Goal: Contribute content: Contribute content

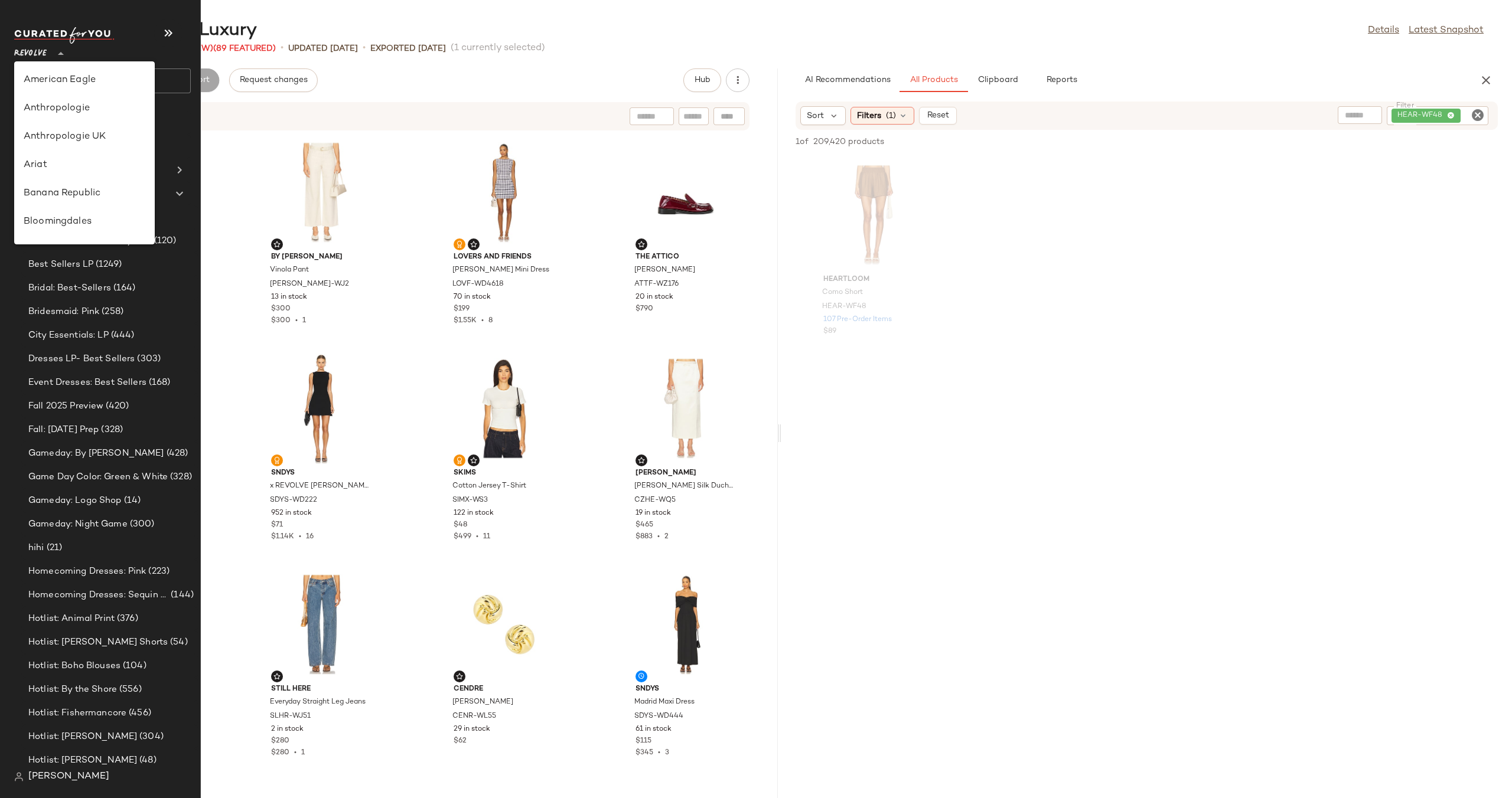
click at [47, 50] on span "Revolve" at bounding box center [31, 51] width 33 height 22
click at [76, 133] on div "Gilt" at bounding box center [84, 128] width 121 height 14
type input "**"
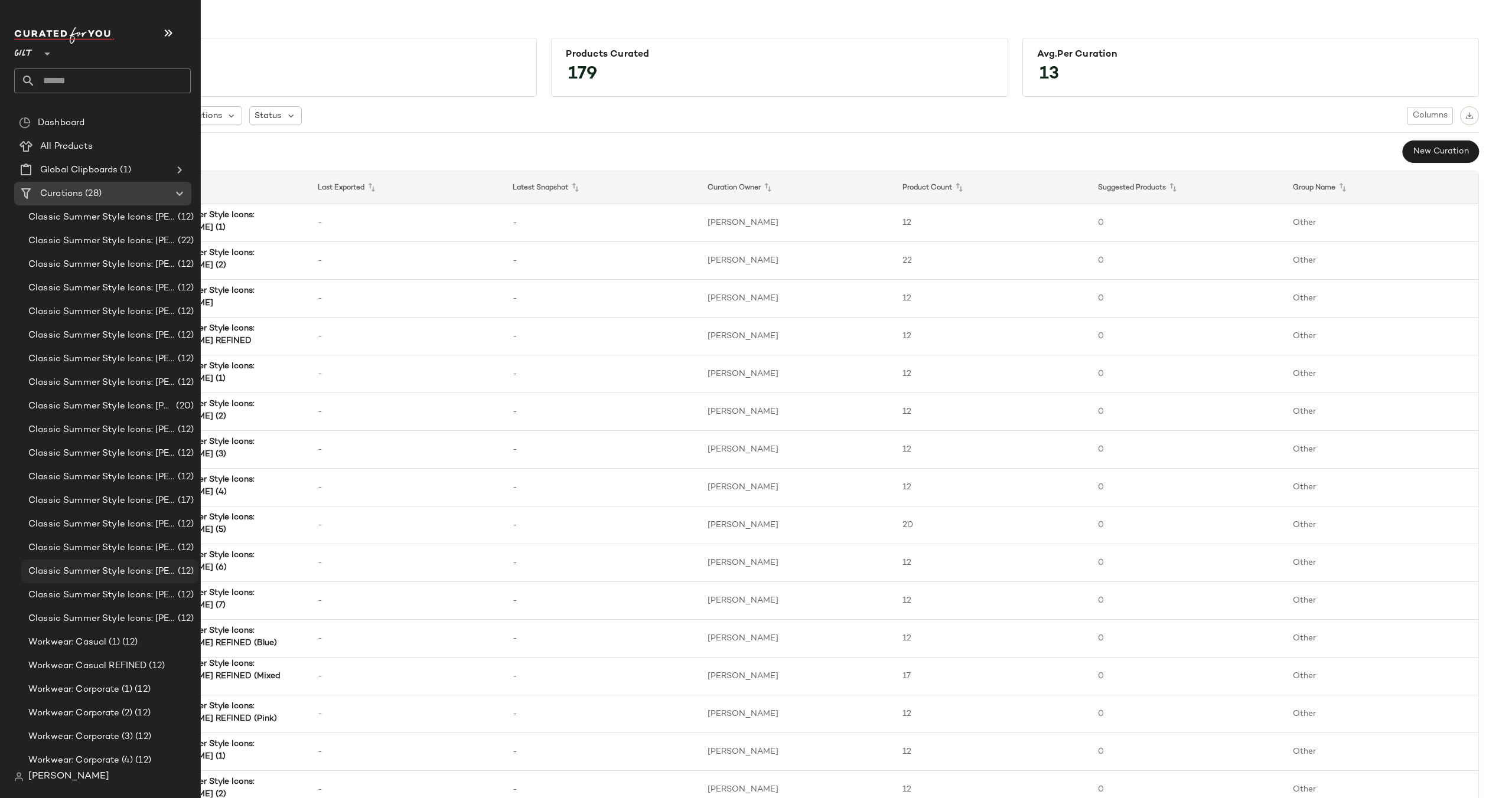
click at [121, 573] on span "Classic Summer Style Icons: [PERSON_NAME] (2)" at bounding box center [102, 571] width 147 height 13
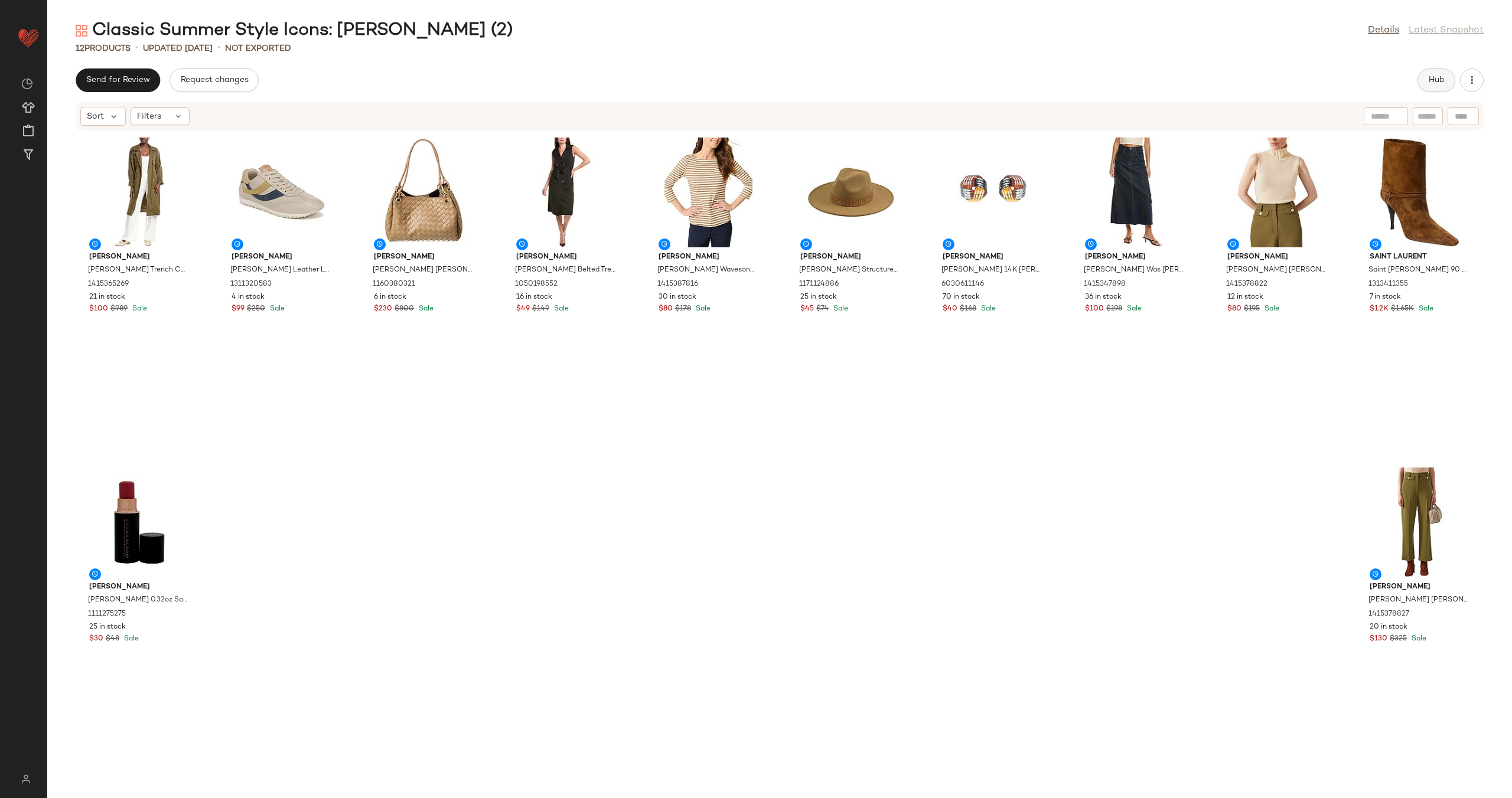
click at [1435, 82] on span "Hub" at bounding box center [1436, 80] width 16 height 10
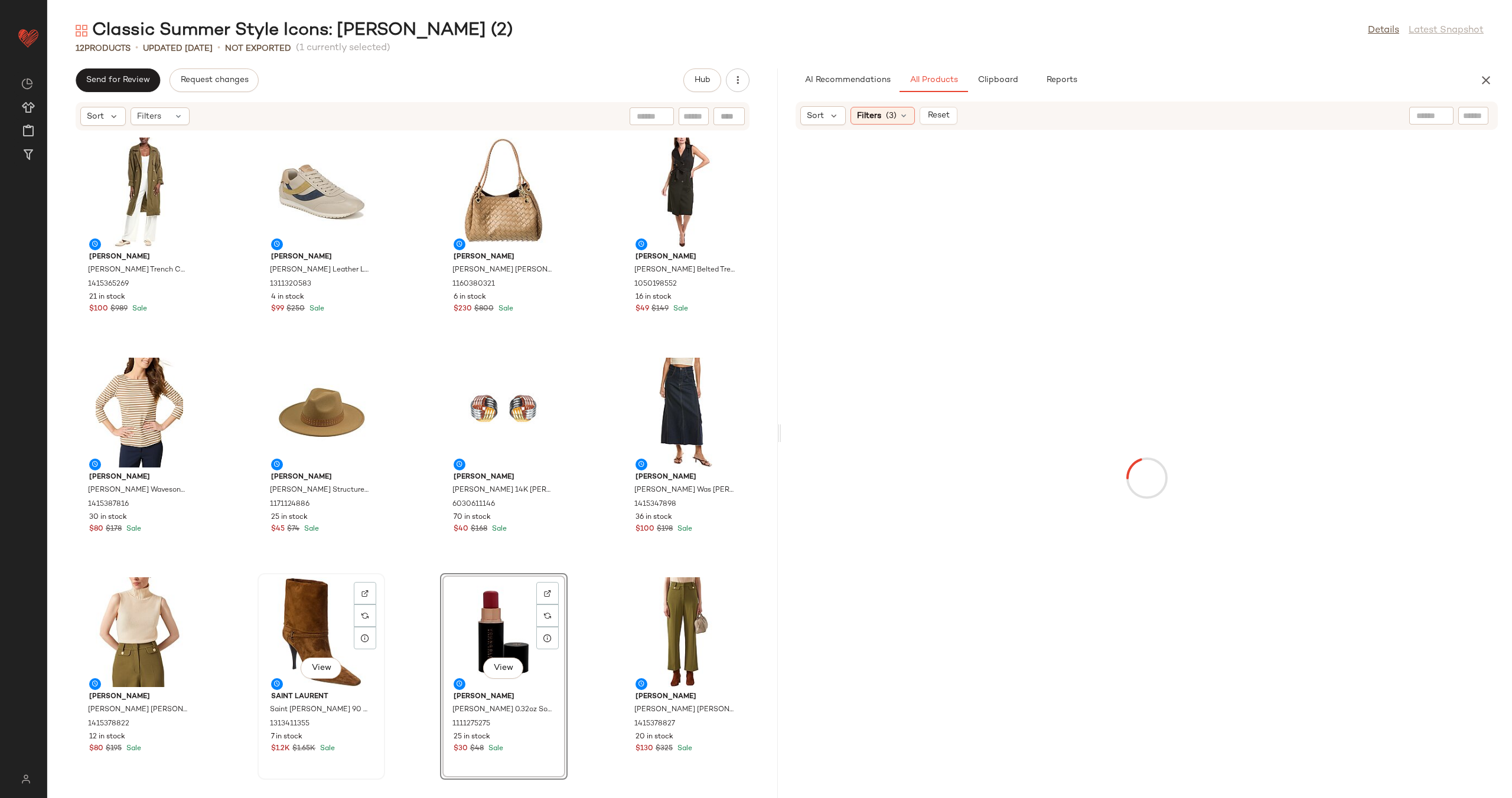
click at [307, 605] on div "View" at bounding box center [321, 632] width 119 height 110
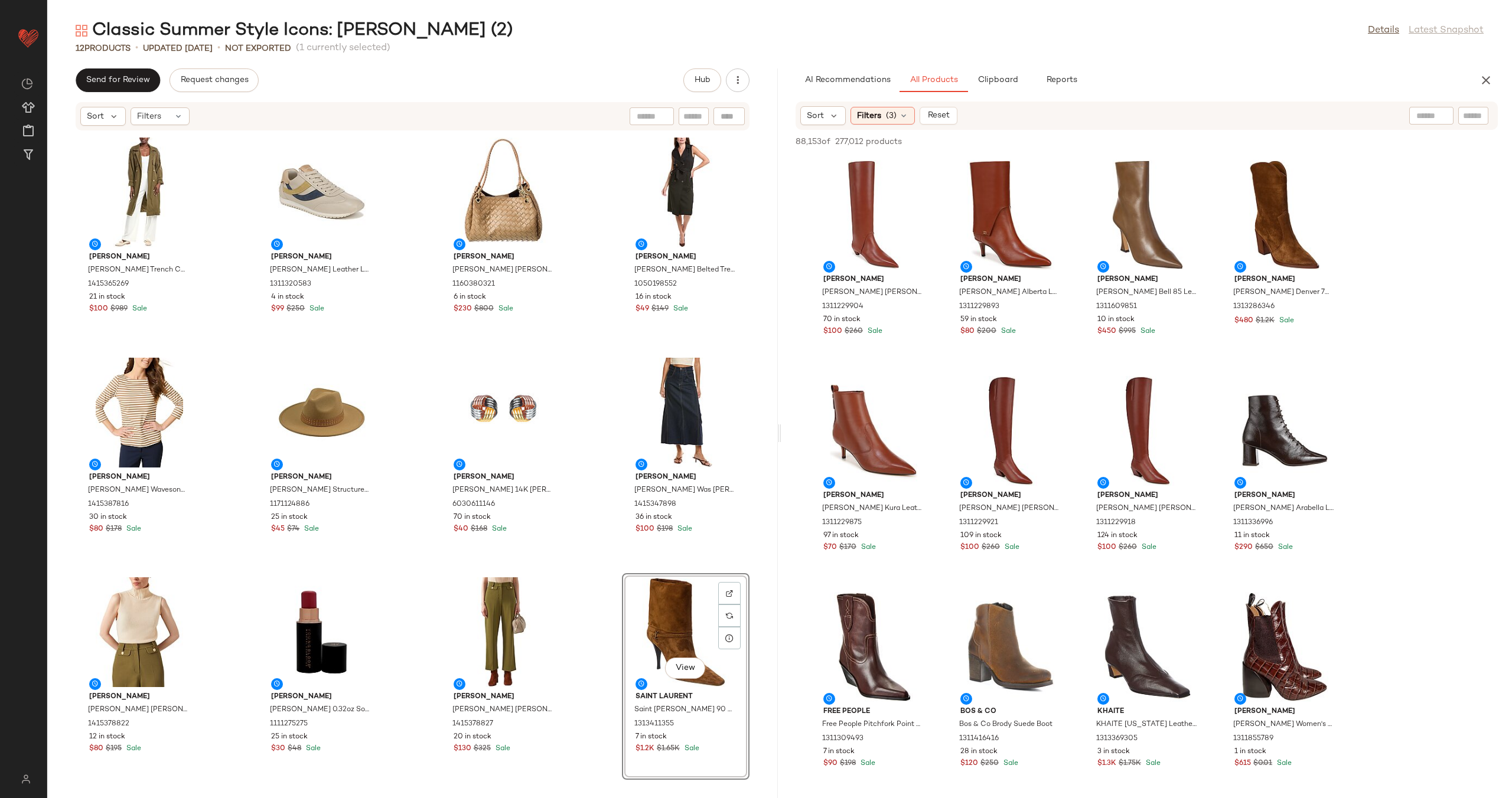
click at [419, 612] on div "[PERSON_NAME] [PERSON_NAME] Venda Trench Coat 1415365269 21 in stock $100 $989 …" at bounding box center [412, 457] width 731 height 653
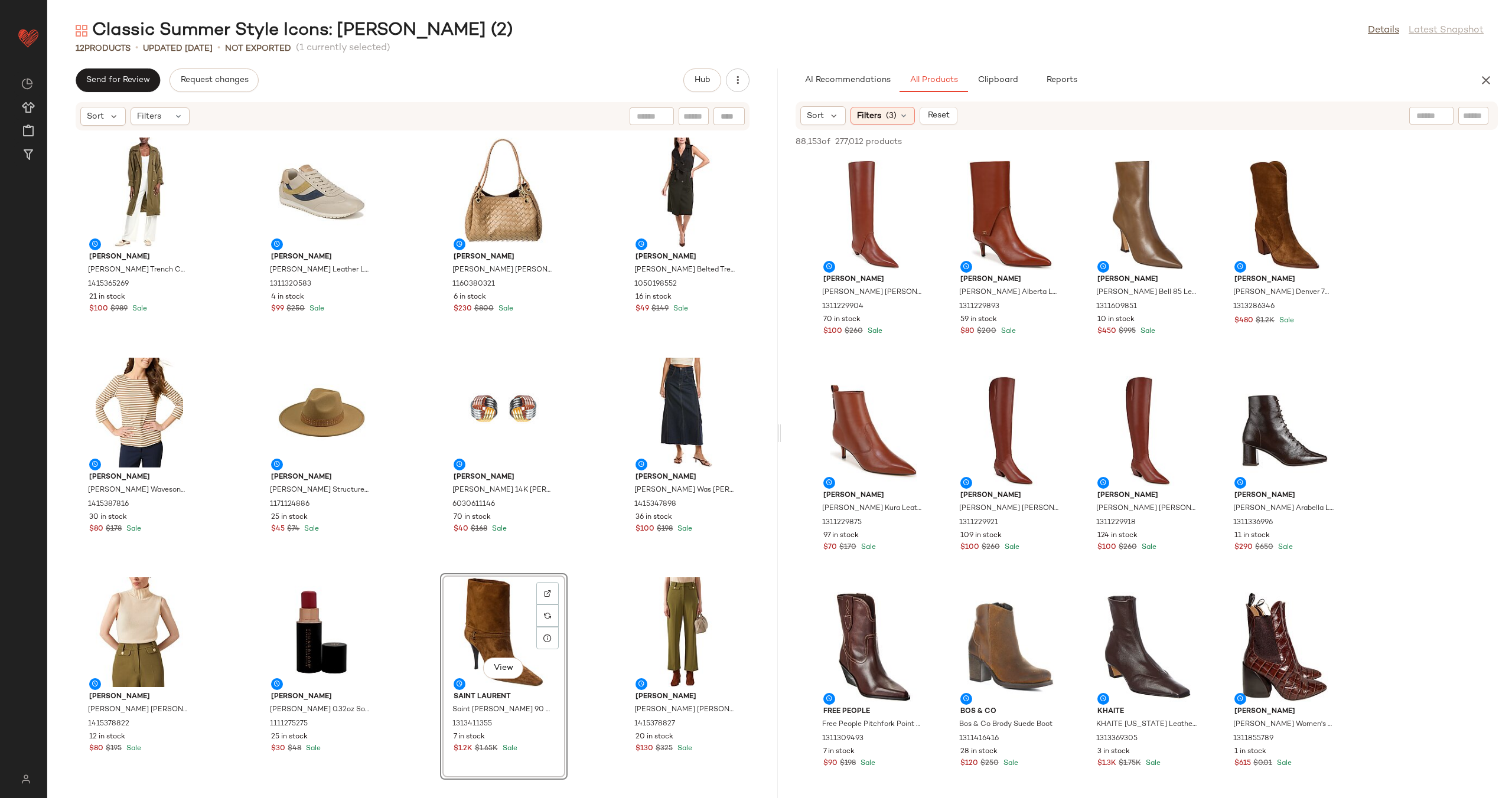
click at [421, 611] on div "[PERSON_NAME] [PERSON_NAME] Venda Trench Coat 1415365269 21 in stock $100 $989 …" at bounding box center [412, 457] width 731 height 653
click at [732, 74] on icon "button" at bounding box center [737, 80] width 12 height 12
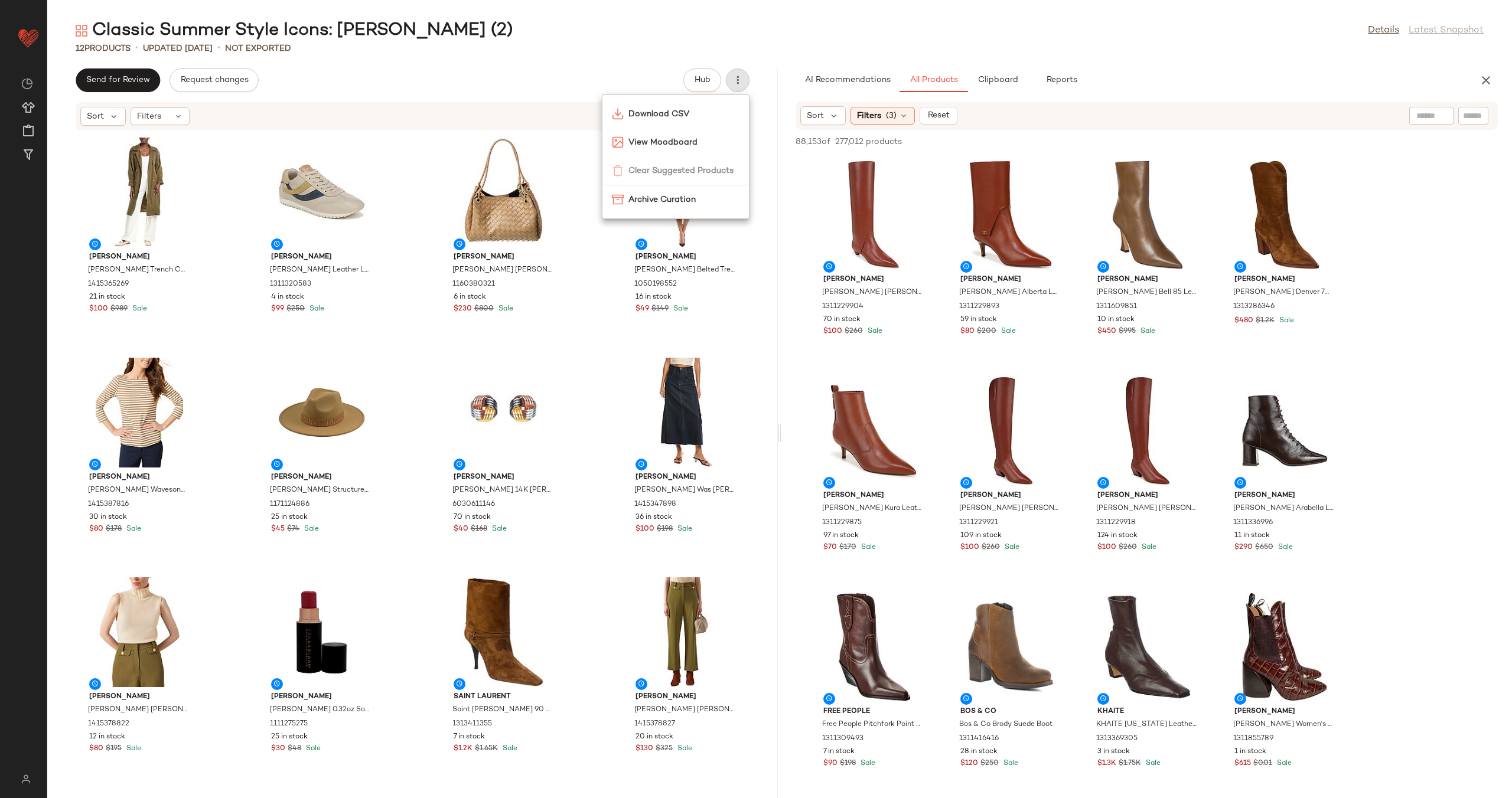
click at [594, 86] on div "Send for Review Request changes Hub" at bounding box center [413, 80] width 674 height 24
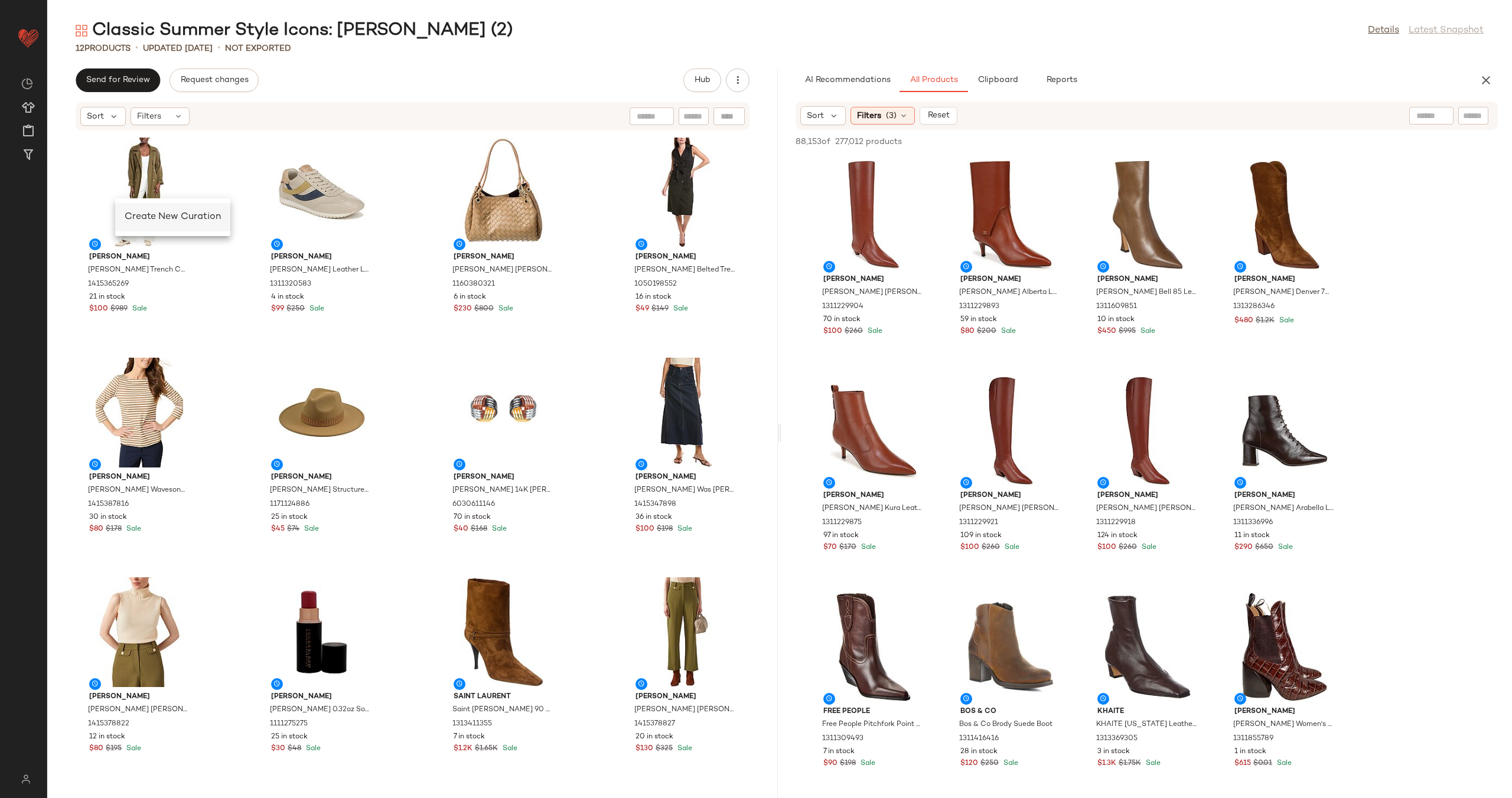
click at [141, 213] on span "Create New Curation" at bounding box center [172, 216] width 96 height 10
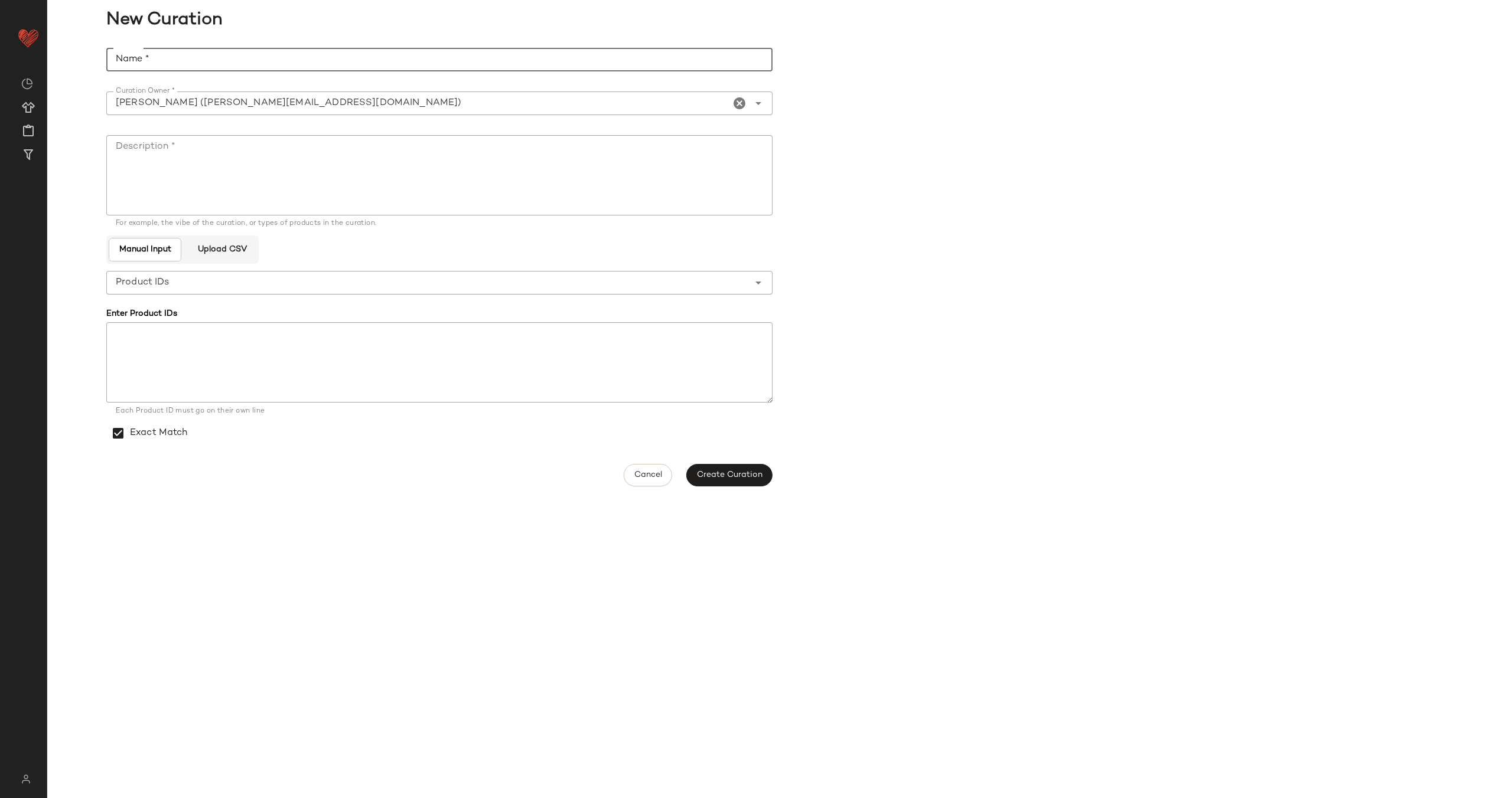
click at [247, 67] on input "Name *" at bounding box center [439, 59] width 666 height 24
type input "*"
type input "**********"
click at [275, 150] on textarea "Description *" at bounding box center [439, 176] width 666 height 80
type textarea "**********"
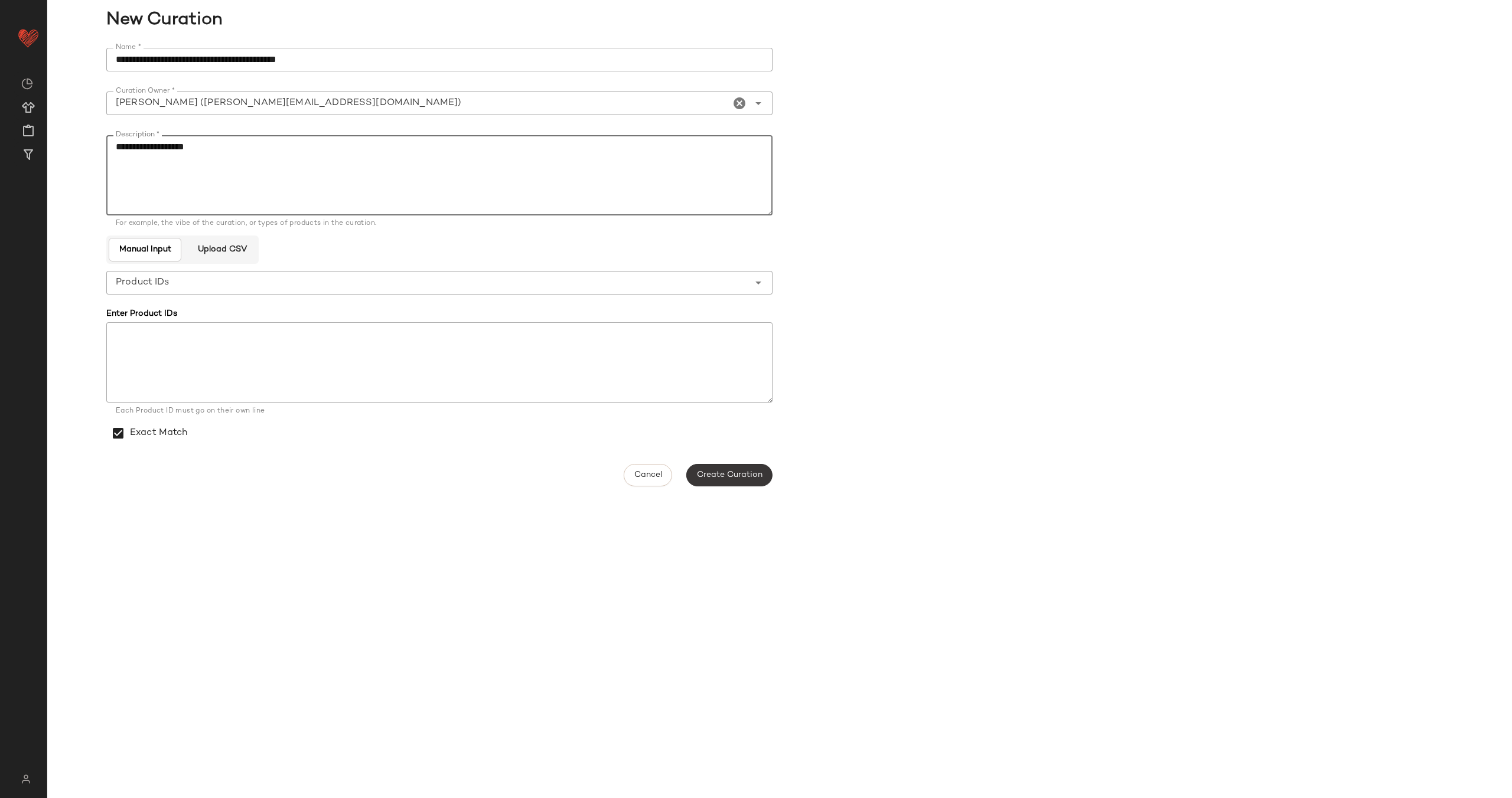
click at [745, 478] on span "Create Curation" at bounding box center [729, 475] width 66 height 10
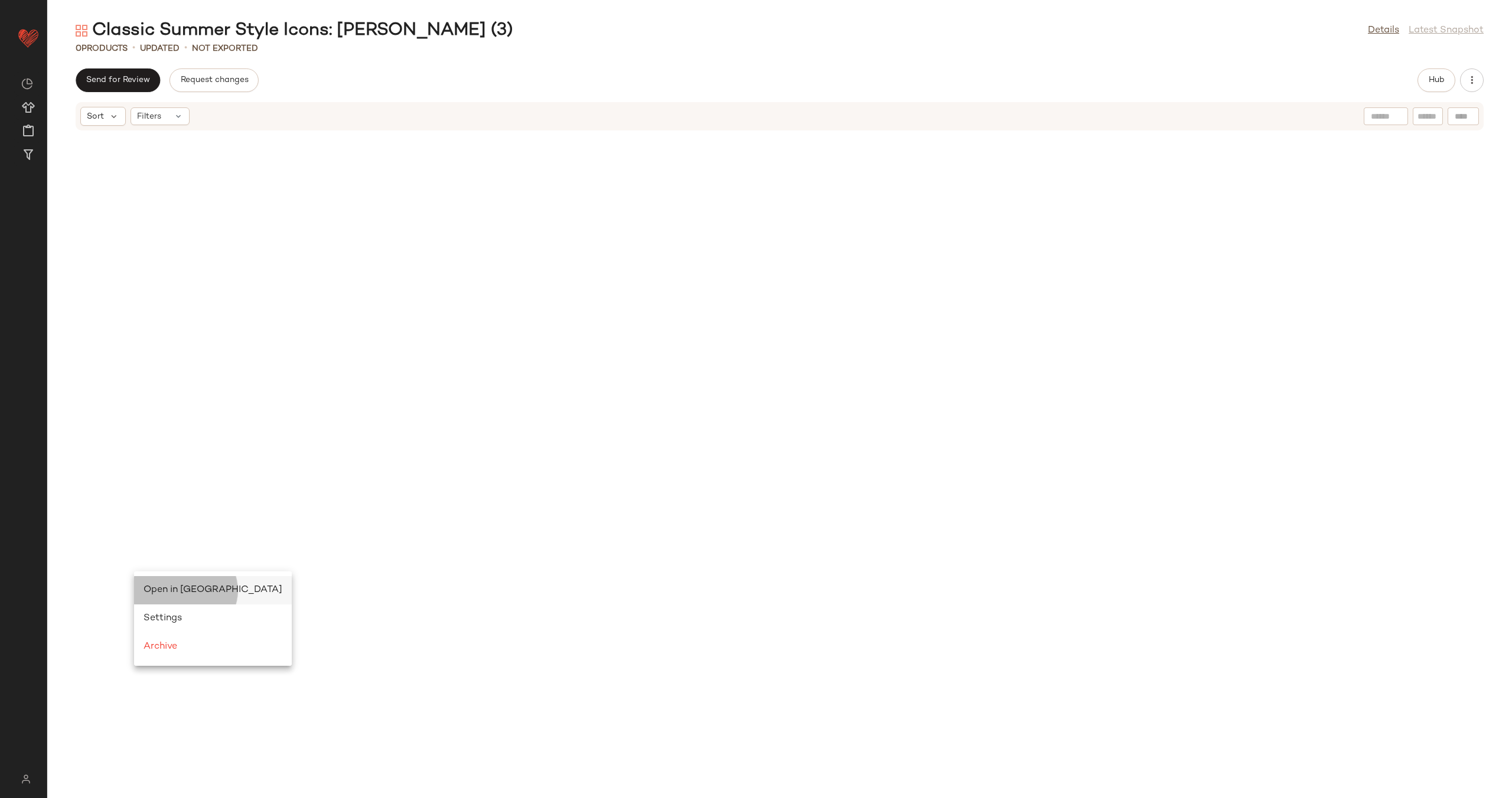
click at [157, 590] on span "Open in [GEOGRAPHIC_DATA]" at bounding box center [213, 589] width 139 height 10
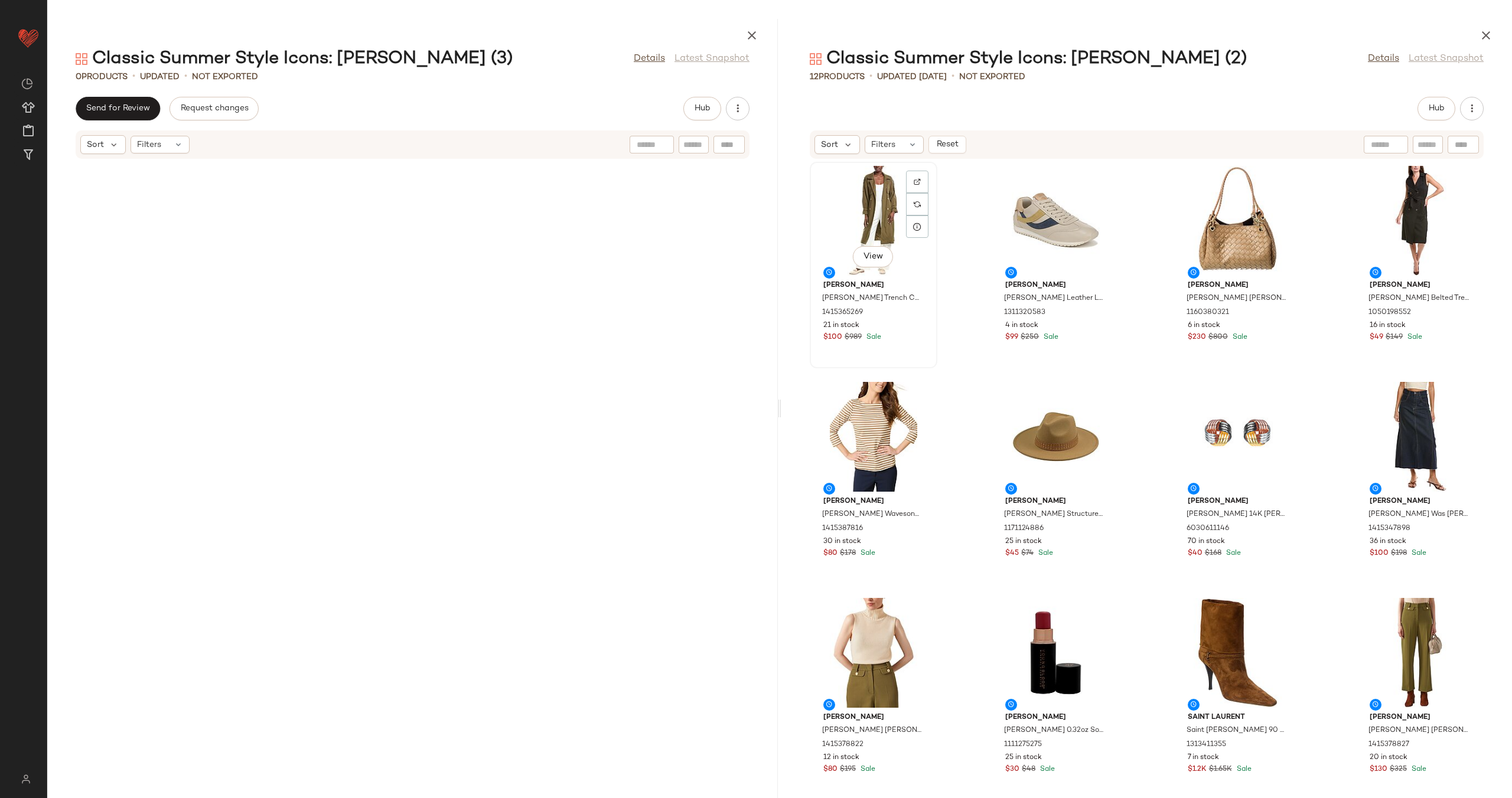
click at [863, 237] on div "View" at bounding box center [874, 221] width 119 height 110
click at [1392, 663] on div "View" at bounding box center [1420, 653] width 119 height 110
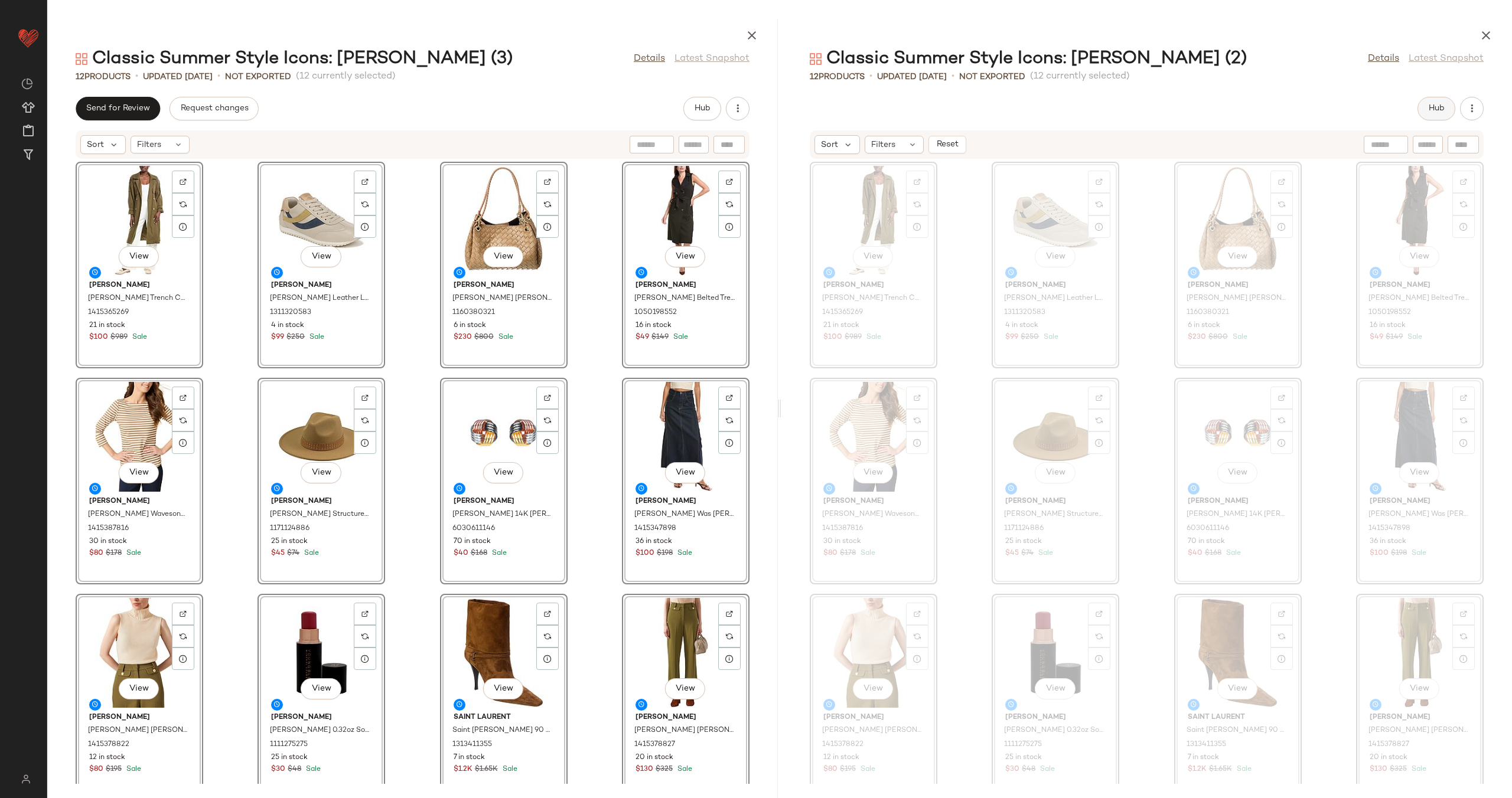
click at [1443, 110] on span "Hub" at bounding box center [1436, 109] width 16 height 10
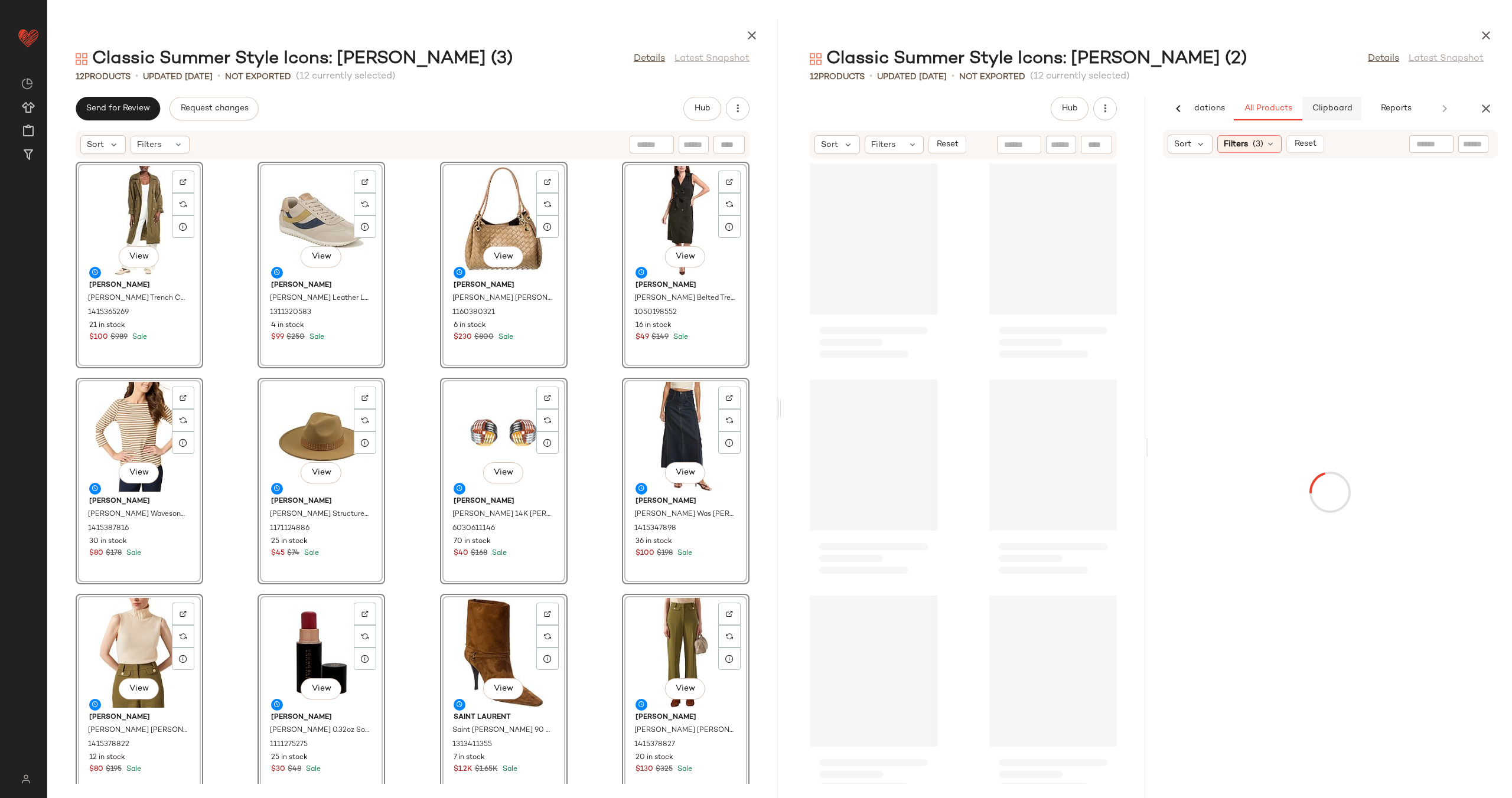
scroll to position [674, 0]
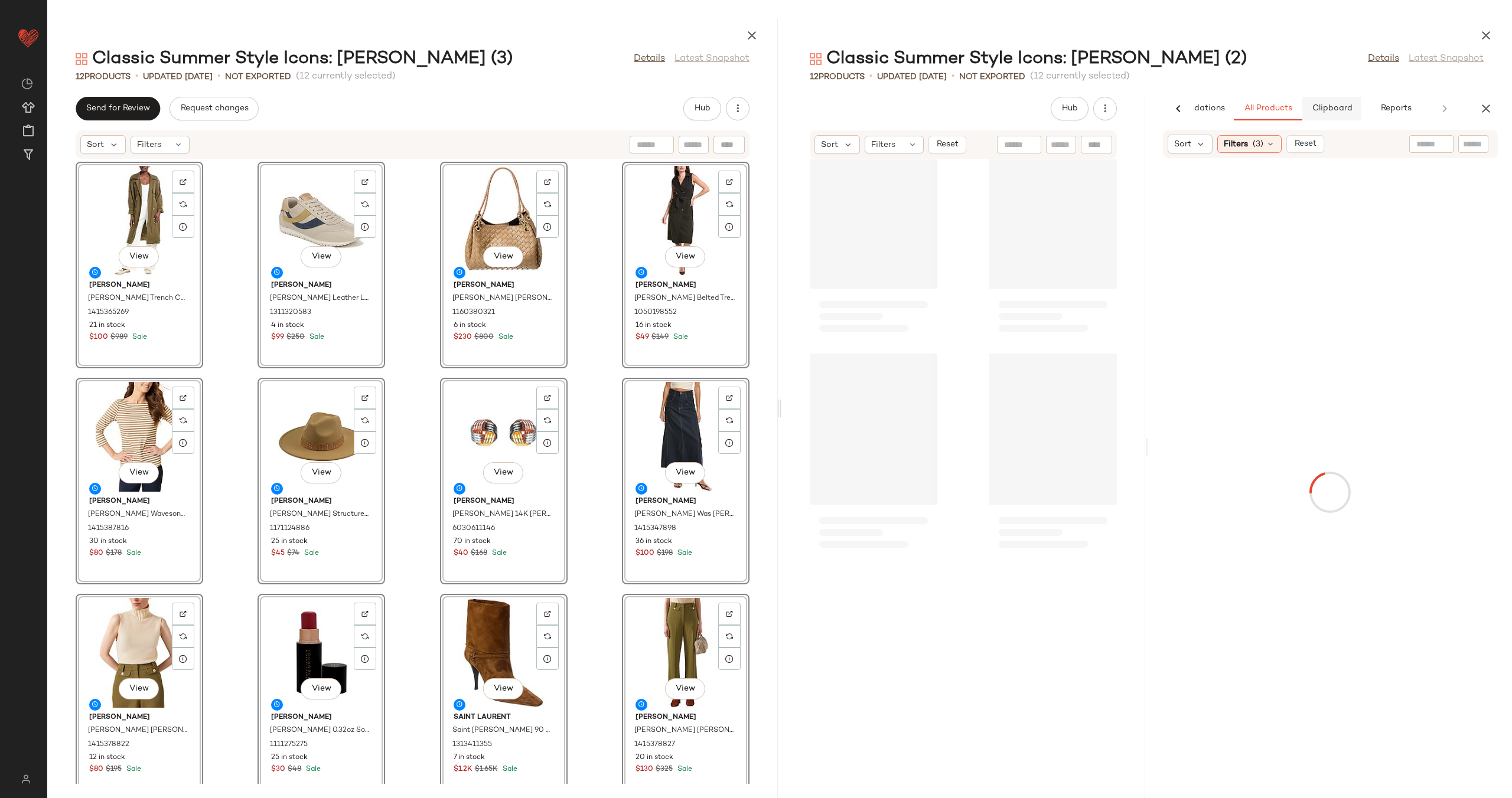
click at [1337, 111] on span "Clipboard" at bounding box center [1331, 109] width 41 height 10
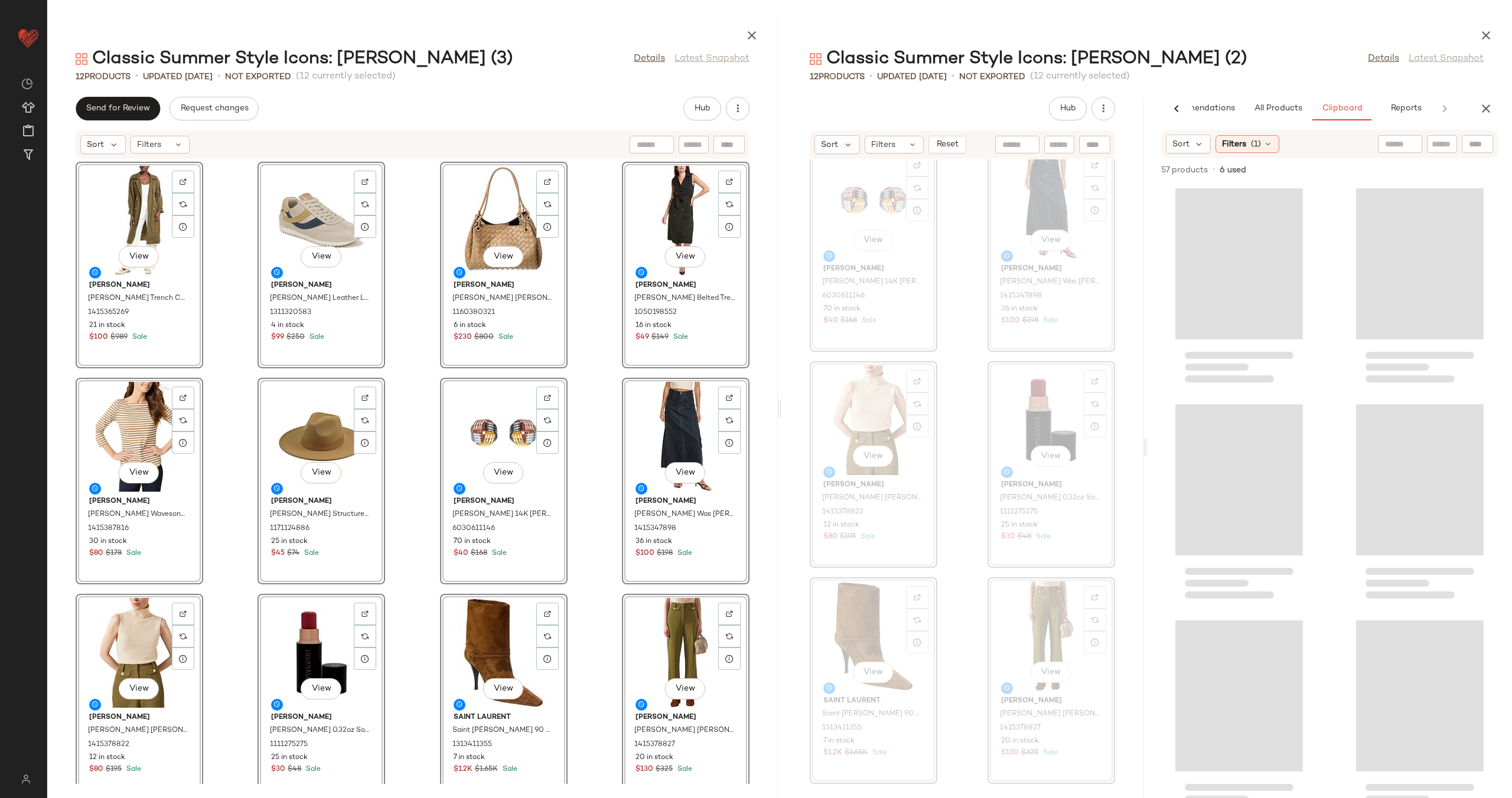
scroll to position [0, 0]
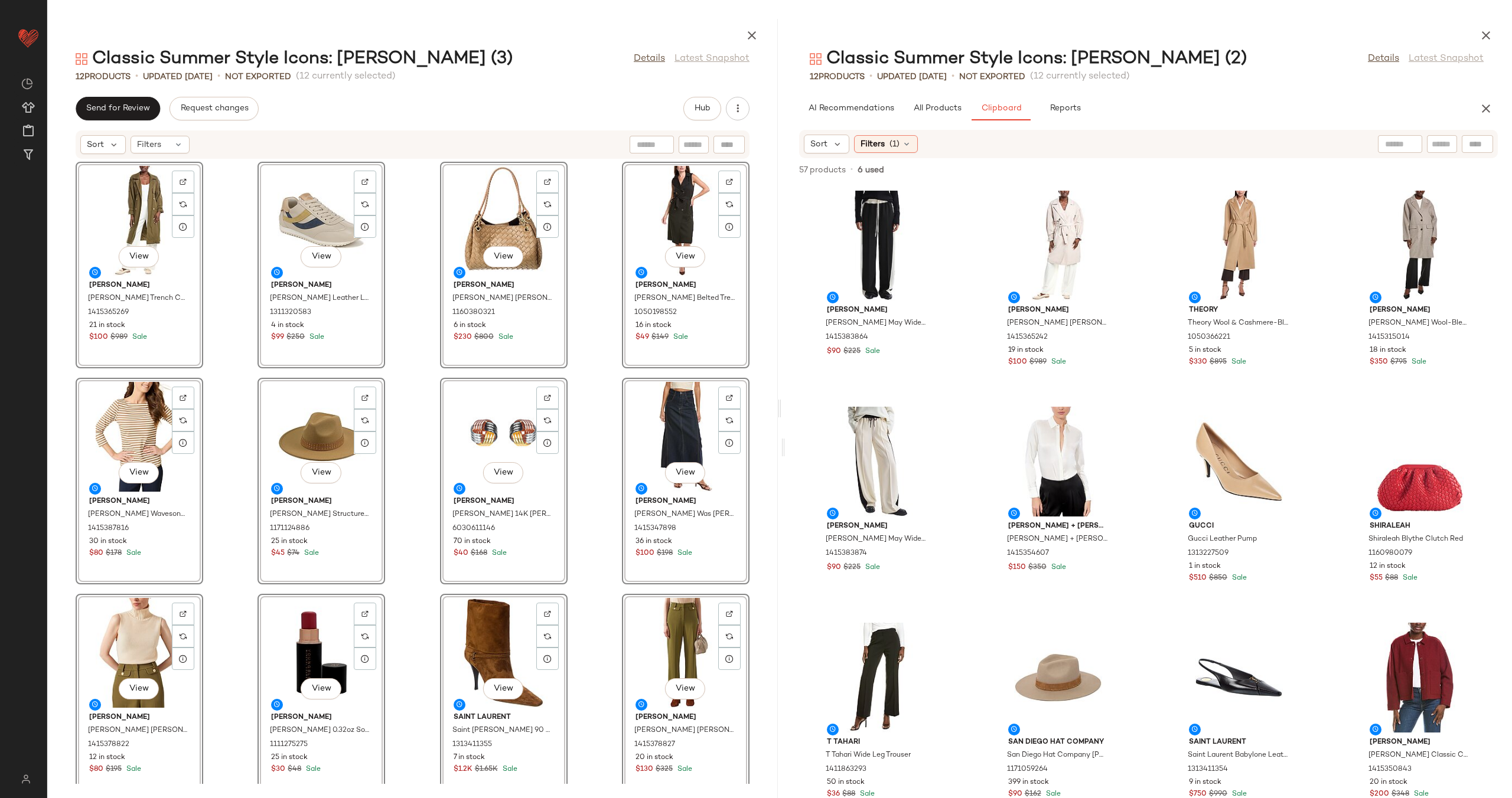
drag, startPoint x: 1146, startPoint y: 449, endPoint x: 783, endPoint y: 457, distance: 363.1
click at [783, 457] on div "Classic Summer Style Icons: [PERSON_NAME] (2) Details Latest Snapshot 12 Produc…" at bounding box center [1147, 408] width 731 height 779
click at [589, 428] on div "View [PERSON_NAME] [PERSON_NAME] Venda Trench Coat 1415365269 21 in stock $100 …" at bounding box center [412, 472] width 731 height 625
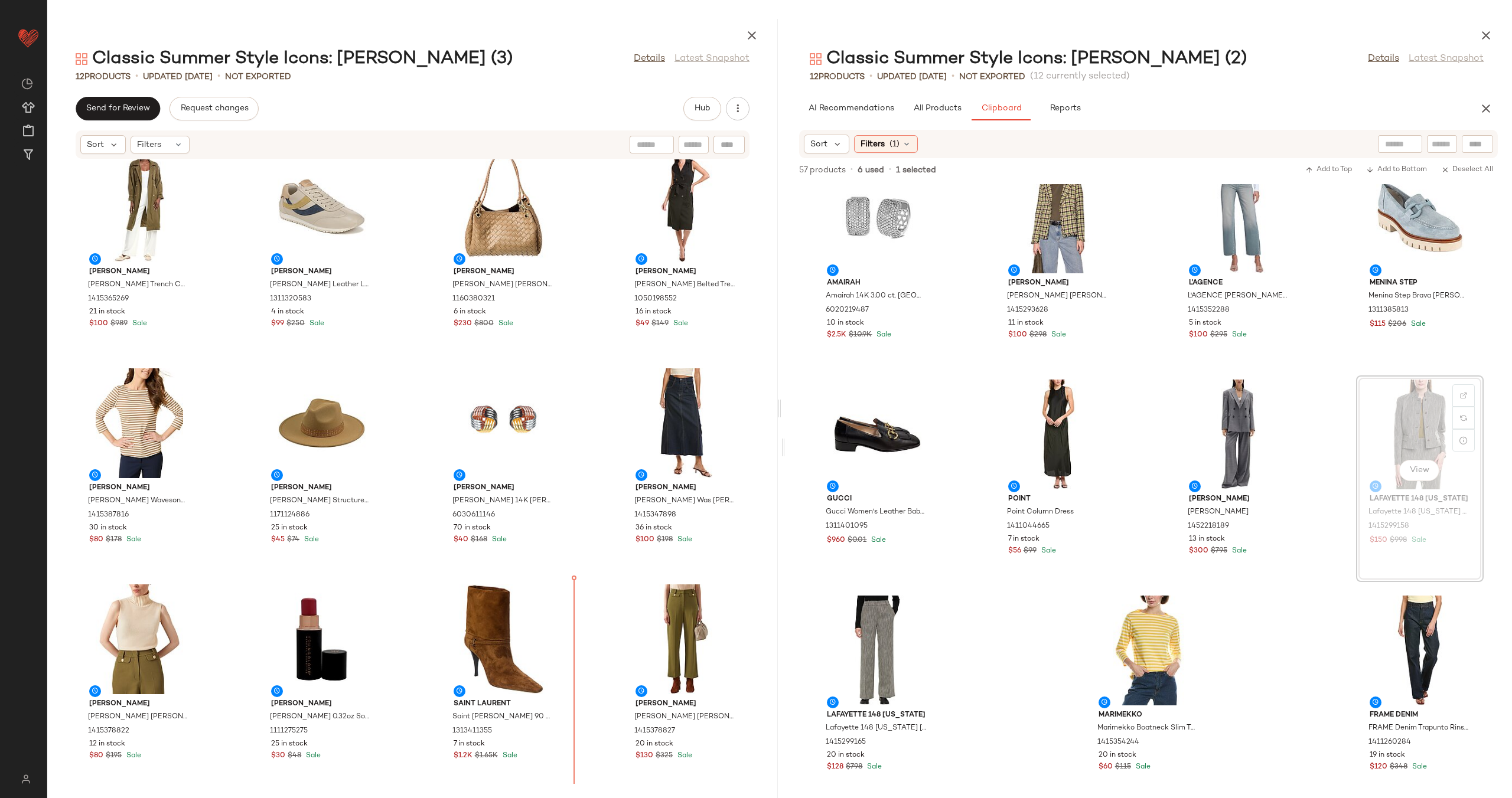
scroll to position [15, 0]
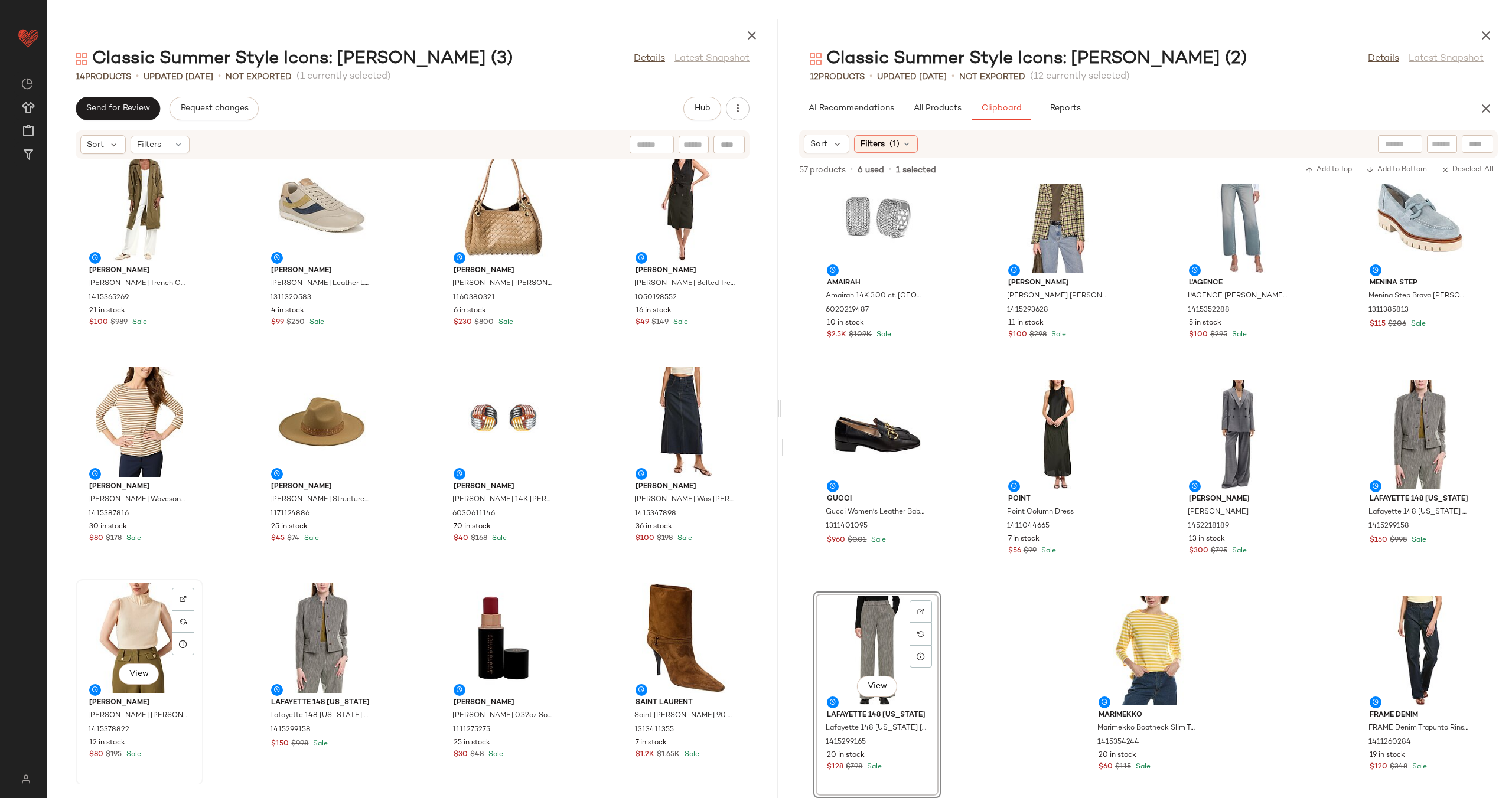
click at [146, 609] on div "View" at bounding box center [139, 638] width 119 height 110
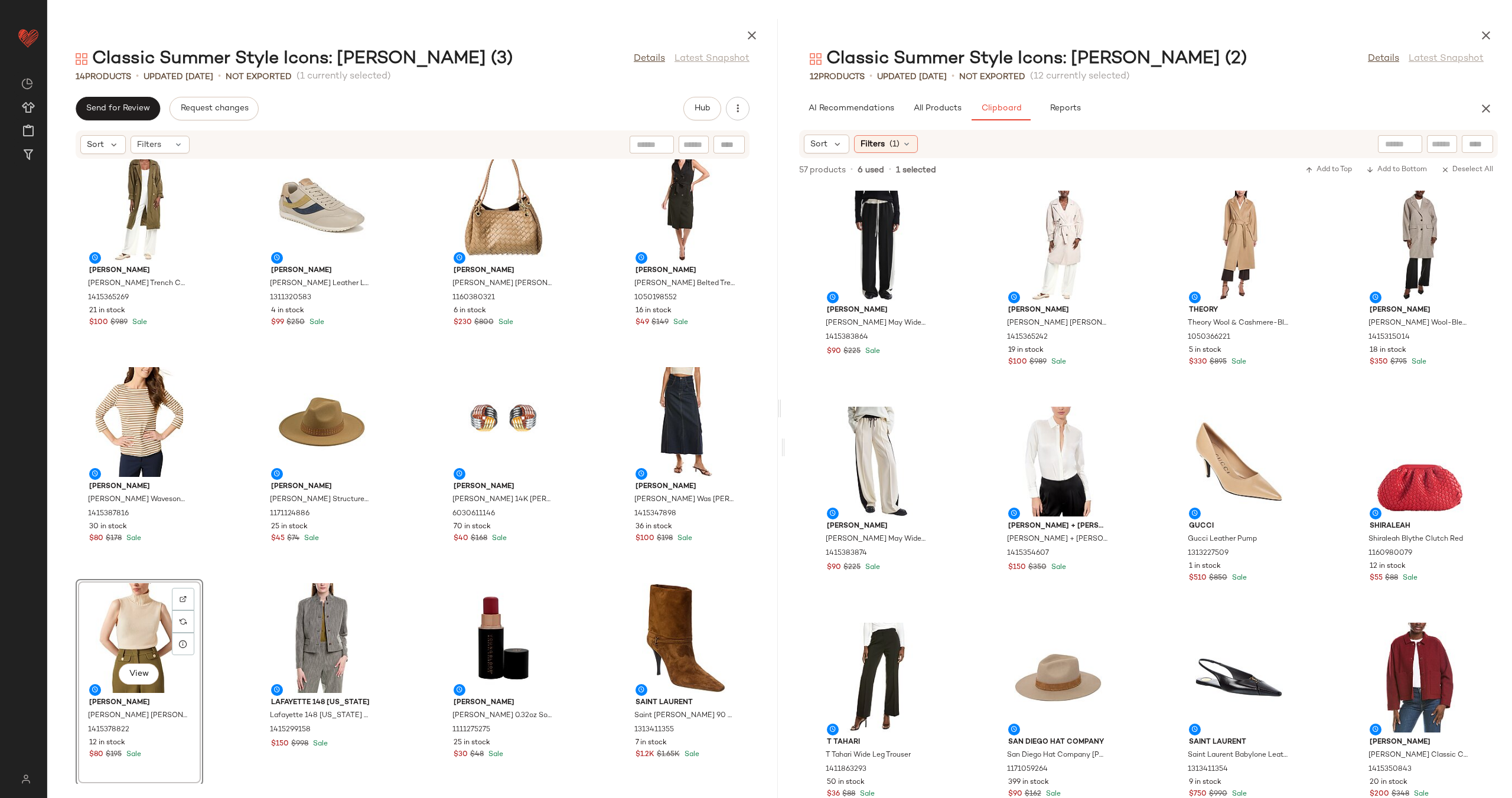
click at [148, 631] on div "View" at bounding box center [139, 638] width 119 height 110
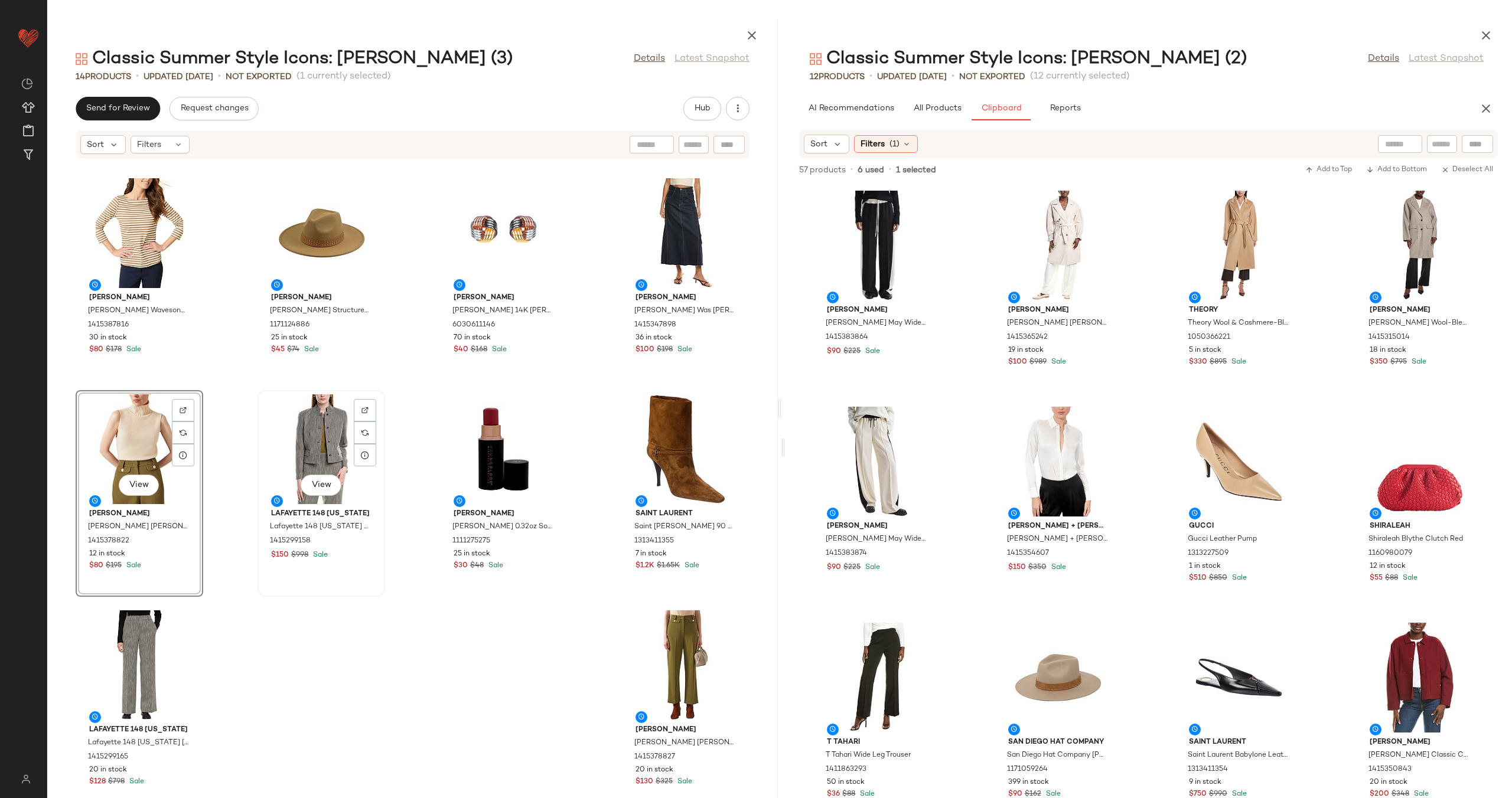
scroll to position [242, 0]
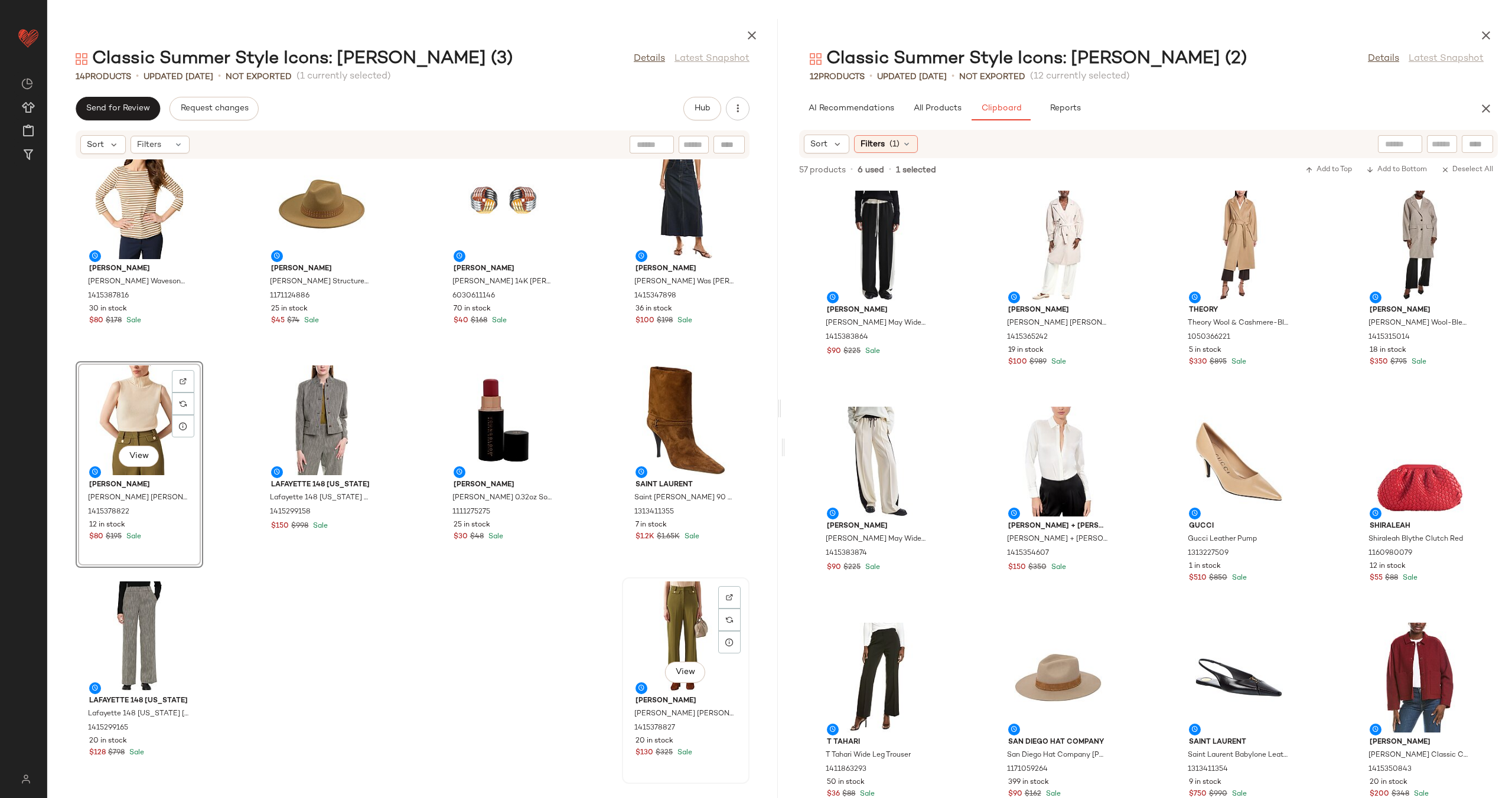
click at [665, 624] on div "View" at bounding box center [685, 637] width 119 height 110
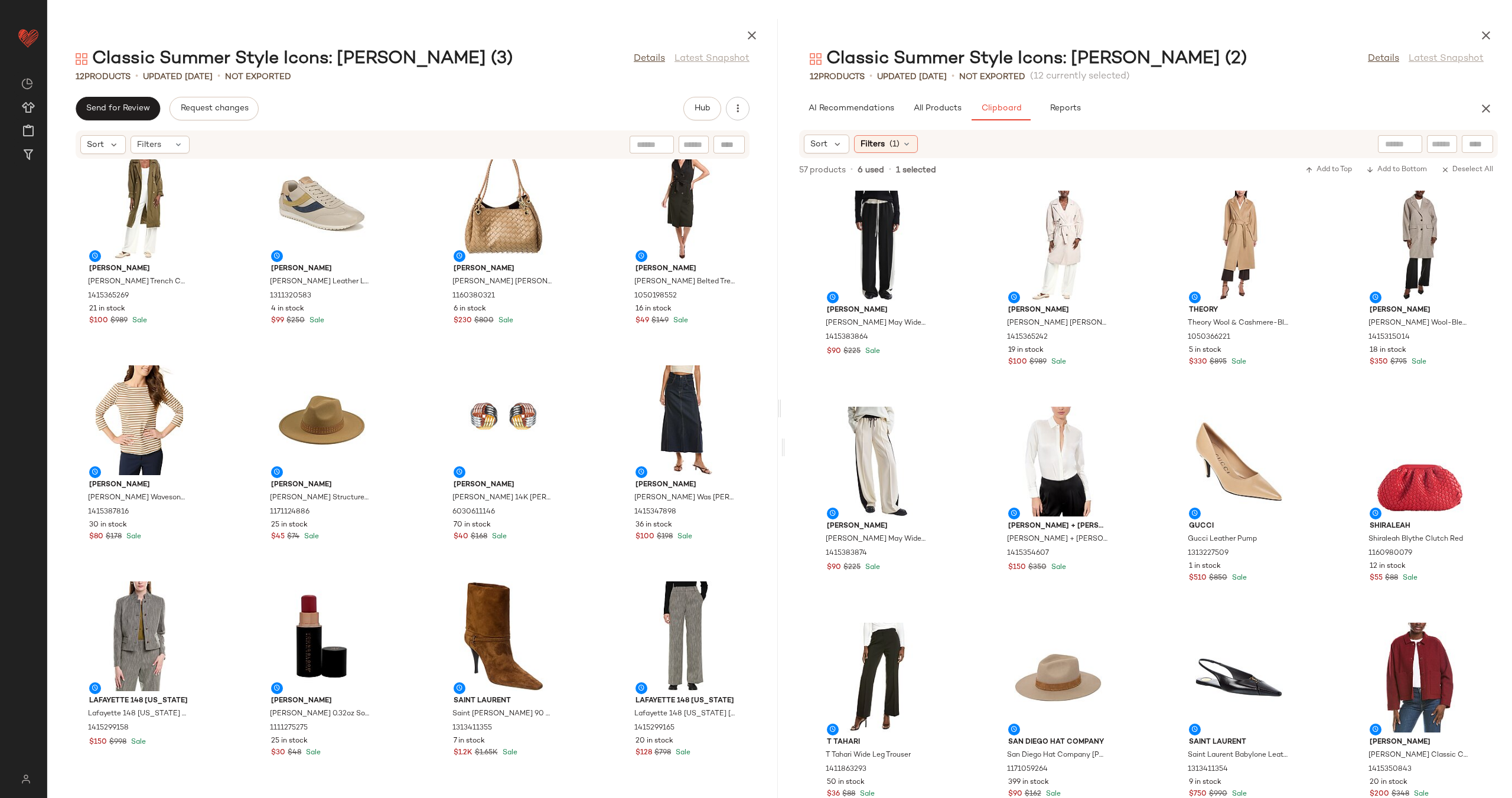
scroll to position [16, 0]
click at [949, 110] on span "All Products" at bounding box center [937, 109] width 48 height 10
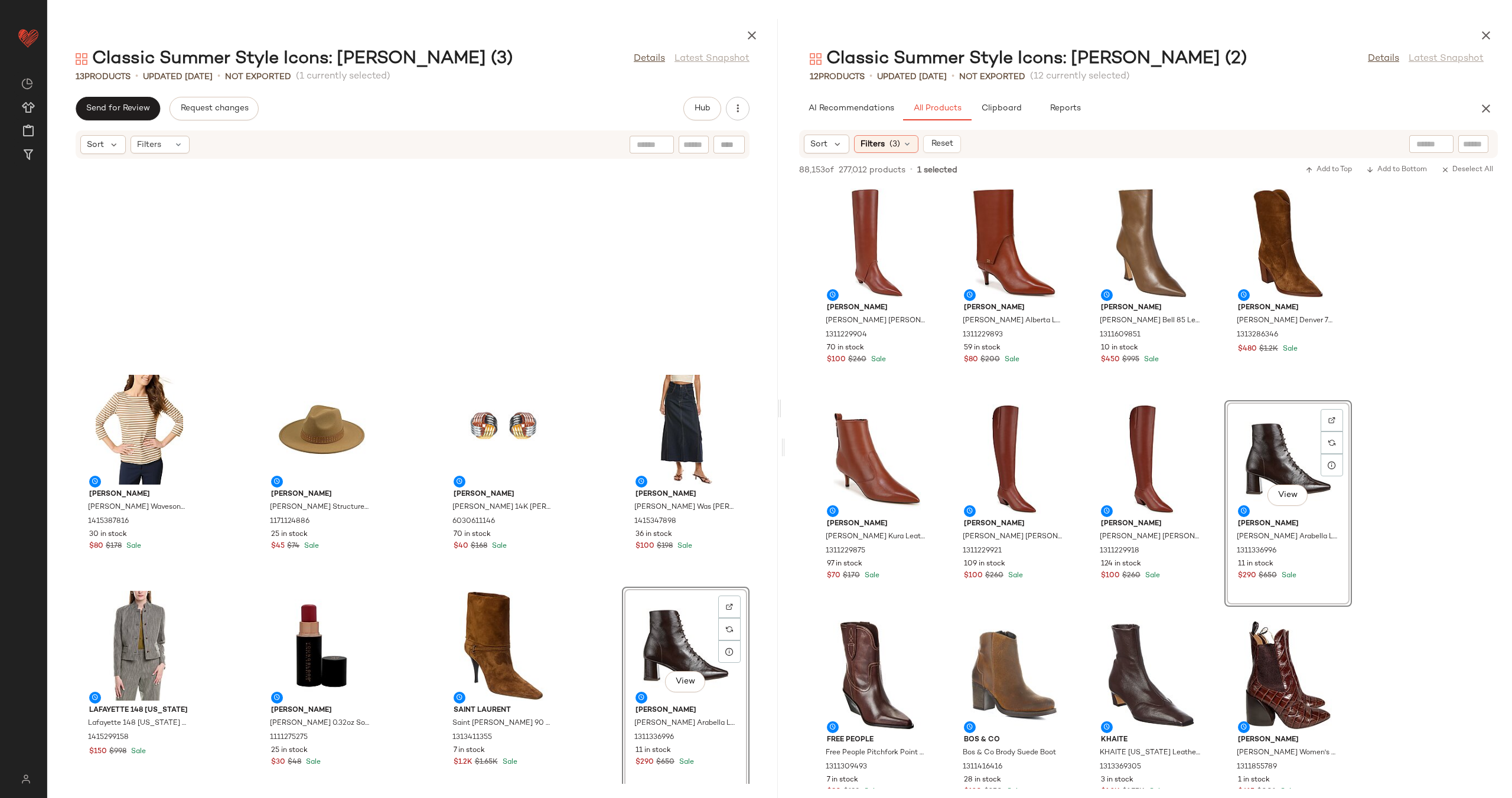
scroll to position [242, 0]
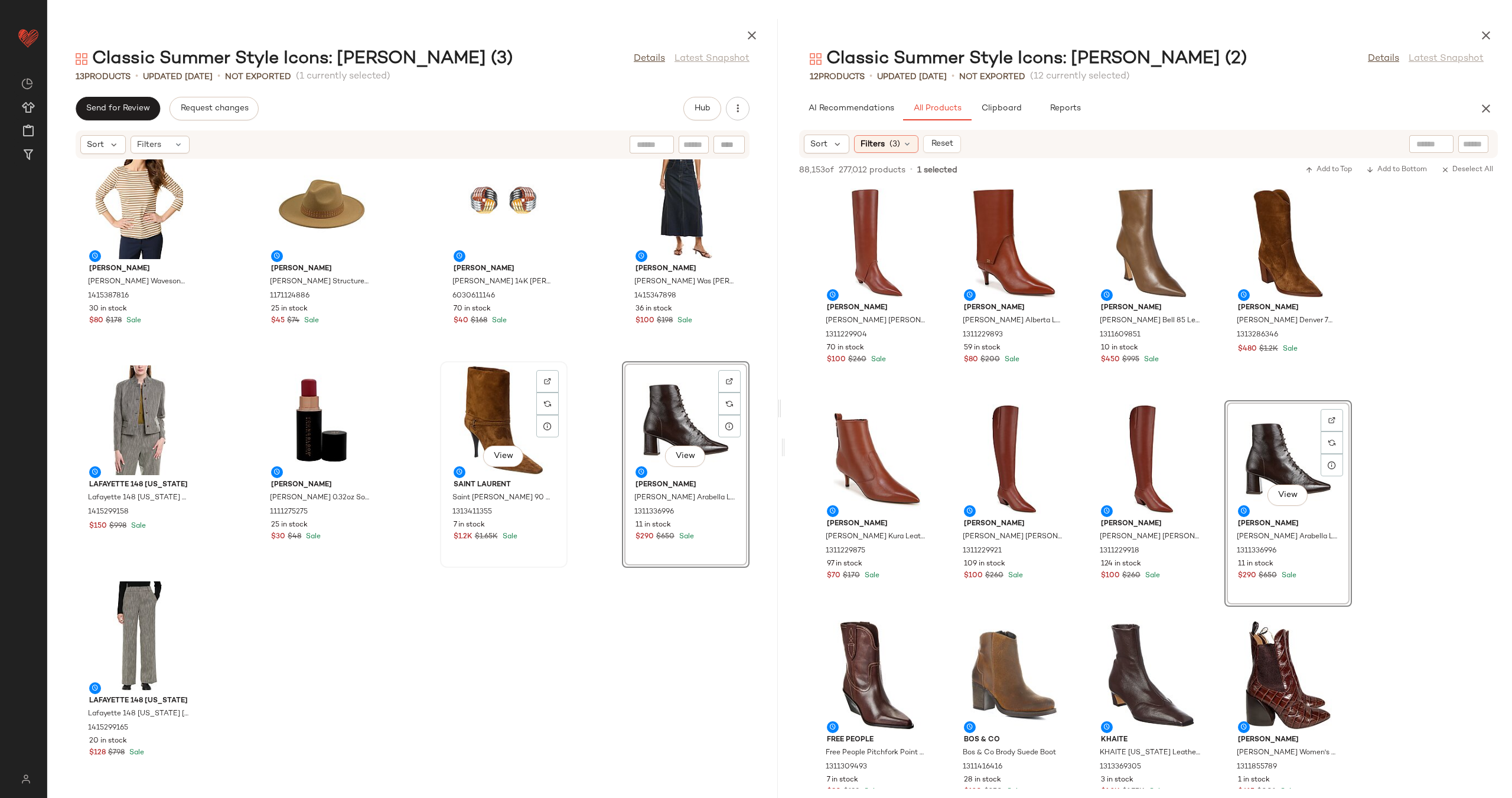
click at [450, 404] on div "View" at bounding box center [504, 420] width 119 height 110
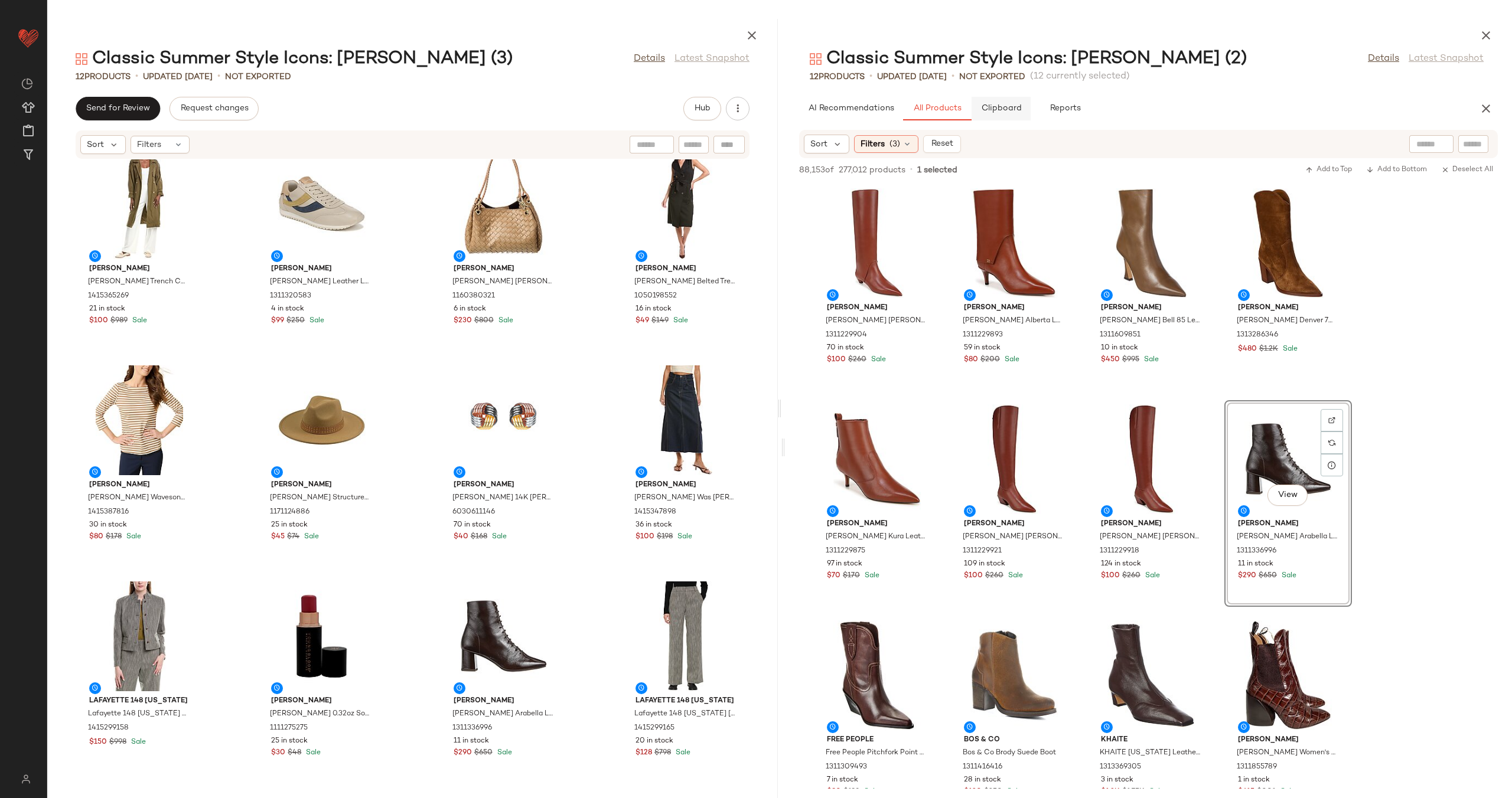
click at [985, 110] on span "Clipboard" at bounding box center [1001, 109] width 41 height 10
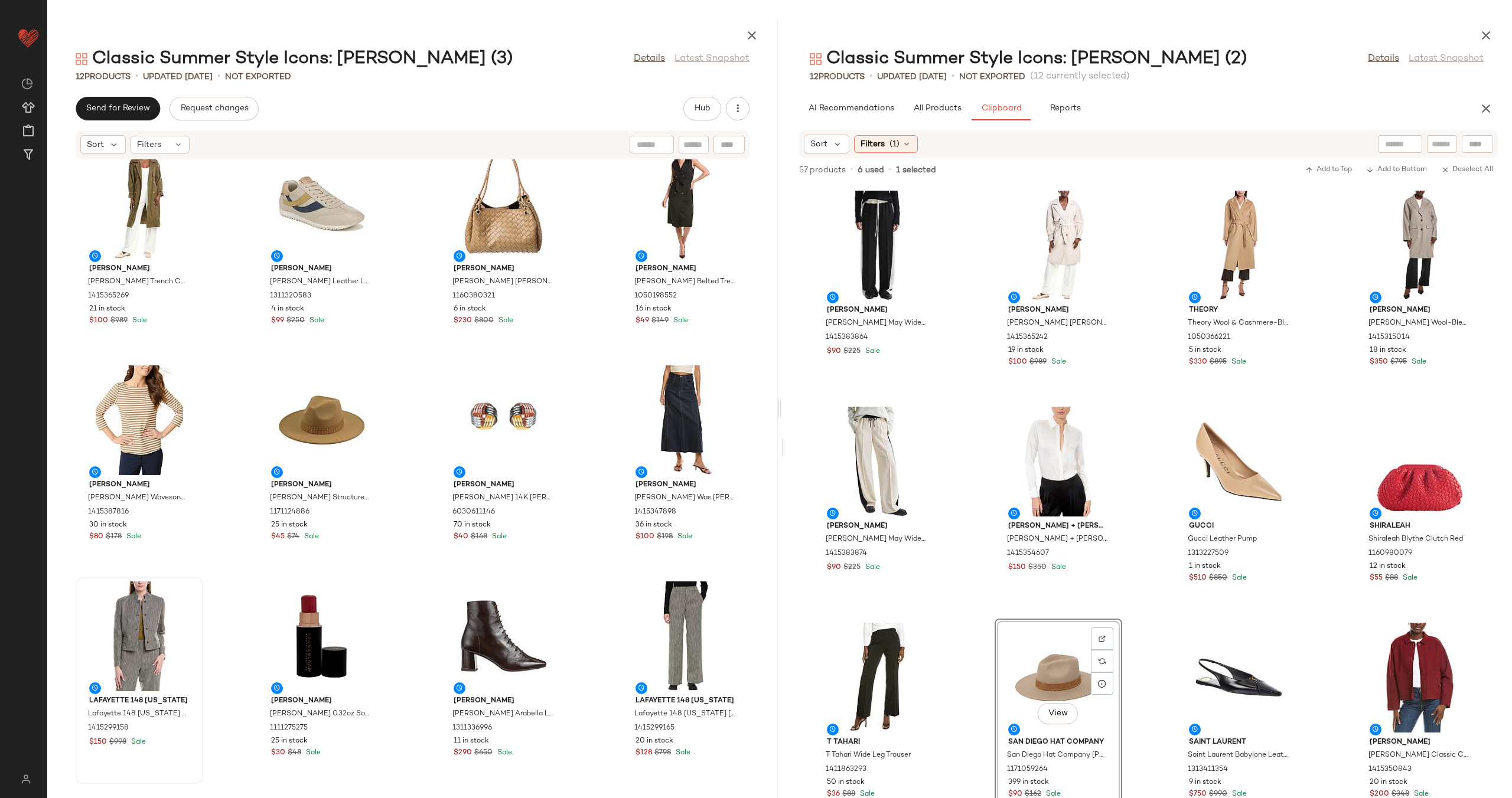
scroll to position [242, 0]
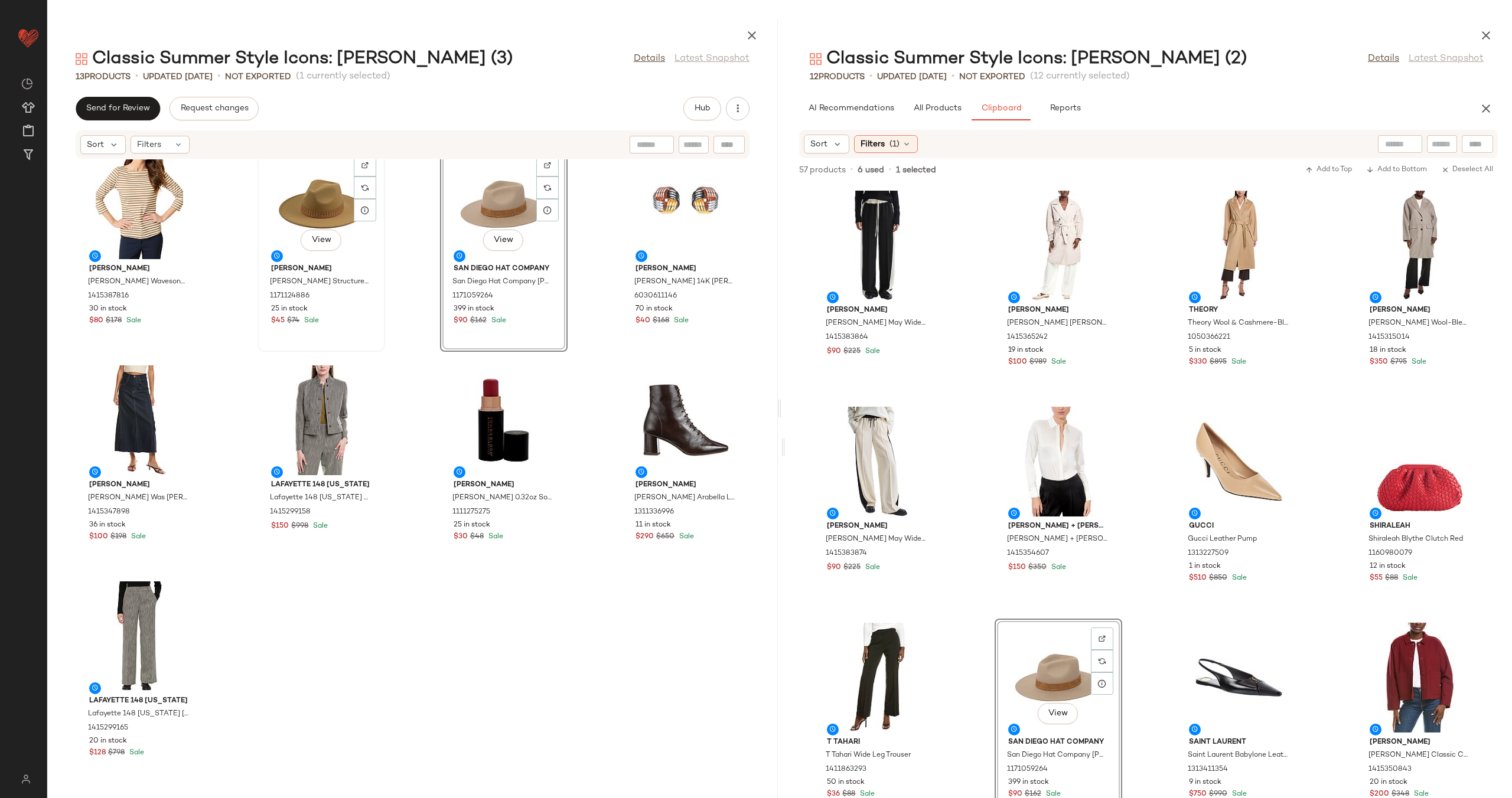
click at [309, 196] on div "View" at bounding box center [321, 205] width 119 height 110
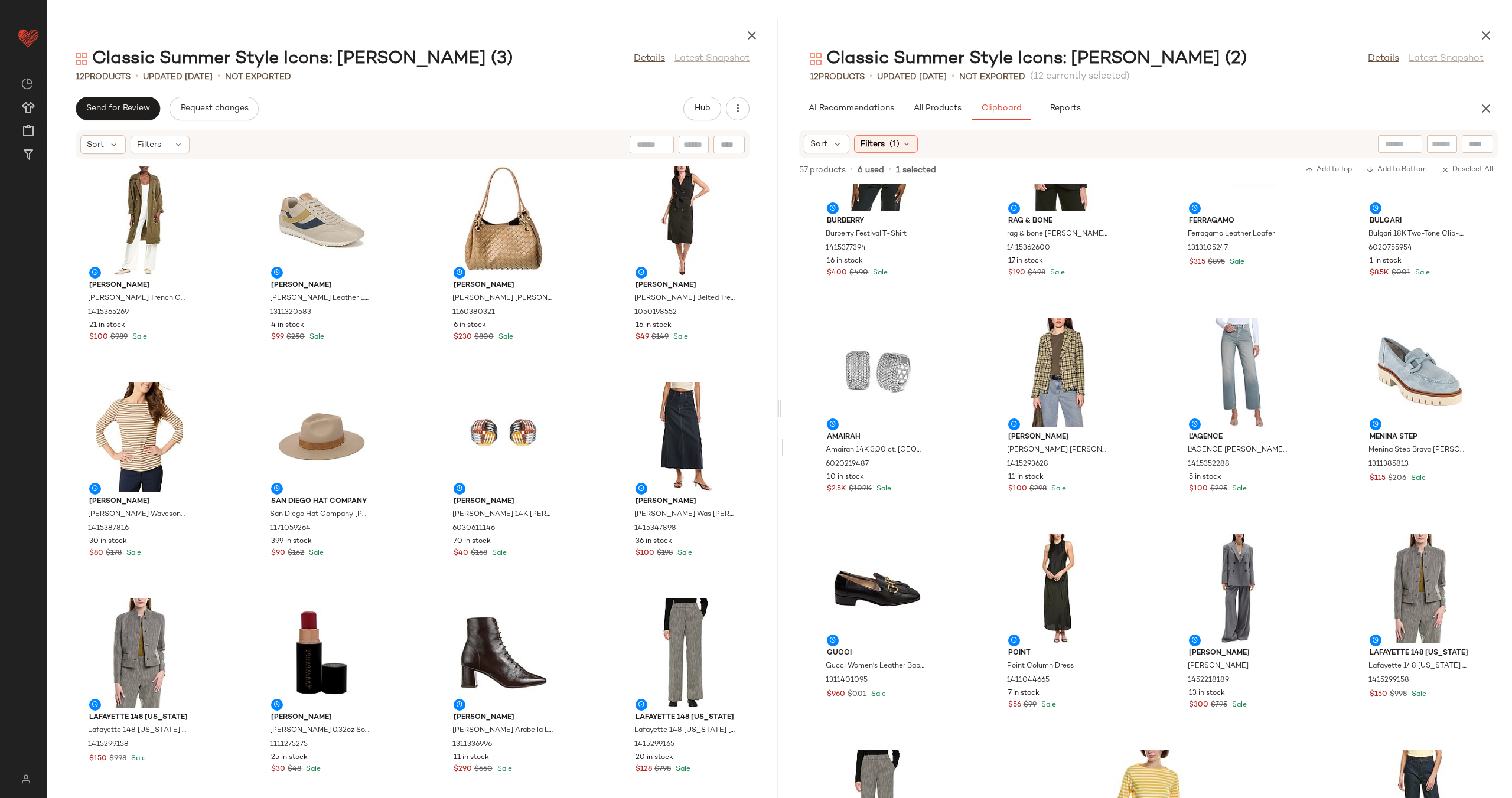
scroll to position [2197, 0]
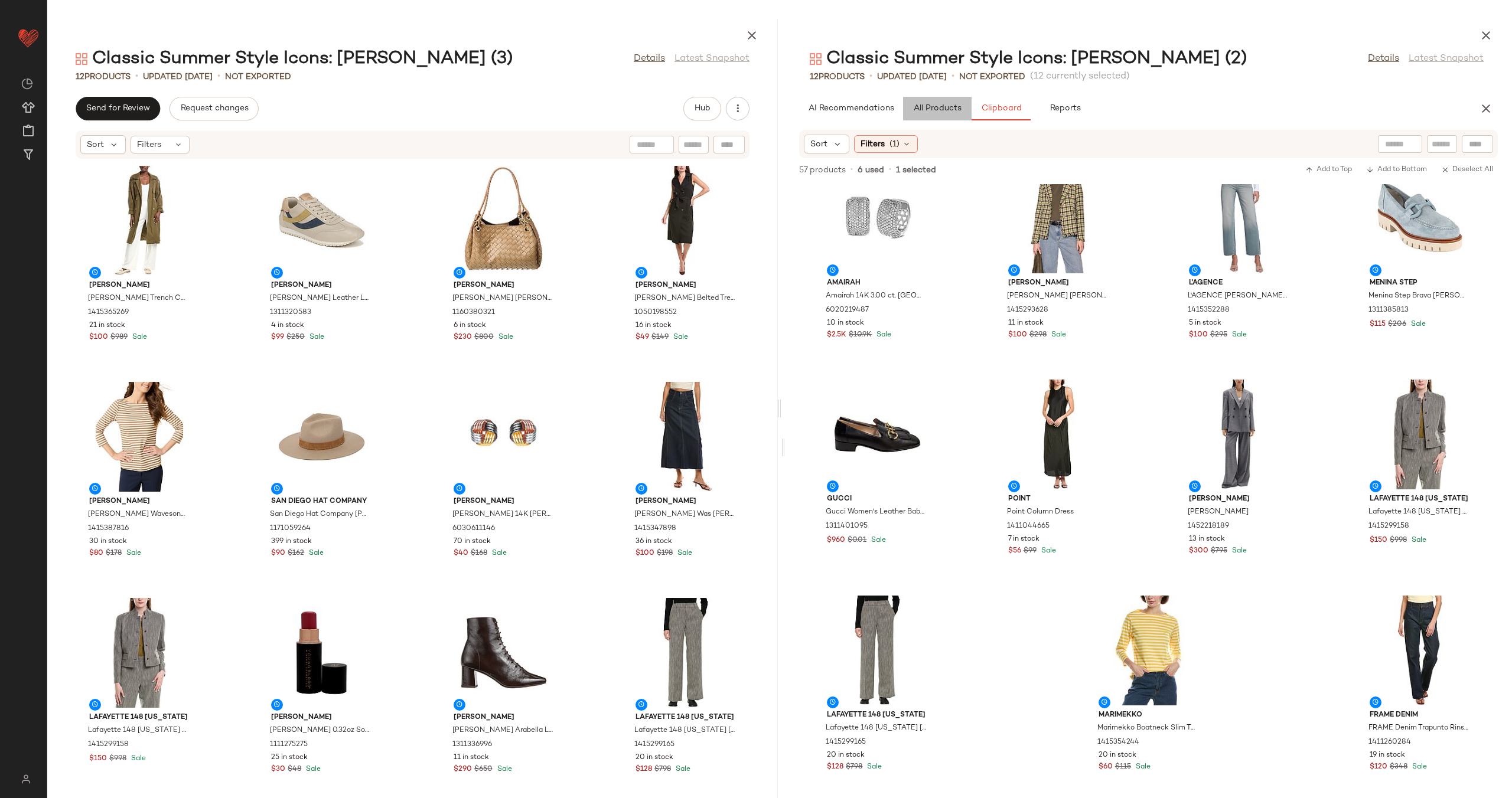
click at [923, 112] on span "All Products" at bounding box center [937, 109] width 48 height 10
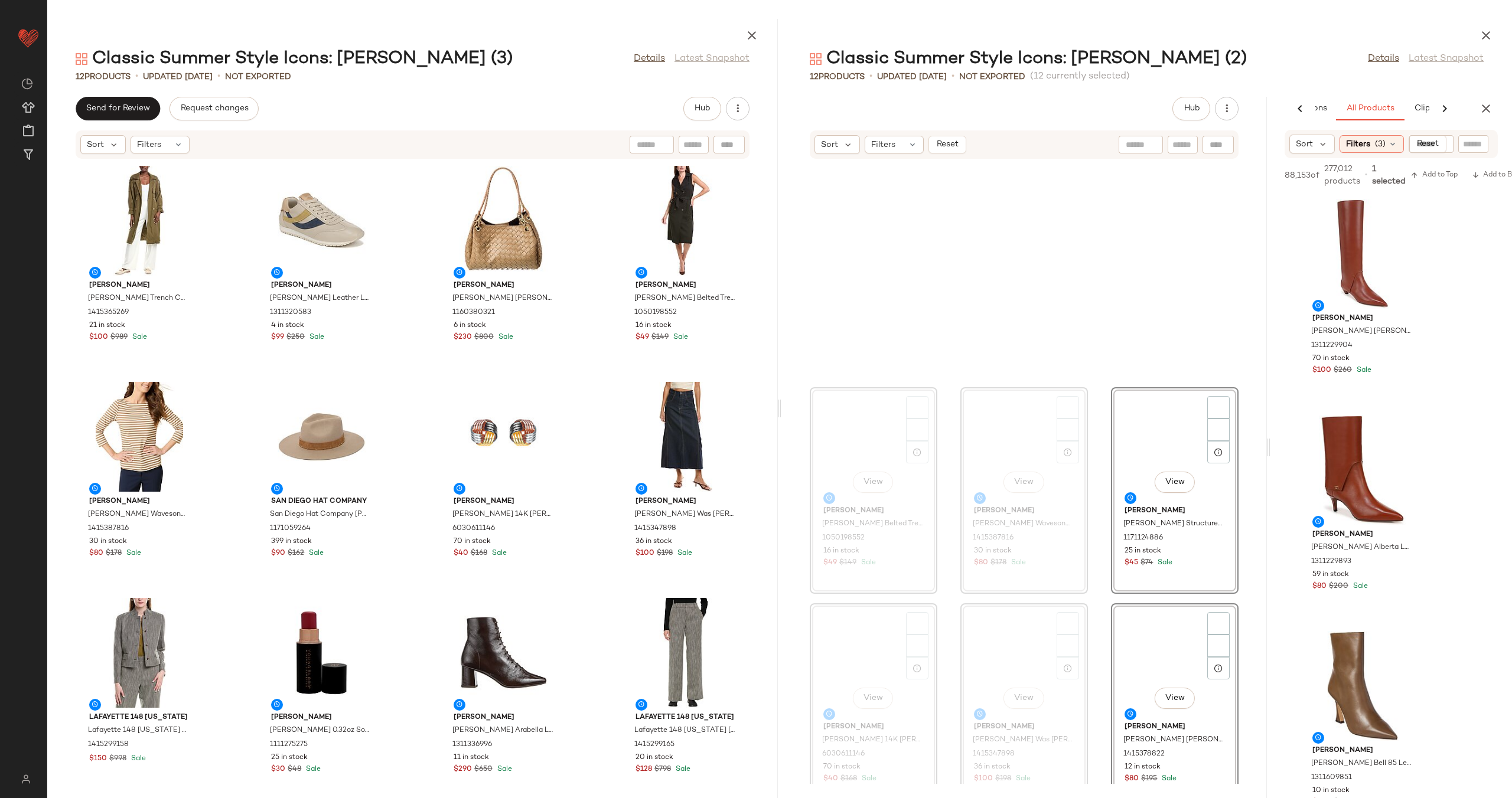
scroll to position [242, 0]
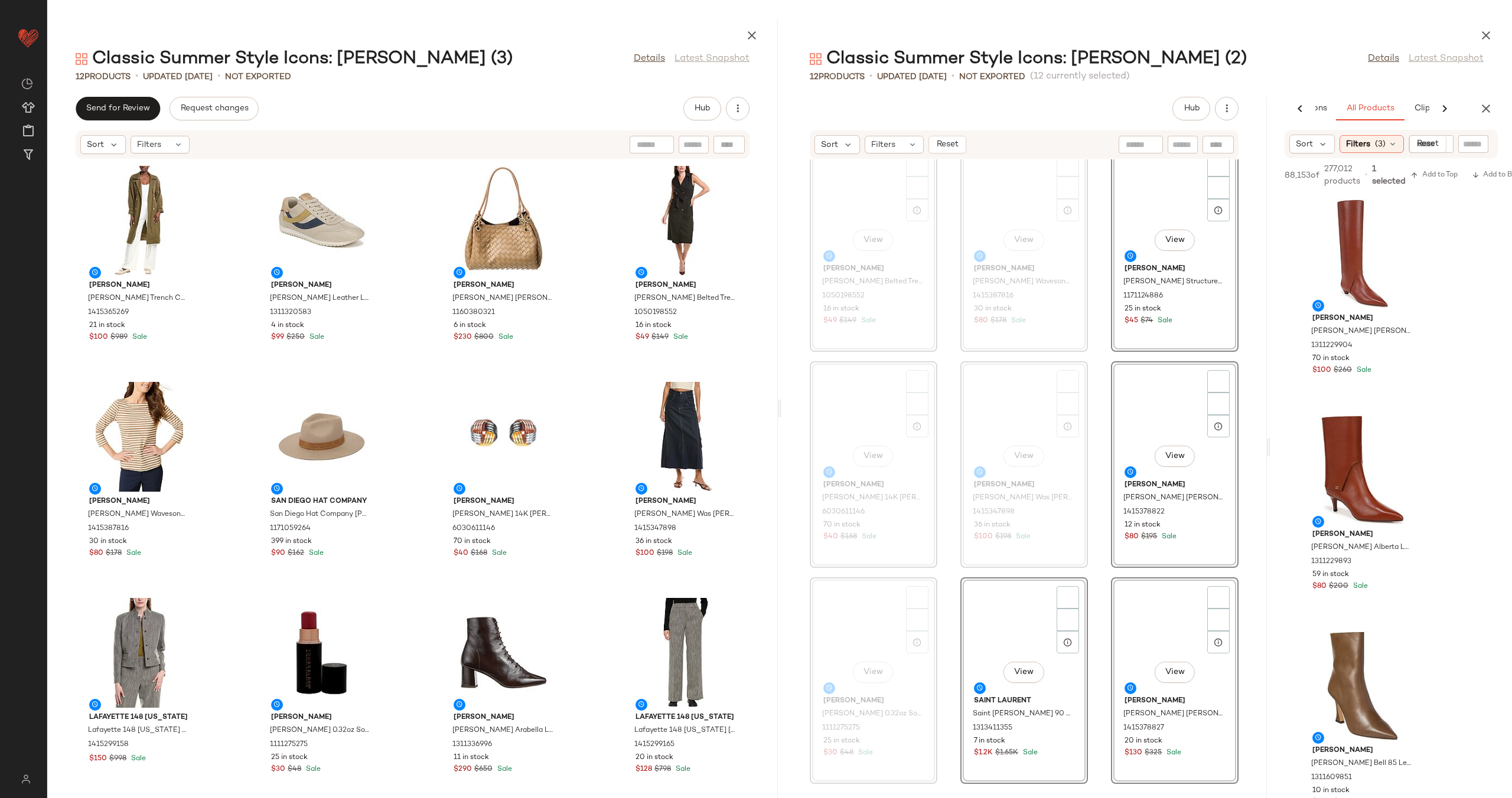
drag, startPoint x: 784, startPoint y: 448, endPoint x: 1288, endPoint y: 422, distance: 504.7
click at [1288, 422] on div "Classic Summer Style Icons: [PERSON_NAME] (2) Details Latest Snapshot 12 Produc…" at bounding box center [1147, 408] width 731 height 779
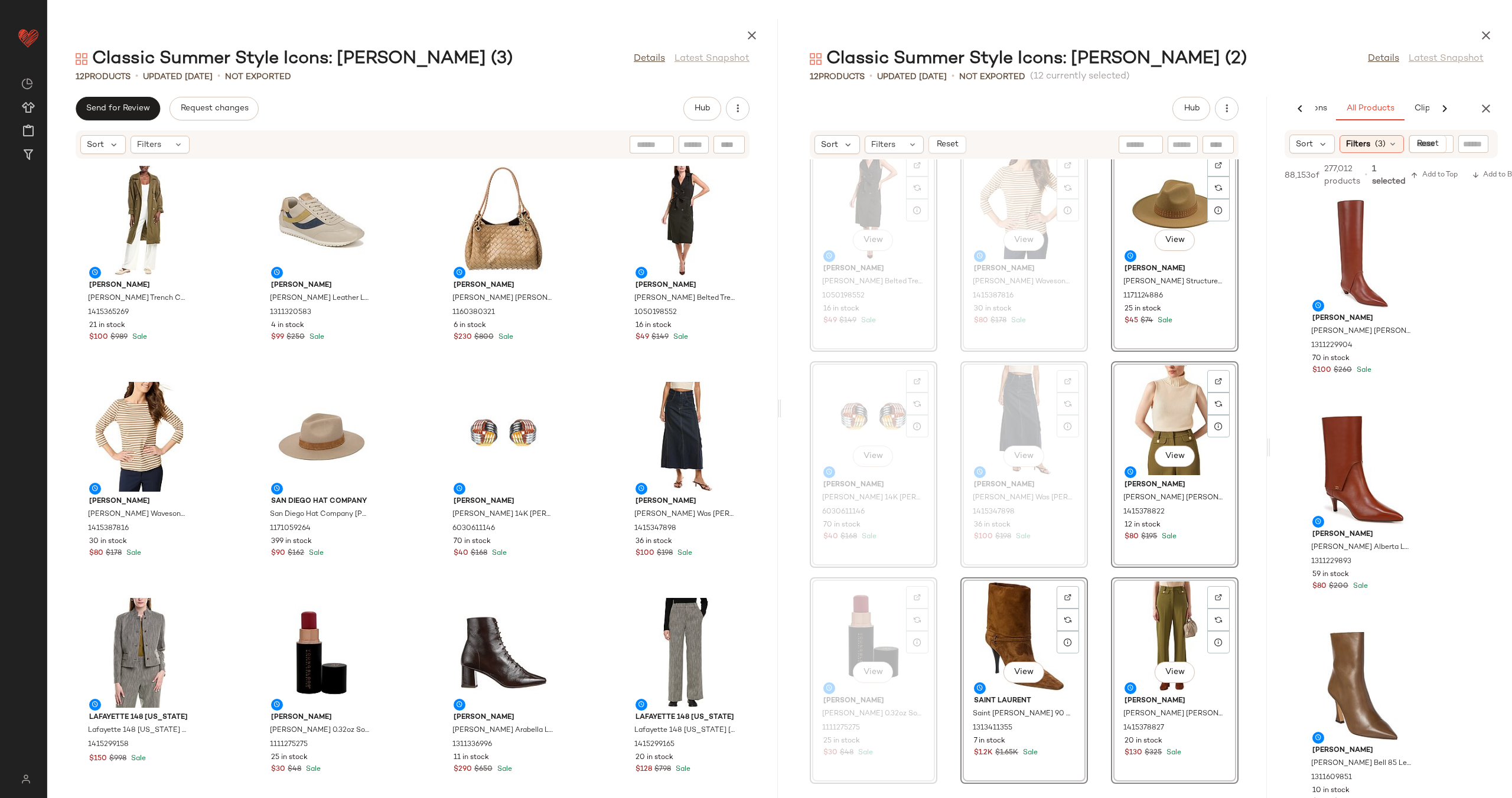
click at [937, 436] on div "View [PERSON_NAME] [PERSON_NAME] Belted Trench Dress 1050198552 16 in stock $49…" at bounding box center [1024, 472] width 485 height 625
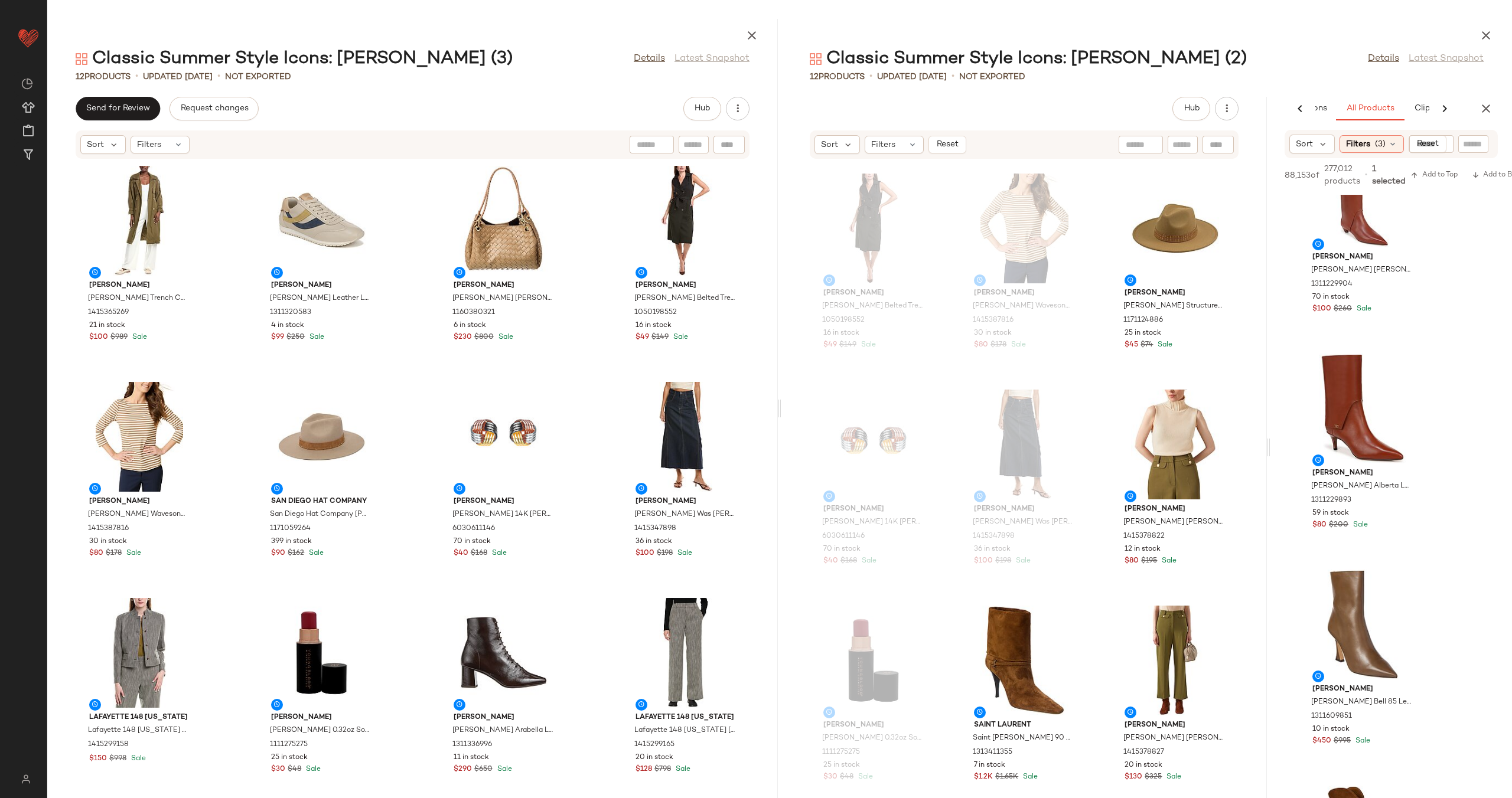
scroll to position [190, 0]
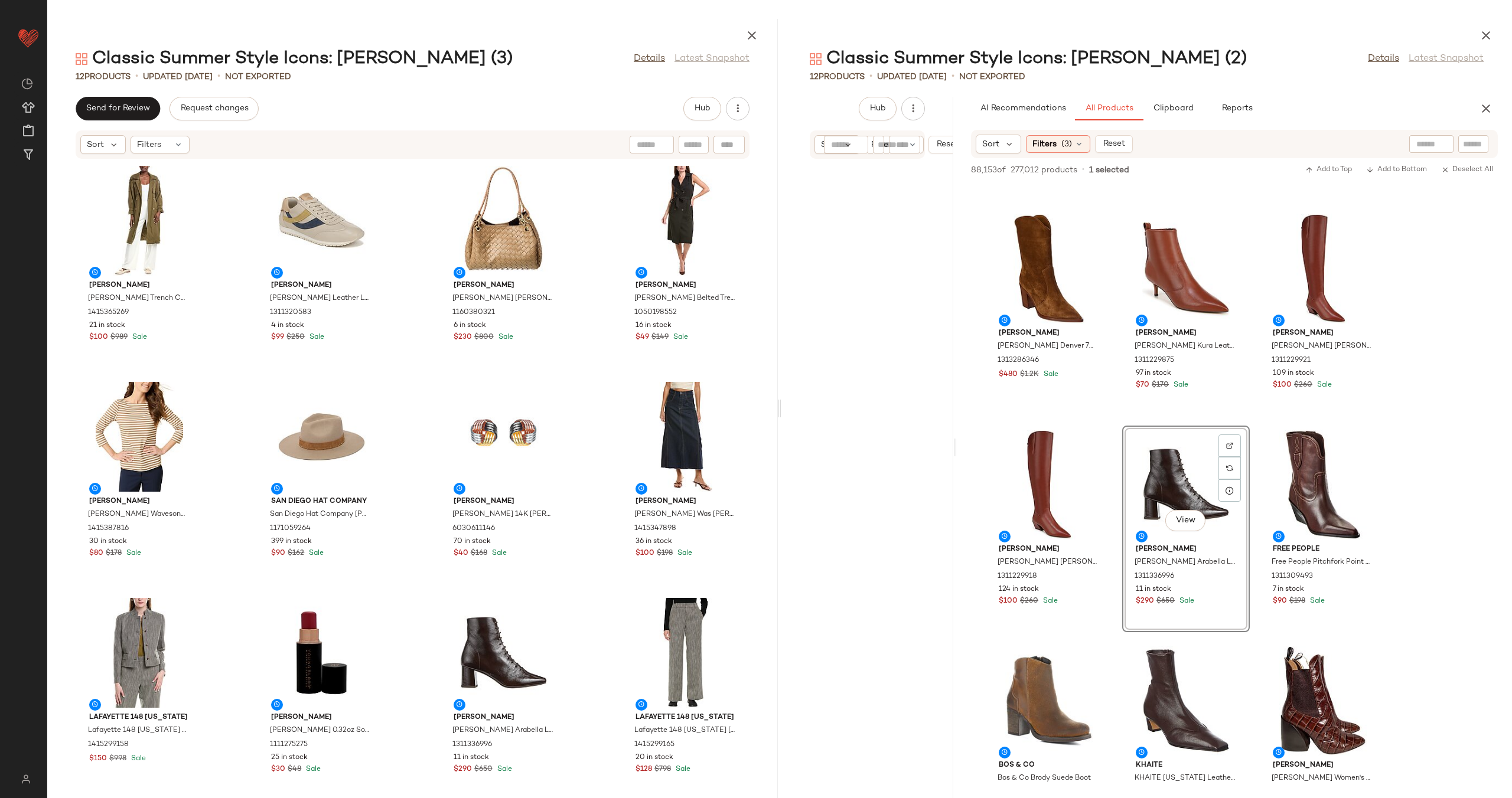
drag, startPoint x: 1266, startPoint y: 449, endPoint x: 867, endPoint y: 451, distance: 399.0
click at [868, 450] on div "Classic Summer Style Icons: [PERSON_NAME] (2) Details Latest Snapshot 12 Produc…" at bounding box center [1147, 408] width 731 height 779
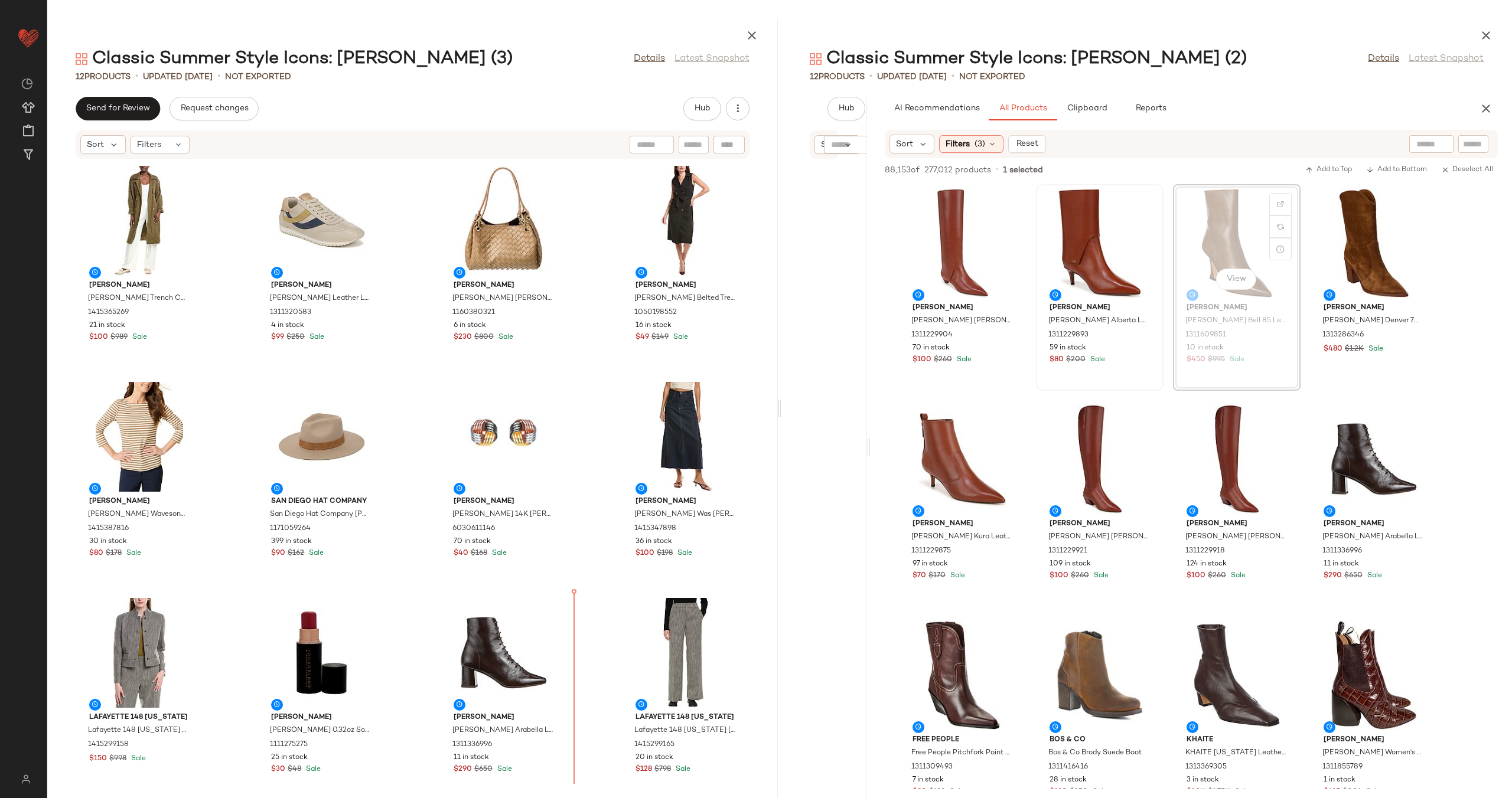
scroll to position [10, 0]
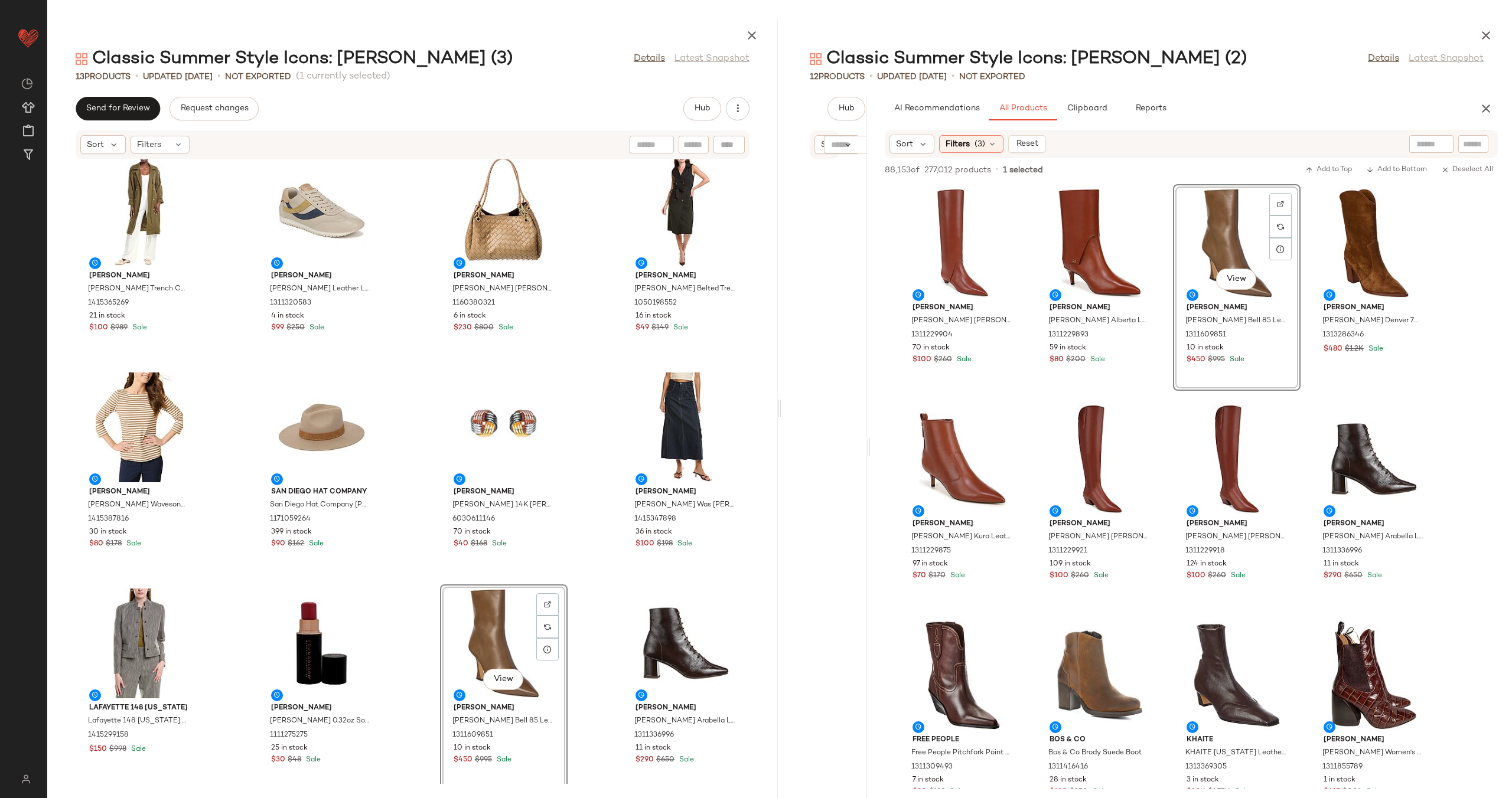
click at [591, 588] on div "[PERSON_NAME] [PERSON_NAME] Venda Trench Coat 1415365269 21 in stock $100 $989 …" at bounding box center [412, 472] width 731 height 625
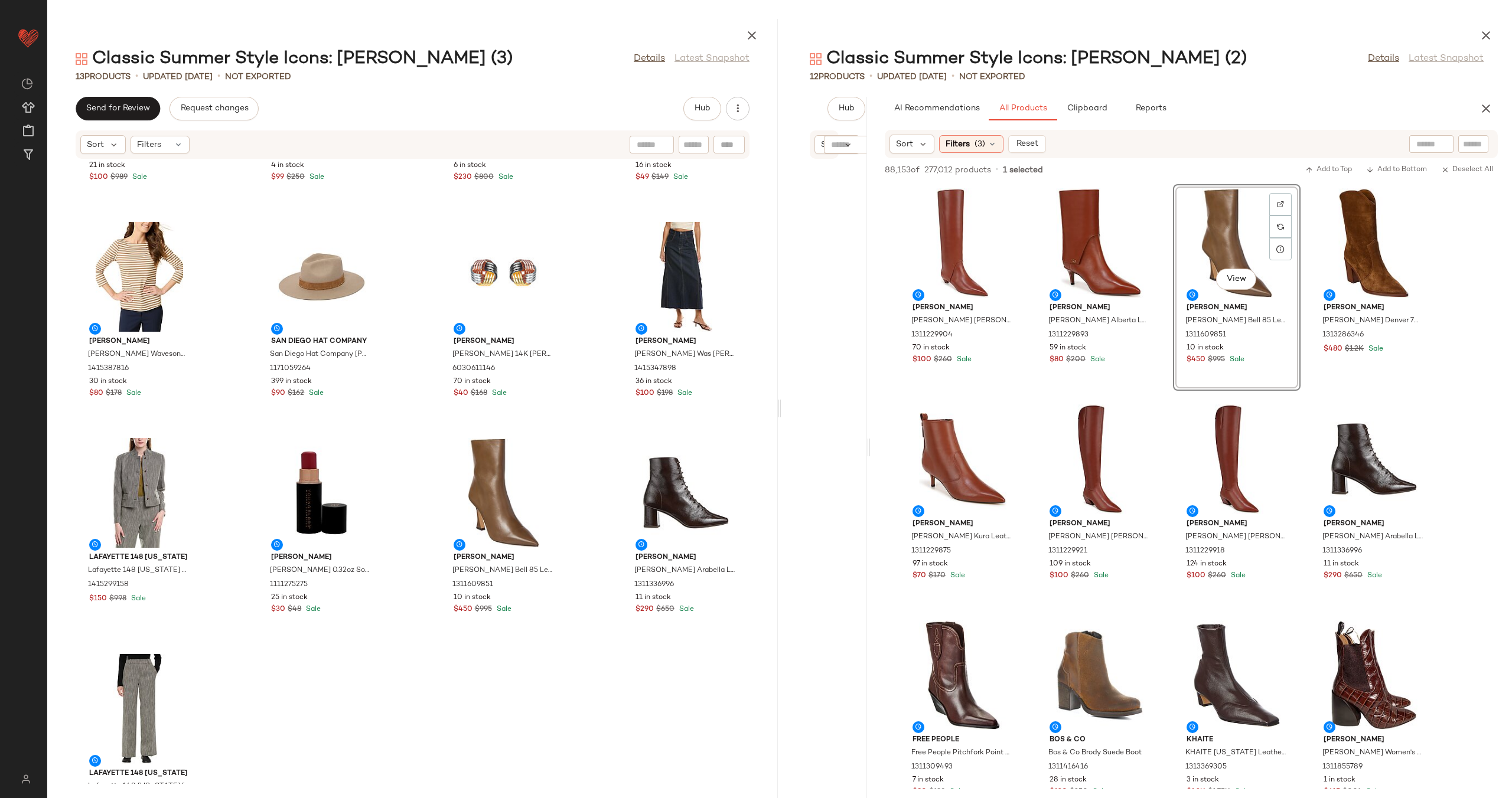
scroll to position [222, 0]
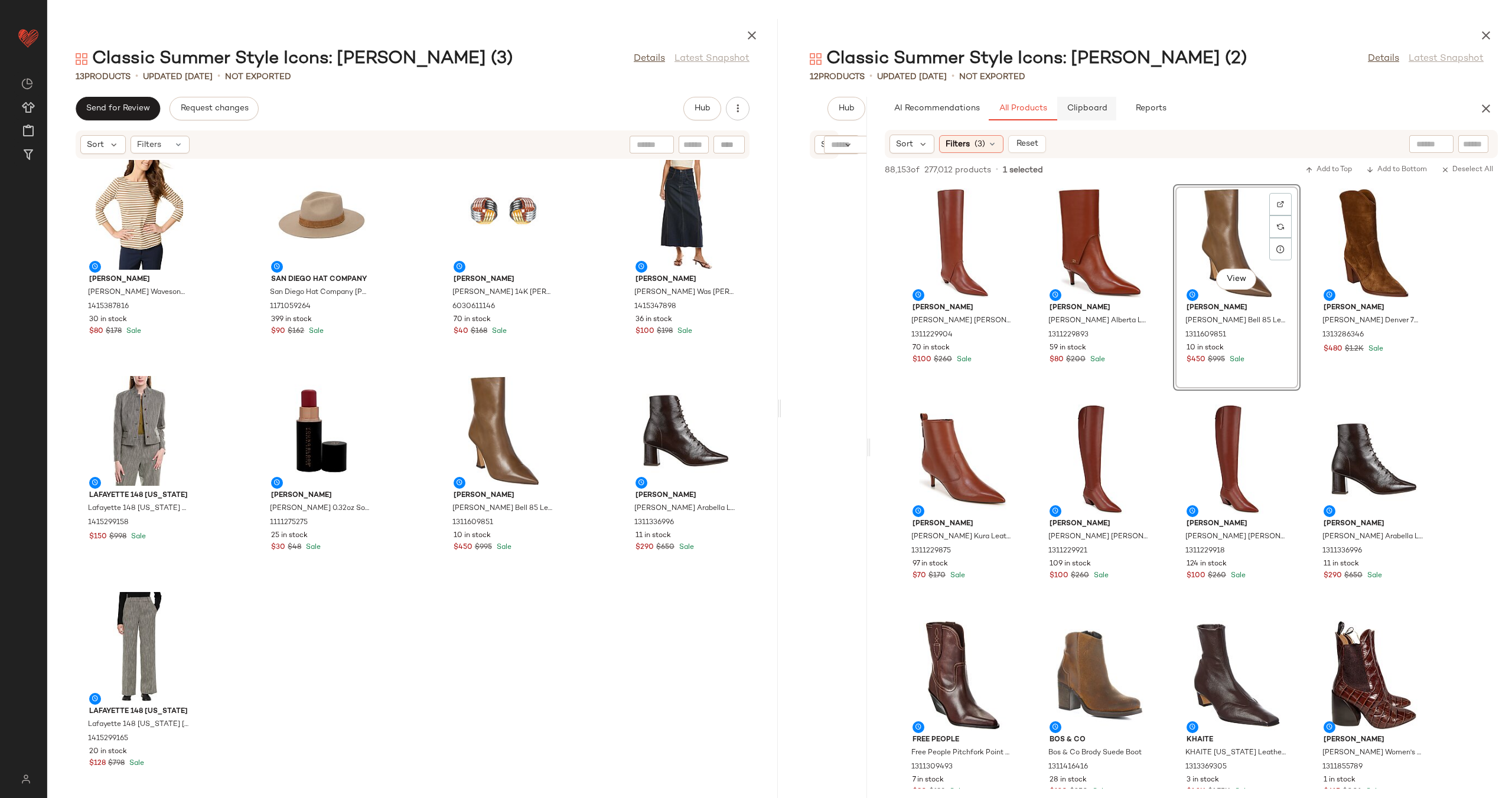
click at [1075, 101] on button "Clipboard" at bounding box center [1086, 109] width 59 height 24
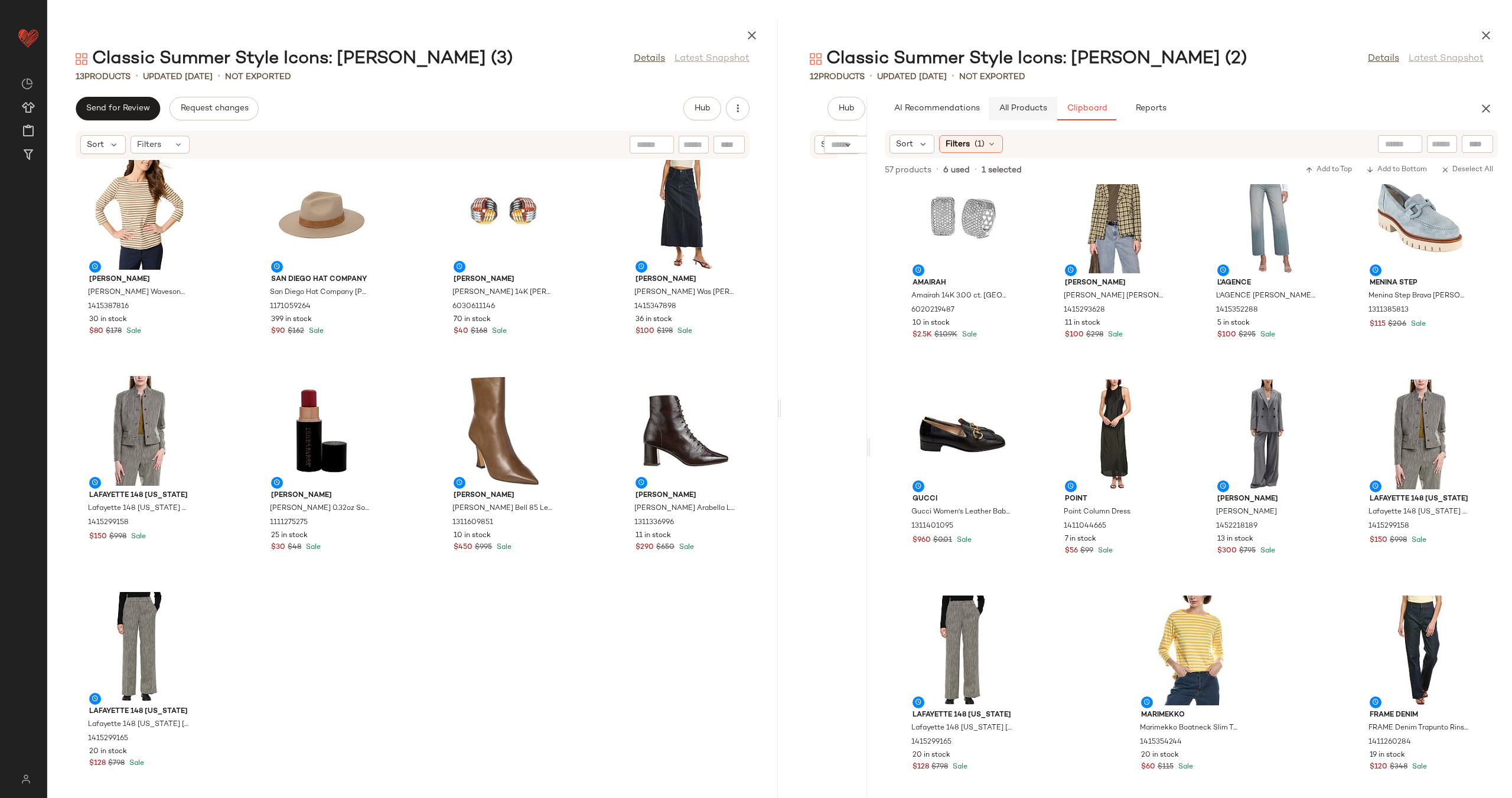
click at [1023, 114] on button "All Products" at bounding box center [1023, 109] width 68 height 24
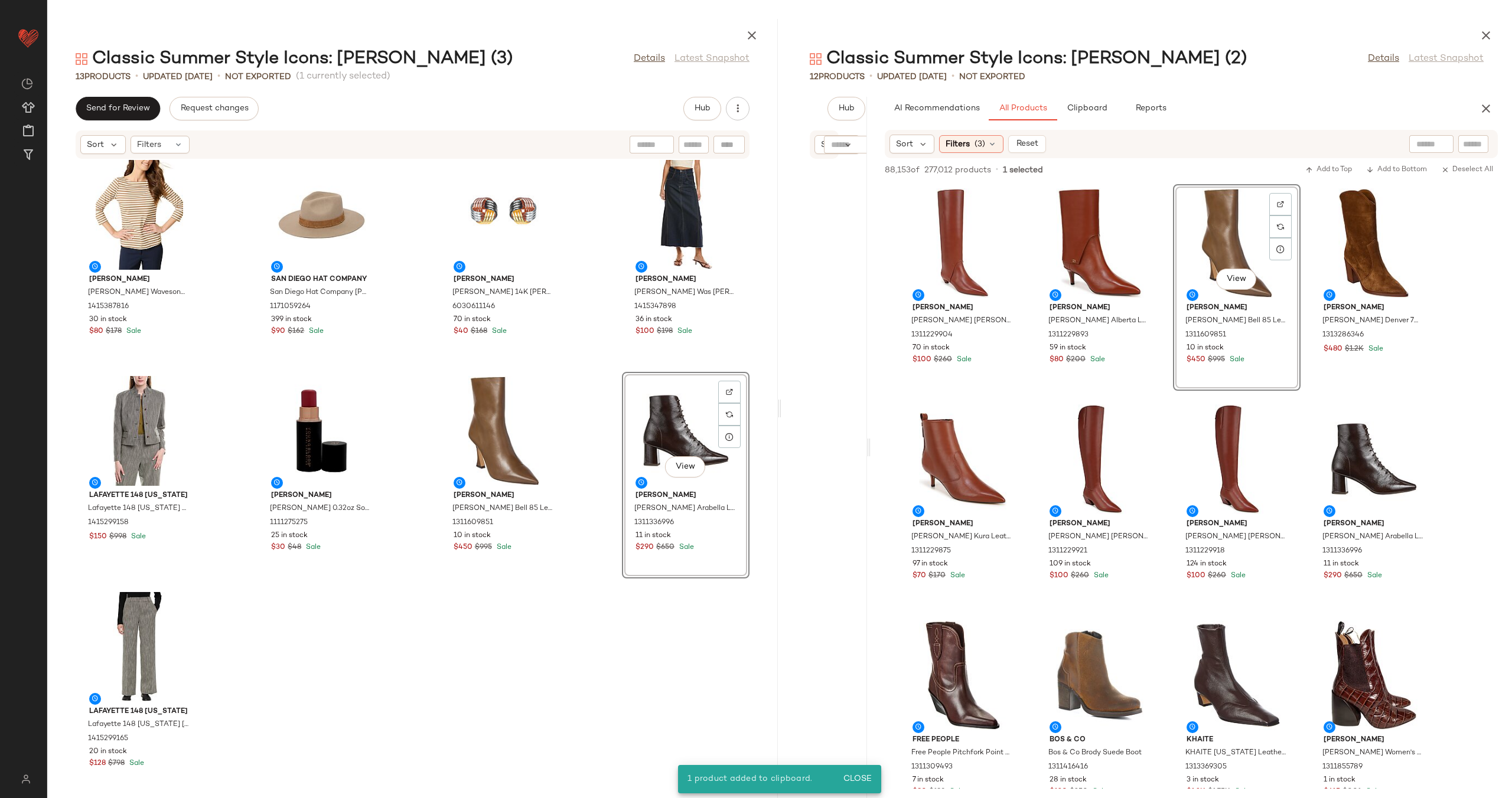
click at [612, 491] on div "[PERSON_NAME] [PERSON_NAME] Venda Trench Coat 1415365269 21 in stock $100 $989 …" at bounding box center [412, 472] width 731 height 625
click at [677, 416] on div "View" at bounding box center [685, 431] width 119 height 110
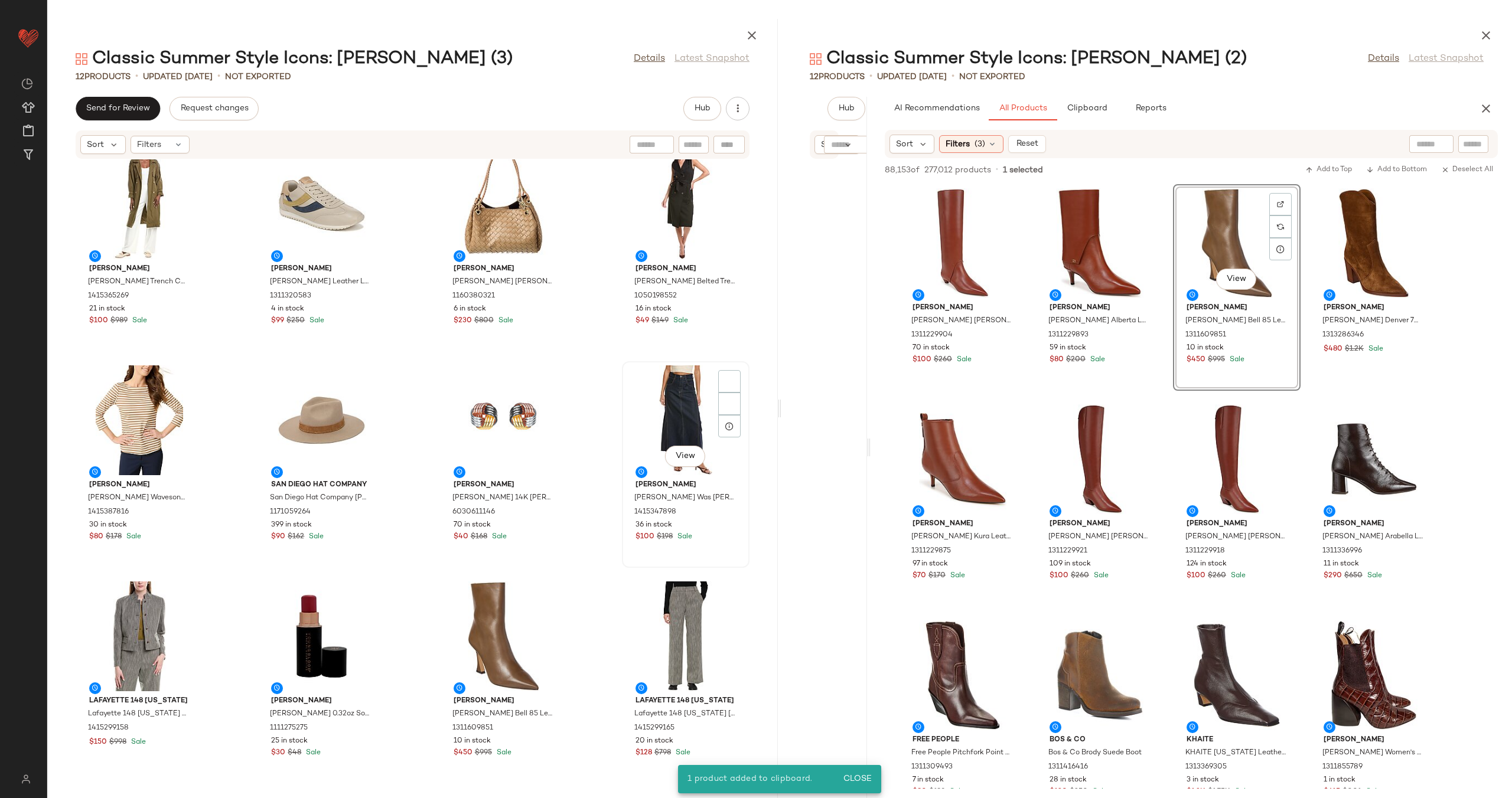
scroll to position [16, 0]
click at [597, 485] on div "[PERSON_NAME] [PERSON_NAME] Venda Trench Coat 1415365269 21 in stock $100 $989 …" at bounding box center [412, 472] width 731 height 625
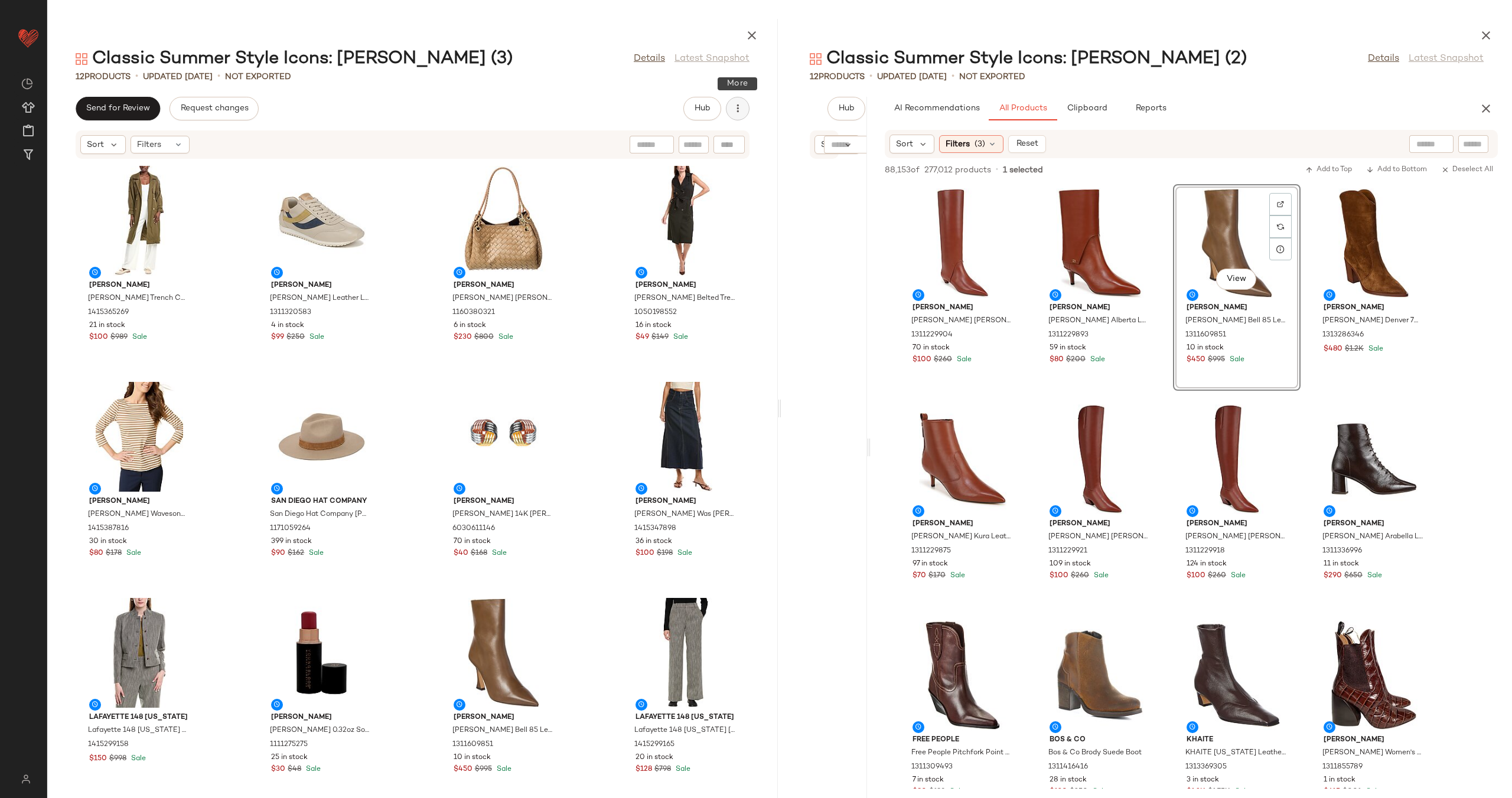
click at [744, 111] on button "button" at bounding box center [737, 109] width 24 height 24
click at [682, 161] on div "View Moodboard" at bounding box center [675, 170] width 147 height 28
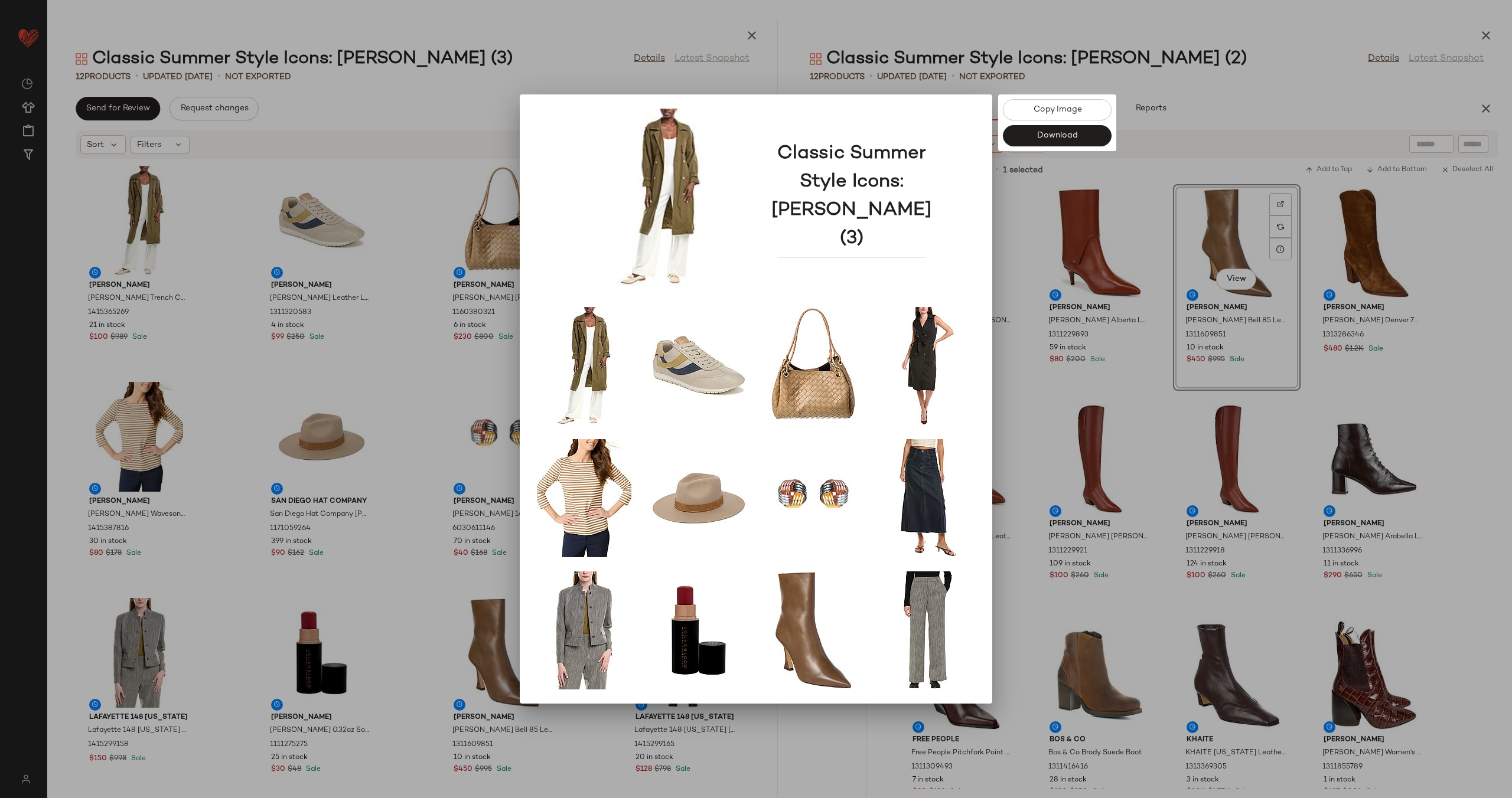
click at [1022, 329] on div at bounding box center [756, 399] width 1512 height 798
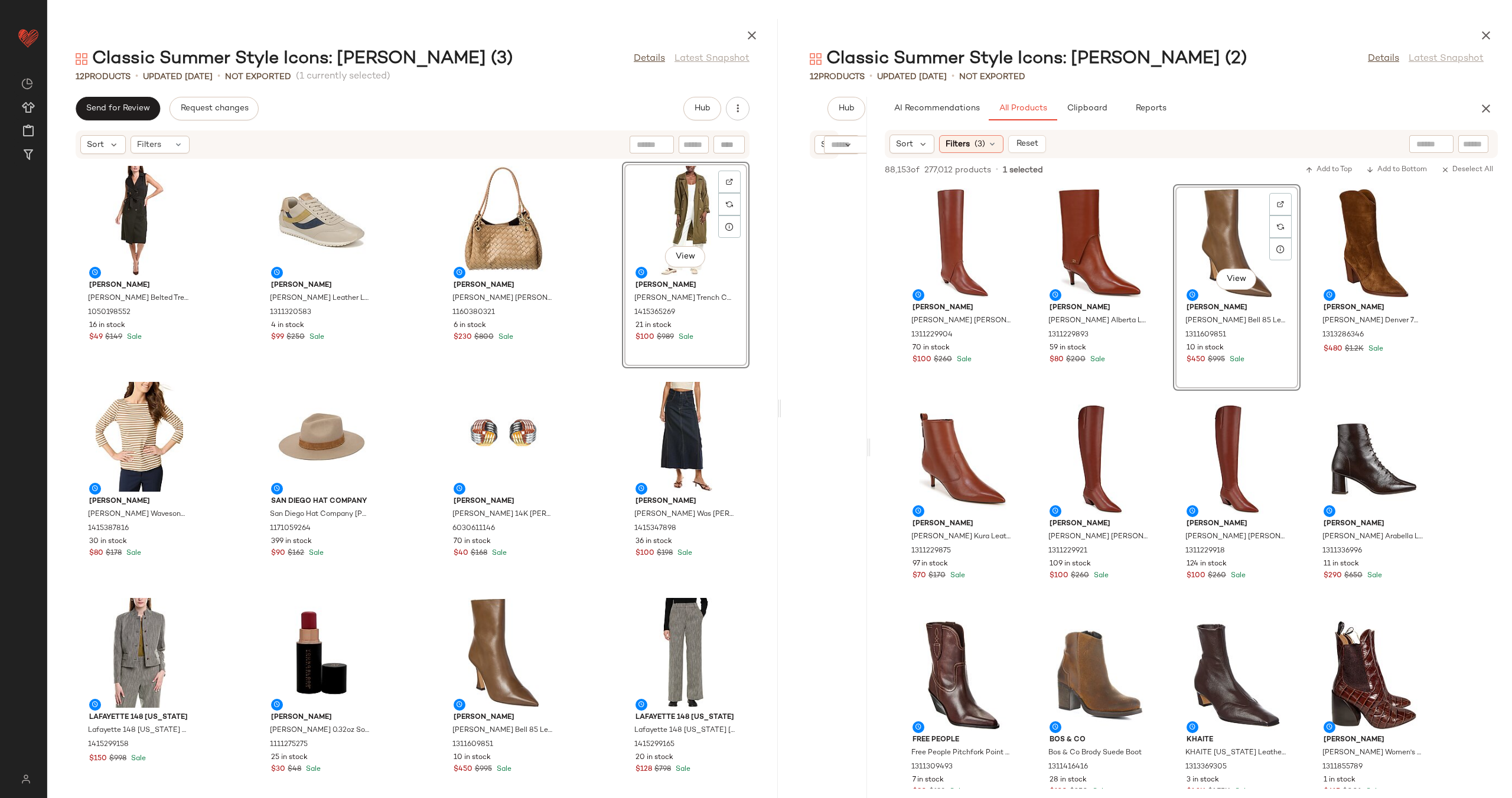
click at [597, 270] on div "[PERSON_NAME] [PERSON_NAME] Belted Trench Dress 1050198552 16 in stock $49 $149…" at bounding box center [412, 472] width 731 height 625
click at [730, 108] on button "button" at bounding box center [737, 109] width 24 height 24
click at [689, 164] on span "View Moodboard" at bounding box center [683, 170] width 111 height 13
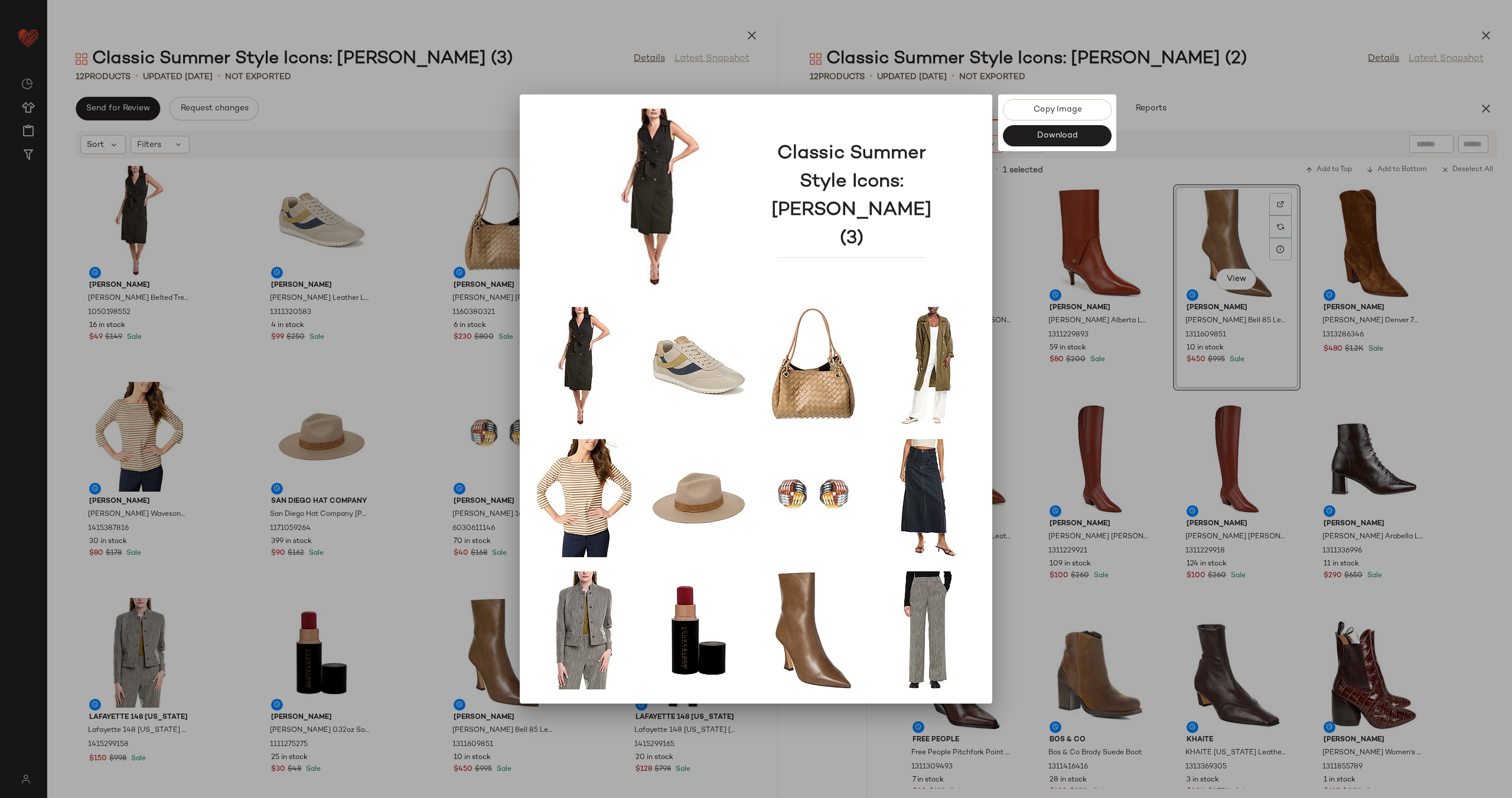
click at [246, 222] on div at bounding box center [756, 399] width 1512 height 798
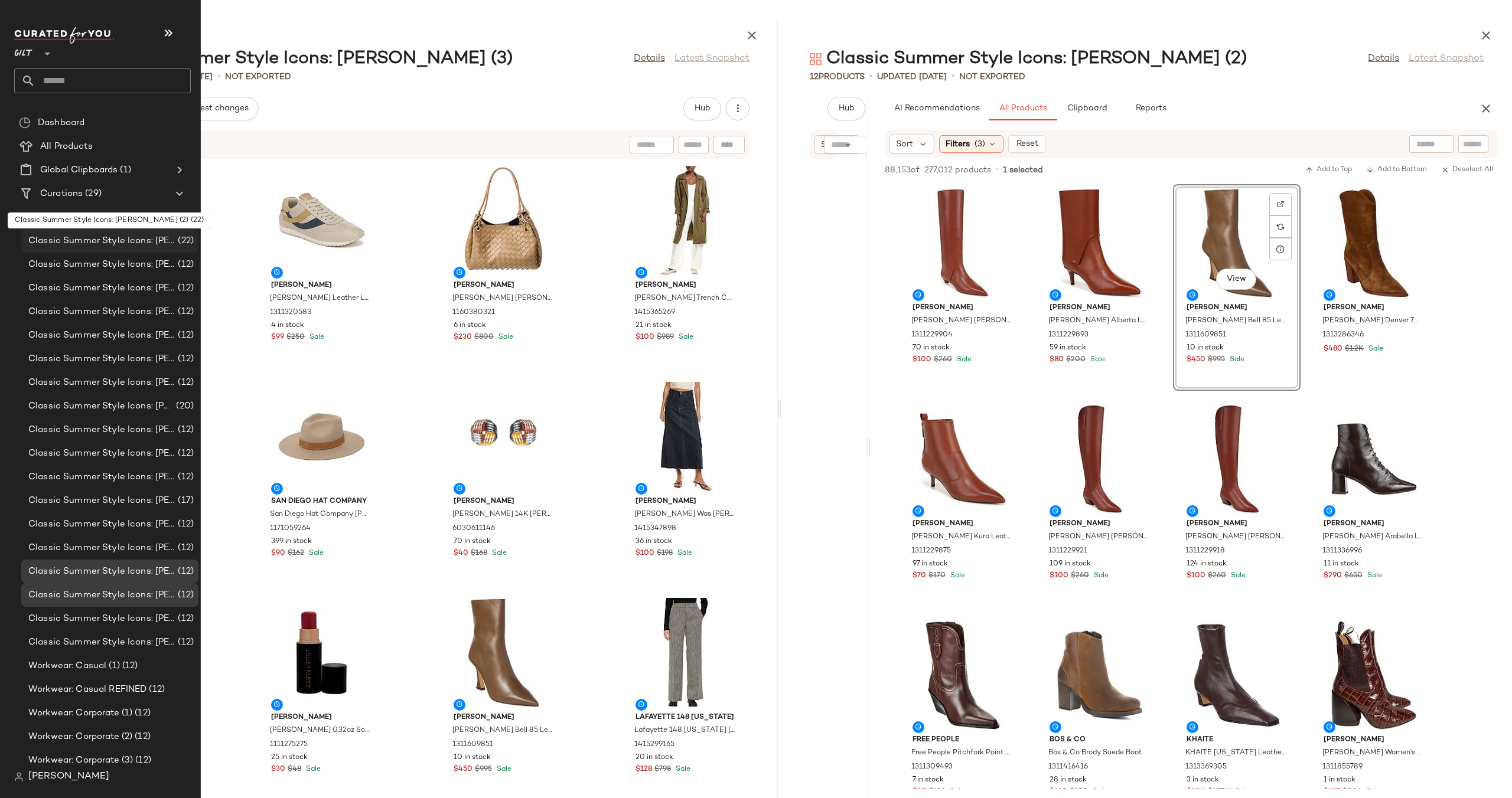
click at [127, 236] on span "Classic Summer Style Icons: [PERSON_NAME] (2)" at bounding box center [102, 241] width 147 height 13
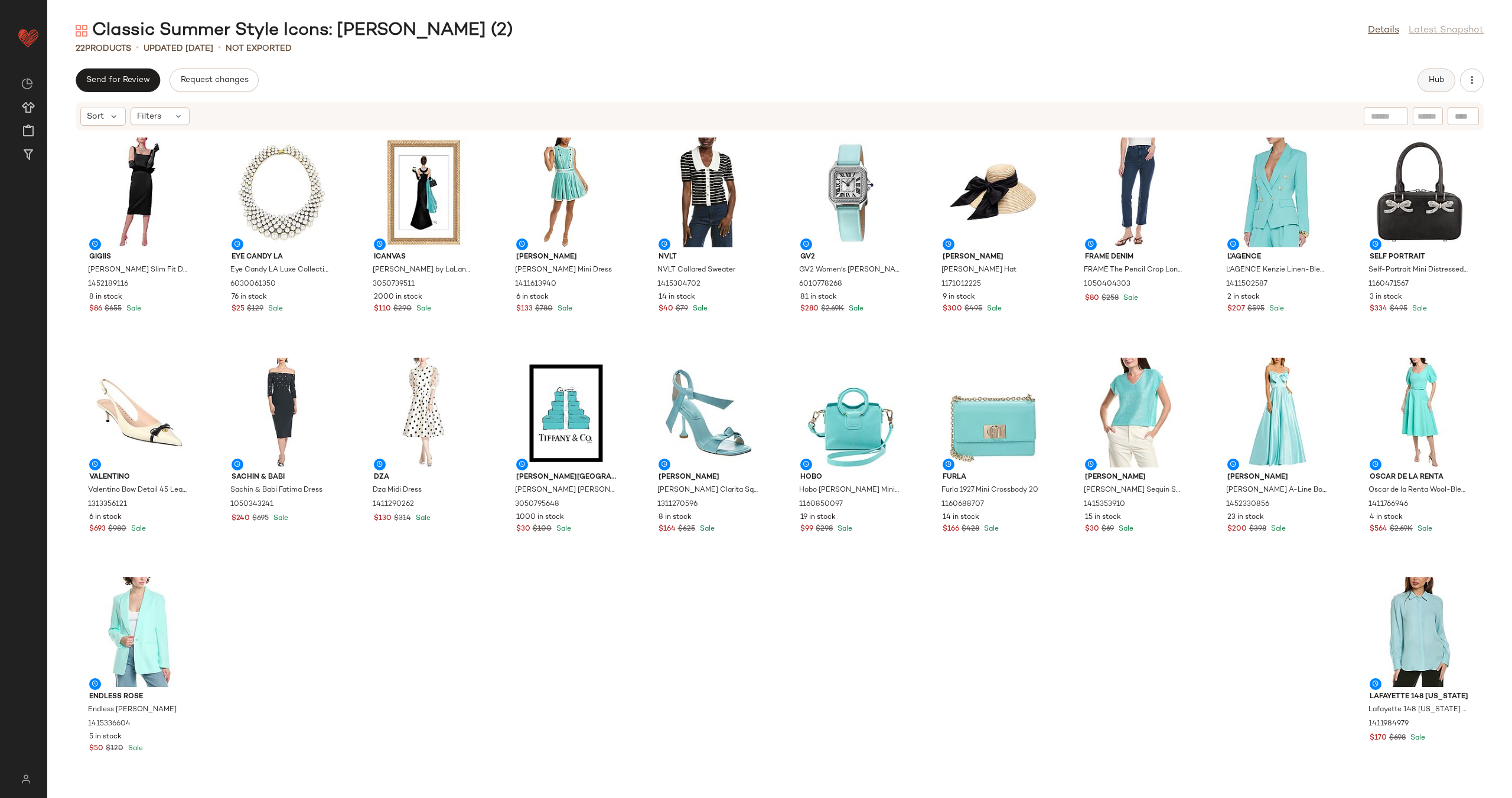
click at [1433, 85] on button "Hub" at bounding box center [1436, 80] width 38 height 24
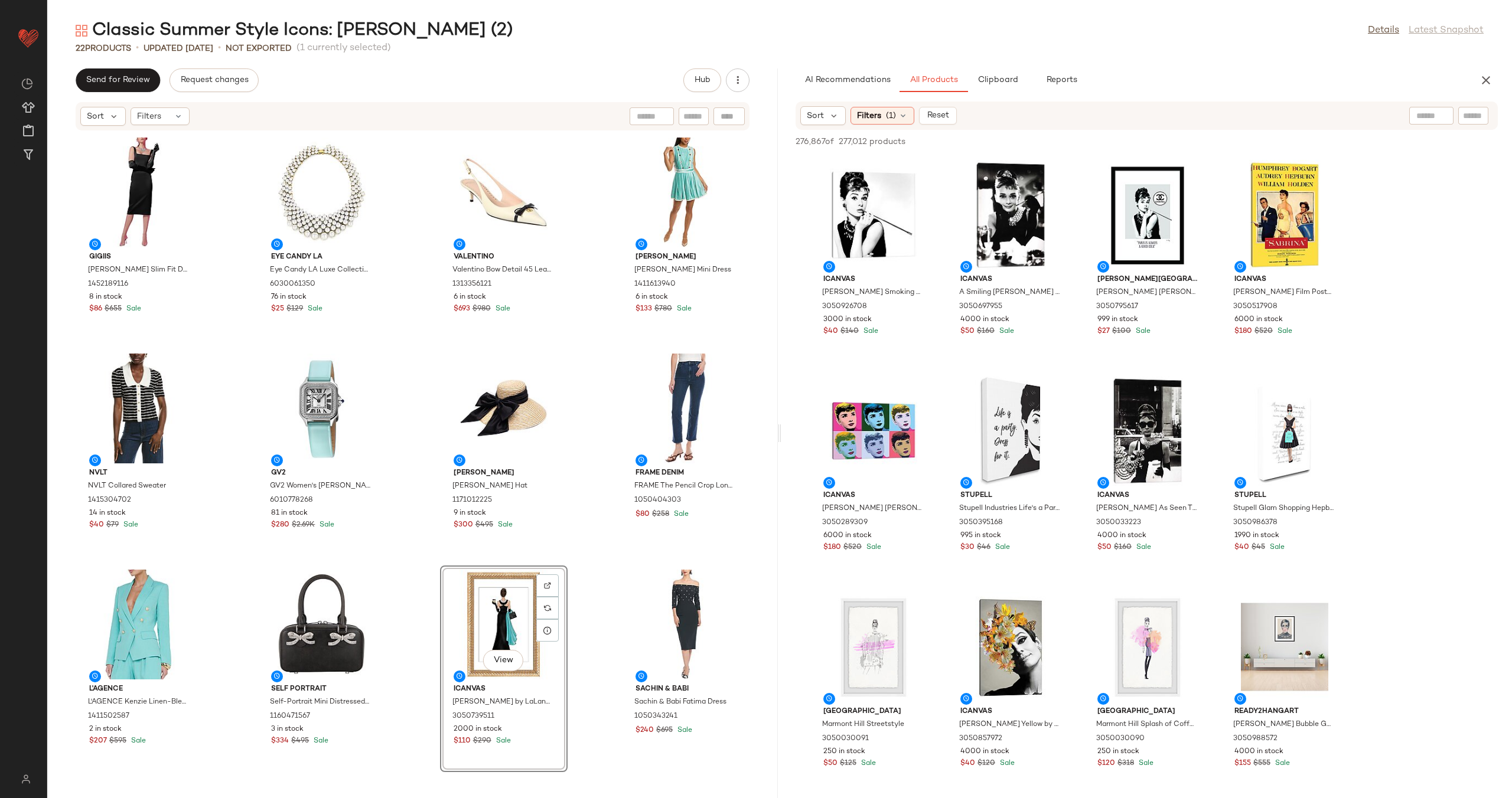
click at [570, 556] on div "GIGIIS [PERSON_NAME] Slim Fit Dress 1452189116 8 in stock $86 $655 Sale Eye Can…" at bounding box center [412, 457] width 731 height 653
click at [743, 83] on icon "button" at bounding box center [737, 80] width 12 height 12
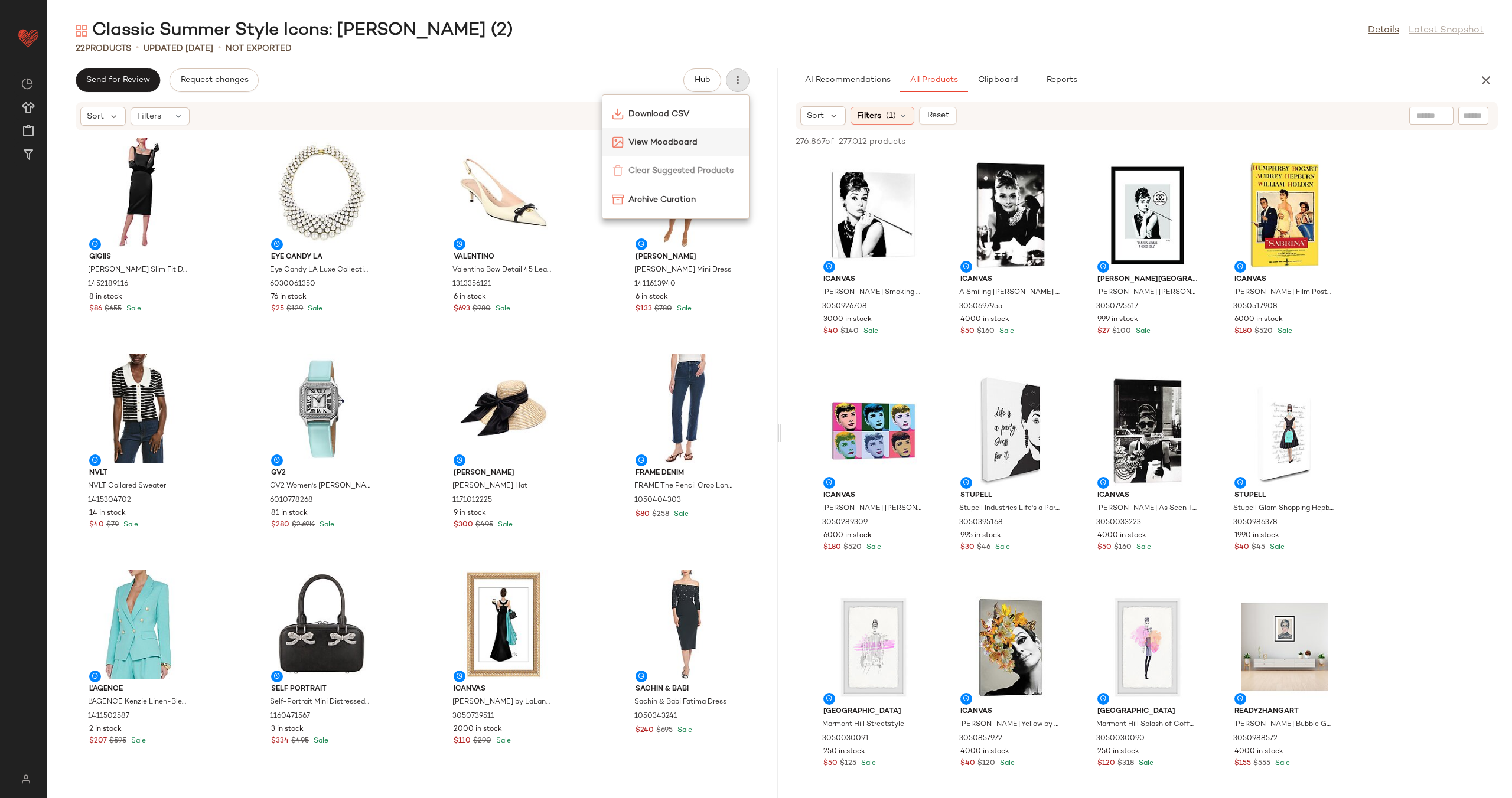
click at [688, 134] on div "View Moodboard" at bounding box center [675, 142] width 147 height 28
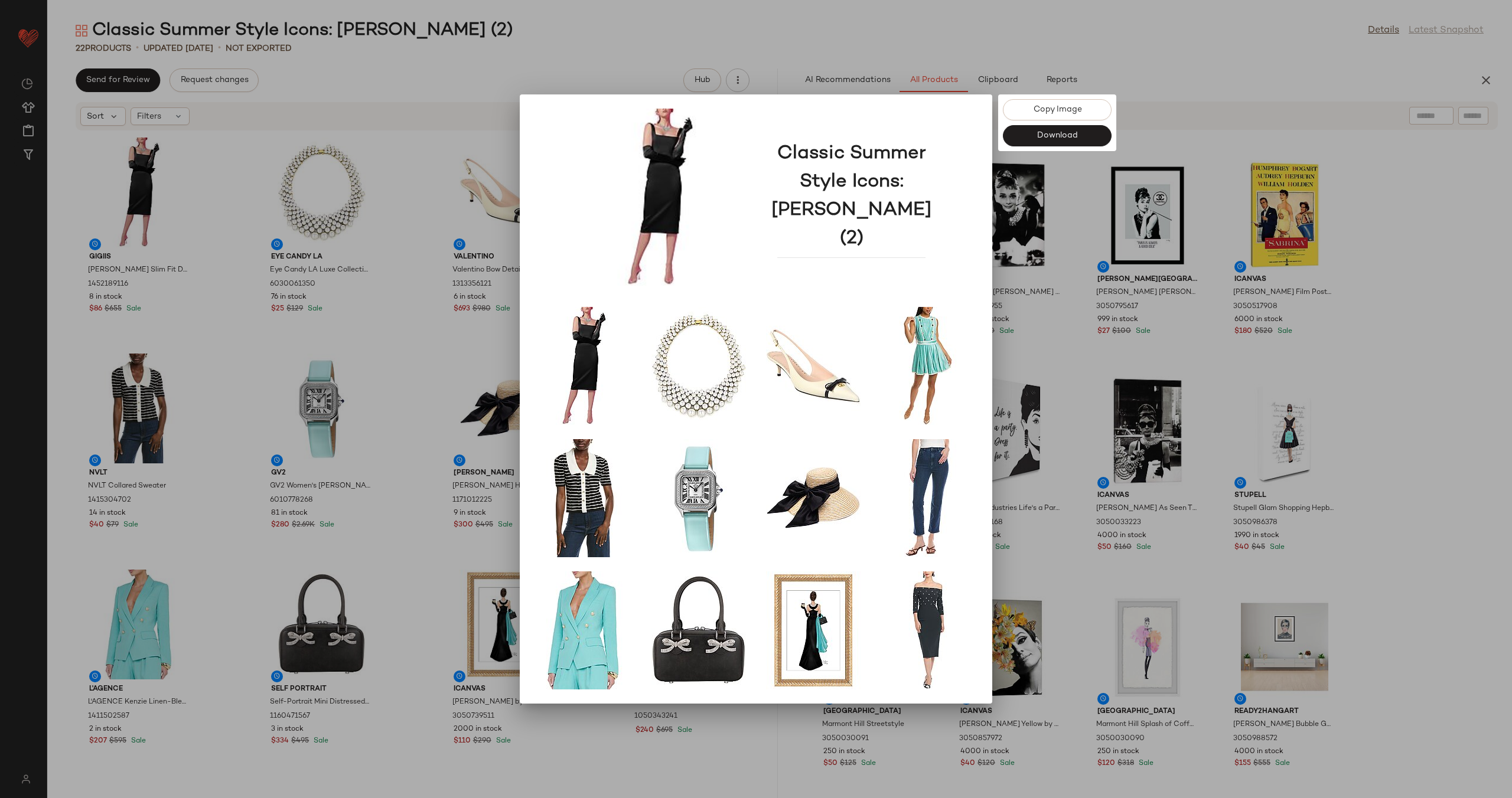
click at [422, 283] on div at bounding box center [756, 399] width 1512 height 798
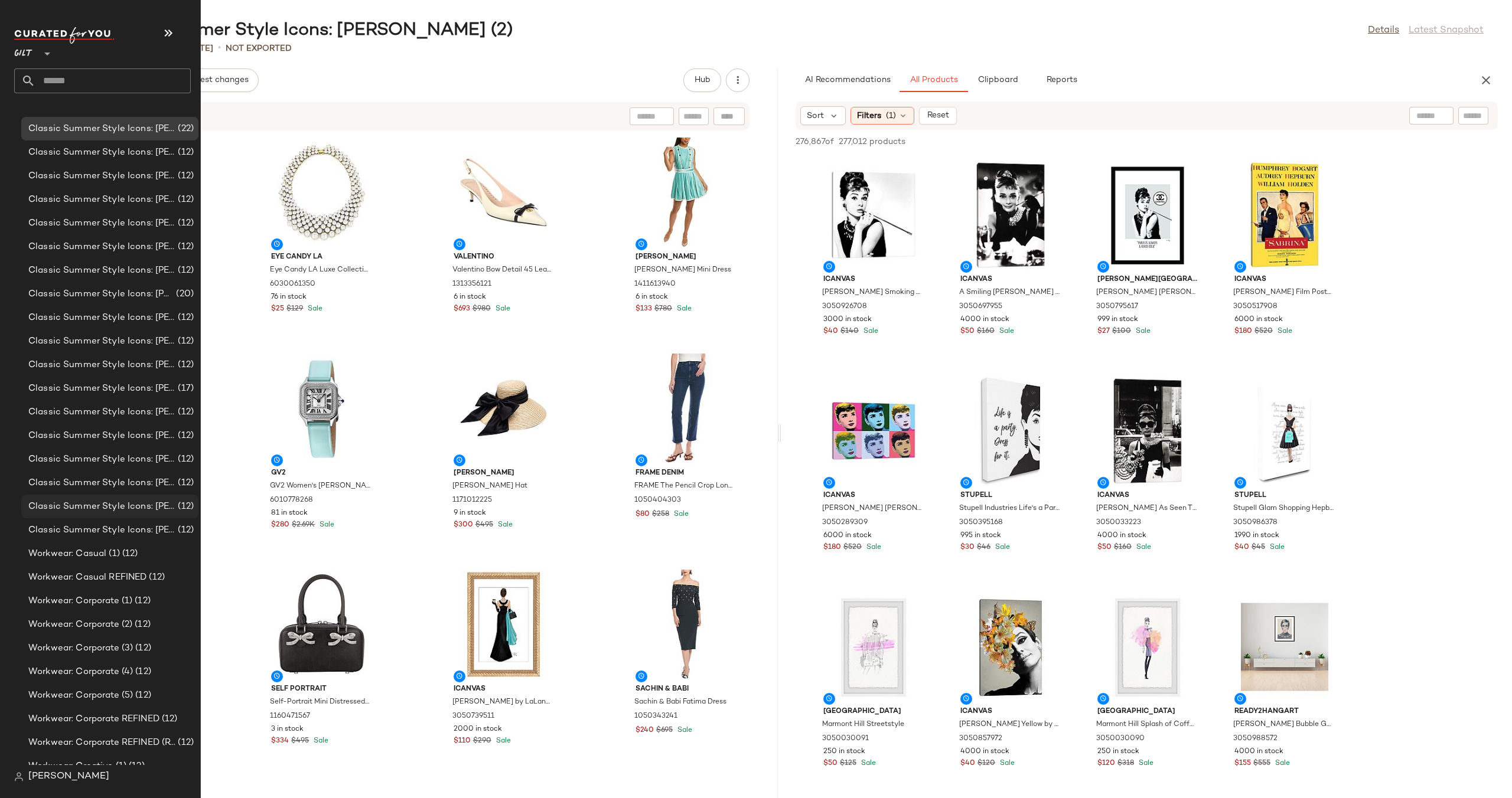
scroll to position [125, 0]
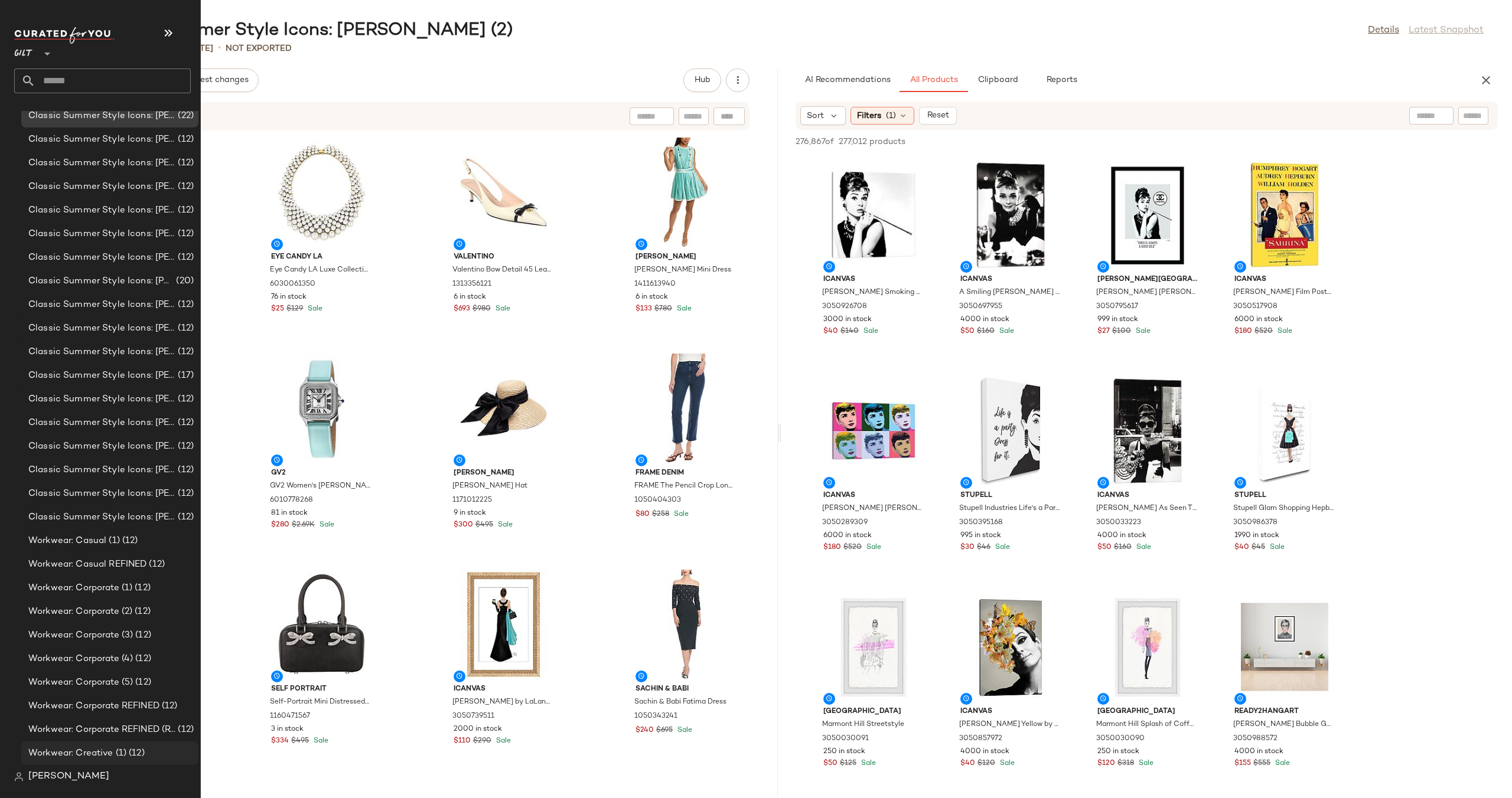
click at [116, 747] on span "Workwear: Creative (1)" at bounding box center [77, 753] width 98 height 13
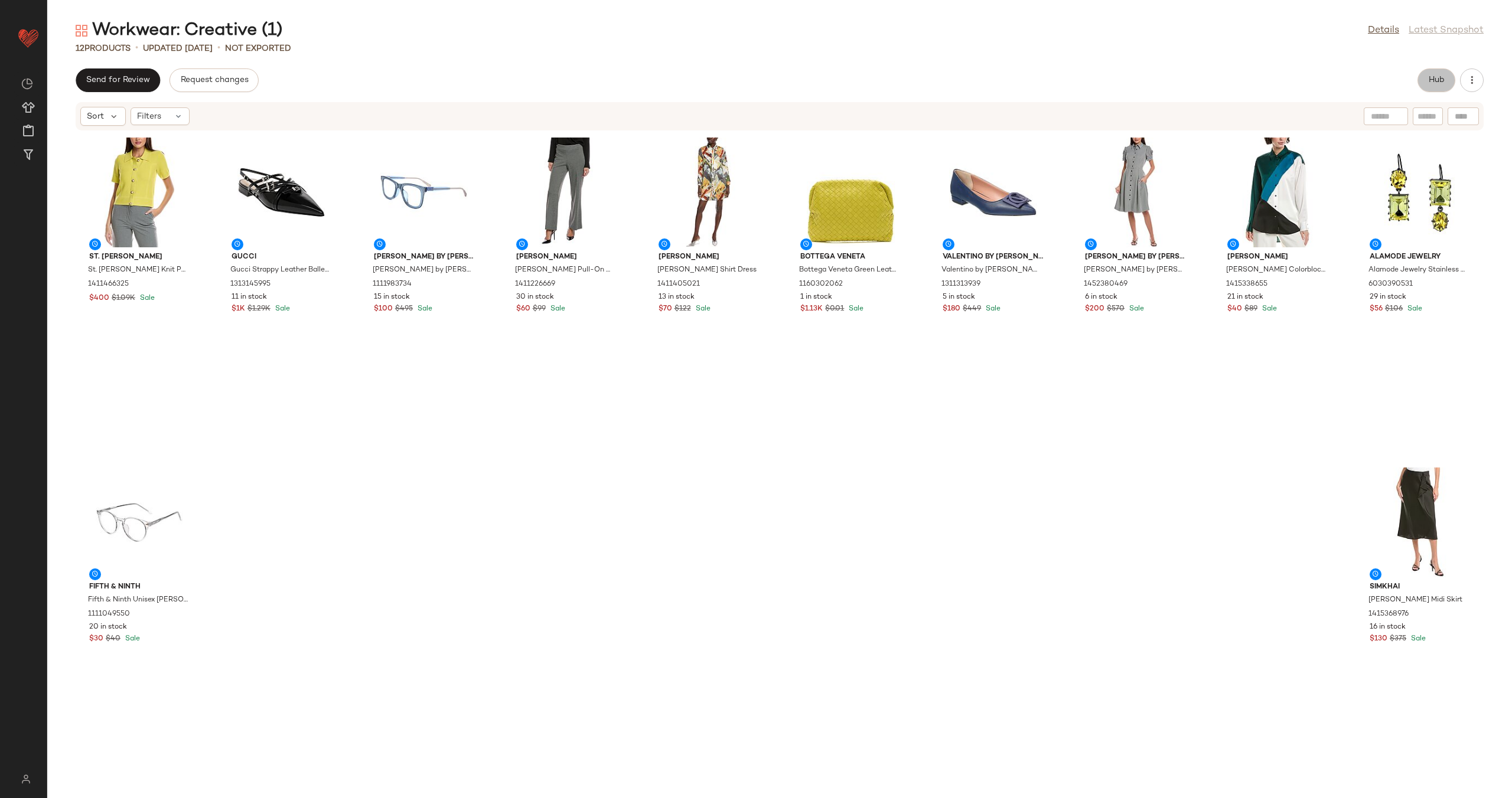
click at [1439, 74] on button "Hub" at bounding box center [1436, 80] width 38 height 24
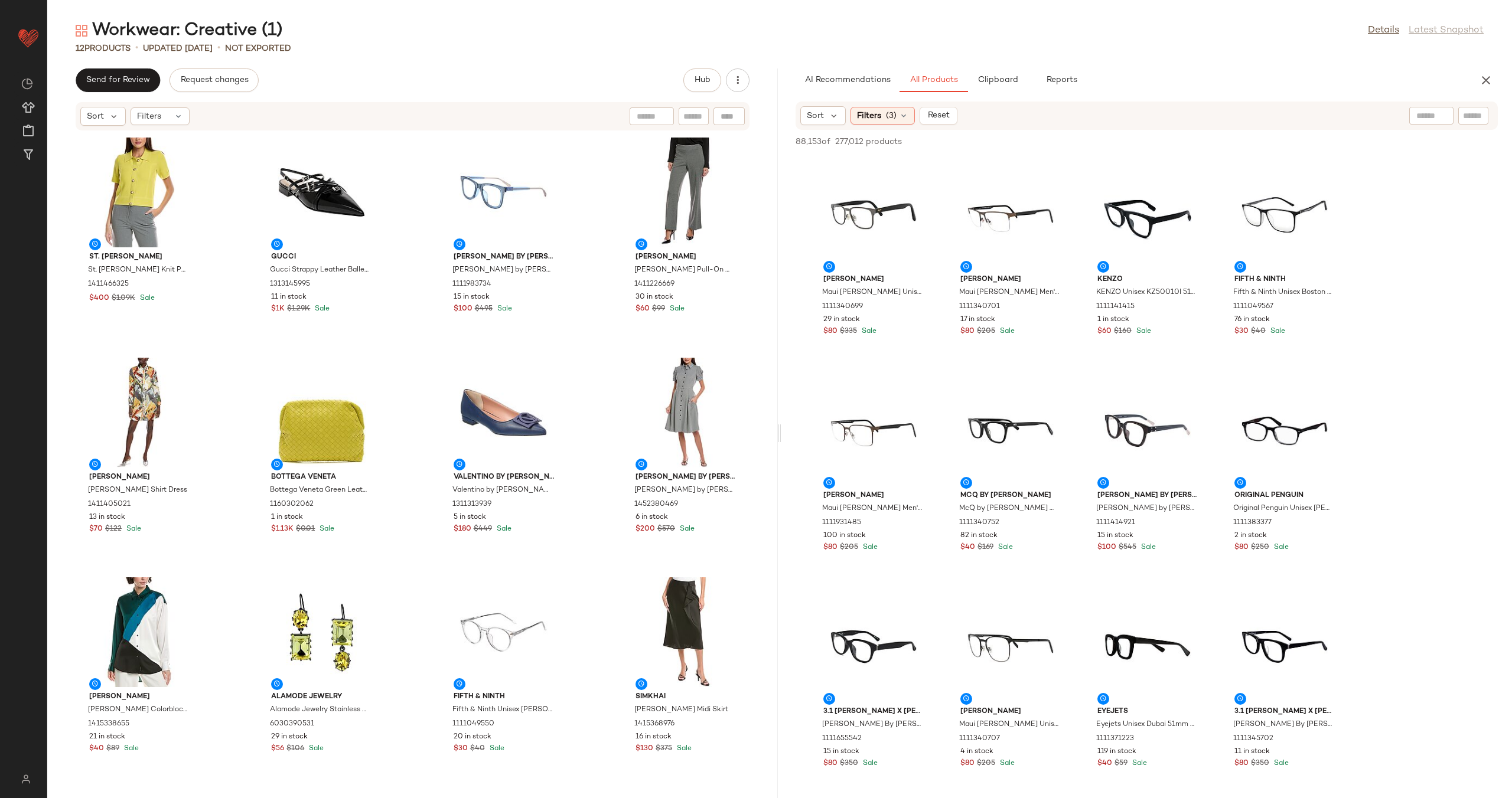
click at [1420, 117] on input "text" at bounding box center [1431, 116] width 30 height 13
type input "*********"
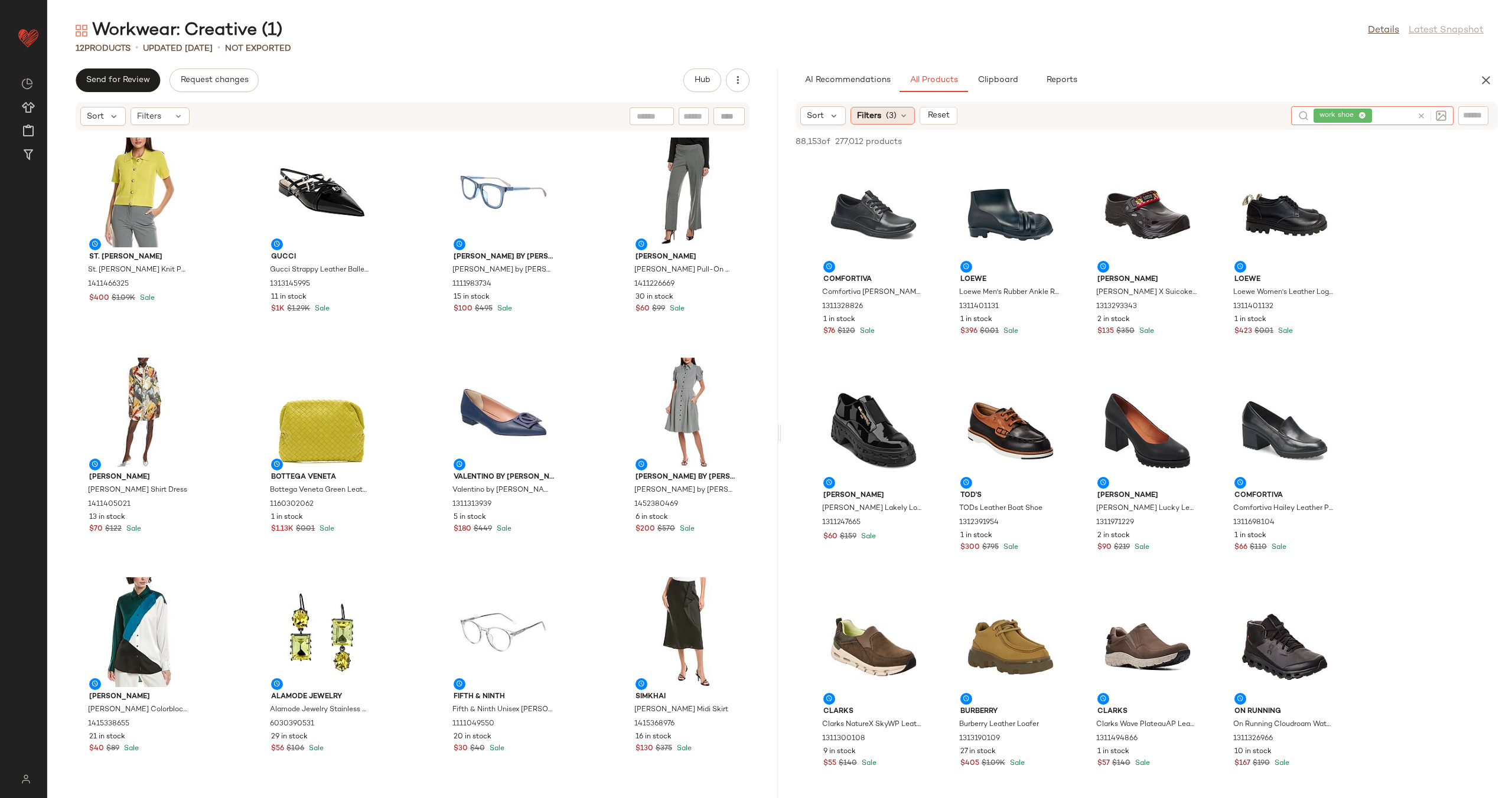
click at [888, 109] on div "Filters (3)" at bounding box center [882, 116] width 65 height 18
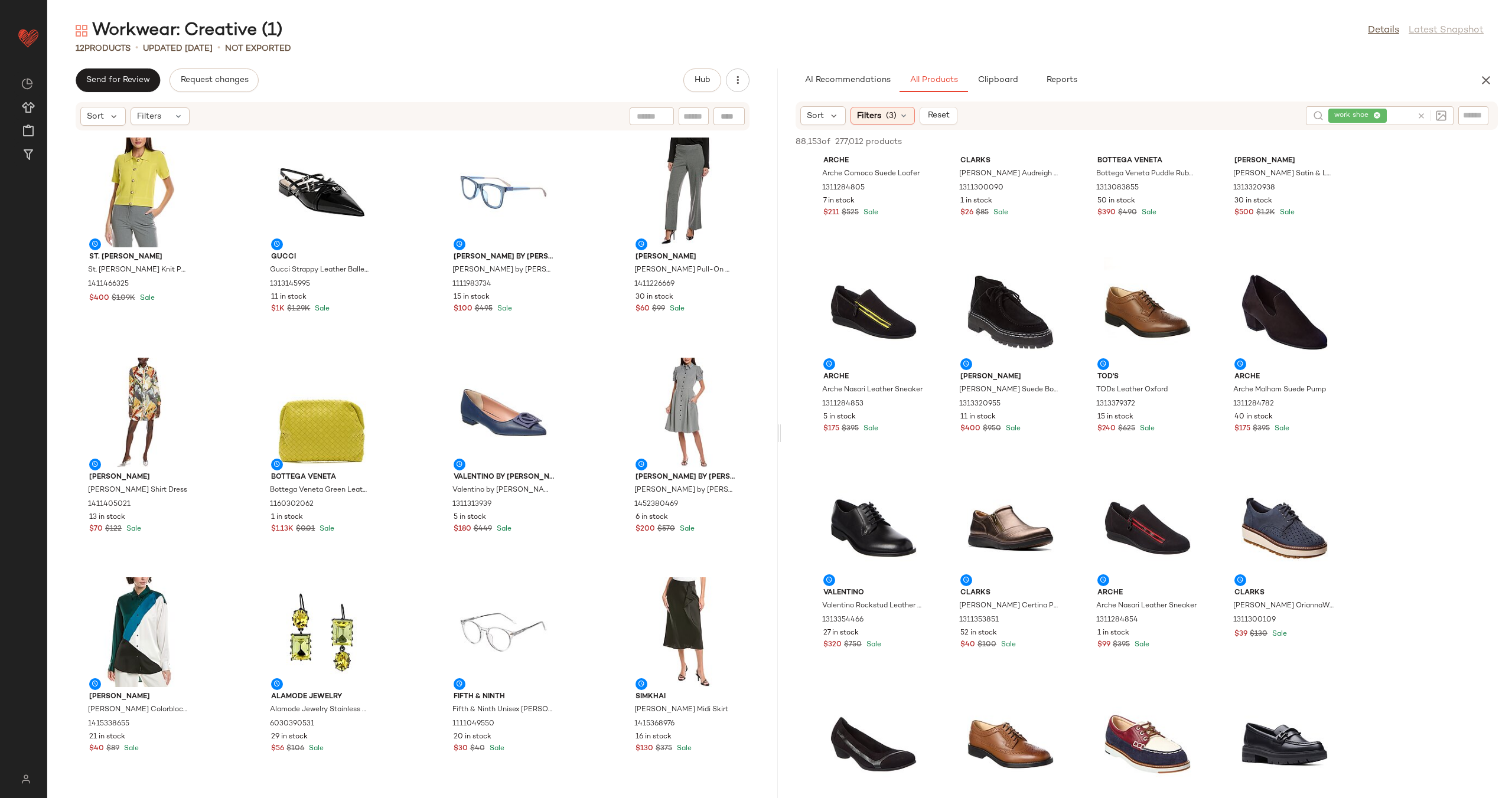
scroll to position [1972, 0]
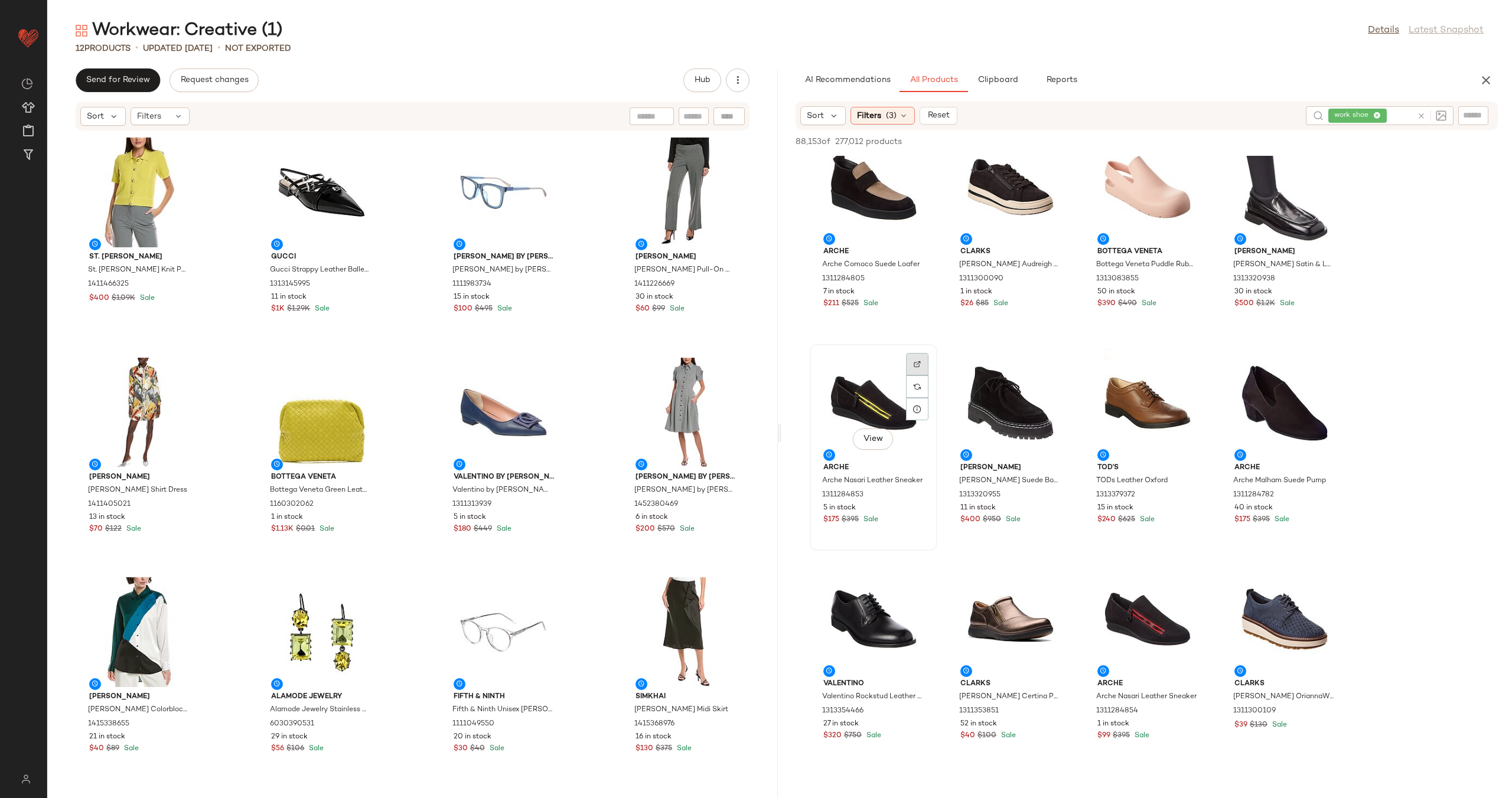
click at [914, 364] on img at bounding box center [917, 364] width 7 height 7
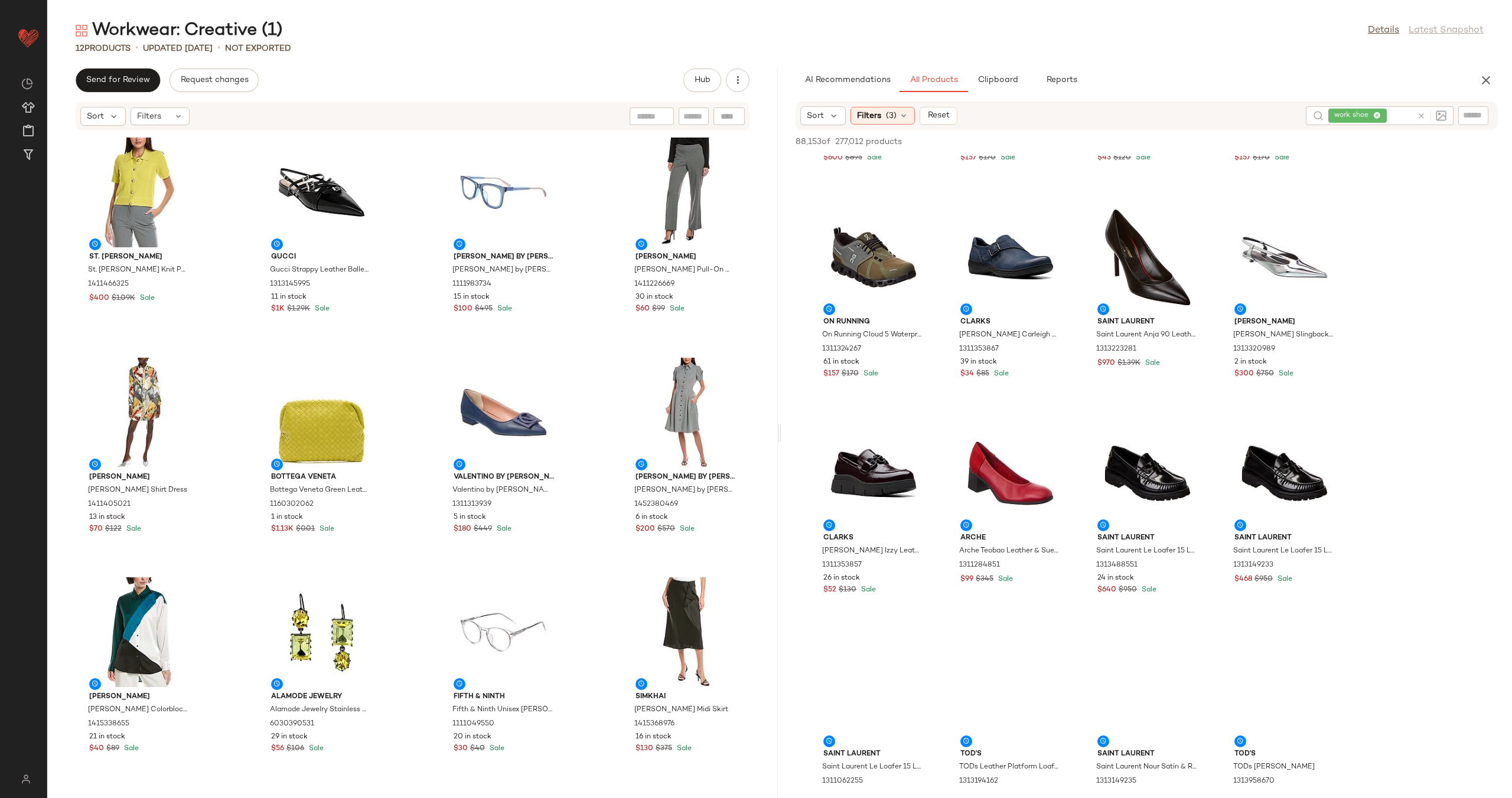
scroll to position [5579, 0]
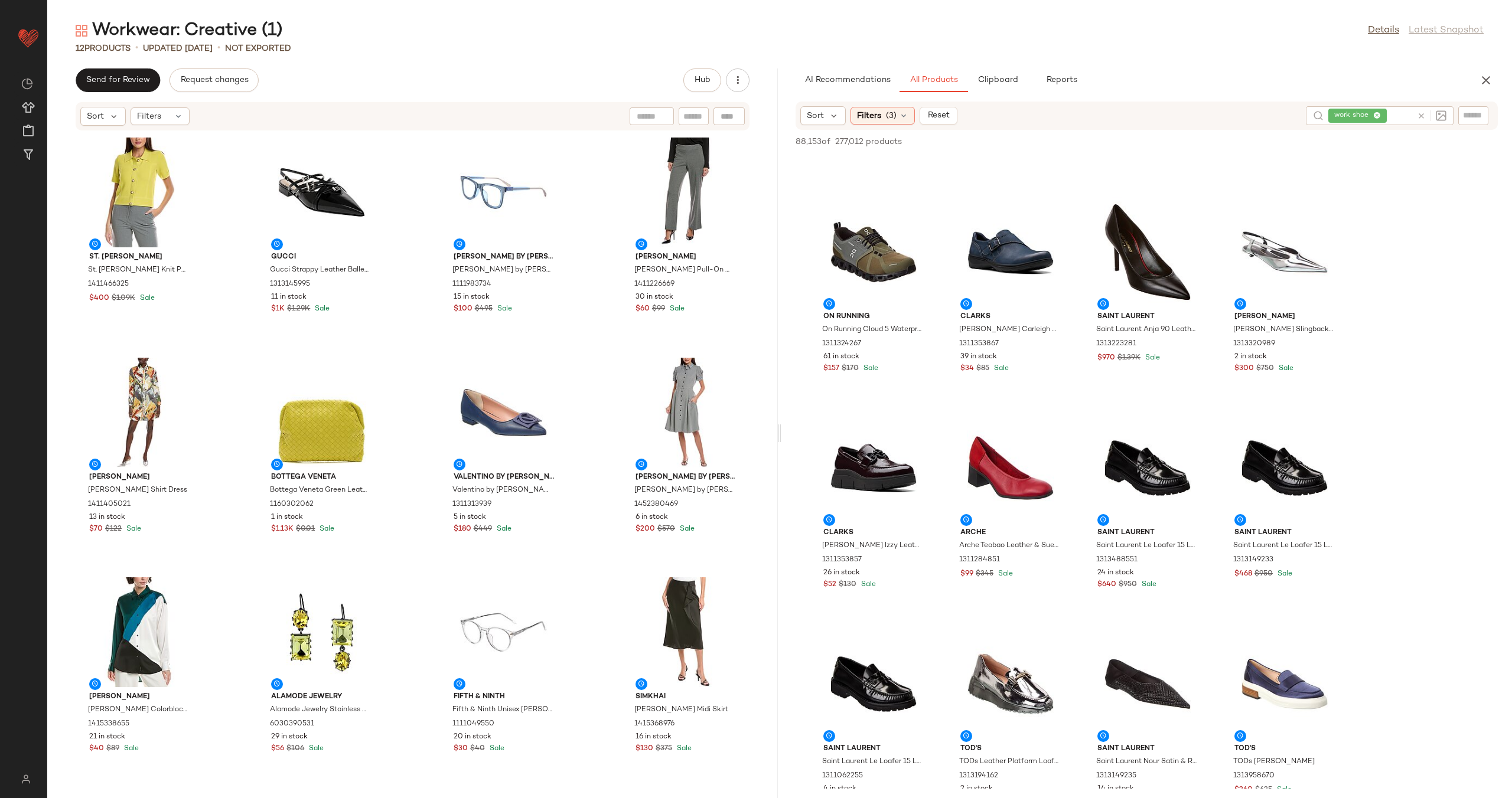
click at [1473, 116] on input "text" at bounding box center [1473, 115] width 21 height 13
type input "*********"
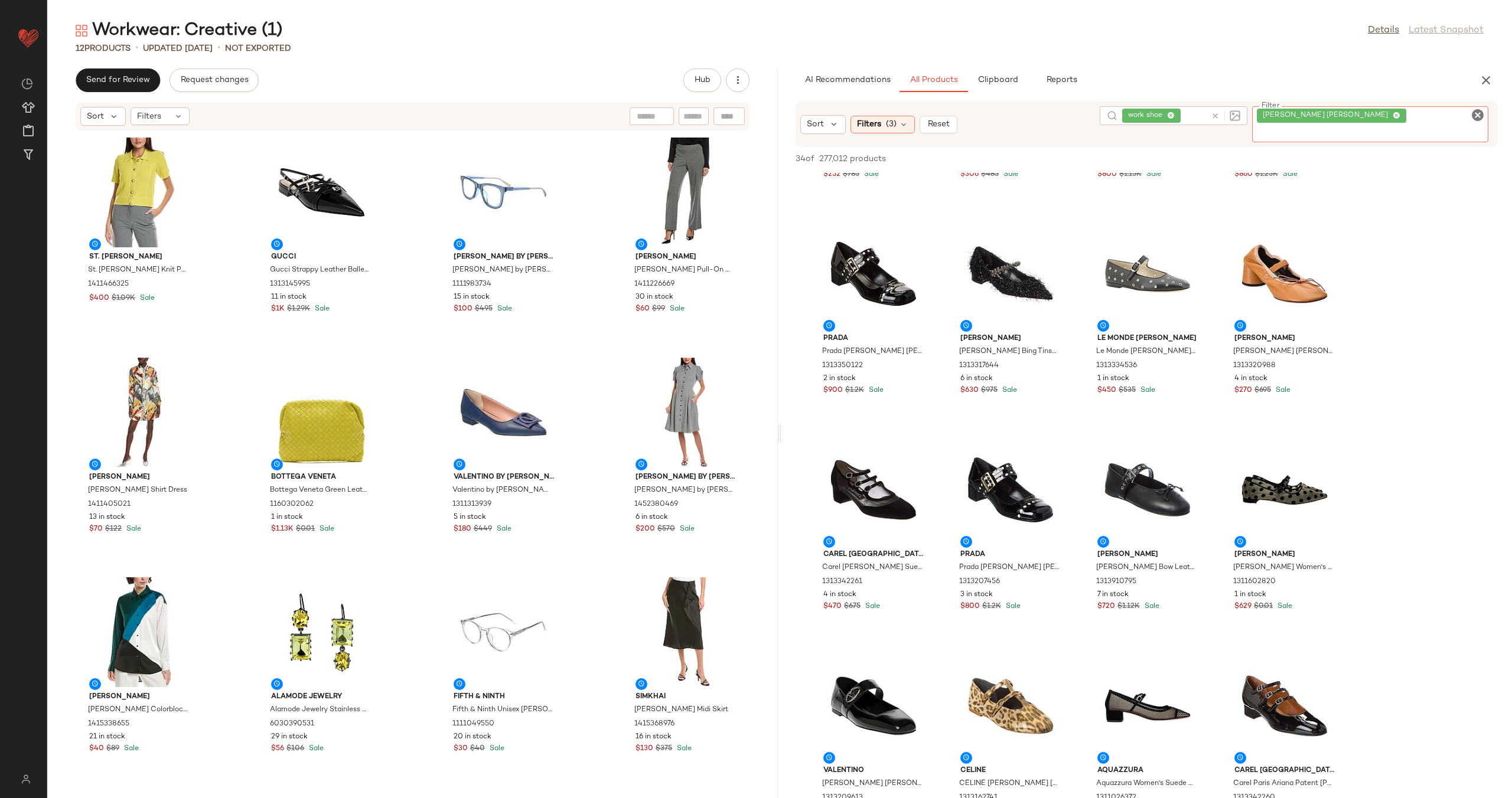
scroll to position [422, 0]
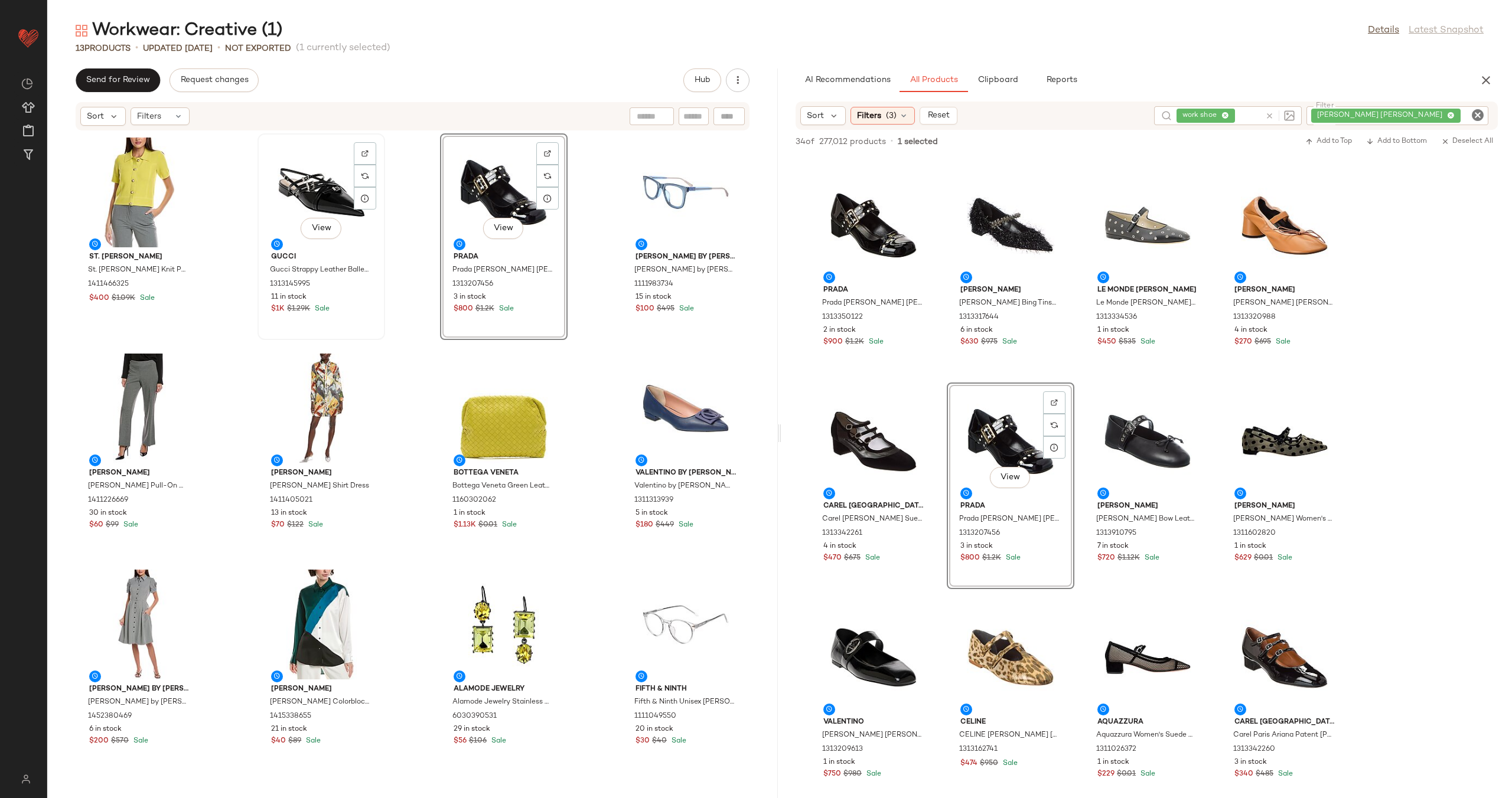
click at [316, 193] on div "View" at bounding box center [321, 193] width 119 height 110
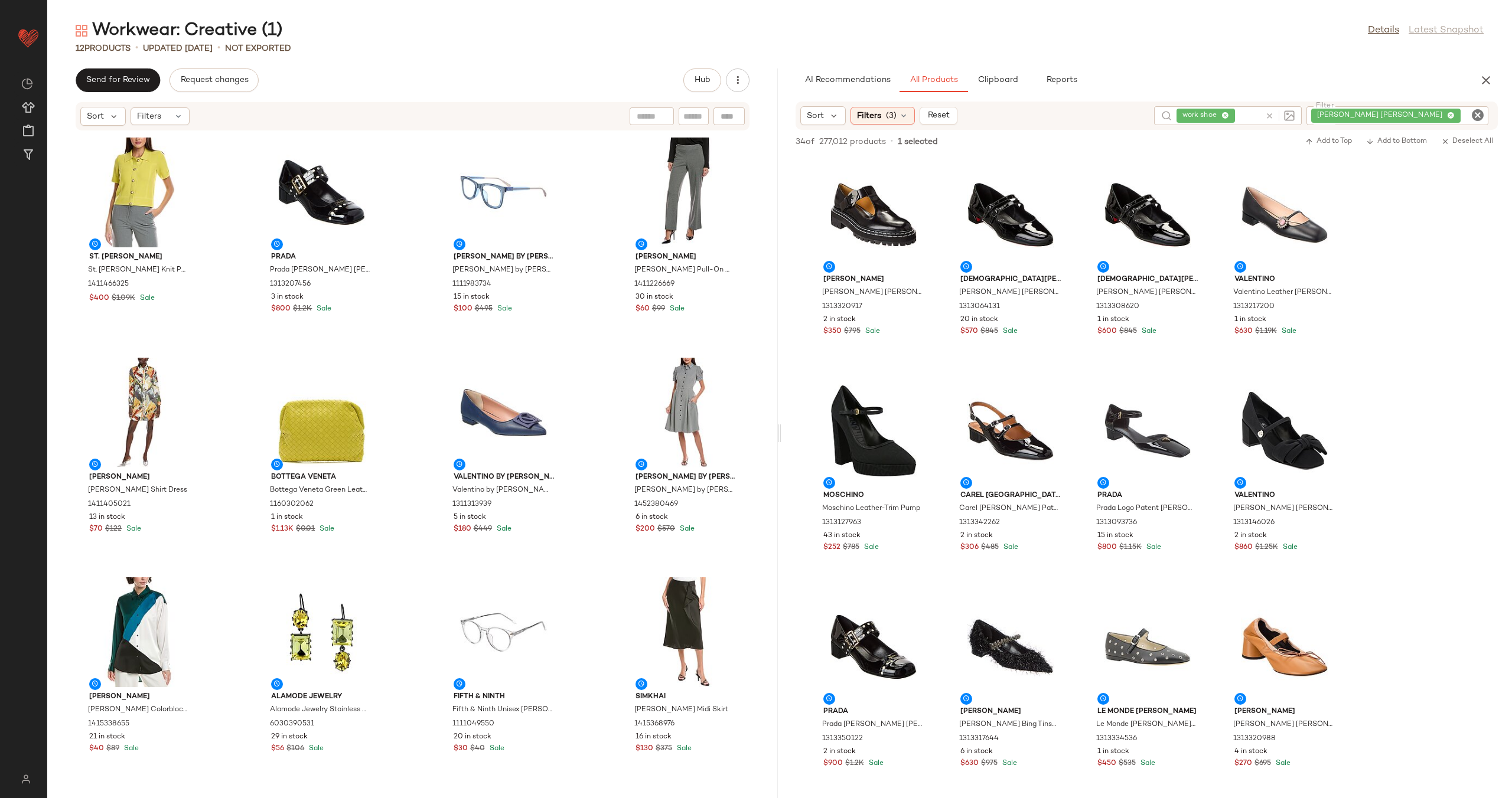
click at [1473, 116] on icon "Clear Filter" at bounding box center [1477, 115] width 14 height 14
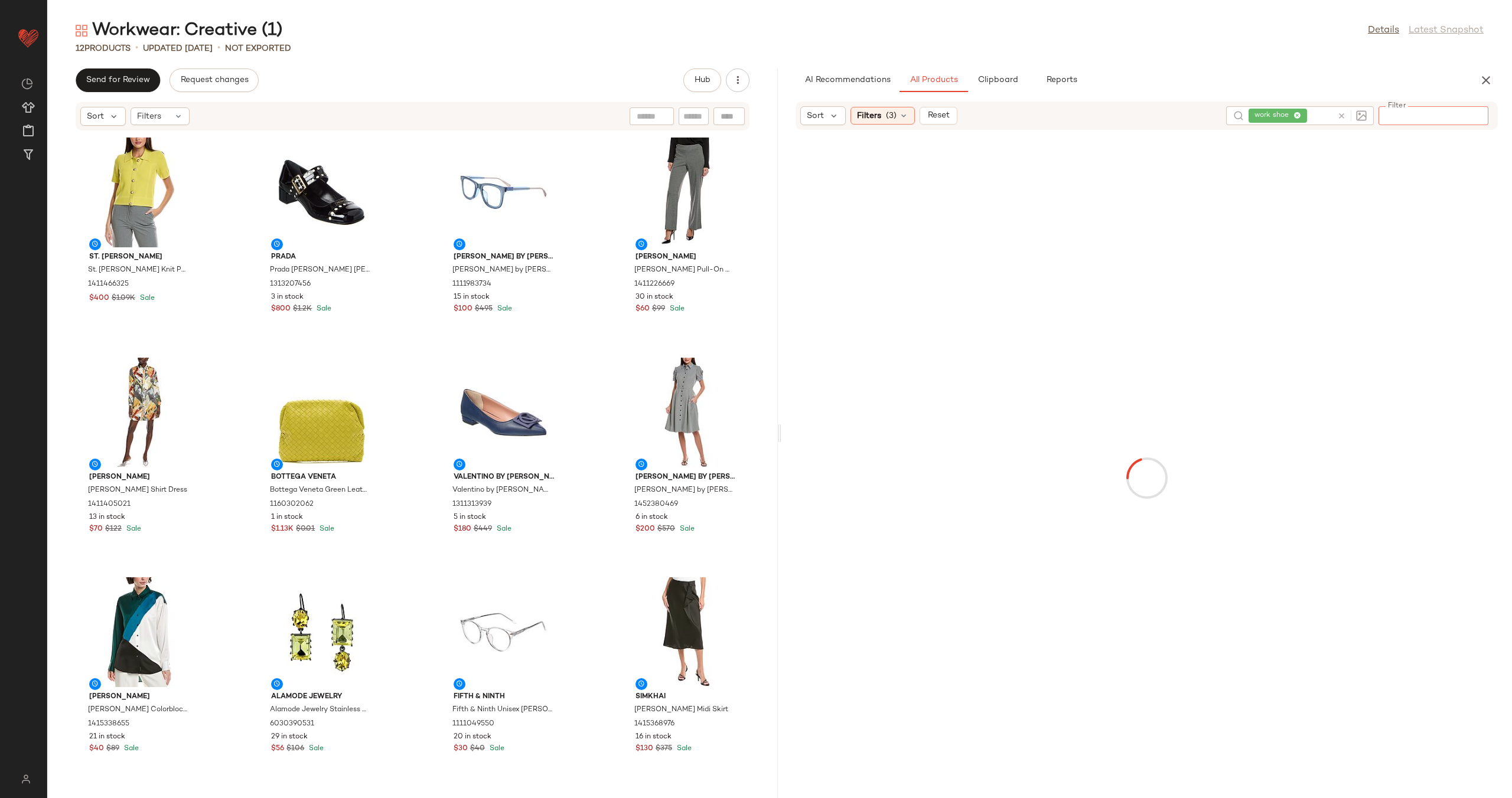
click at [1321, 113] on div "work shoe" at bounding box center [1290, 115] width 84 height 19
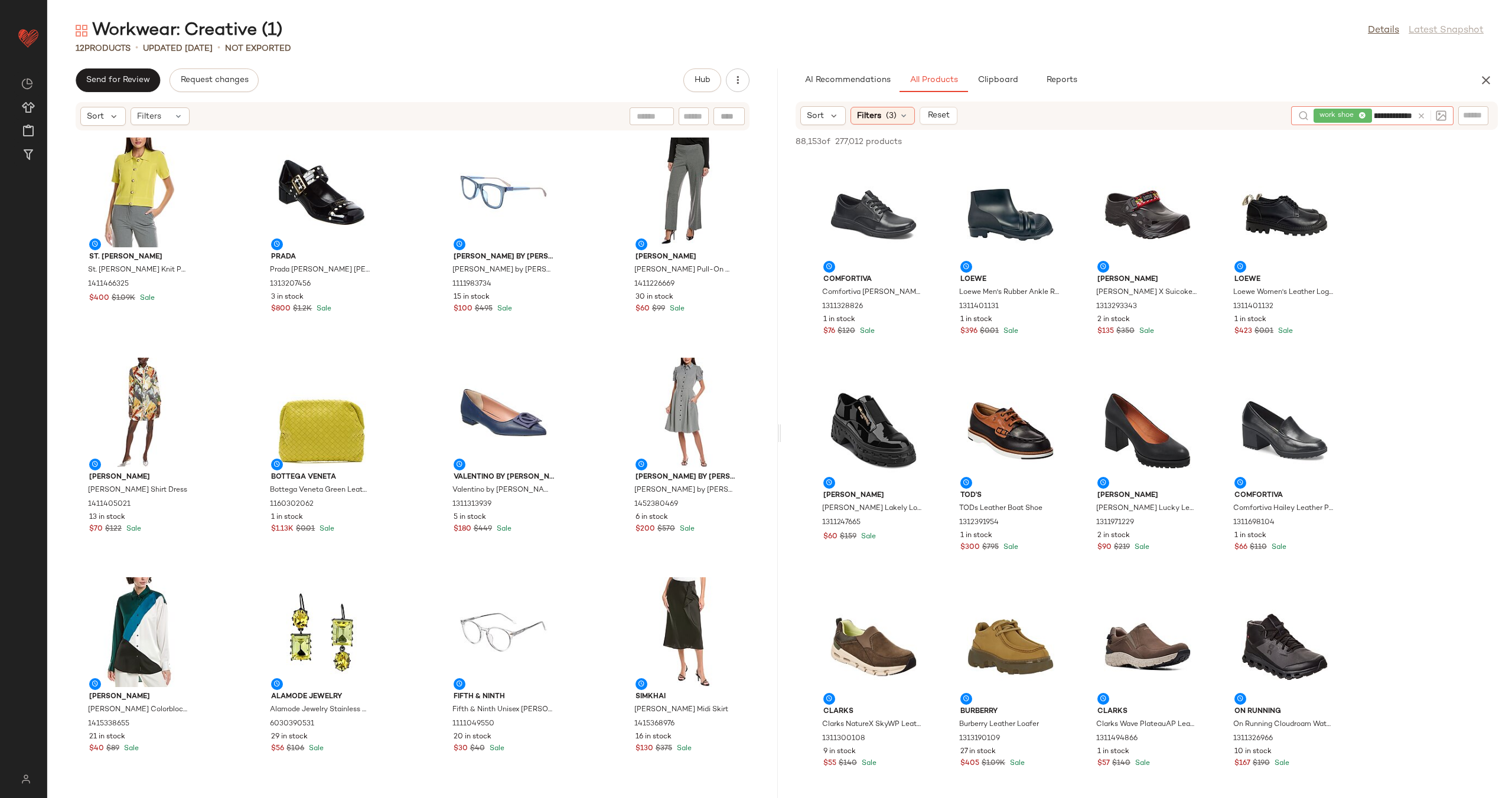
type input "**********"
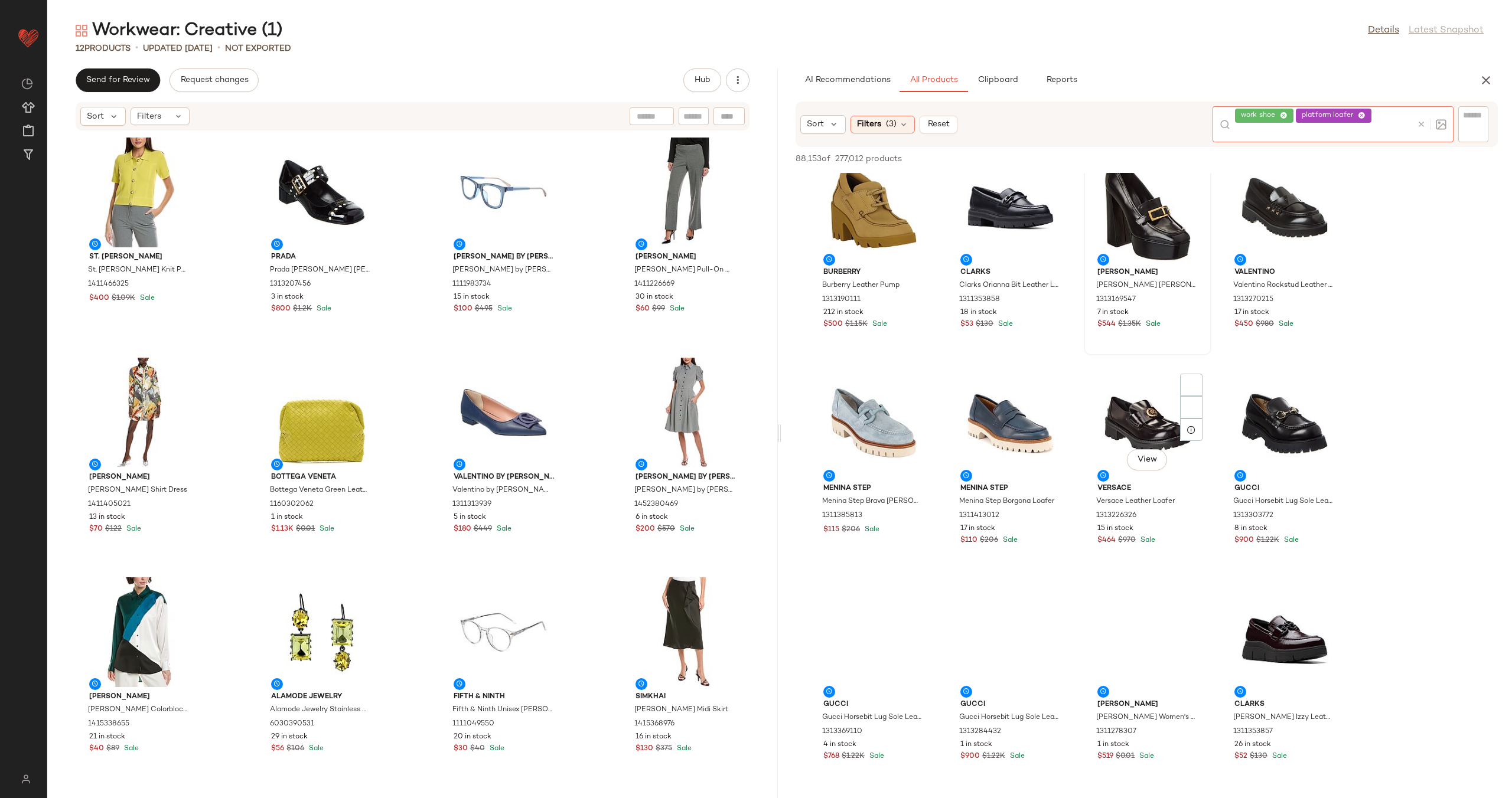
scroll to position [725, 0]
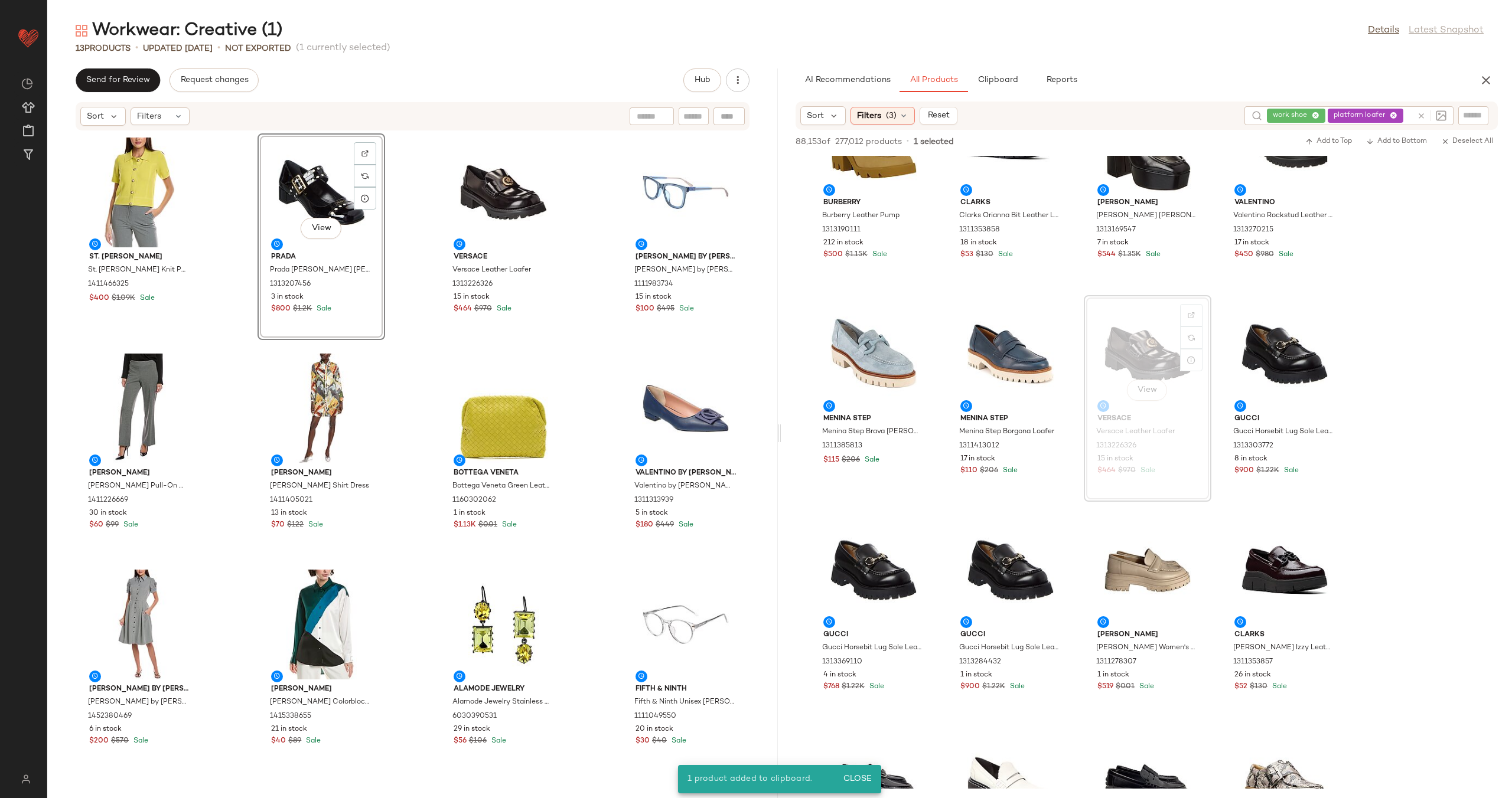
click at [390, 262] on div "St. [PERSON_NAME]. [PERSON_NAME] Knit Polo Jacket 1411466325 $400 $1.09K Sale V…" at bounding box center [412, 457] width 731 height 653
click at [327, 199] on div "View" at bounding box center [321, 193] width 119 height 110
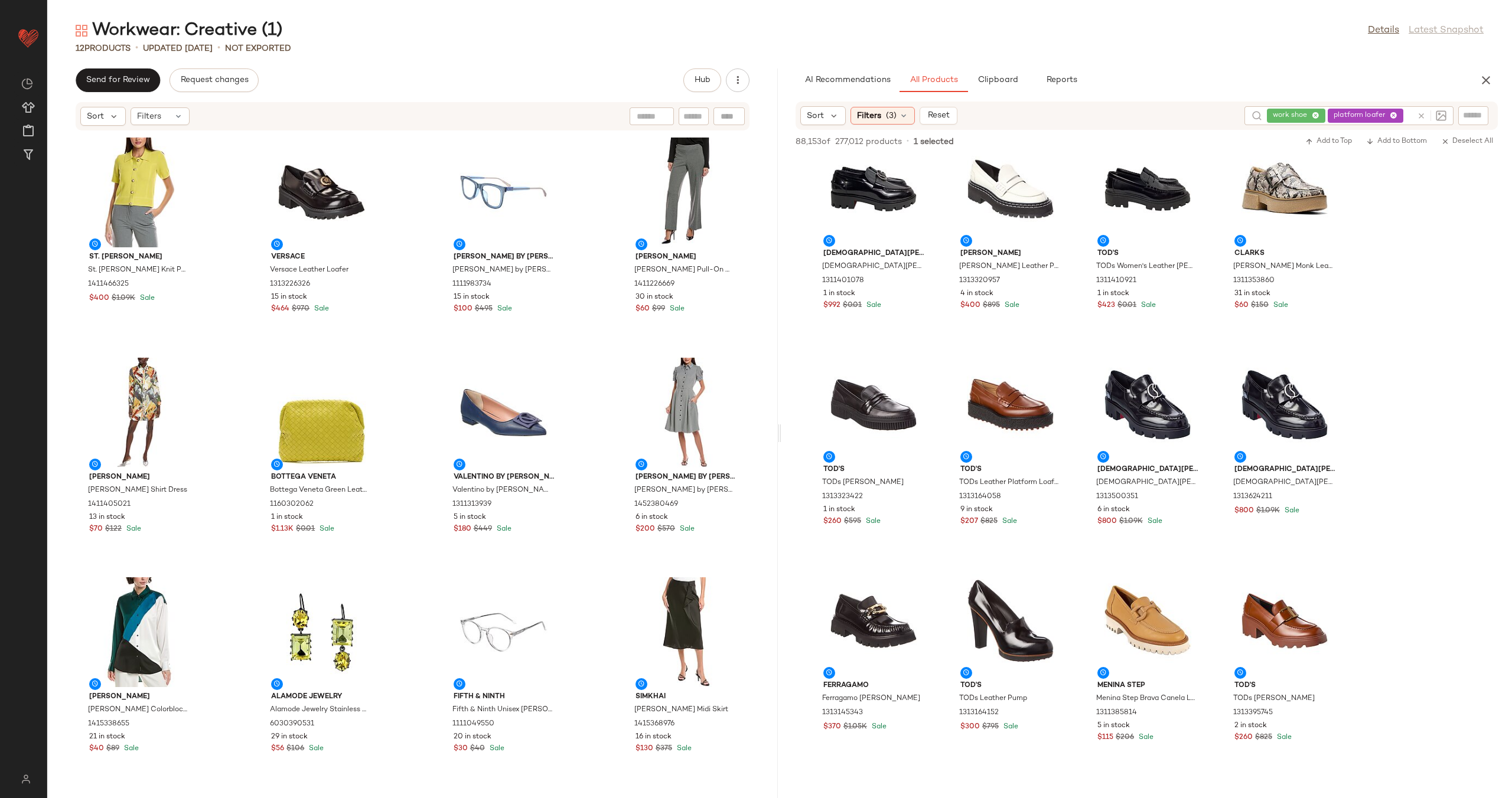
scroll to position [1463, 0]
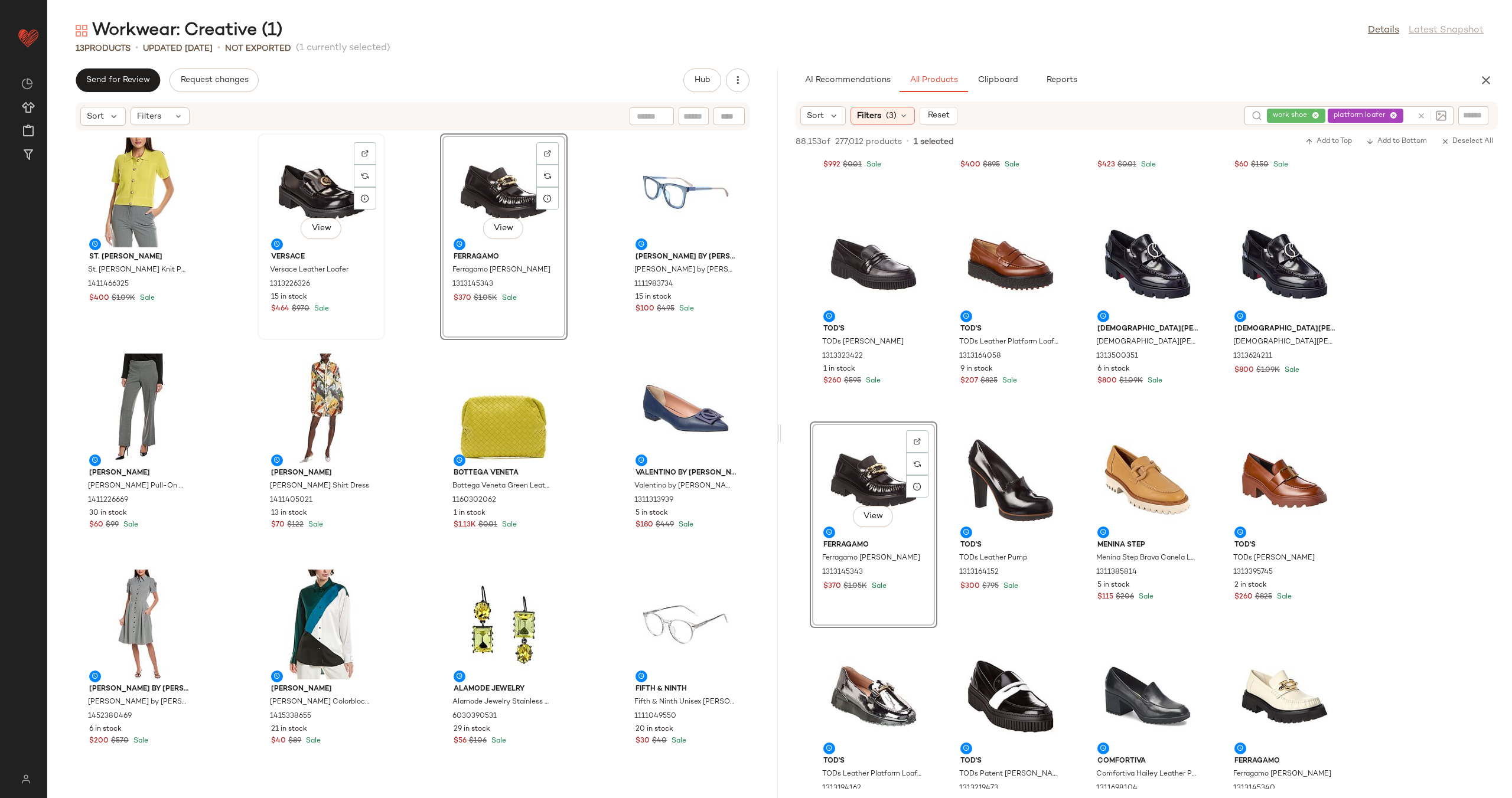
click at [313, 184] on div "View" at bounding box center [321, 193] width 119 height 110
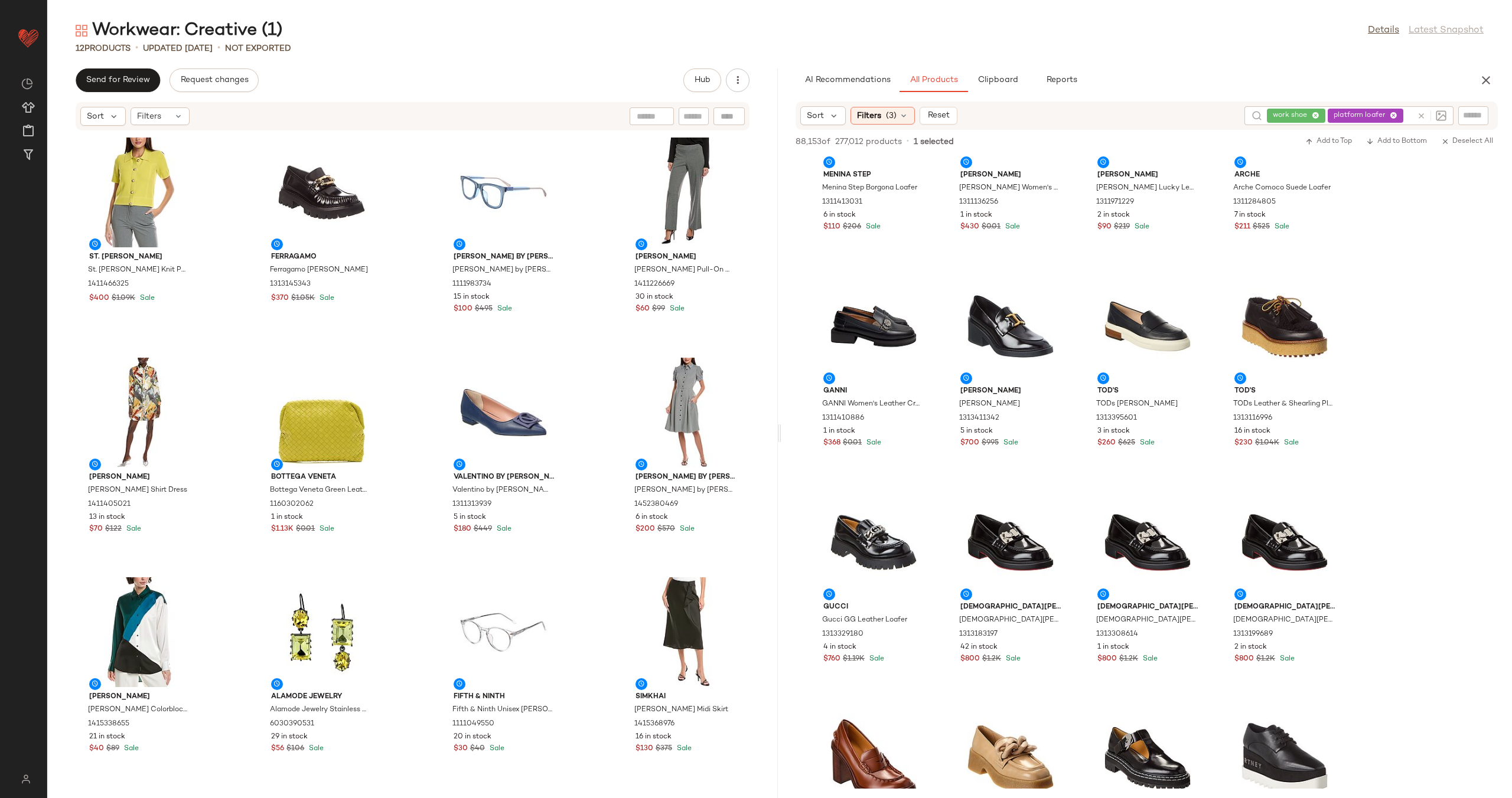
scroll to position [2786, 0]
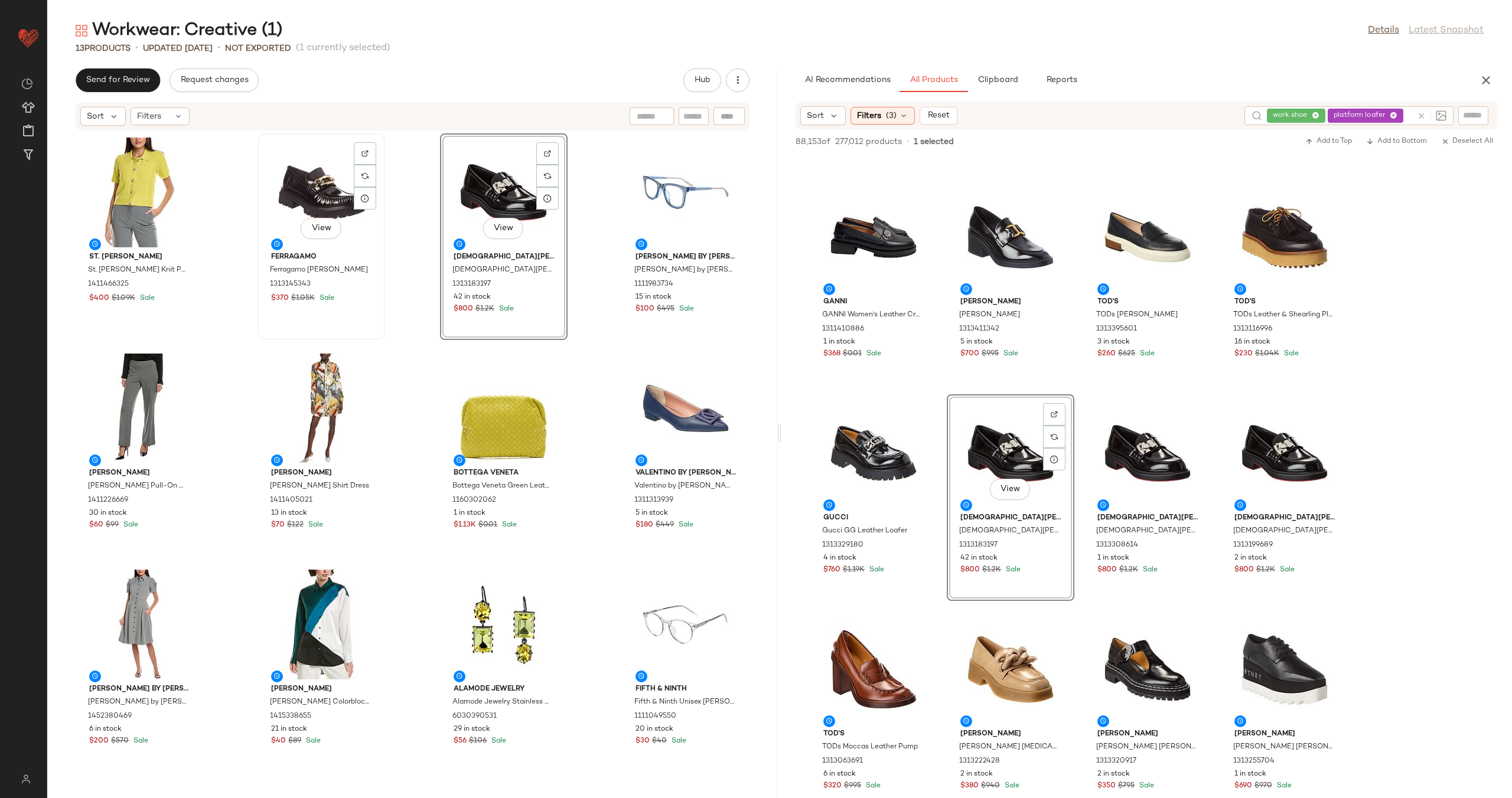
click at [307, 182] on div "View" at bounding box center [321, 193] width 119 height 110
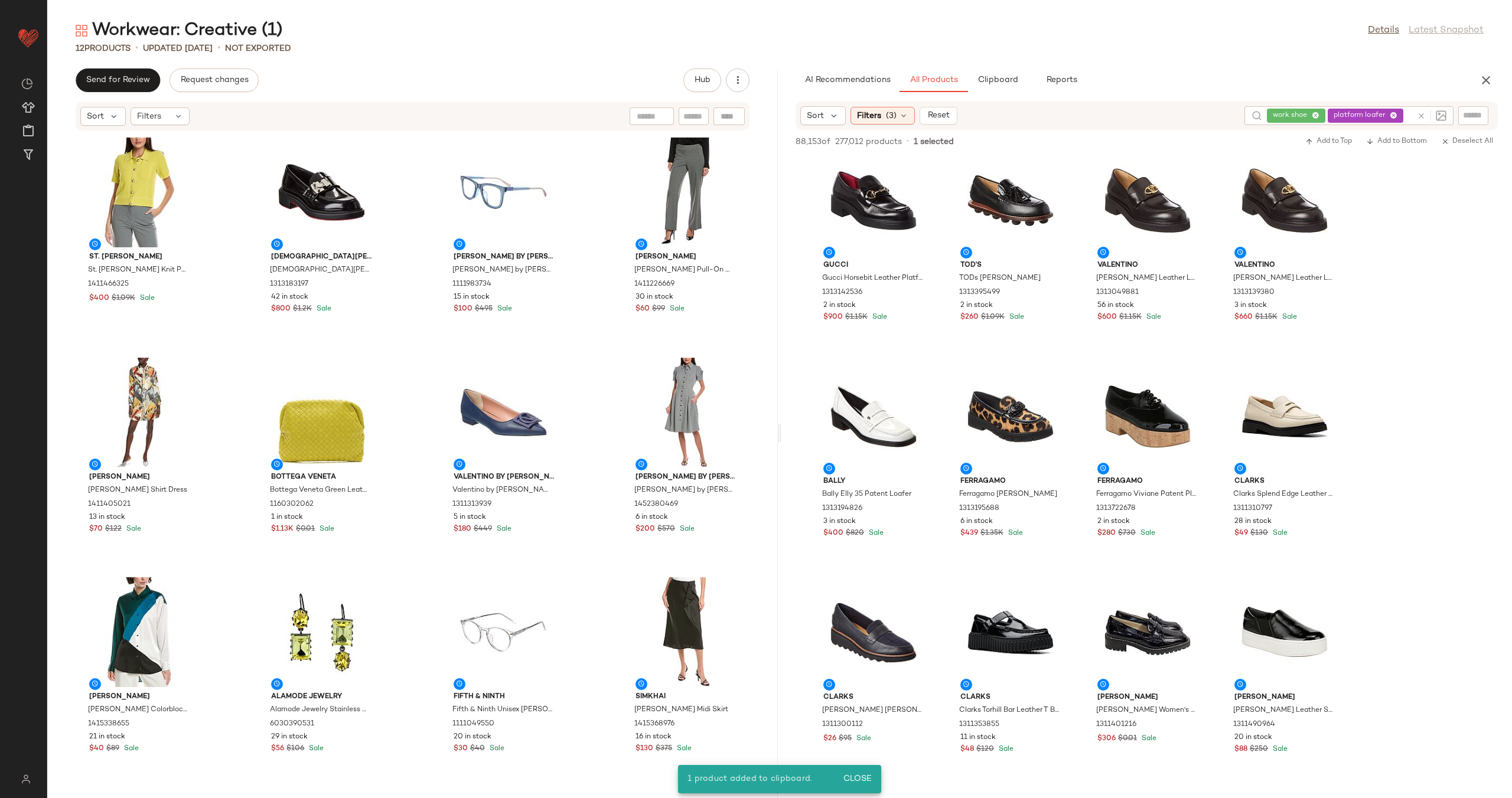
scroll to position [3699, 0]
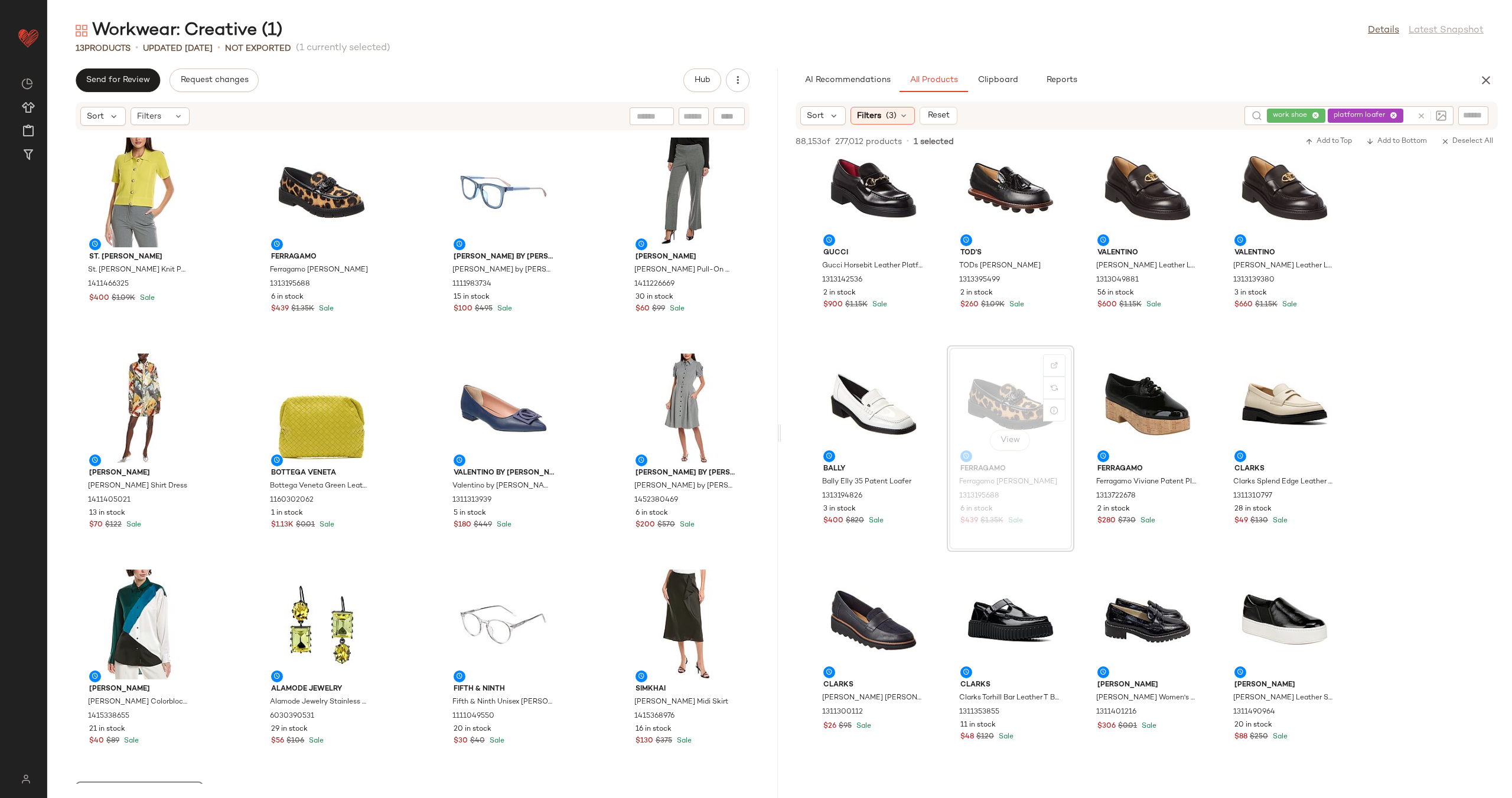
click at [1418, 111] on div at bounding box center [1429, 115] width 34 height 19
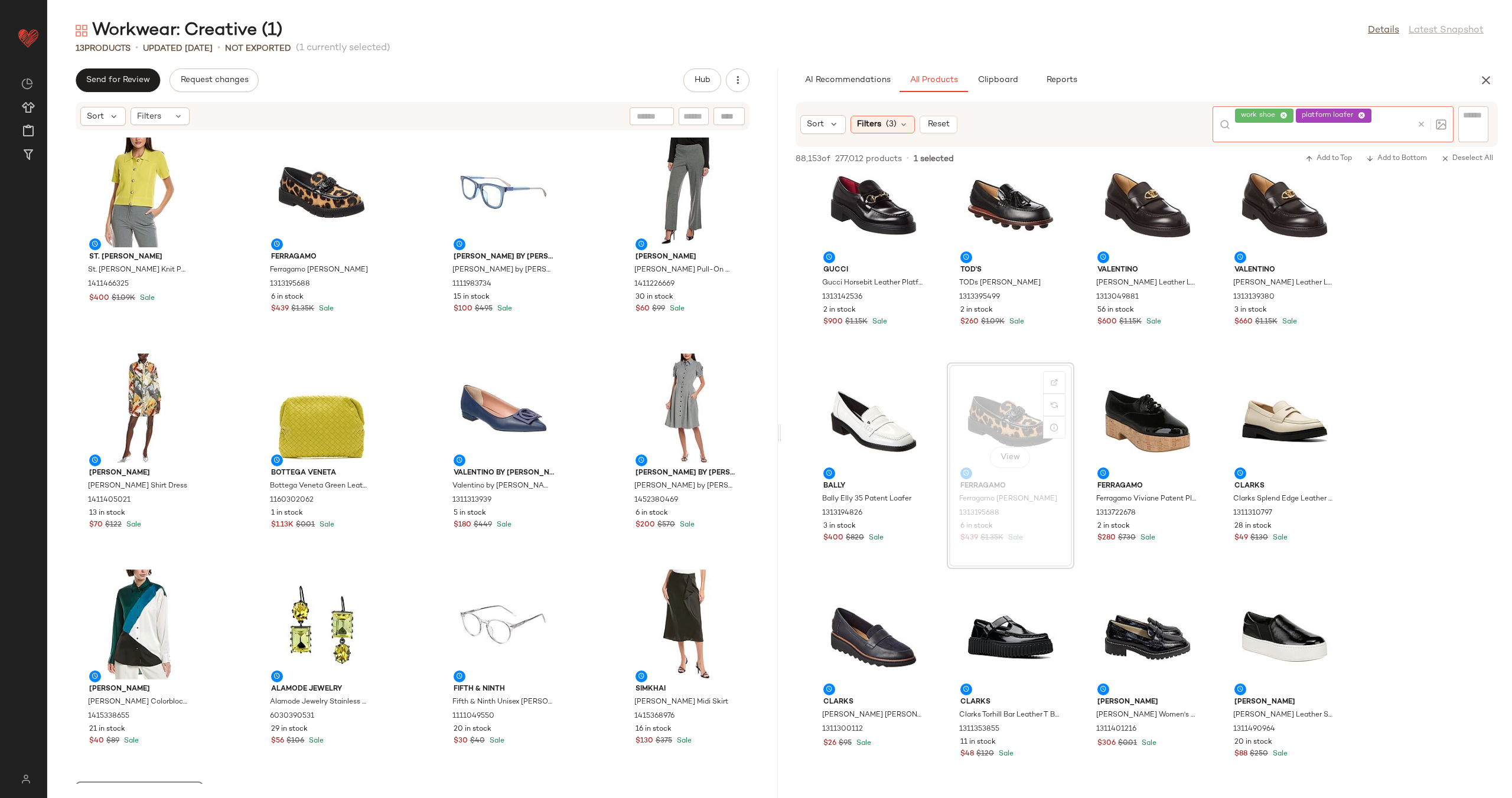
click at [1421, 123] on icon at bounding box center [1421, 124] width 9 height 9
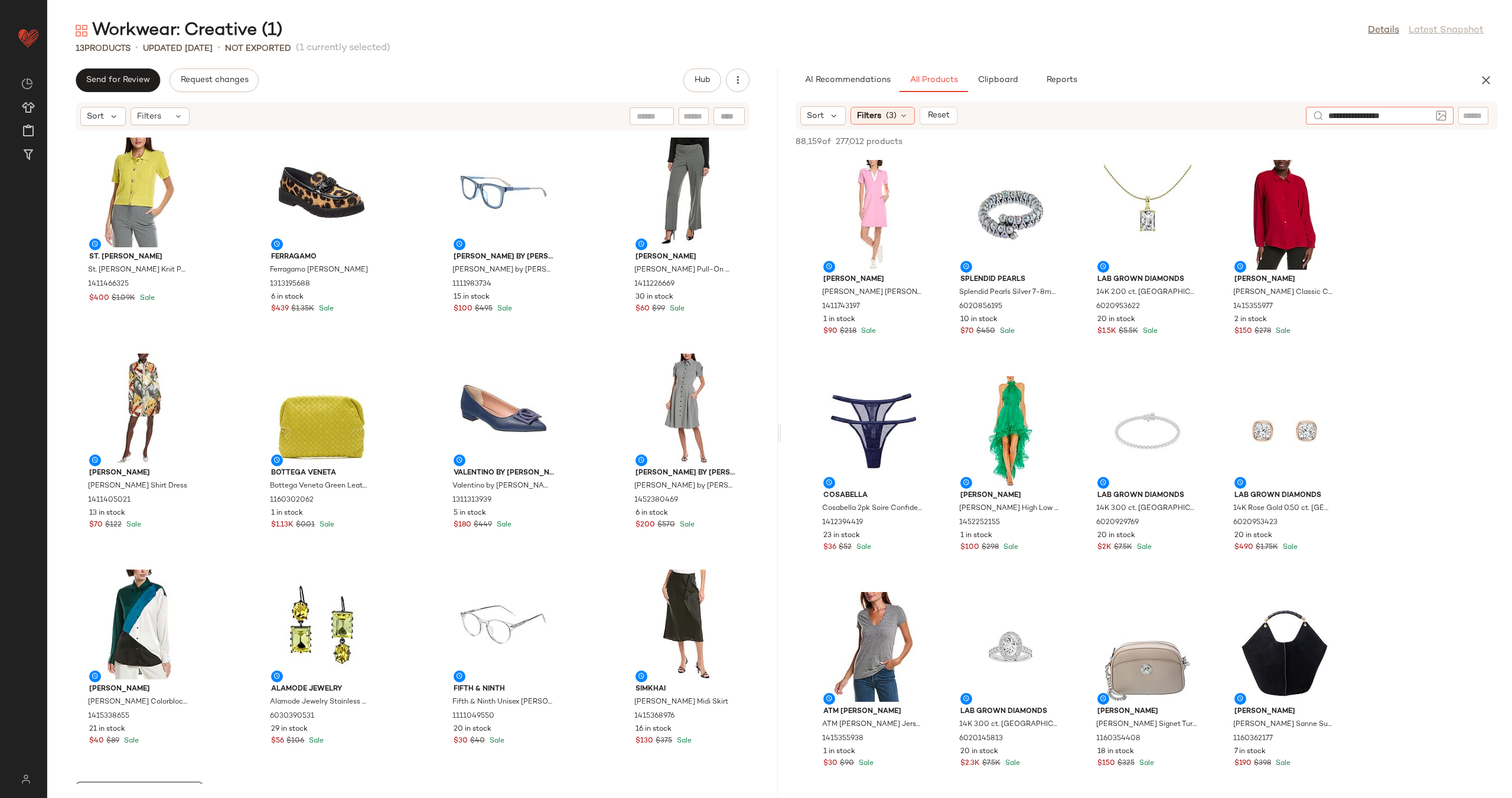
type input "**********"
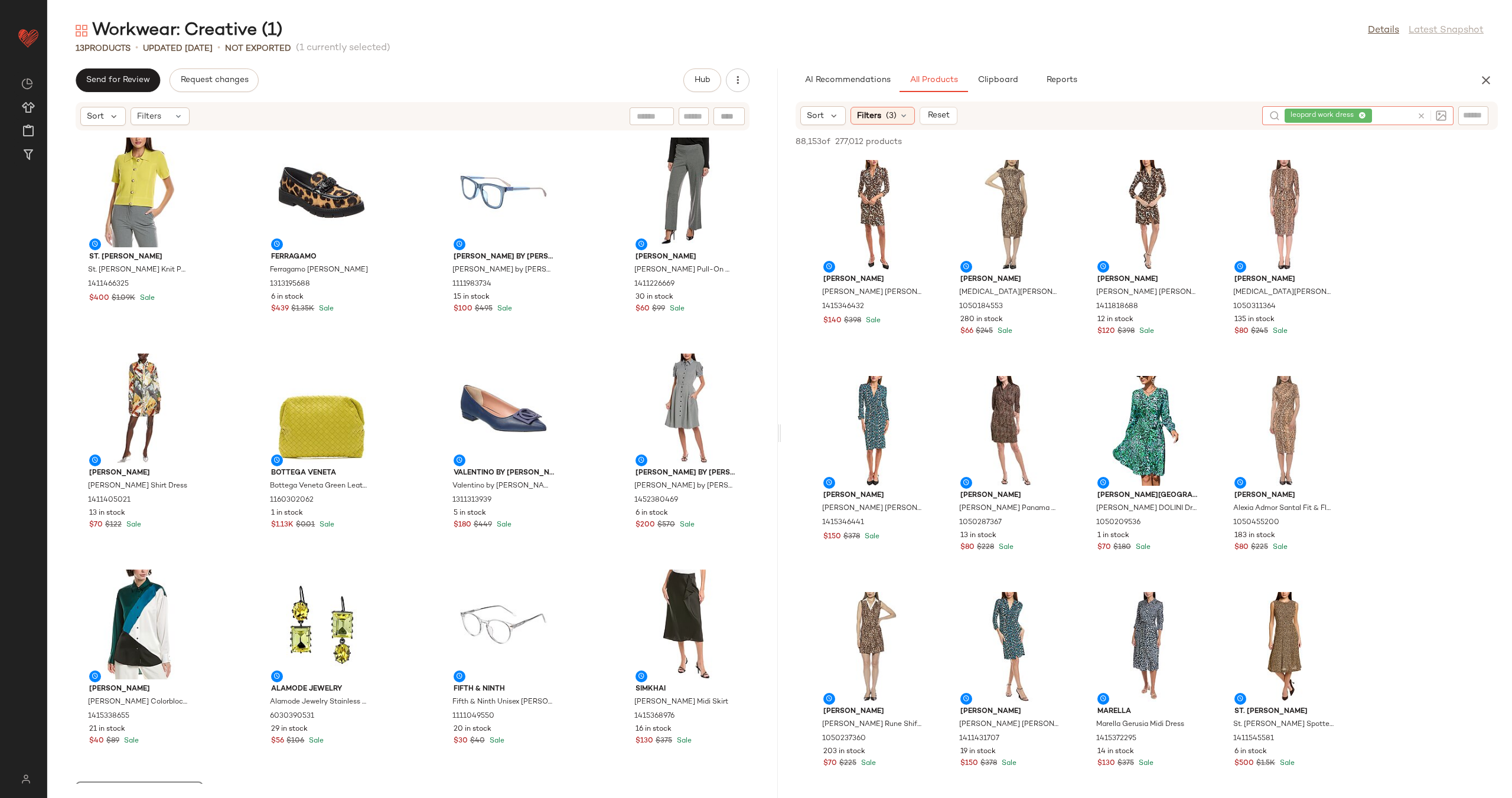
click at [1420, 118] on icon at bounding box center [1421, 116] width 9 height 9
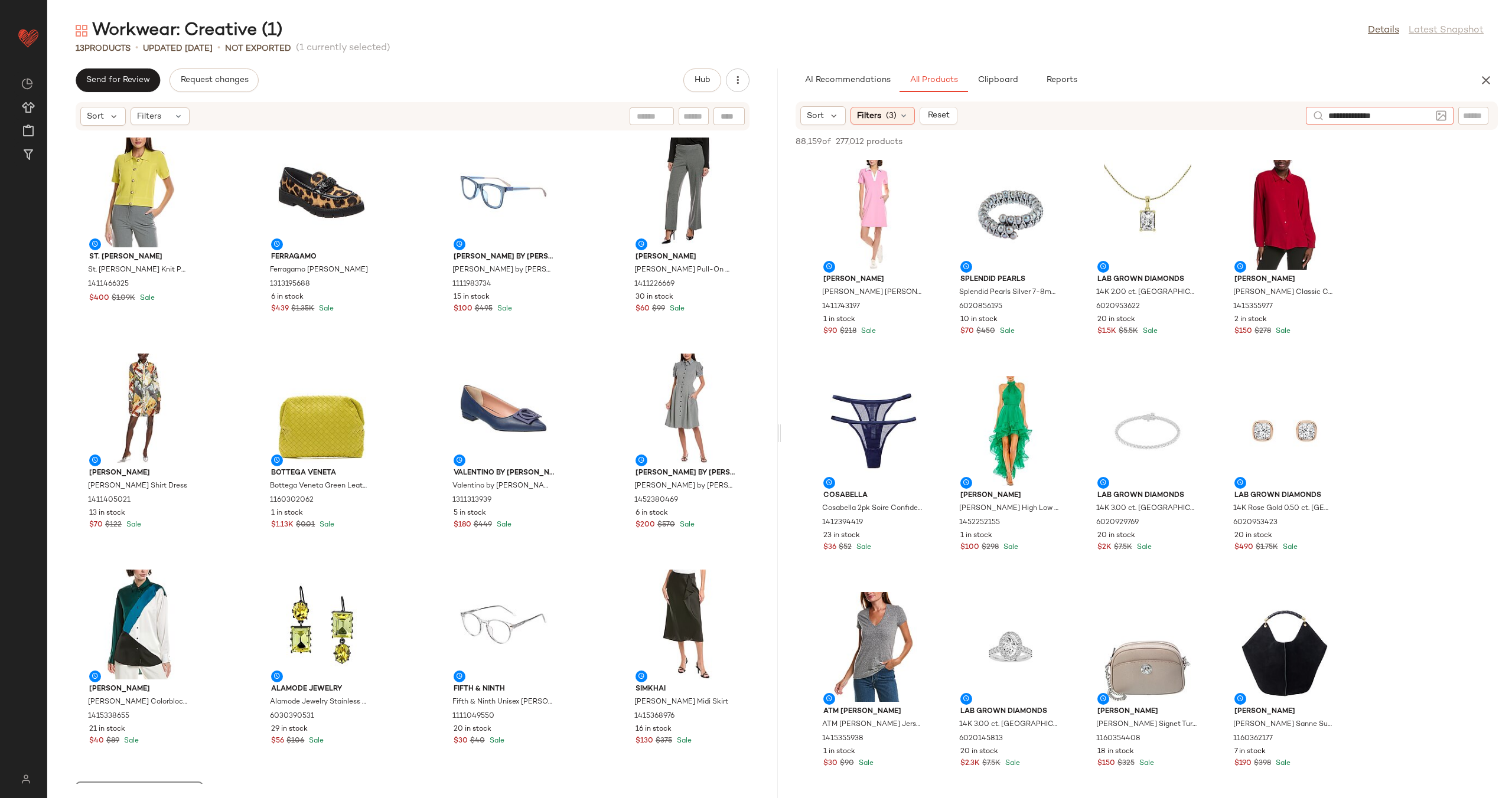
type input "**********"
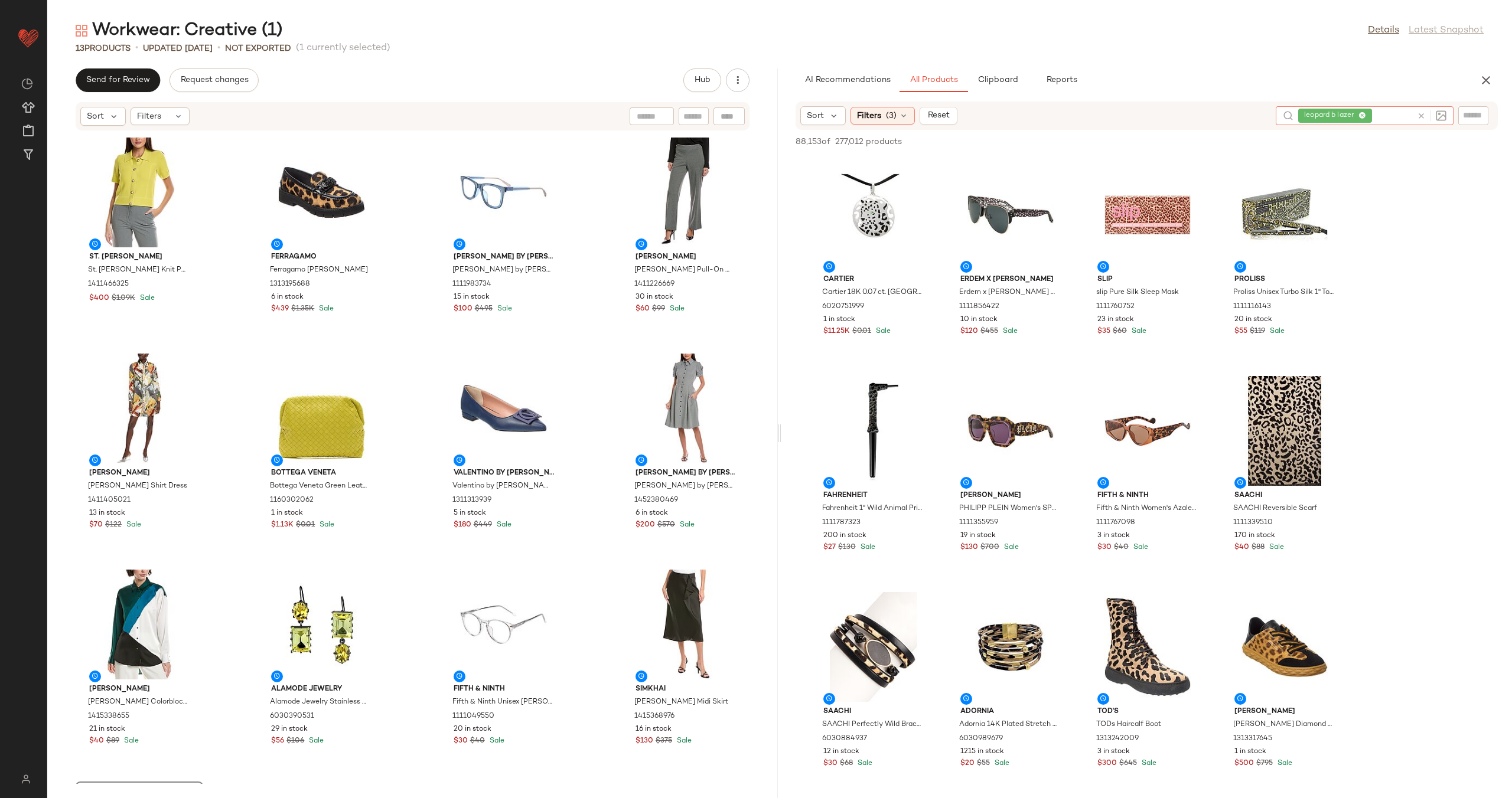
click at [1418, 116] on icon at bounding box center [1421, 116] width 9 height 9
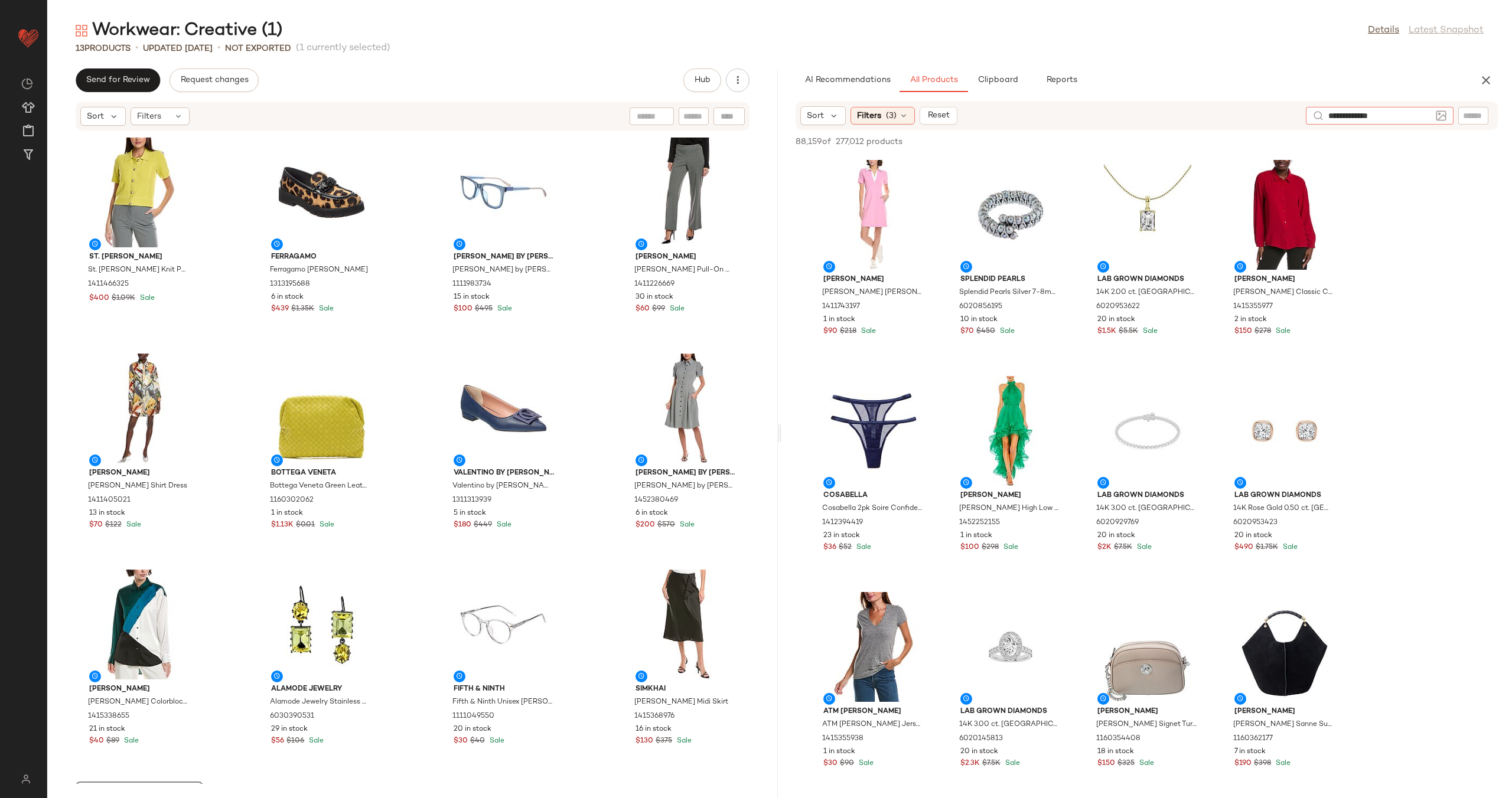
type input "**********"
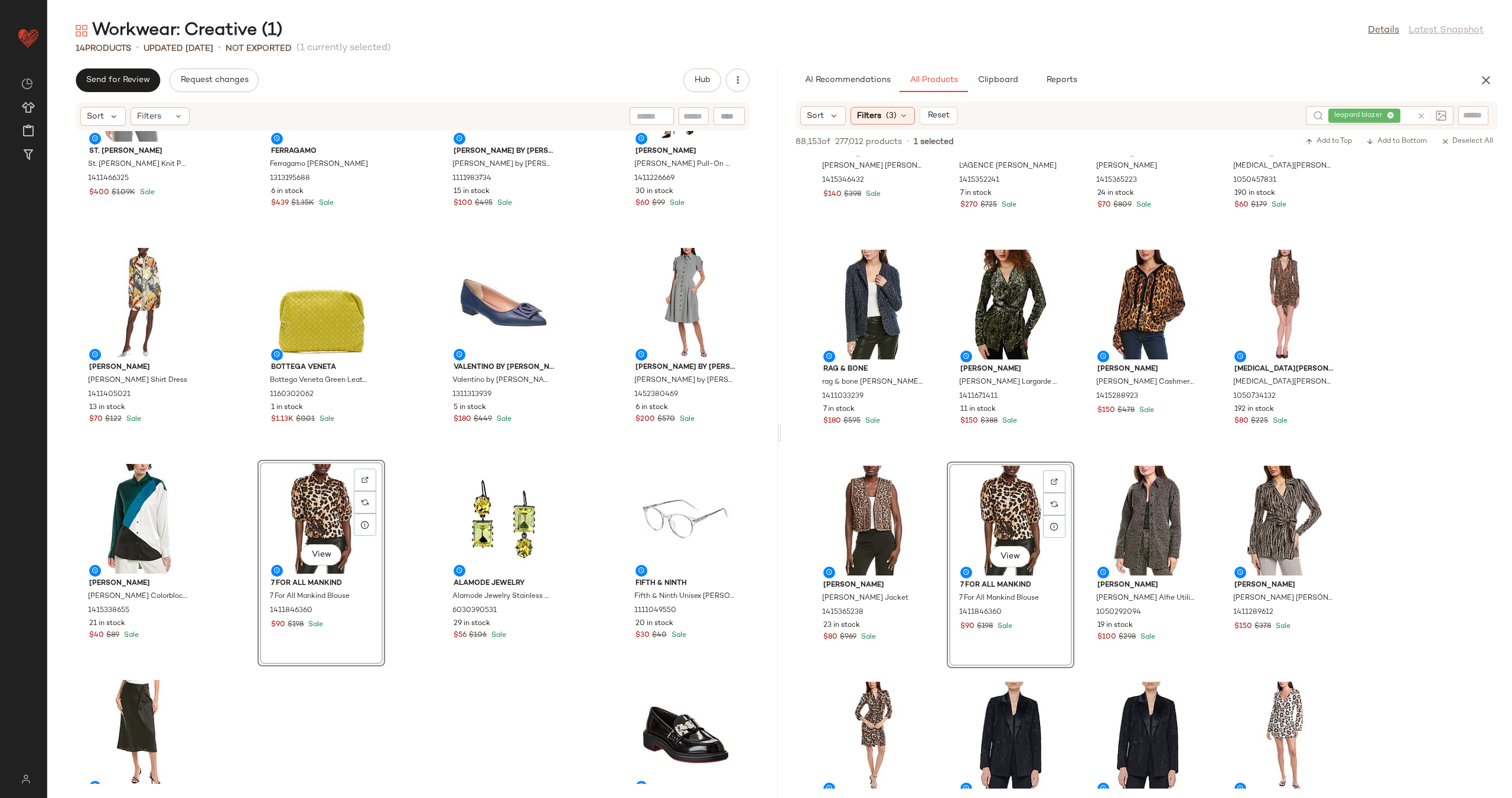
scroll to position [193, 0]
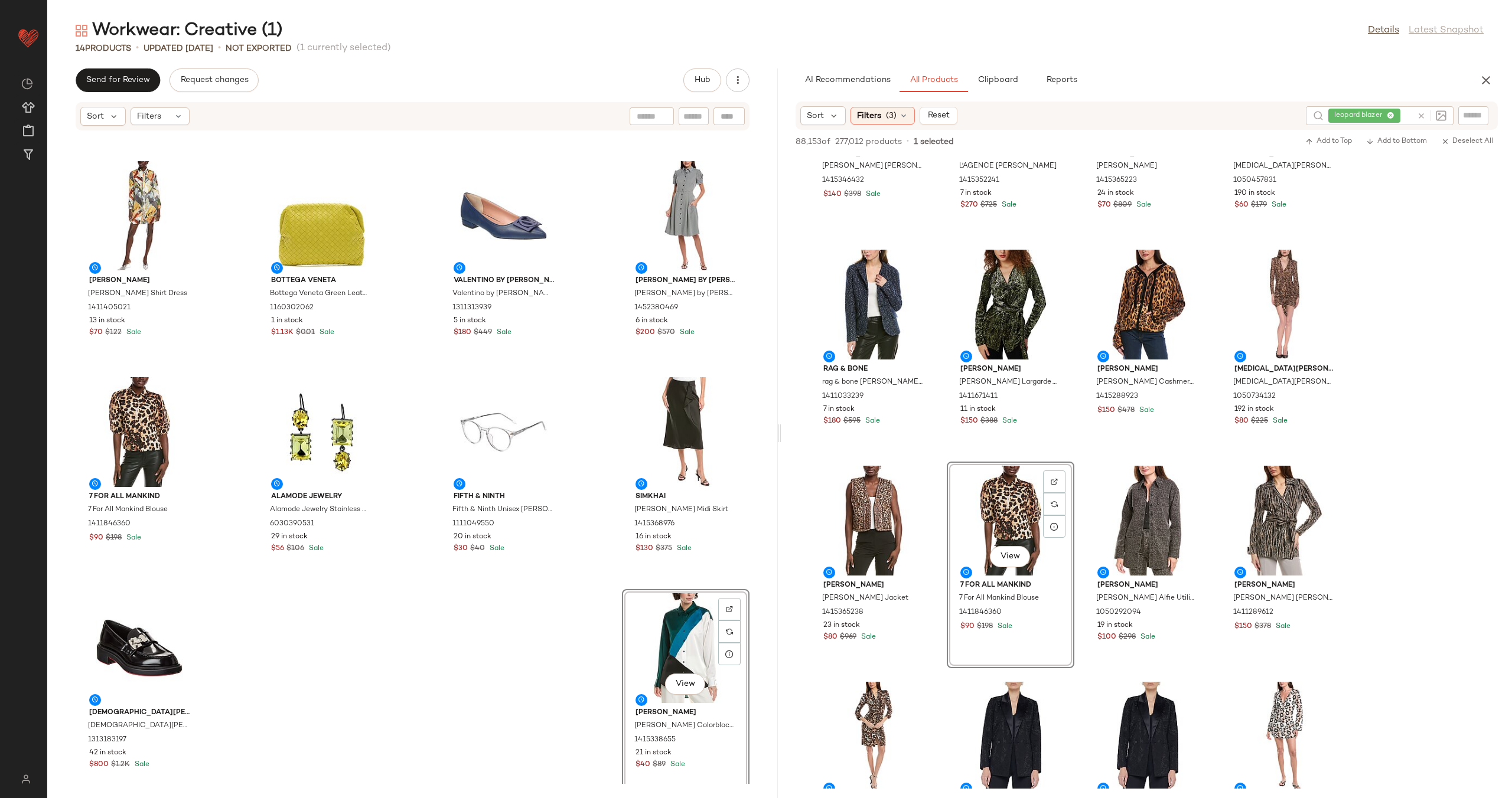
click at [574, 601] on div "St. John St. John Pique Knit Polo Jacket 1411466325 $400 $1.09K Sale Ferragamo …" at bounding box center [412, 457] width 731 height 653
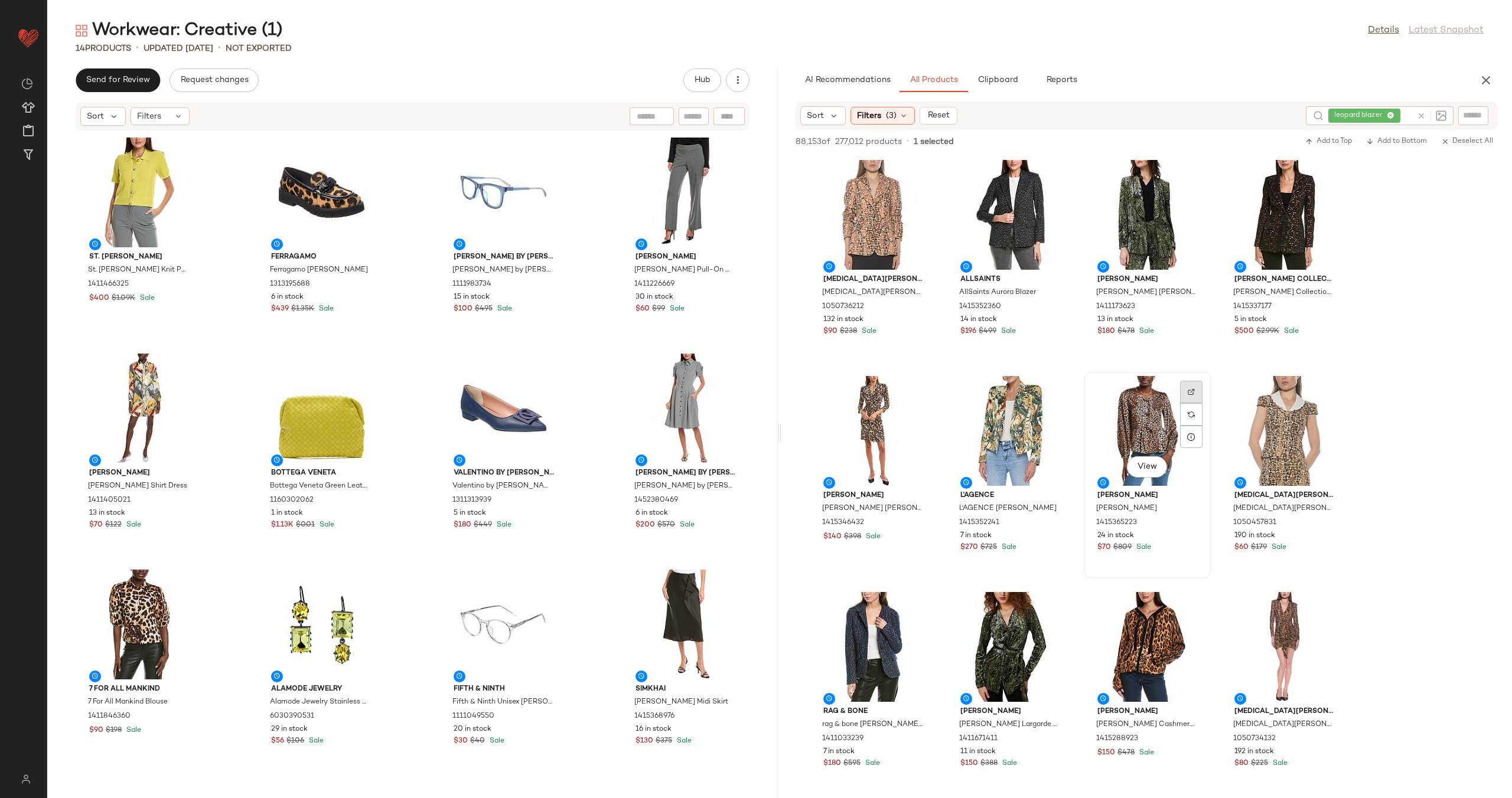
click at [1191, 390] on img at bounding box center [1191, 392] width 7 height 7
click at [178, 596] on div at bounding box center [183, 608] width 22 height 22
click at [1423, 113] on icon at bounding box center [1421, 116] width 9 height 9
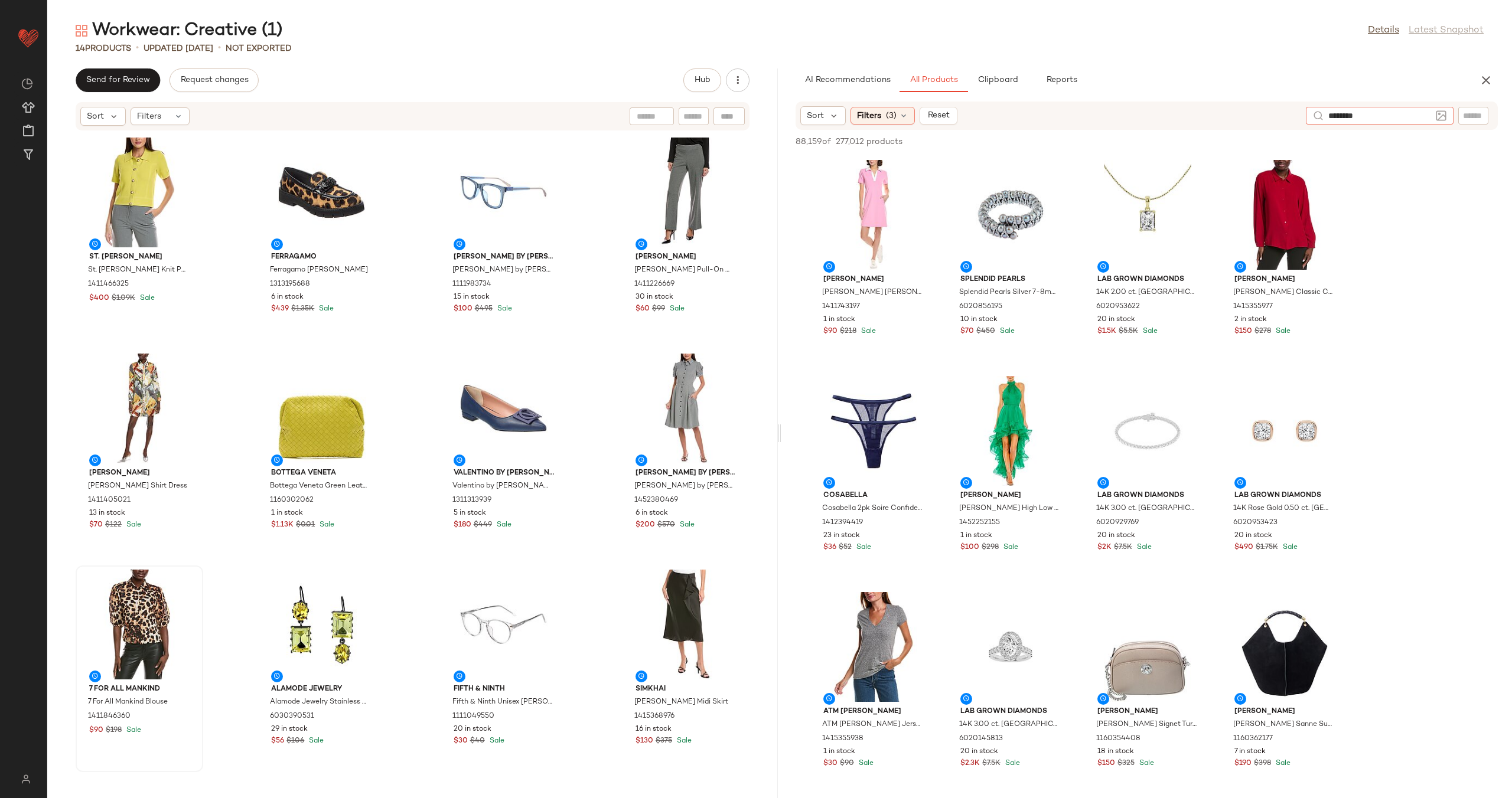
type input "*********"
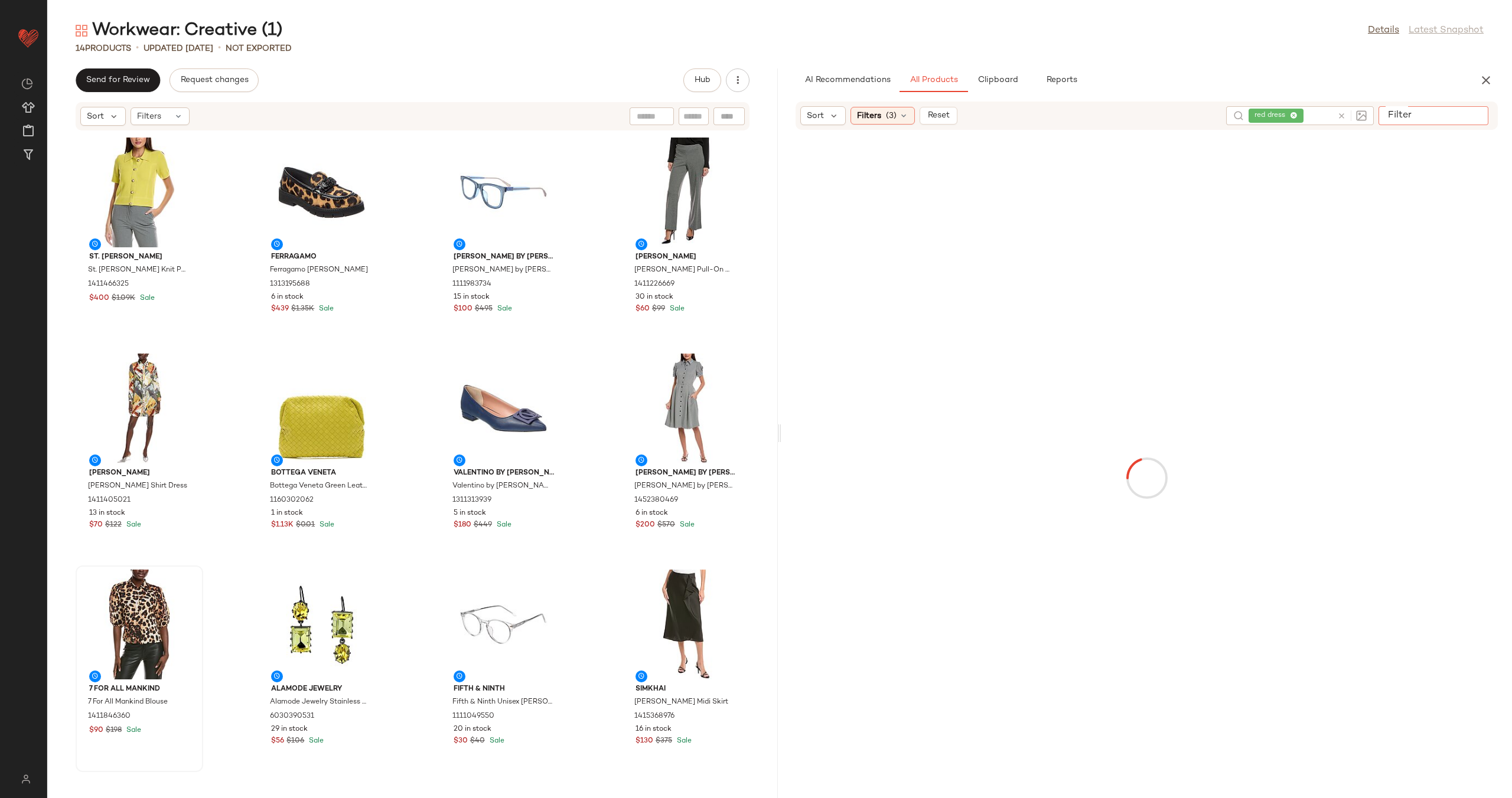
click at [1484, 112] on div at bounding box center [1433, 115] width 110 height 18
type input "******"
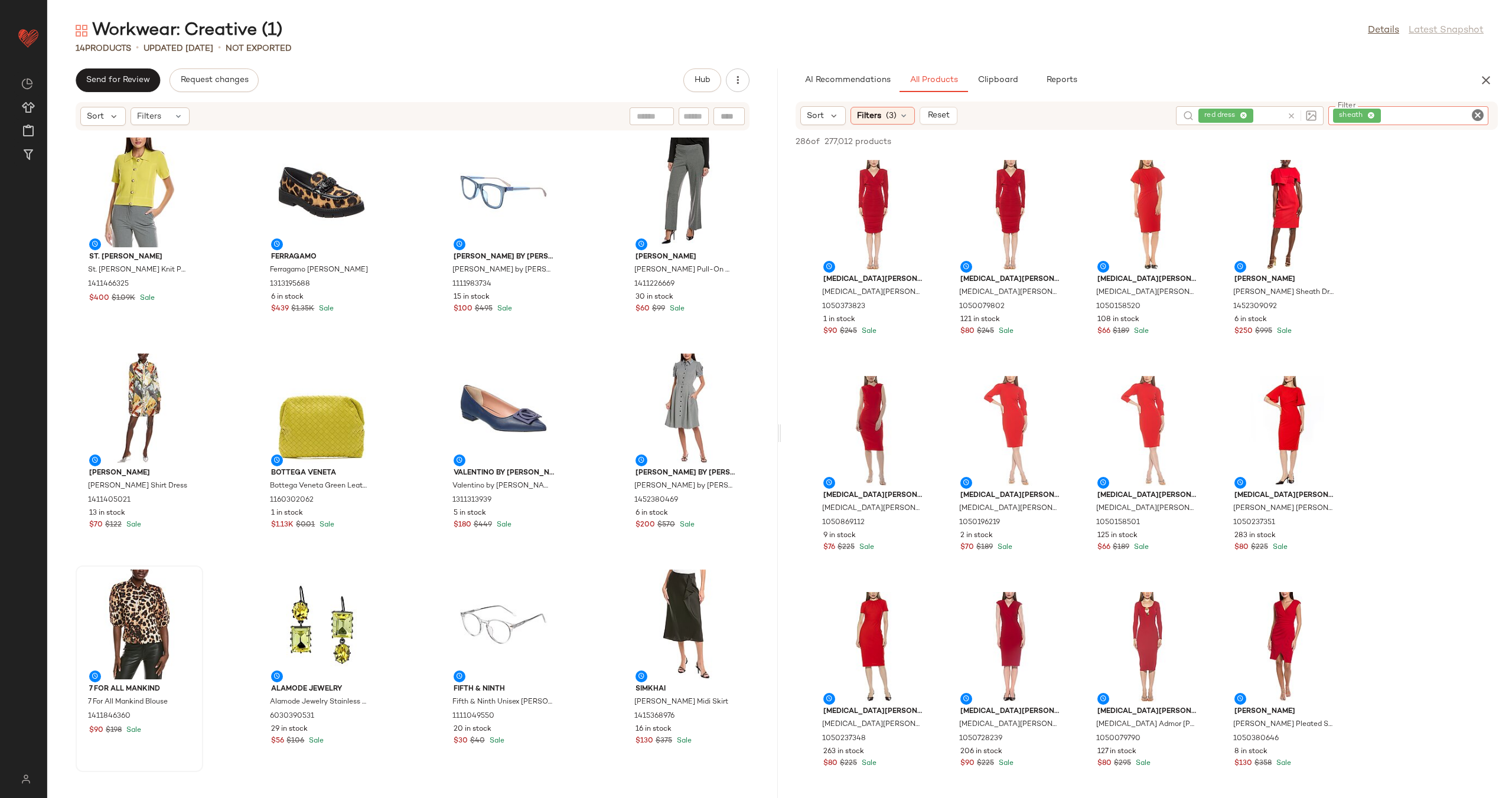
click at [1481, 115] on icon "Clear Filter" at bounding box center [1477, 115] width 14 height 14
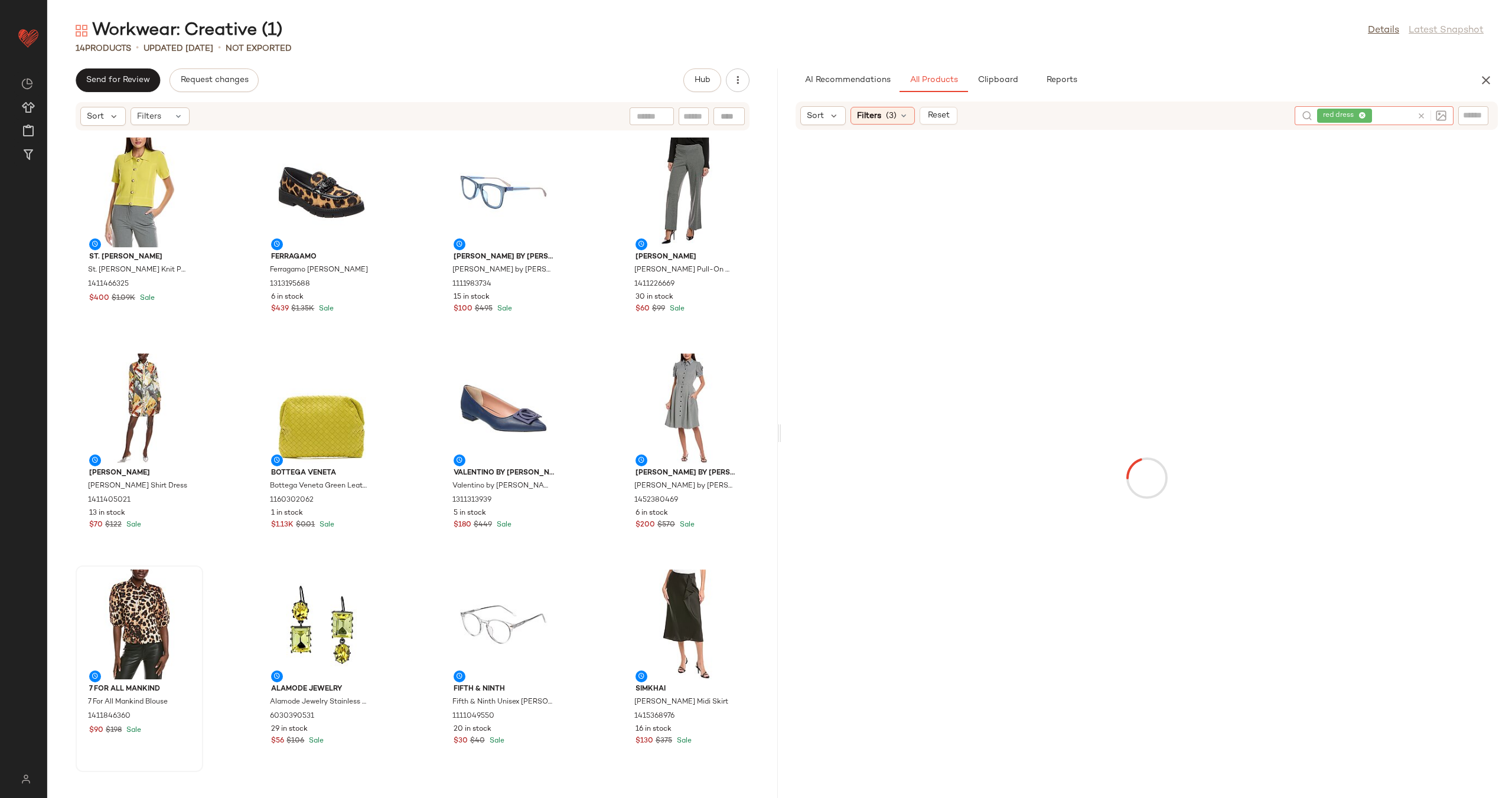
click at [1343, 116] on div "red dress" at bounding box center [1374, 115] width 158 height 19
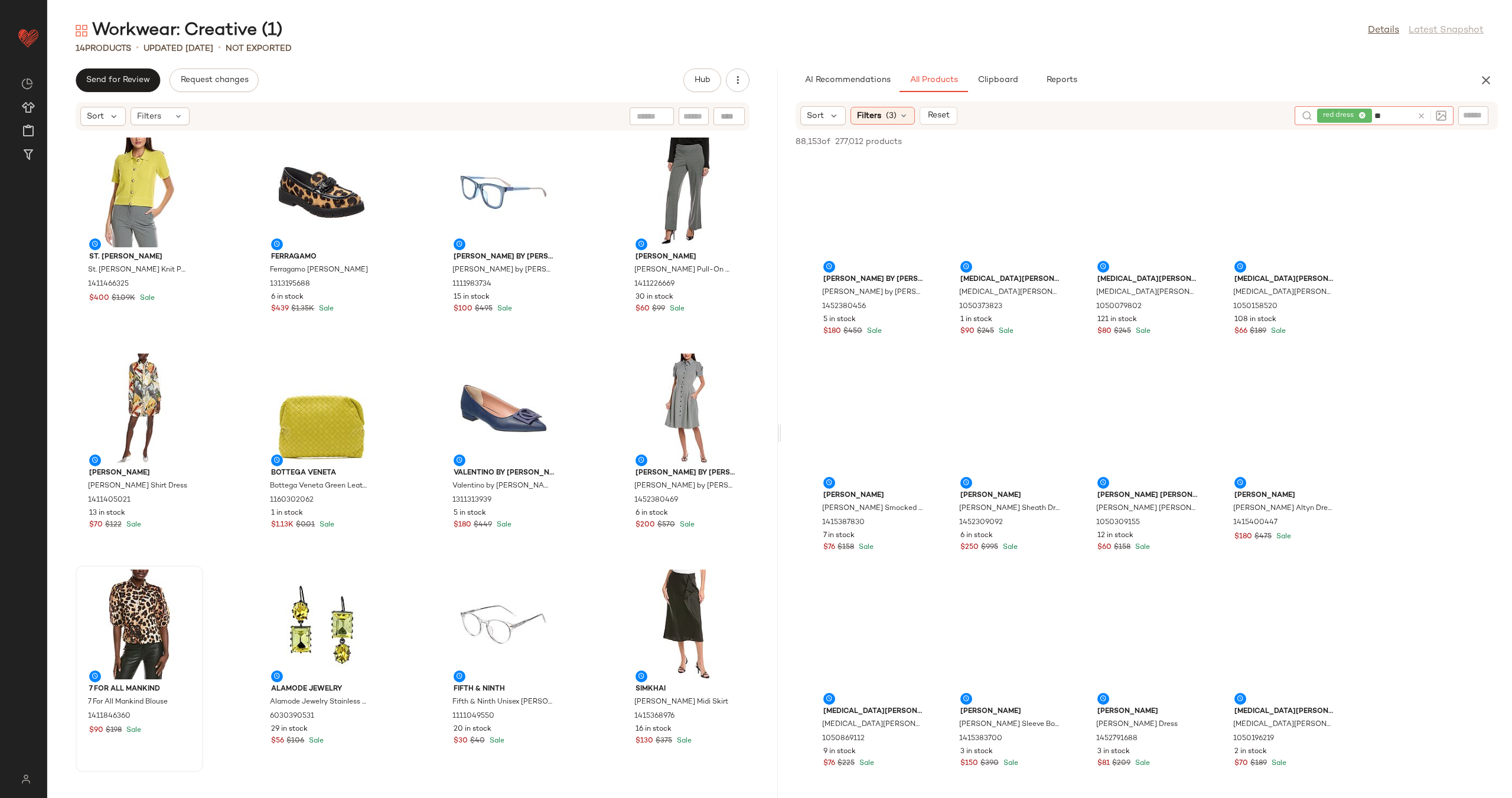
type input "*"
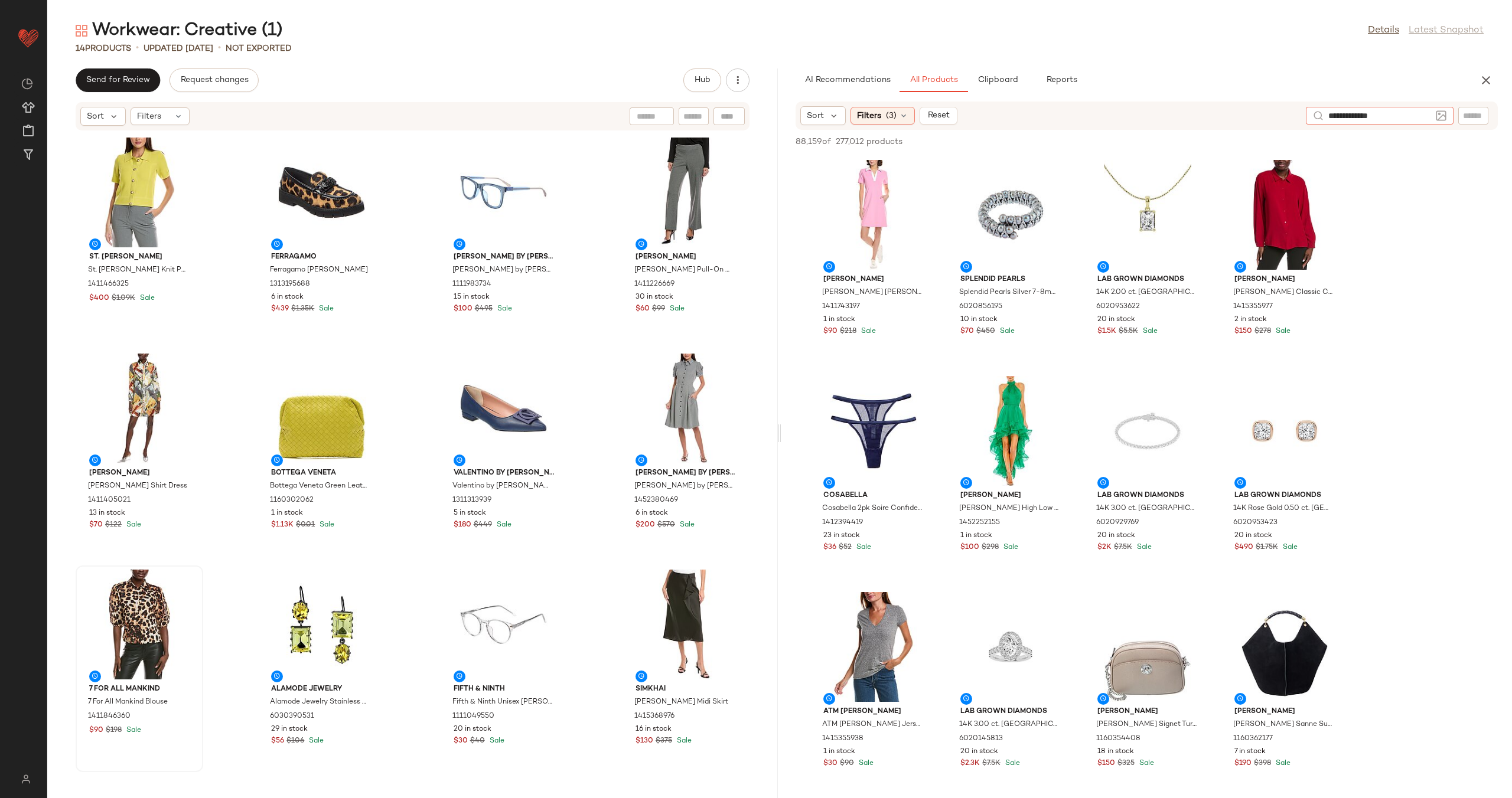
type input "**********"
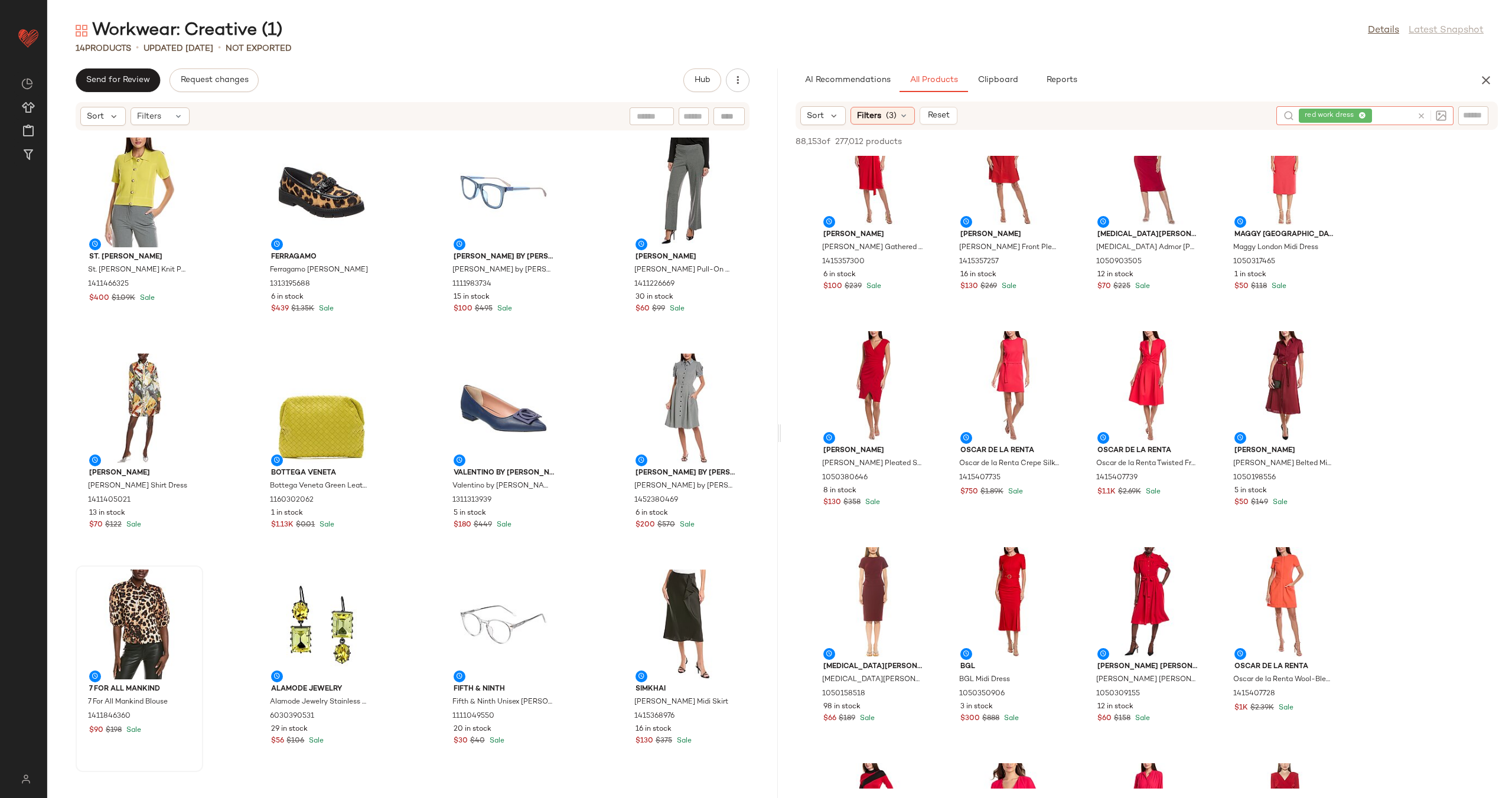
scroll to position [911, 0]
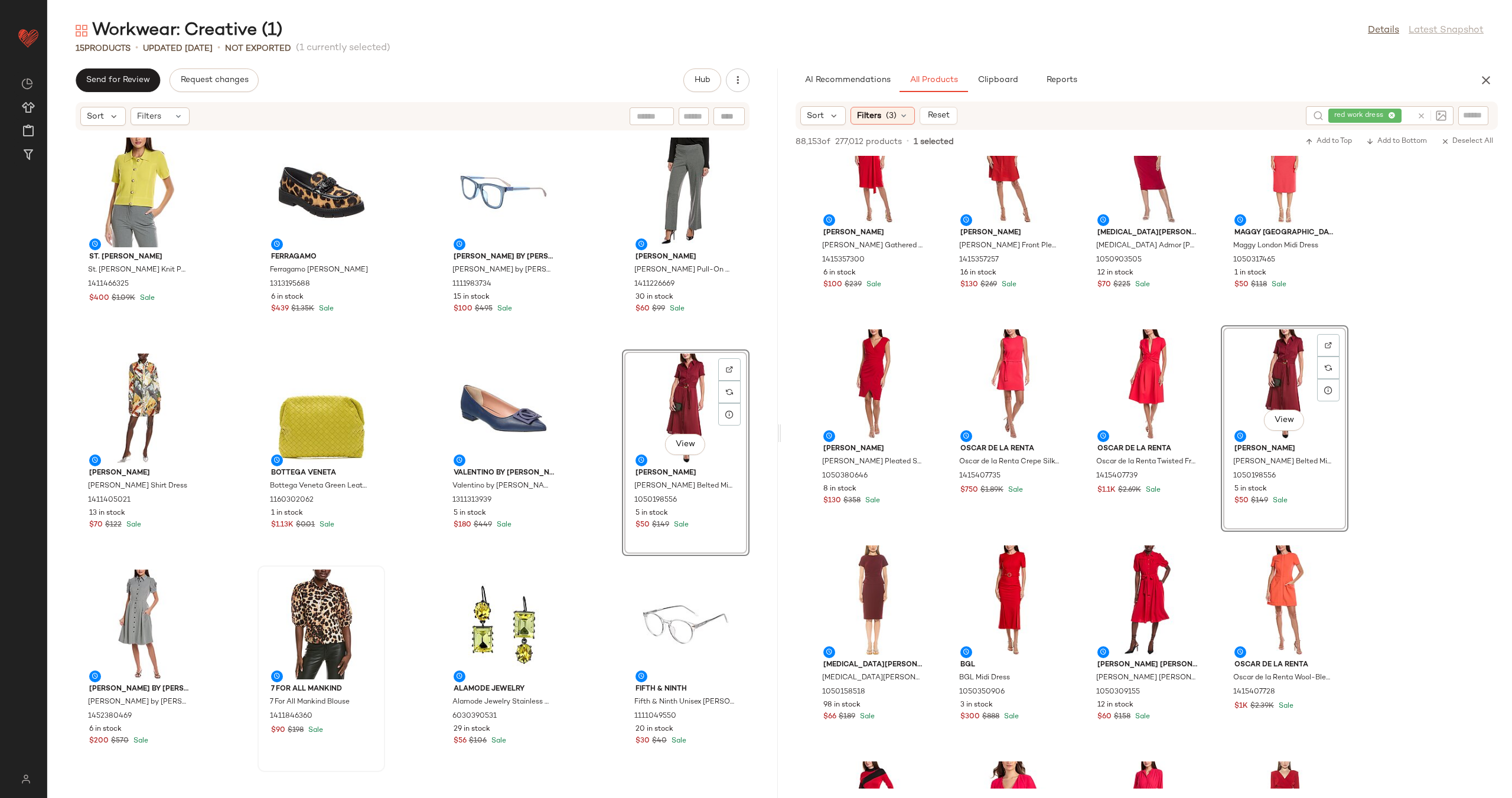
click at [606, 389] on div "St. John St. John Pique Knit Polo Jacket 1411466325 $400 $1.09K Sale Ferragamo …" at bounding box center [412, 457] width 731 height 653
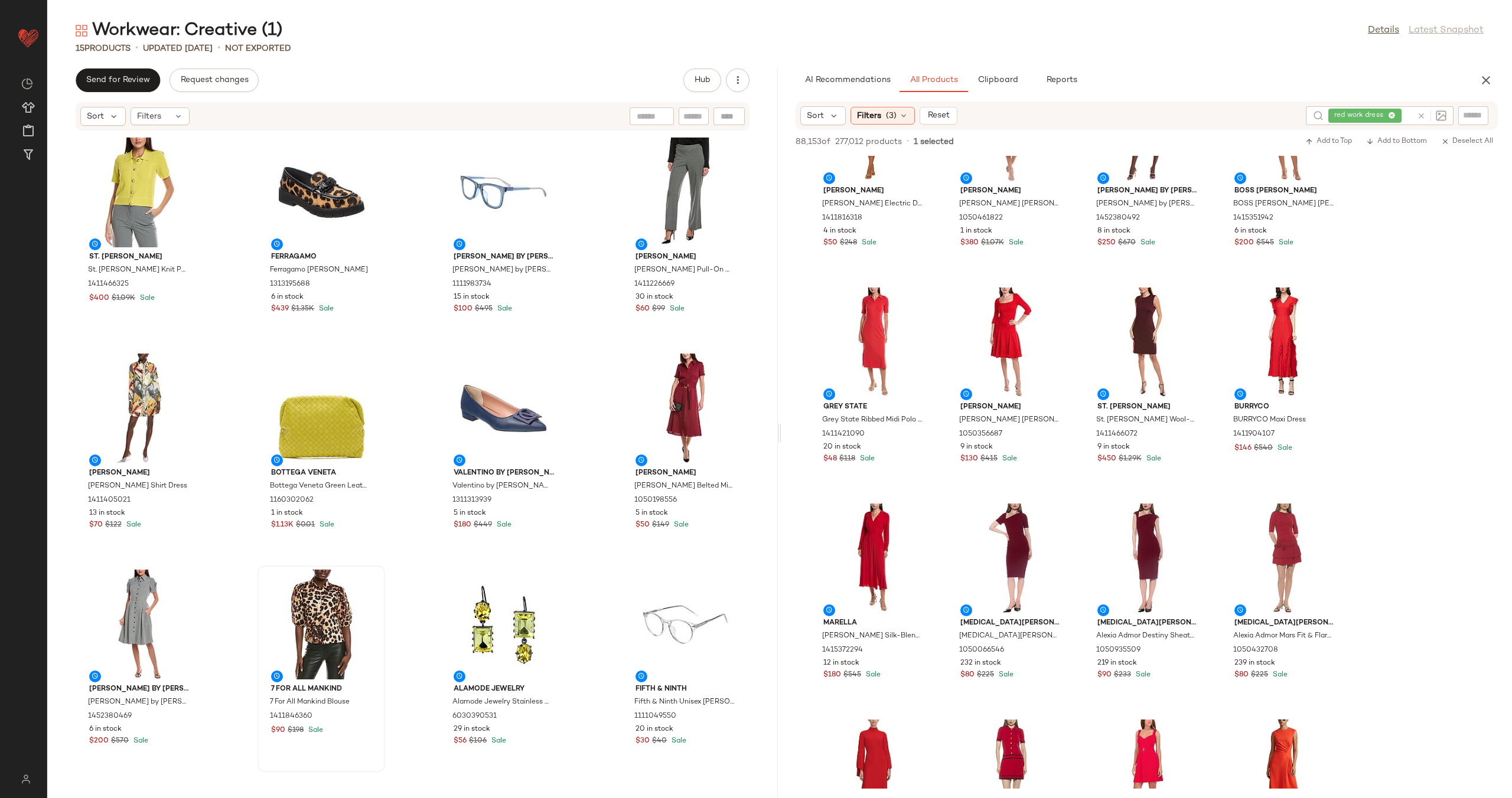
scroll to position [2255, 0]
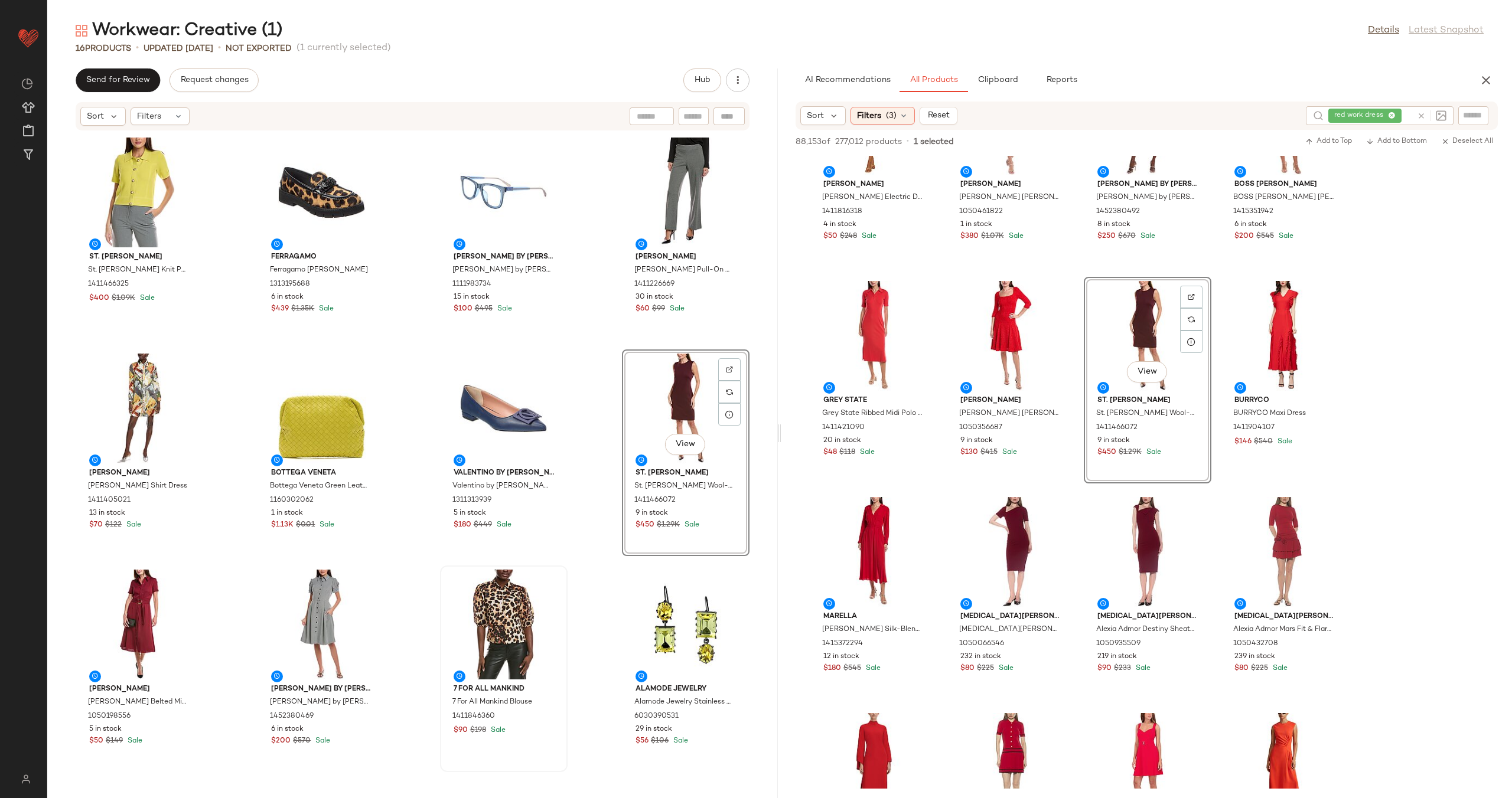
click at [594, 419] on div "St. John St. John Pique Knit Polo Jacket 1411466325 $400 $1.09K Sale Ferragamo …" at bounding box center [412, 457] width 731 height 653
click at [651, 387] on div "View" at bounding box center [685, 408] width 119 height 110
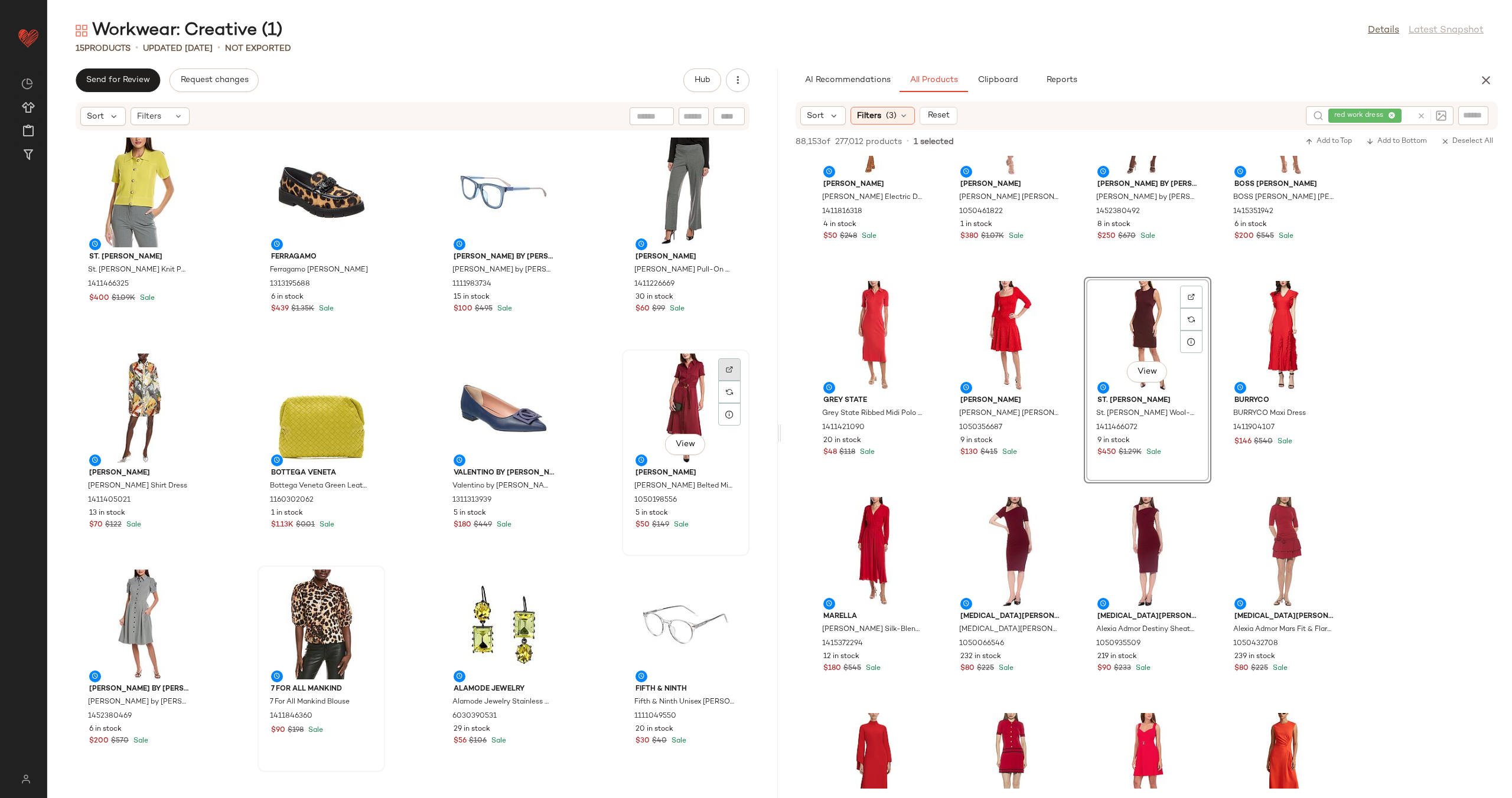
click at [725, 381] on div at bounding box center [729, 392] width 22 height 22
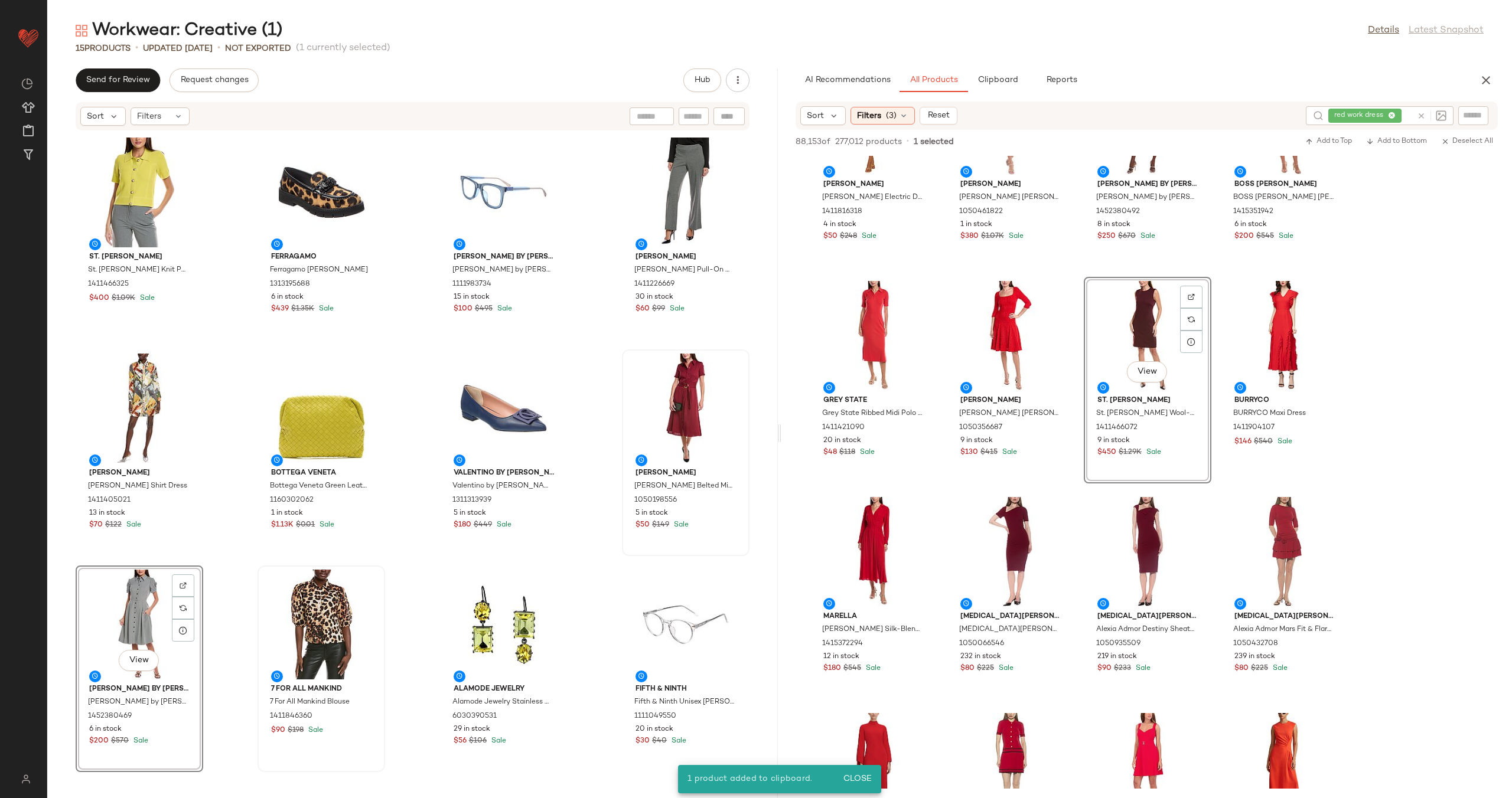
click at [236, 611] on div "St. John St. John Pique Knit Polo Jacket 1411466325 $400 $1.09K Sale Ferragamo …" at bounding box center [412, 457] width 731 height 653
click at [113, 614] on div "View" at bounding box center [139, 625] width 119 height 110
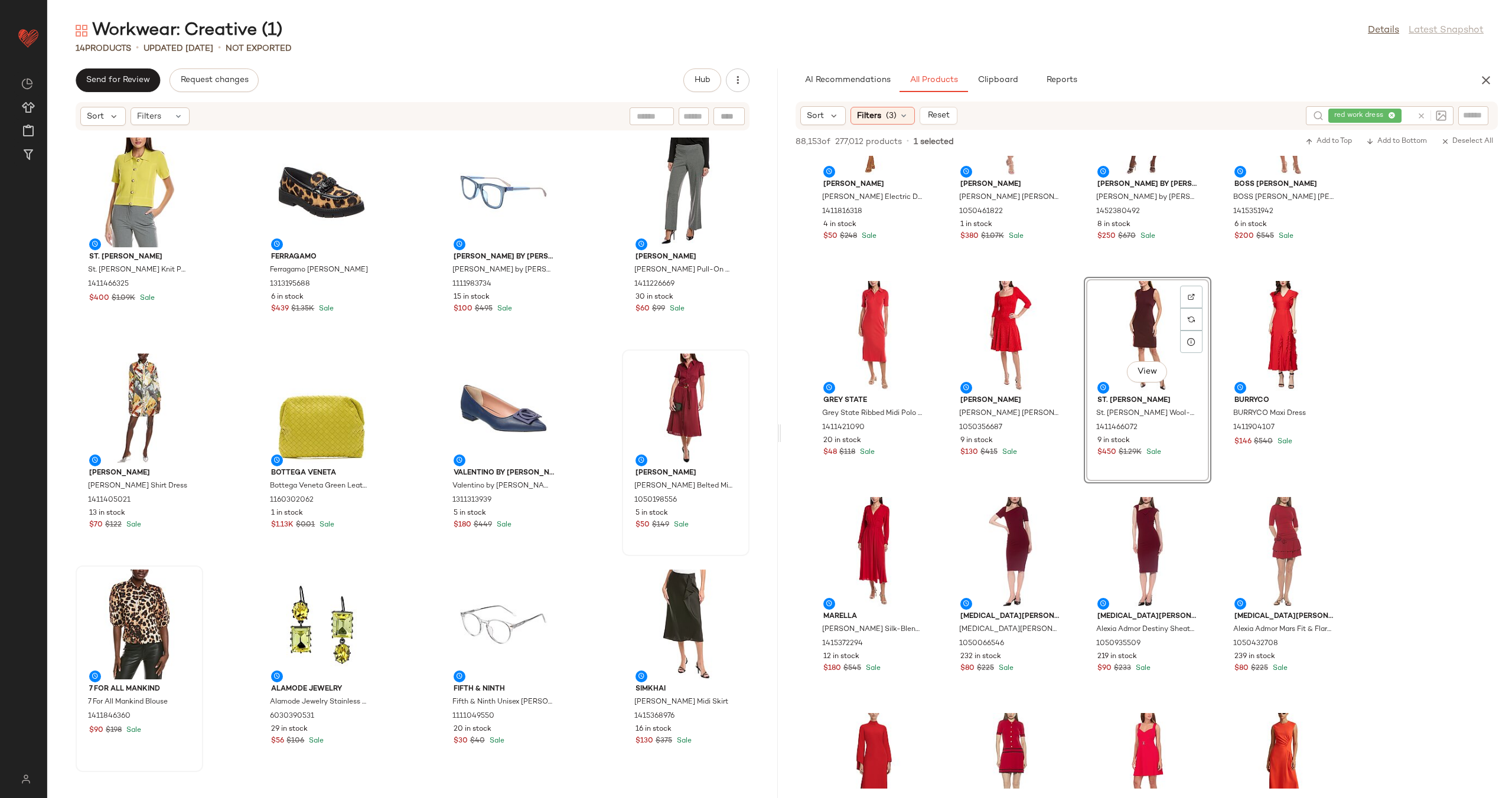
click at [1420, 117] on icon at bounding box center [1421, 116] width 9 height 9
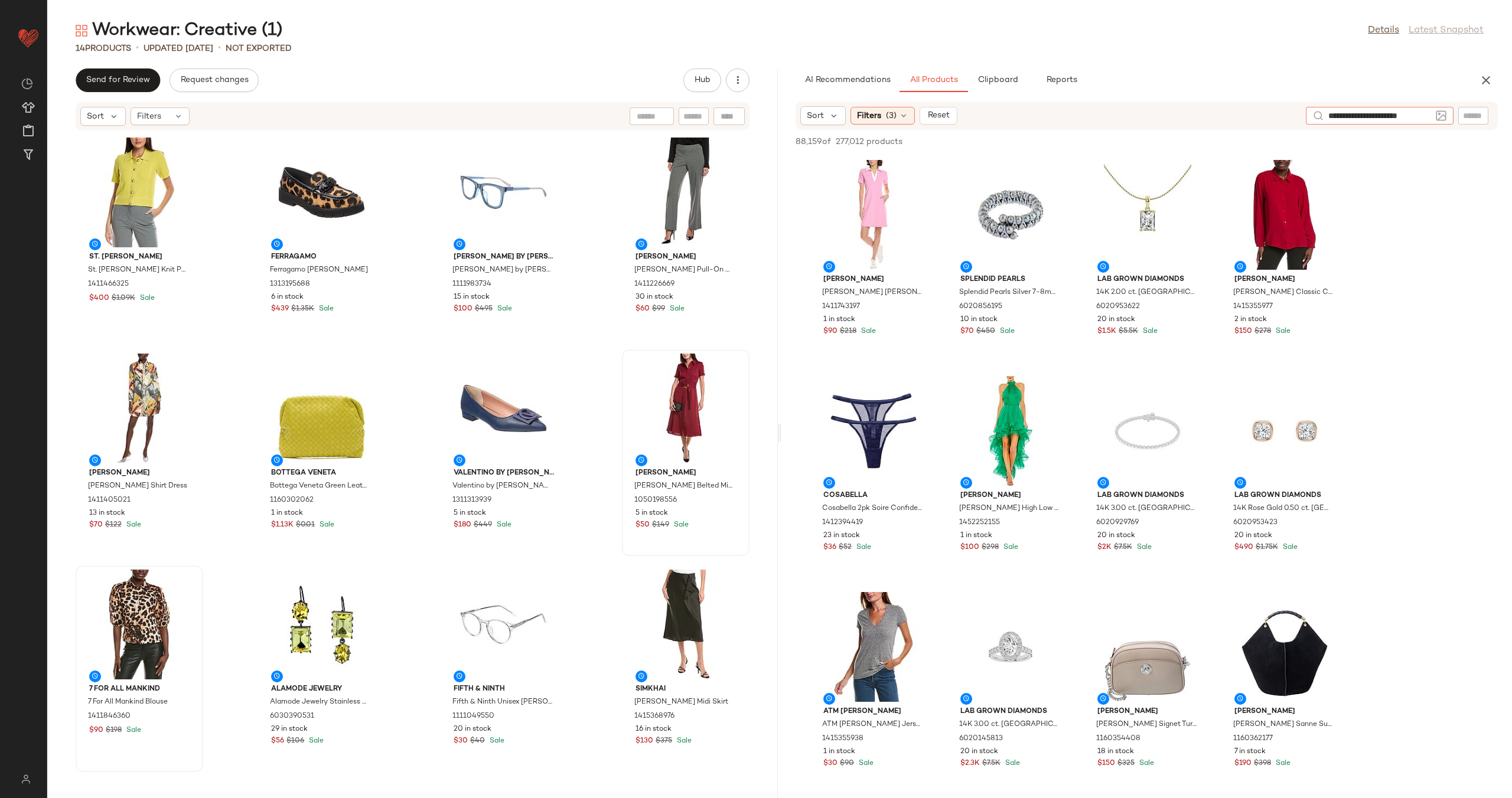
type input "**********"
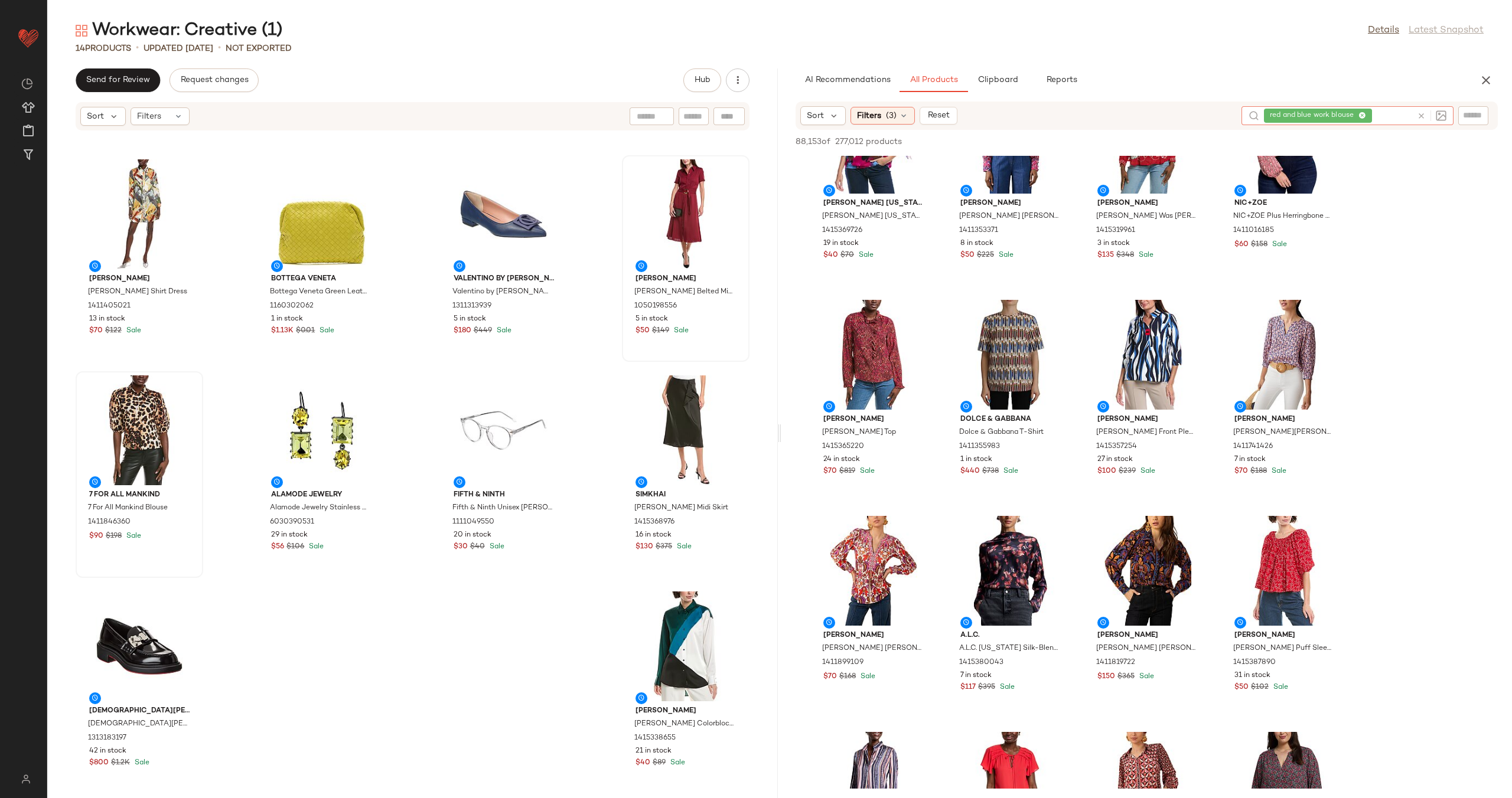
scroll to position [205, 0]
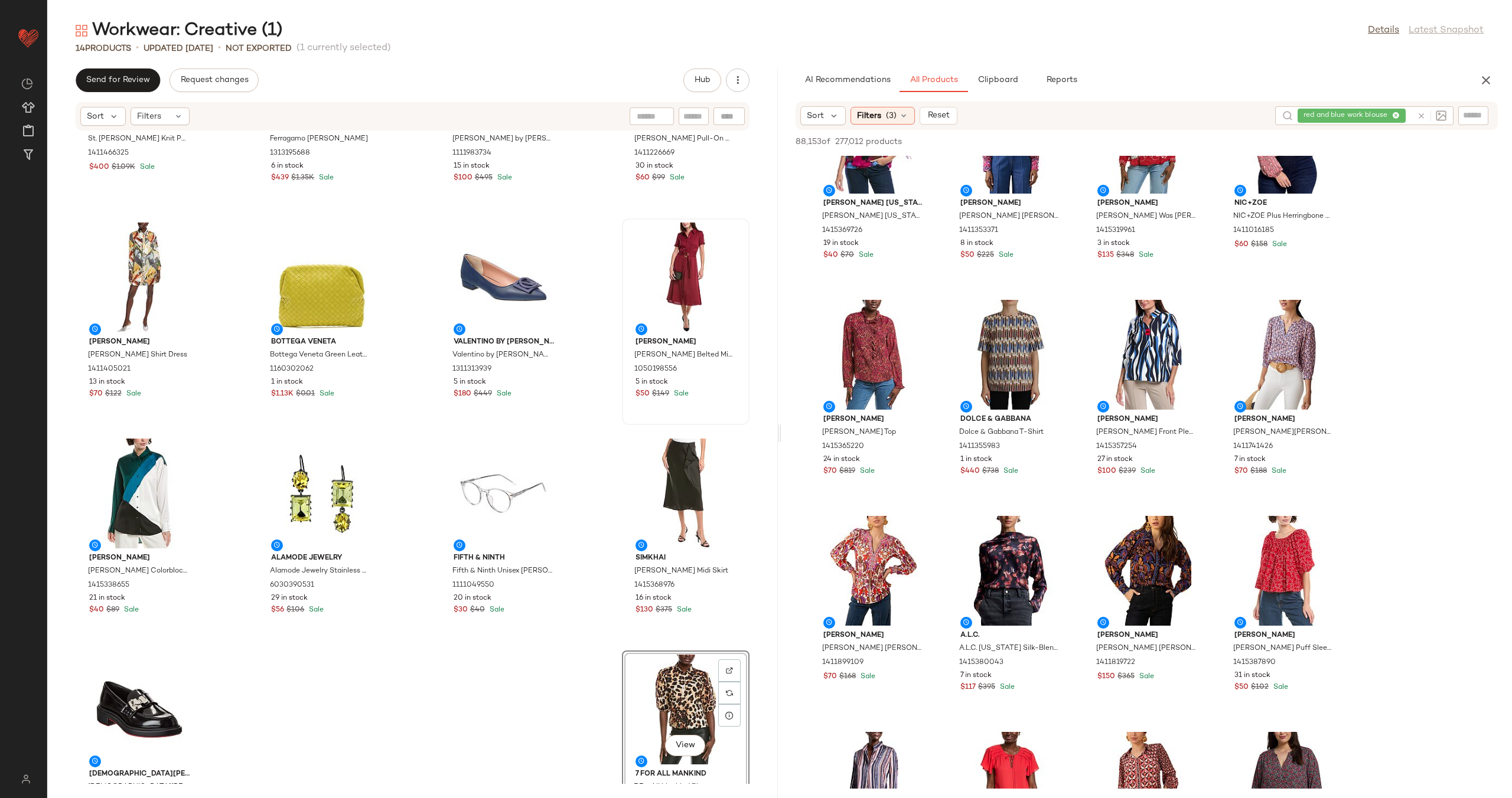
scroll to position [23, 0]
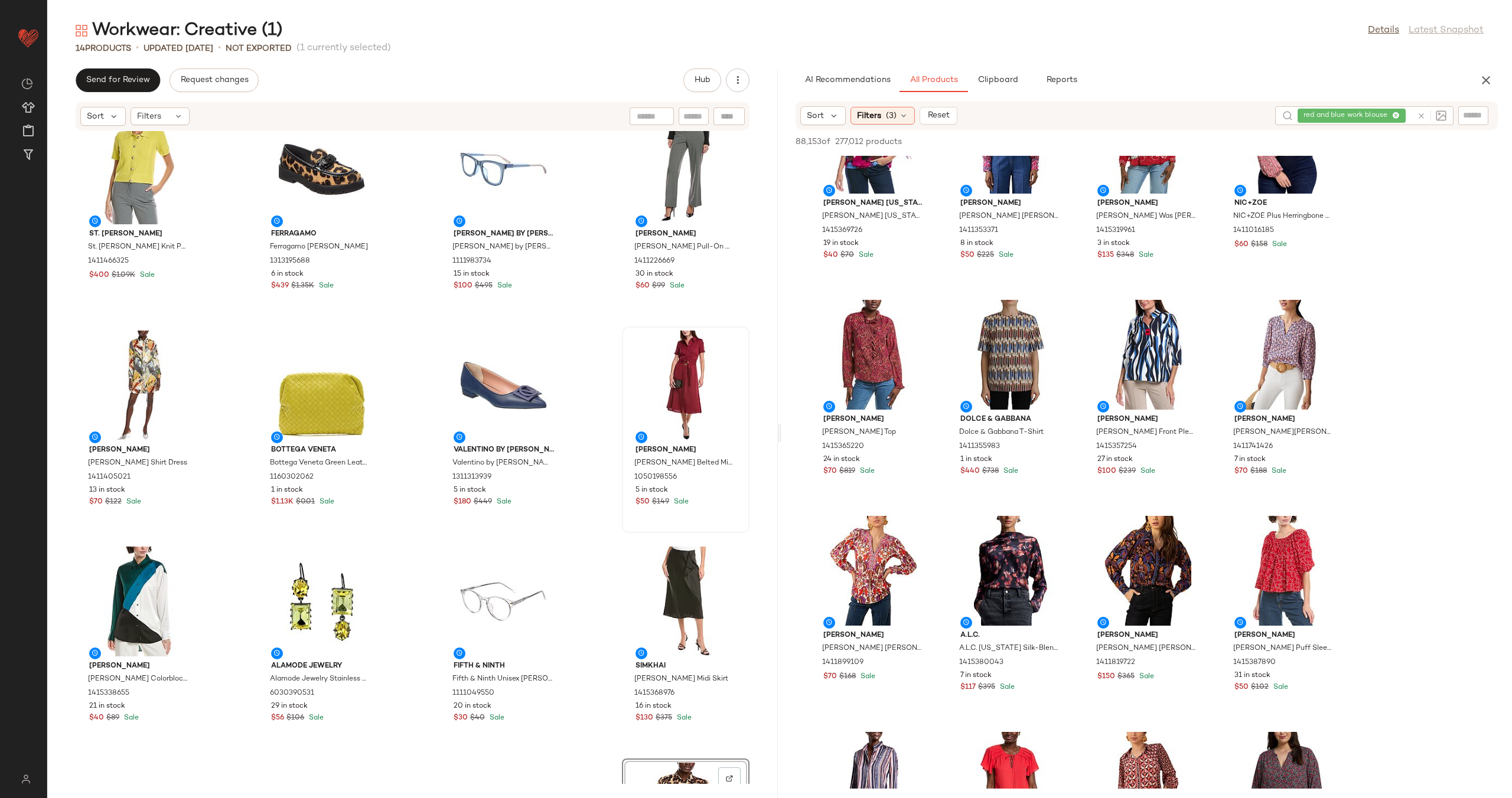
click at [1422, 115] on icon at bounding box center [1421, 116] width 9 height 9
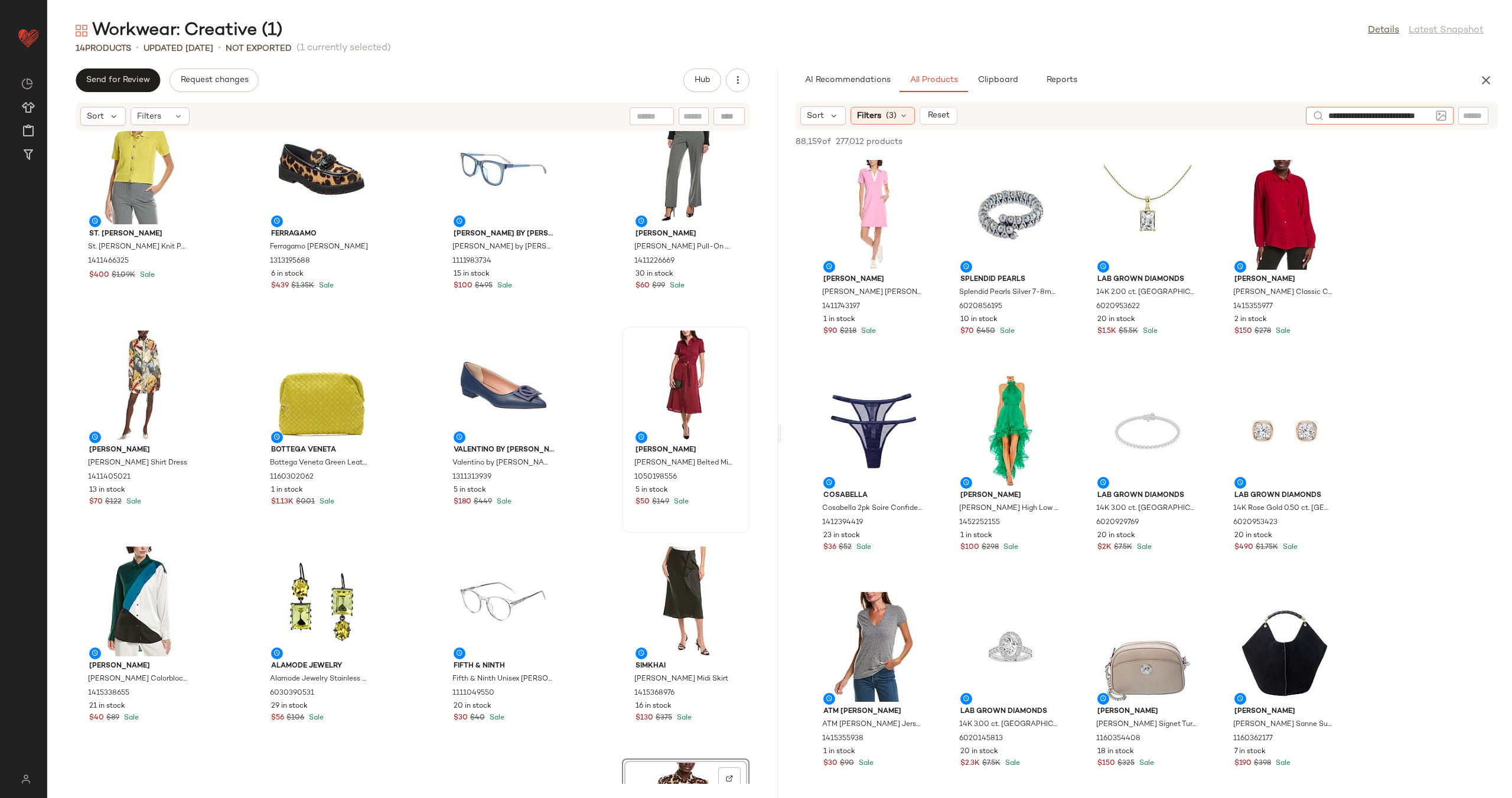
type input "**********"
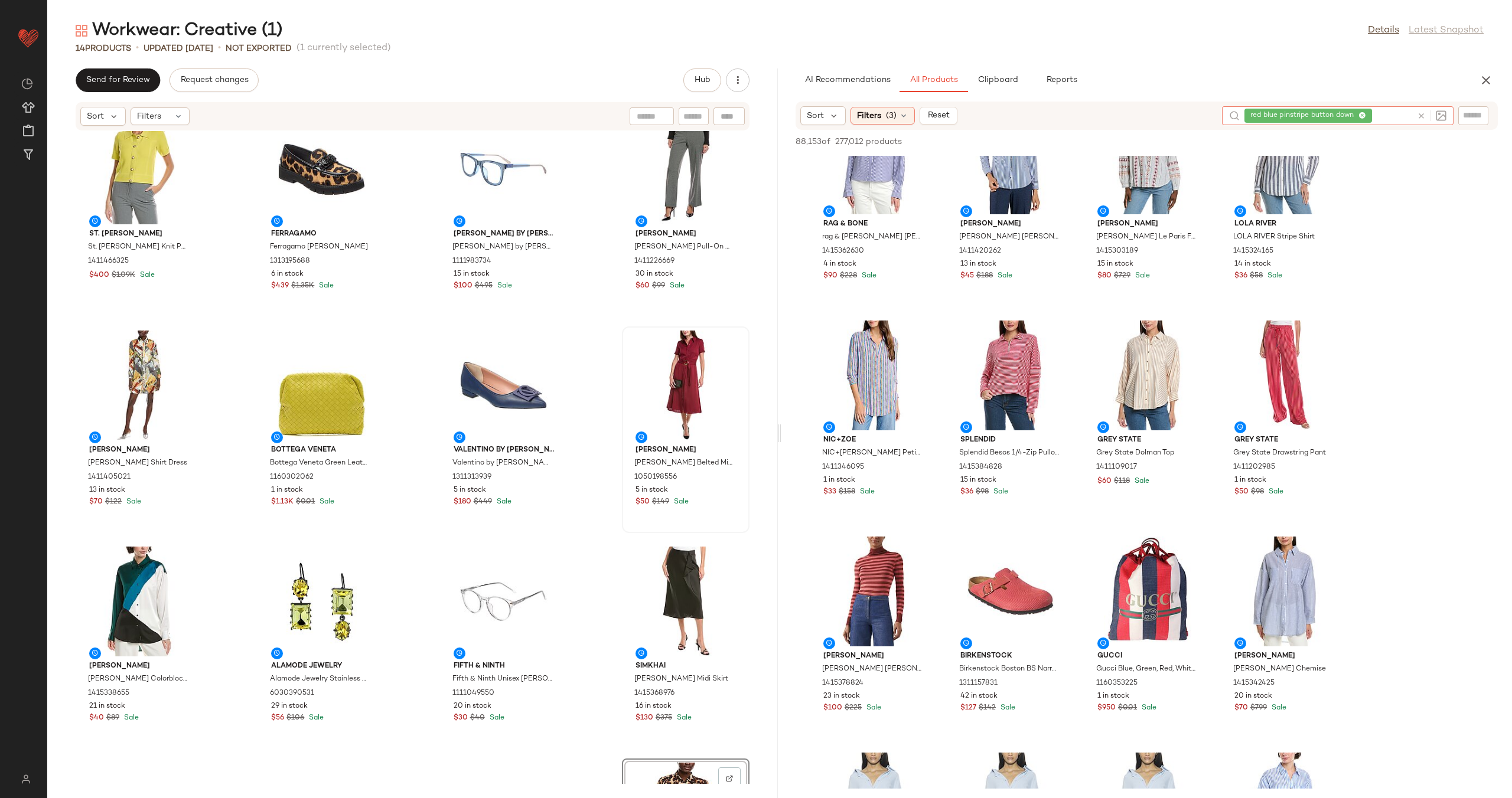
scroll to position [1942, 0]
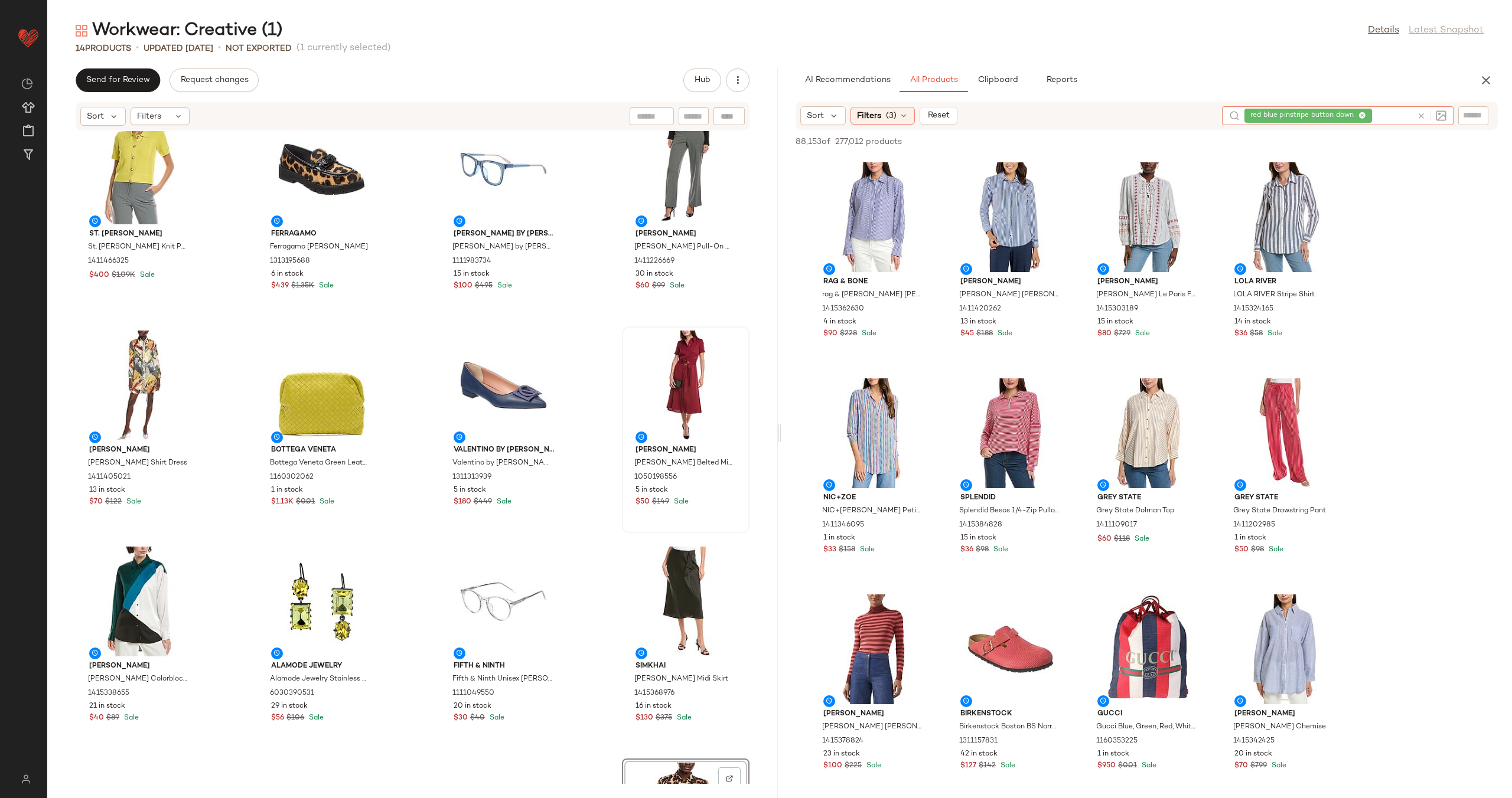
click at [1418, 115] on icon at bounding box center [1421, 116] width 9 height 9
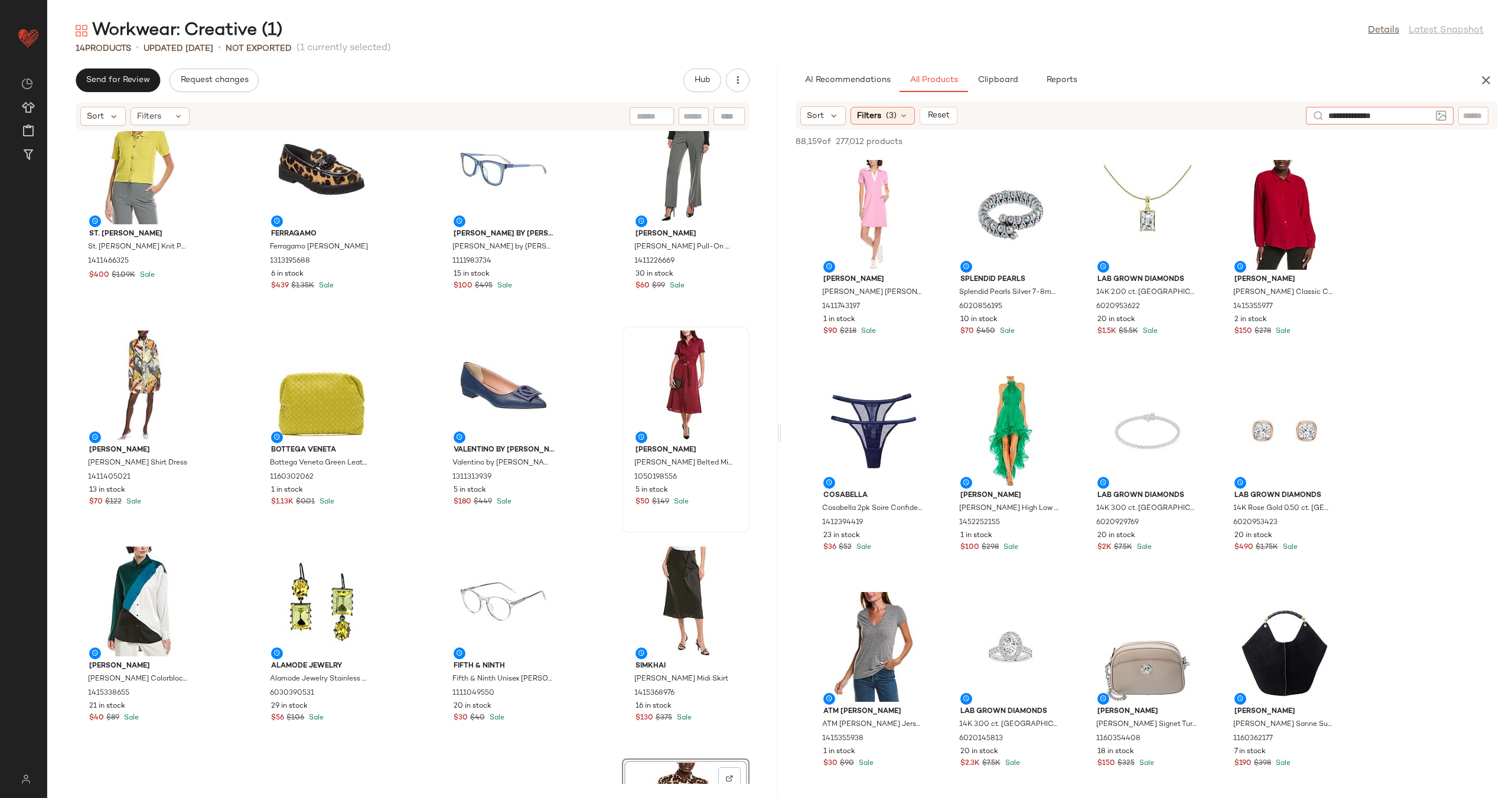
type input "**********"
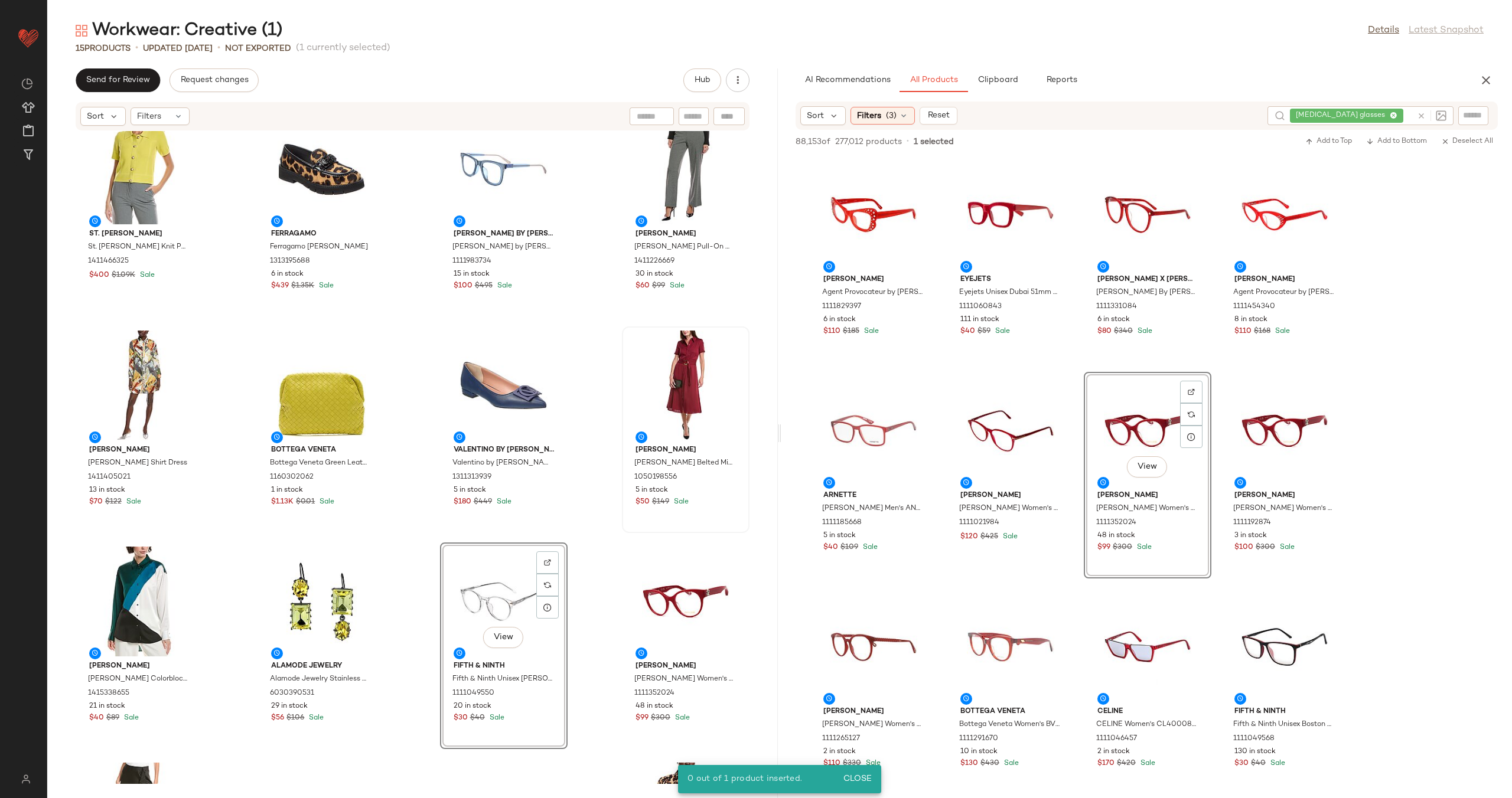
click at [574, 600] on div "St. John St. John Pique Knit Polo Jacket 1411466325 $400 $1.09K Sale Ferragamo …" at bounding box center [412, 457] width 731 height 653
click at [498, 605] on div "View" at bounding box center [504, 602] width 119 height 110
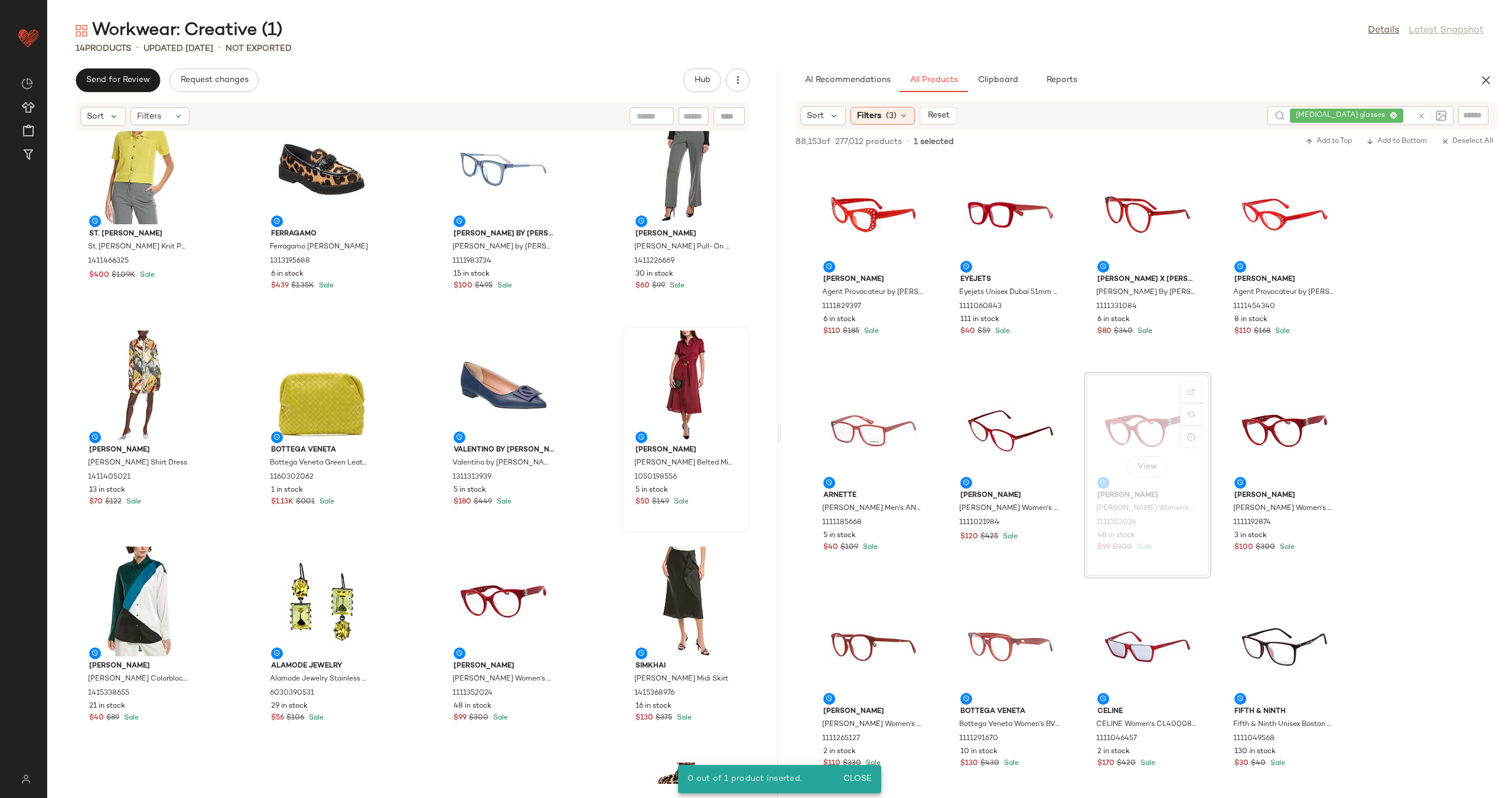
click at [603, 539] on div "St. John St. John Pique Knit Polo Jacket 1411466325 $400 $1.09K Sale Ferragamo …" at bounding box center [412, 457] width 731 height 653
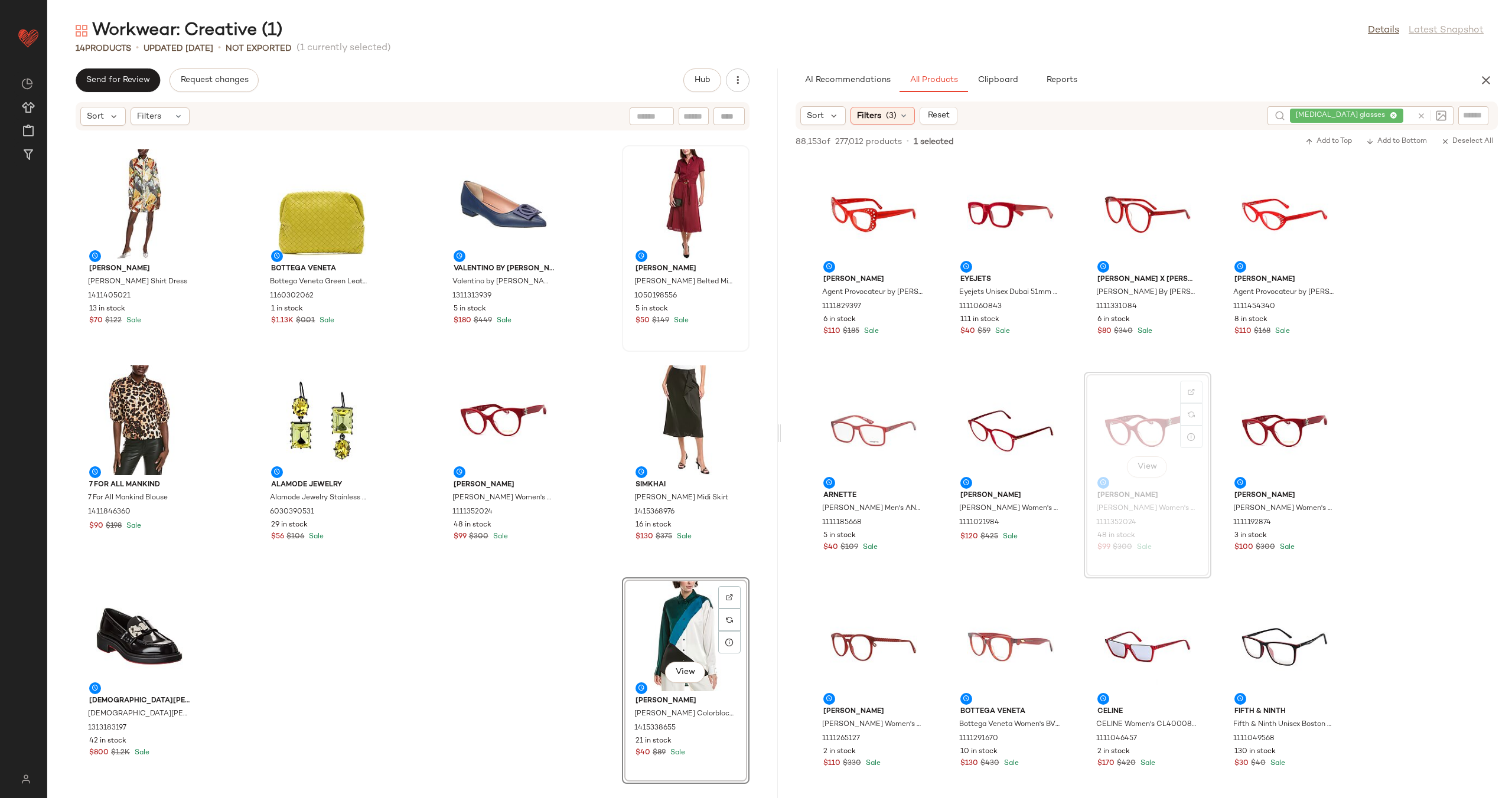
click at [533, 607] on div "St. John St. John Pique Knit Polo Jacket 1411466325 $400 $1.09K Sale Ferragamo …" at bounding box center [412, 457] width 731 height 653
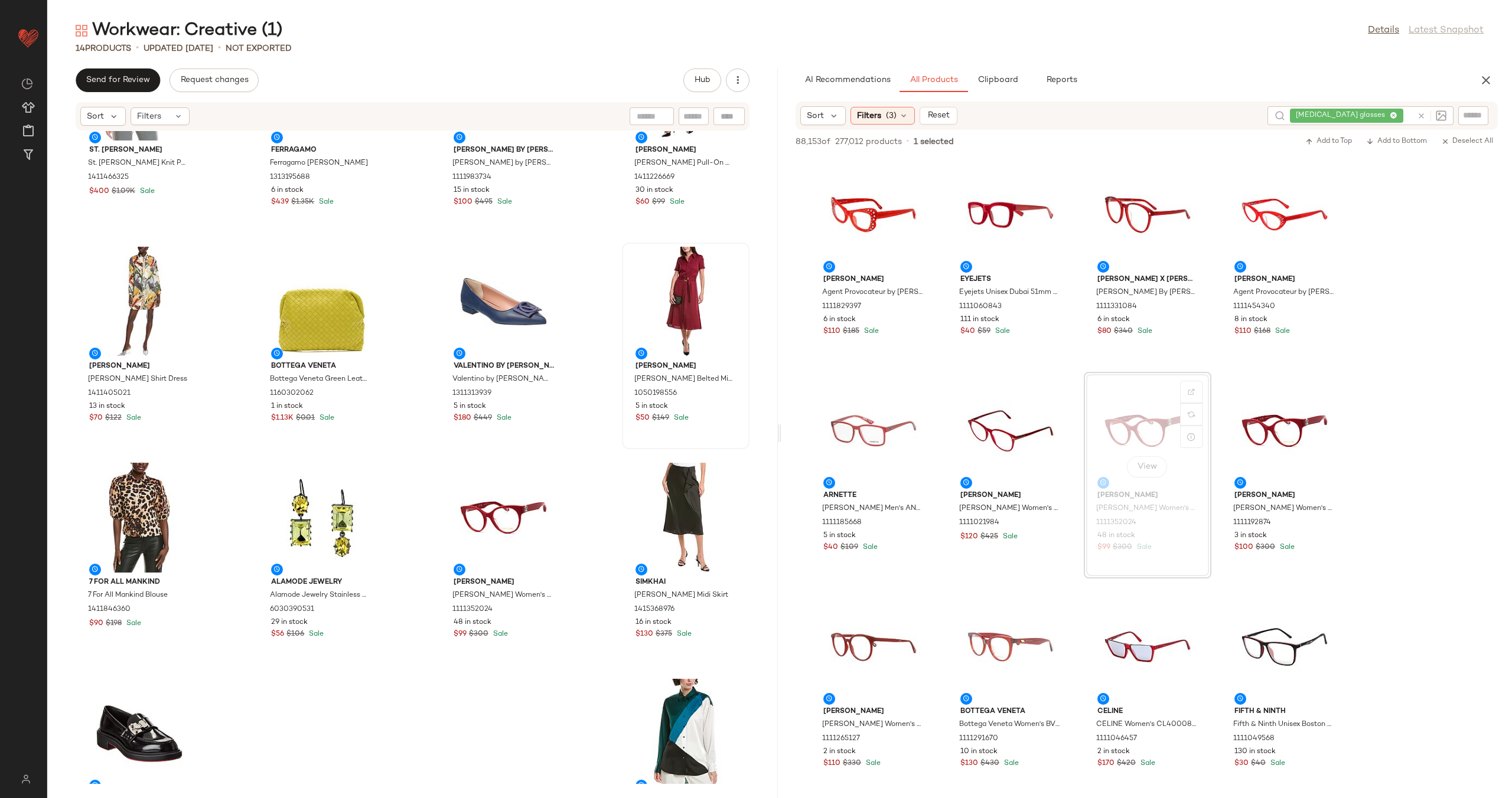
scroll to position [118, 0]
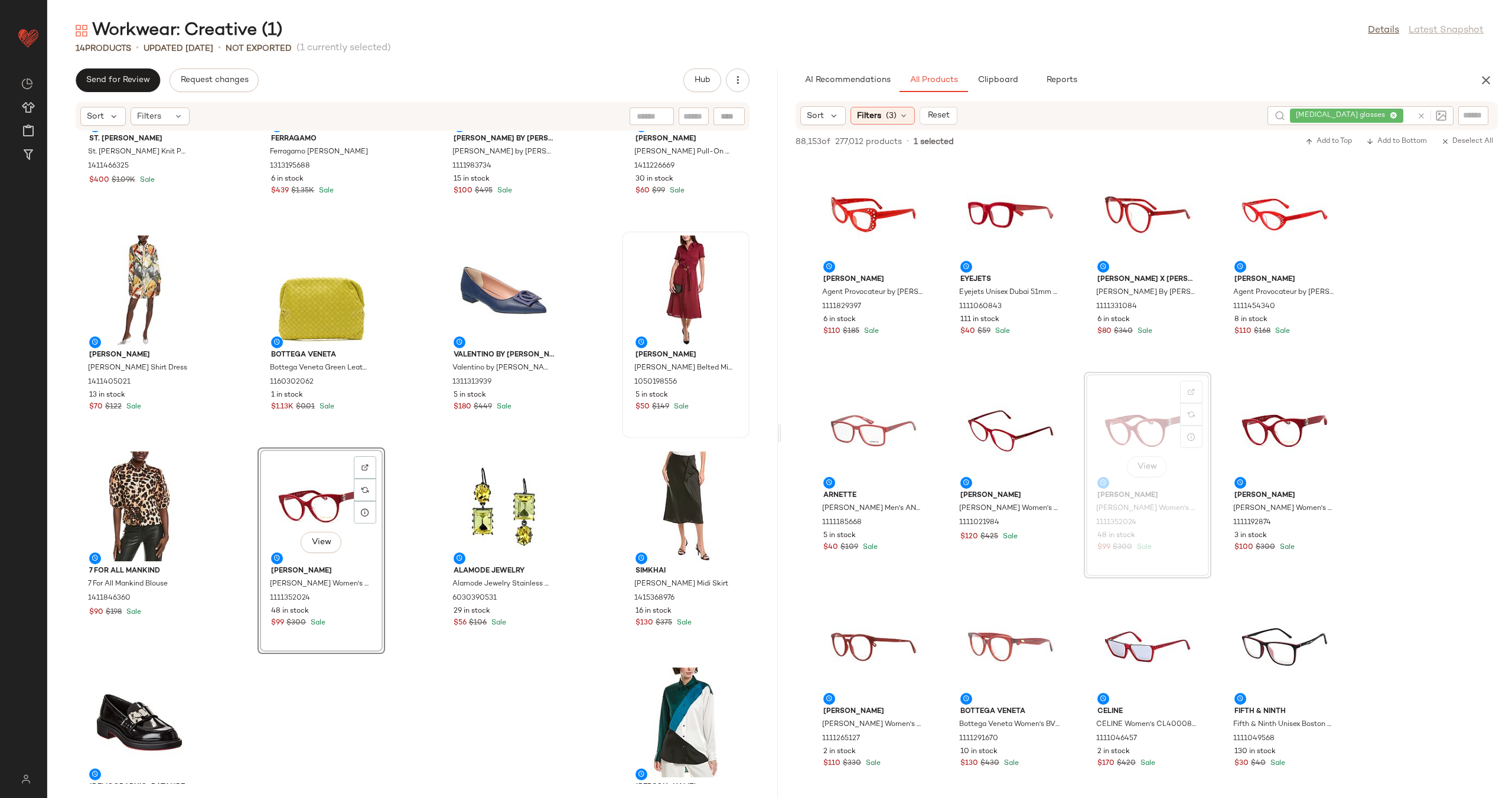
click at [394, 567] on div "St. John St. John Pique Knit Polo Jacket 1411466325 $400 $1.09K Sale Ferragamo …" at bounding box center [412, 457] width 731 height 653
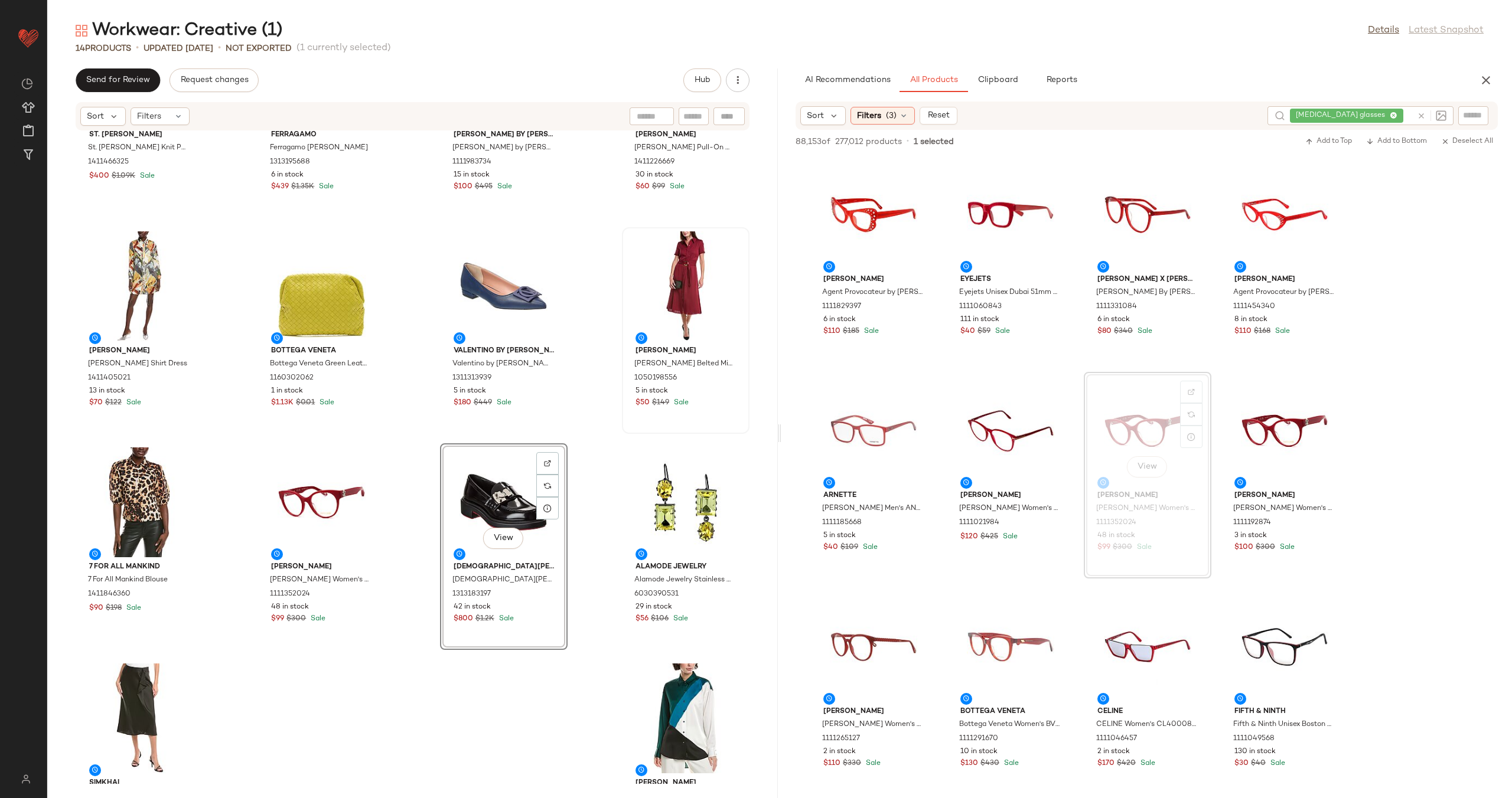
click at [413, 562] on div "St. John St. John Pique Knit Polo Jacket 1411466325 $400 $1.09K Sale Ferragamo …" at bounding box center [412, 457] width 731 height 653
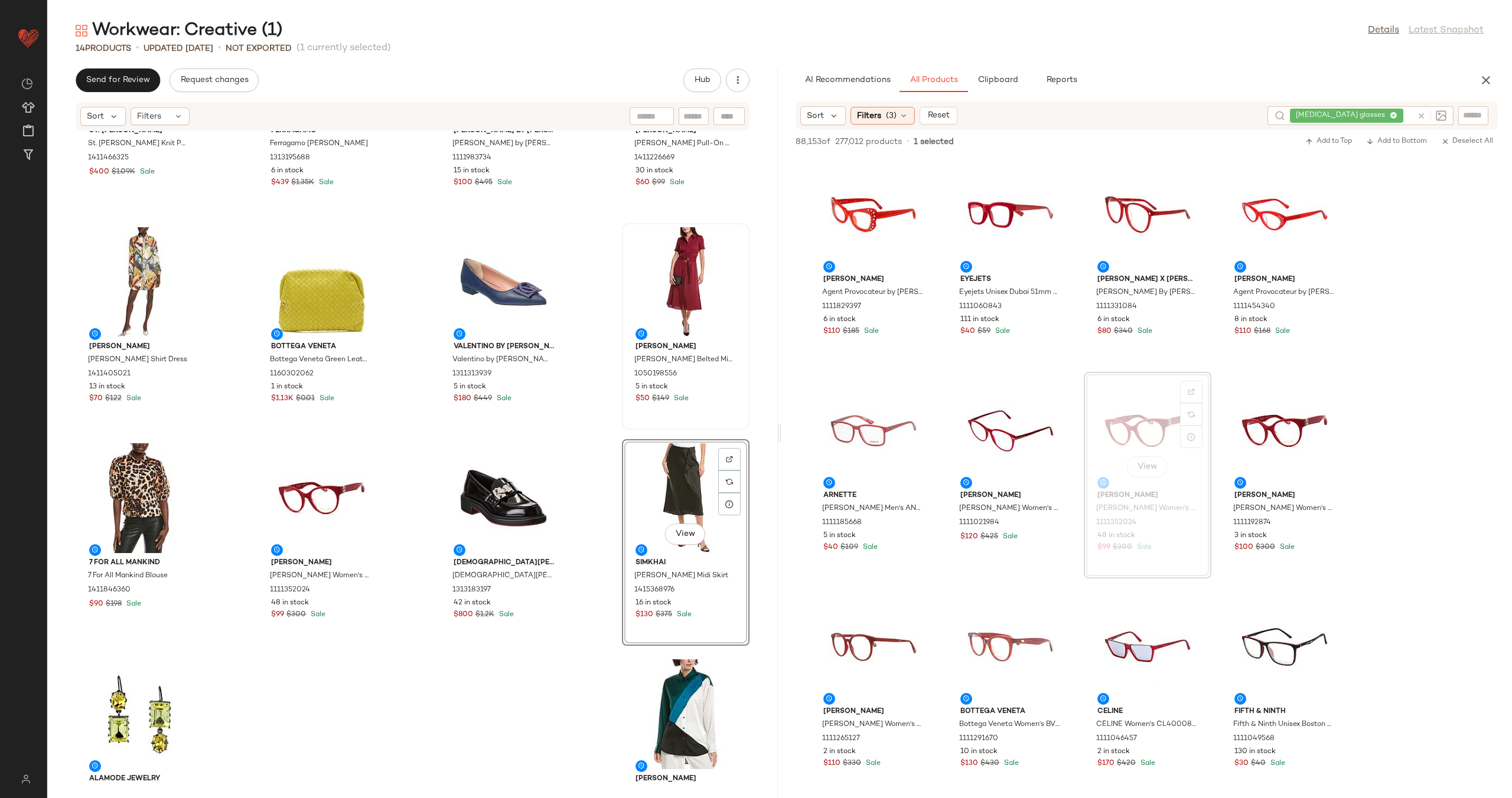
click at [589, 539] on div "St. John St. John Pique Knit Polo Jacket 1411466325 $400 $1.09K Sale Ferragamo …" at bounding box center [412, 457] width 731 height 653
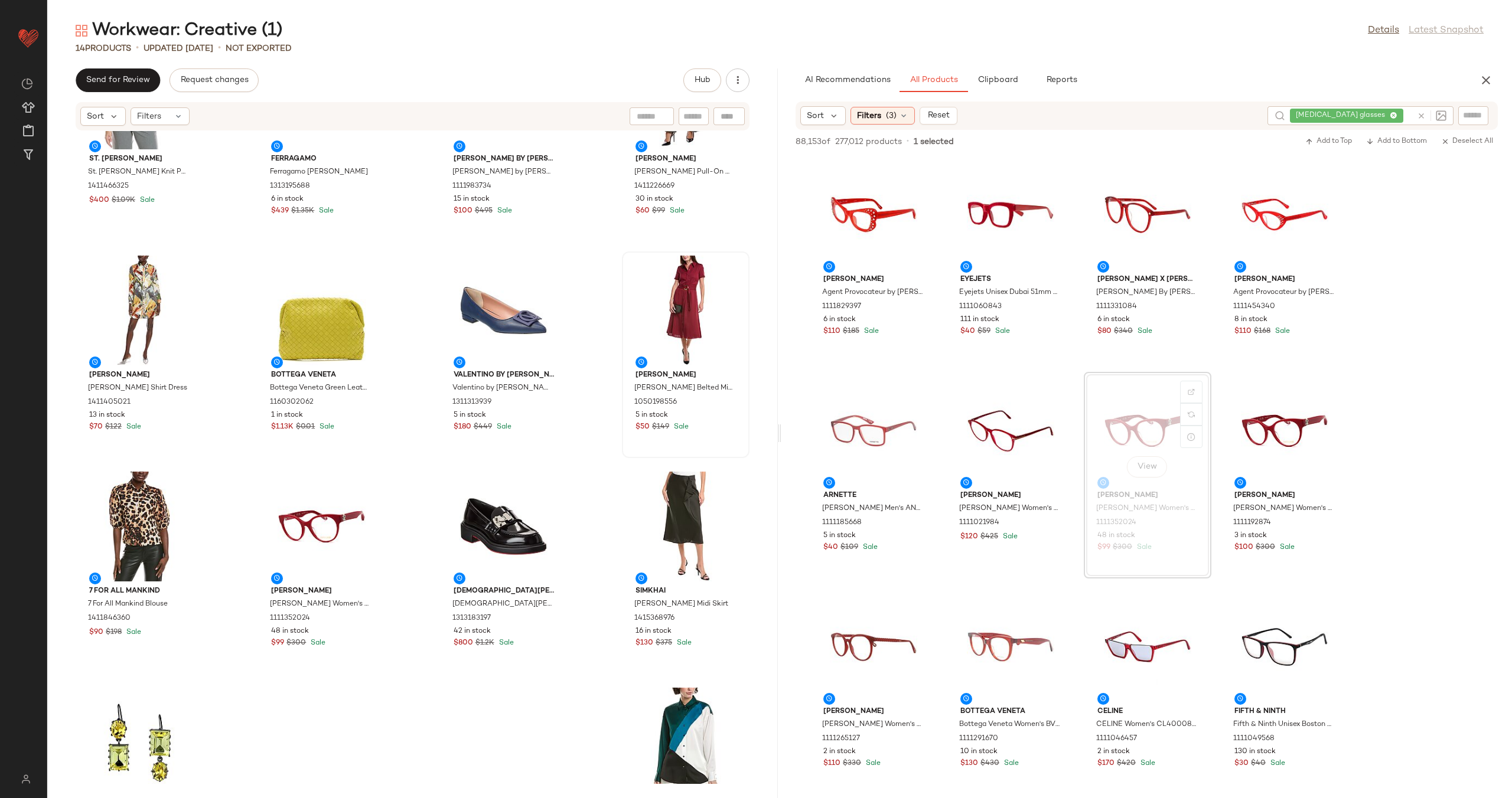
scroll to position [110, 0]
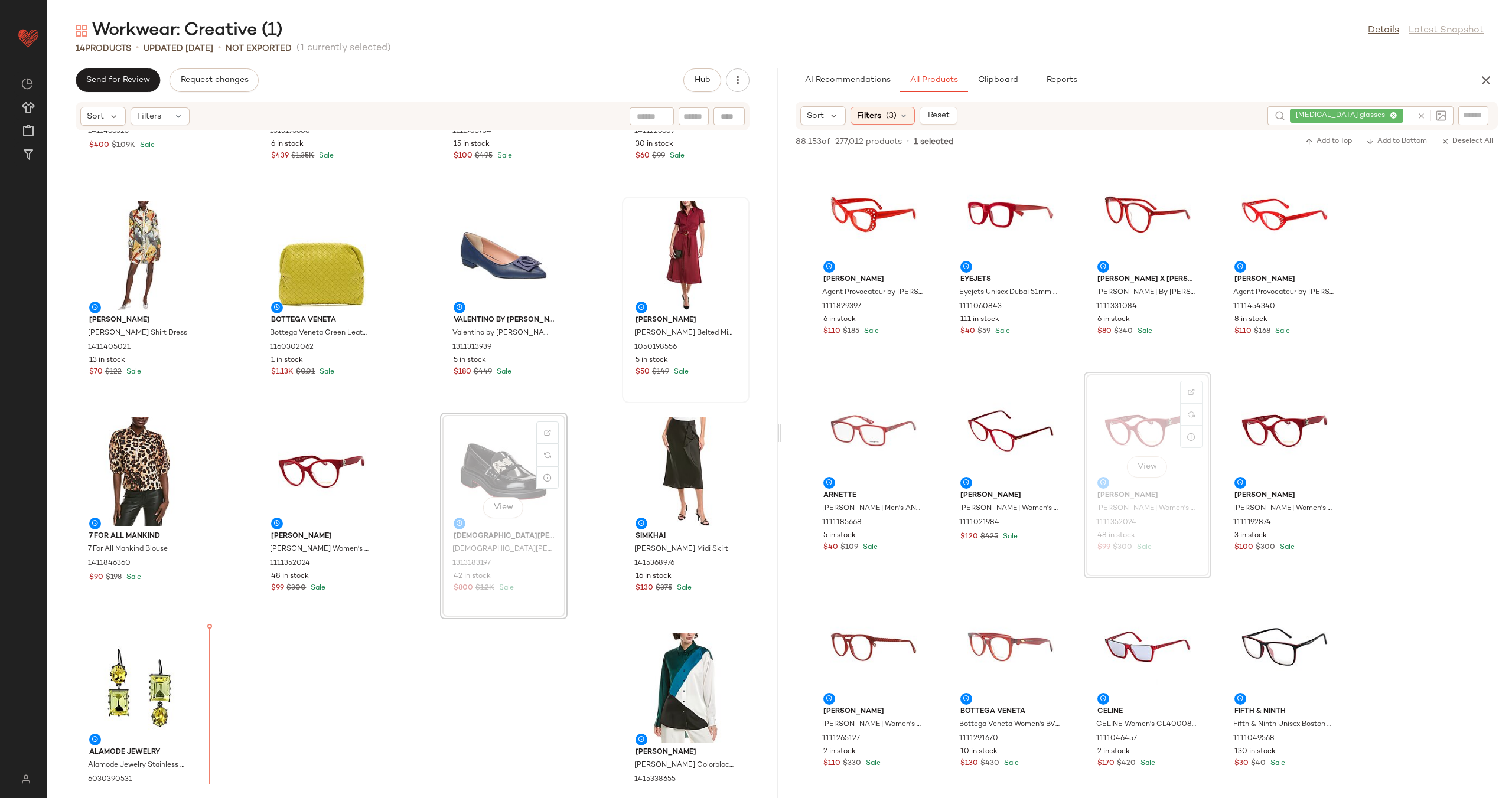
scroll to position [178, 0]
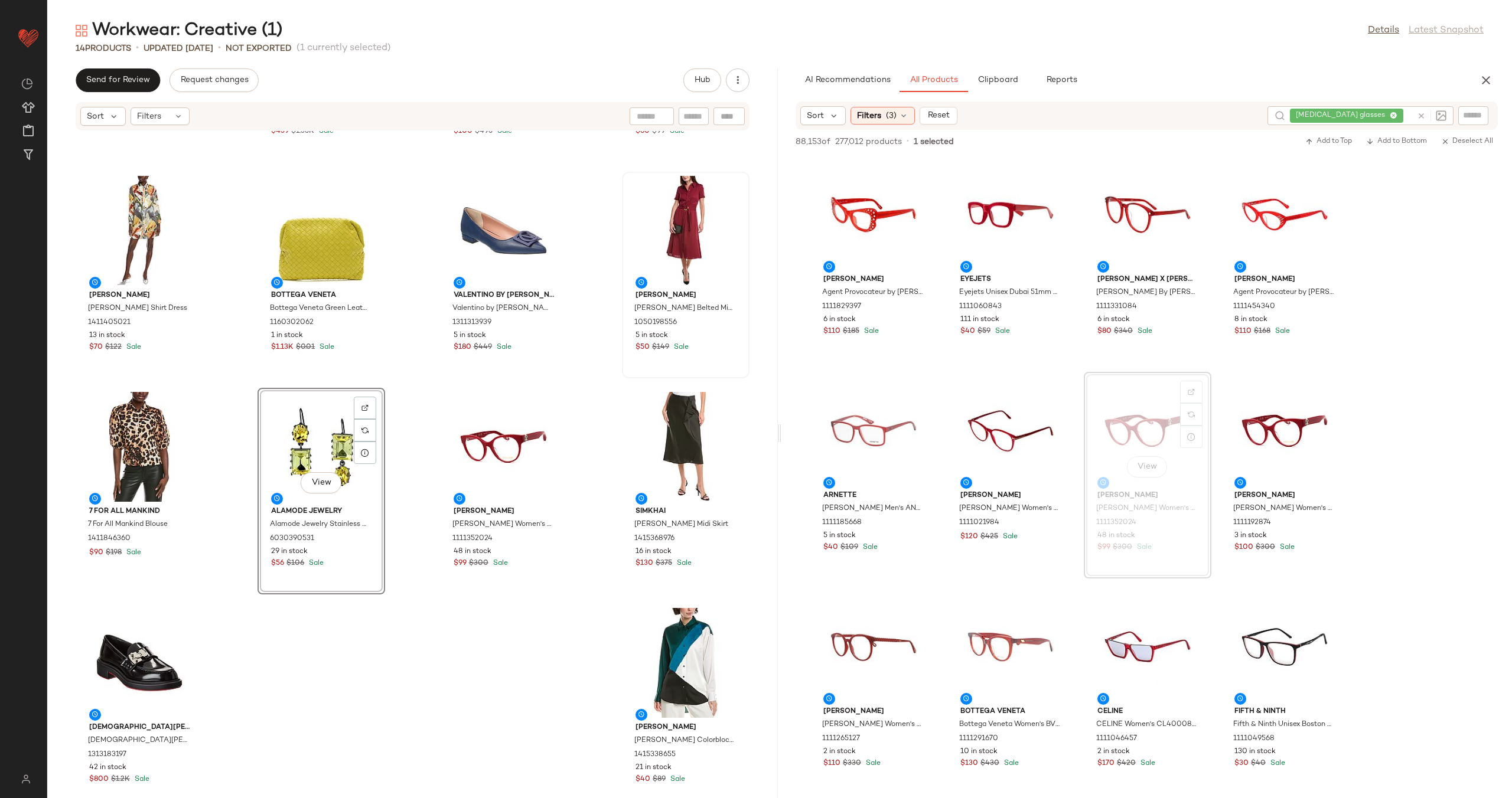
click at [385, 453] on div "St. John St. John Pique Knit Polo Jacket 1411466325 $400 $1.09K Sale Ferragamo …" at bounding box center [412, 457] width 731 height 653
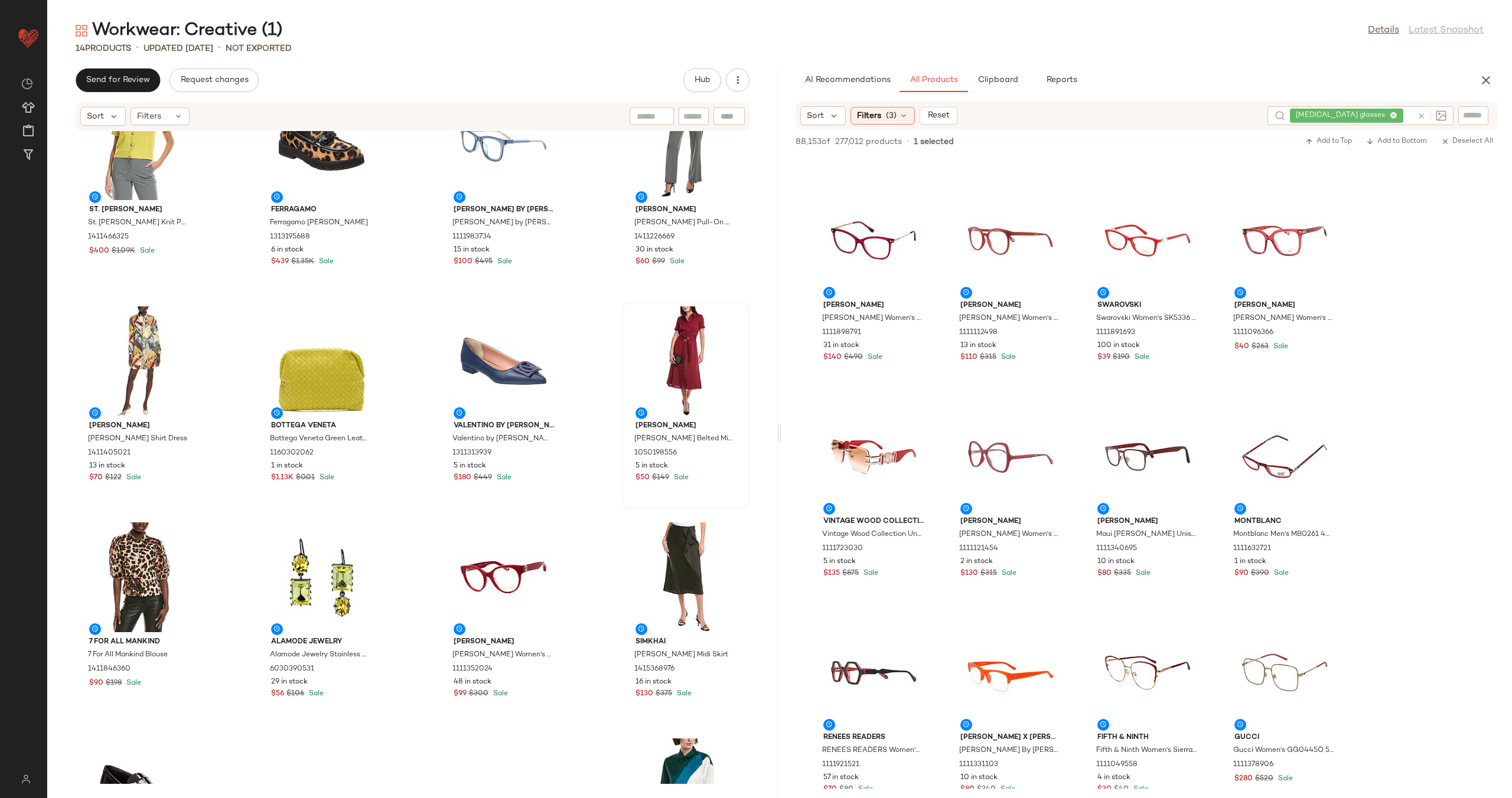
scroll to position [722, 0]
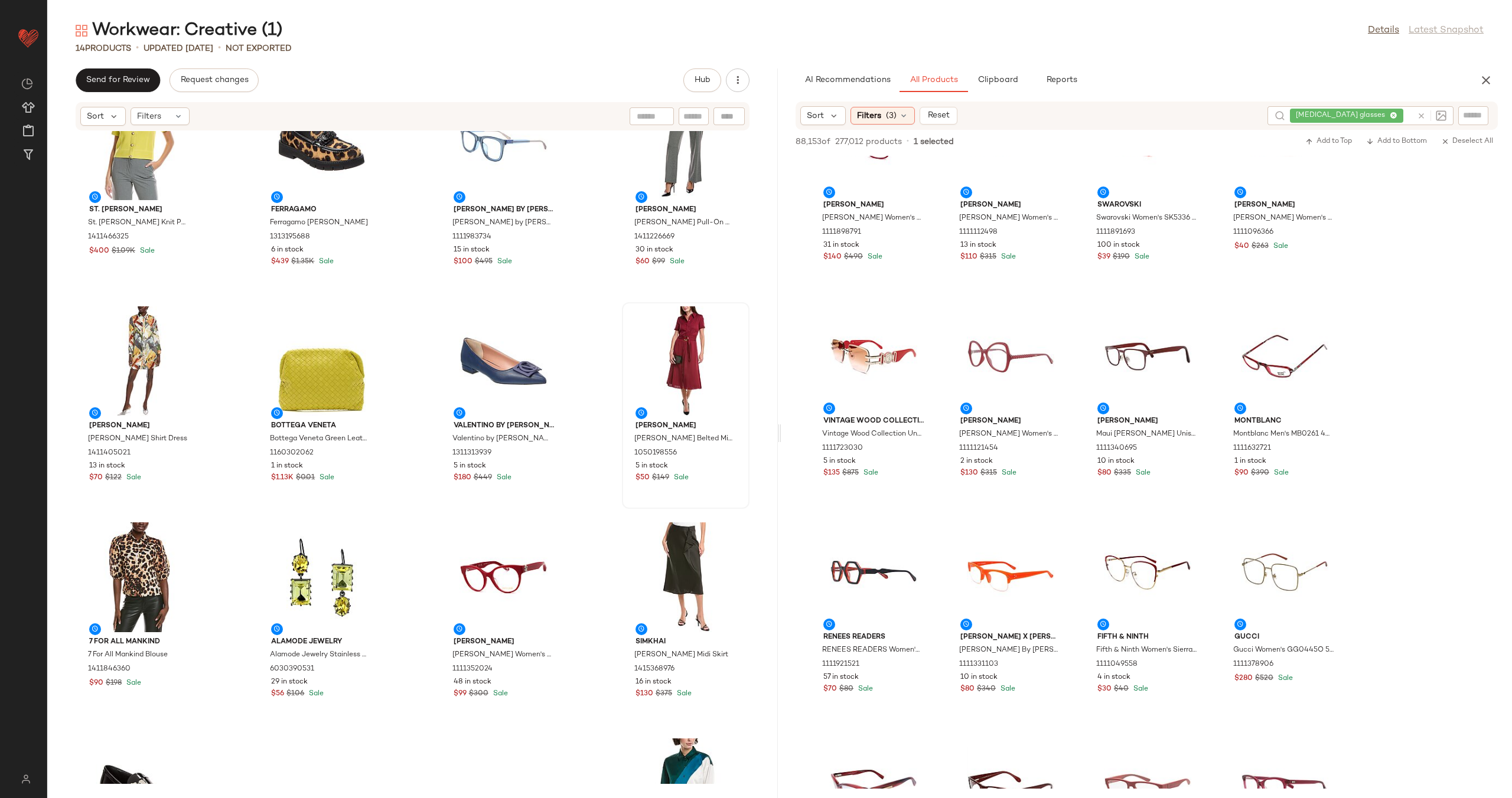
click at [1418, 116] on icon at bounding box center [1421, 116] width 9 height 9
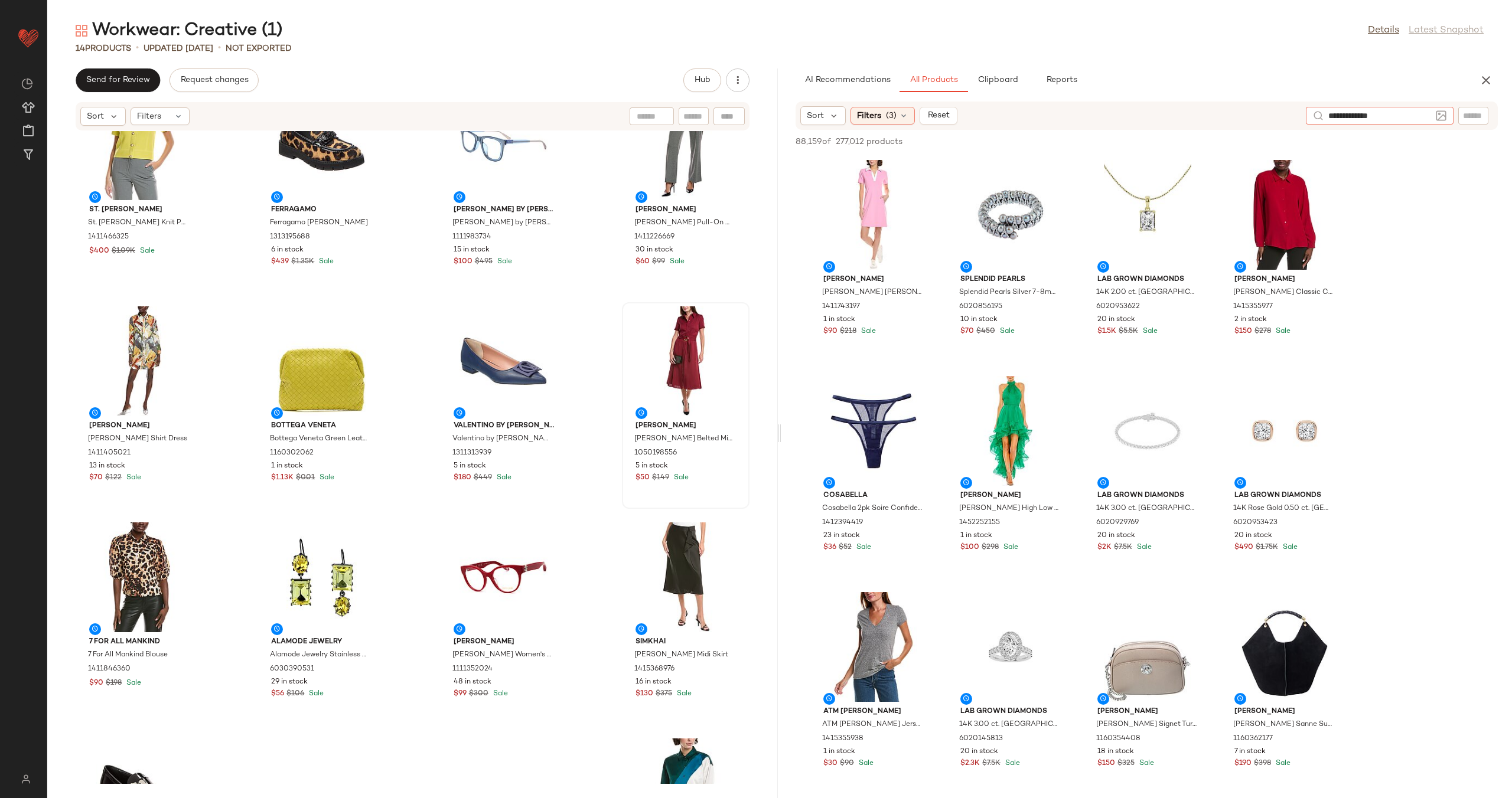
type input "**********"
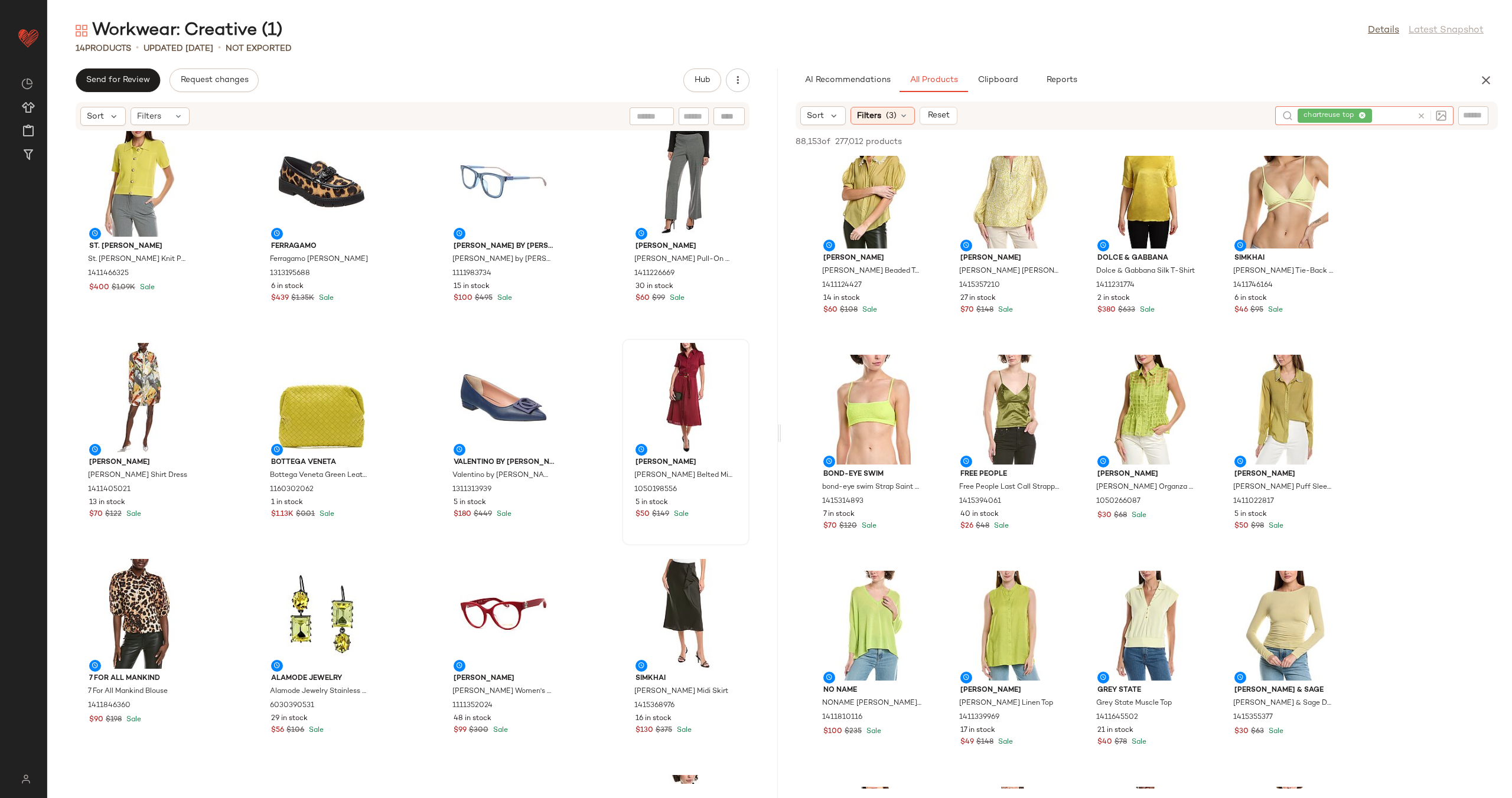
scroll to position [0, 0]
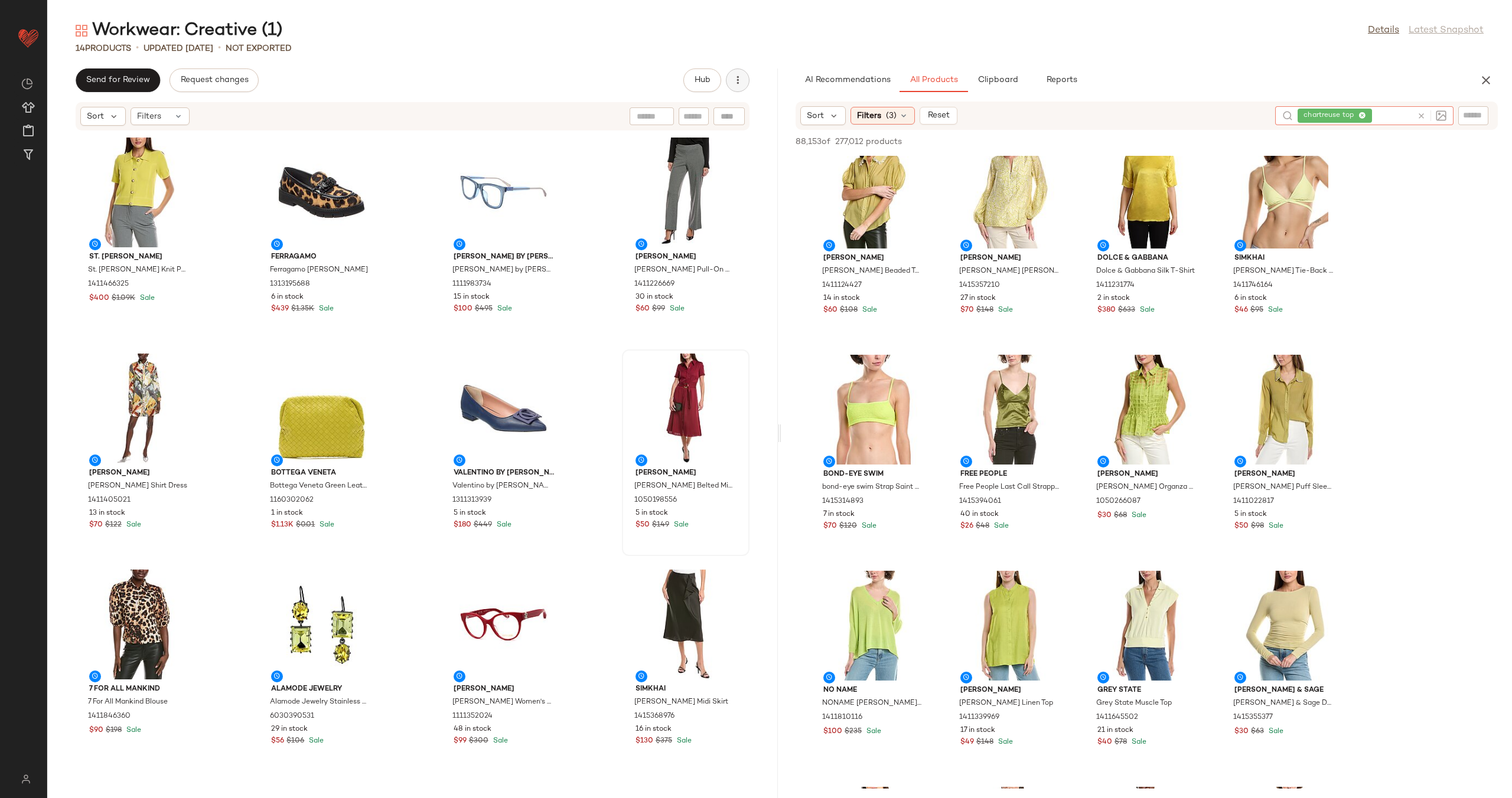
click at [745, 83] on button "button" at bounding box center [737, 80] width 24 height 24
click at [699, 140] on span "View Moodboard" at bounding box center [683, 142] width 111 height 13
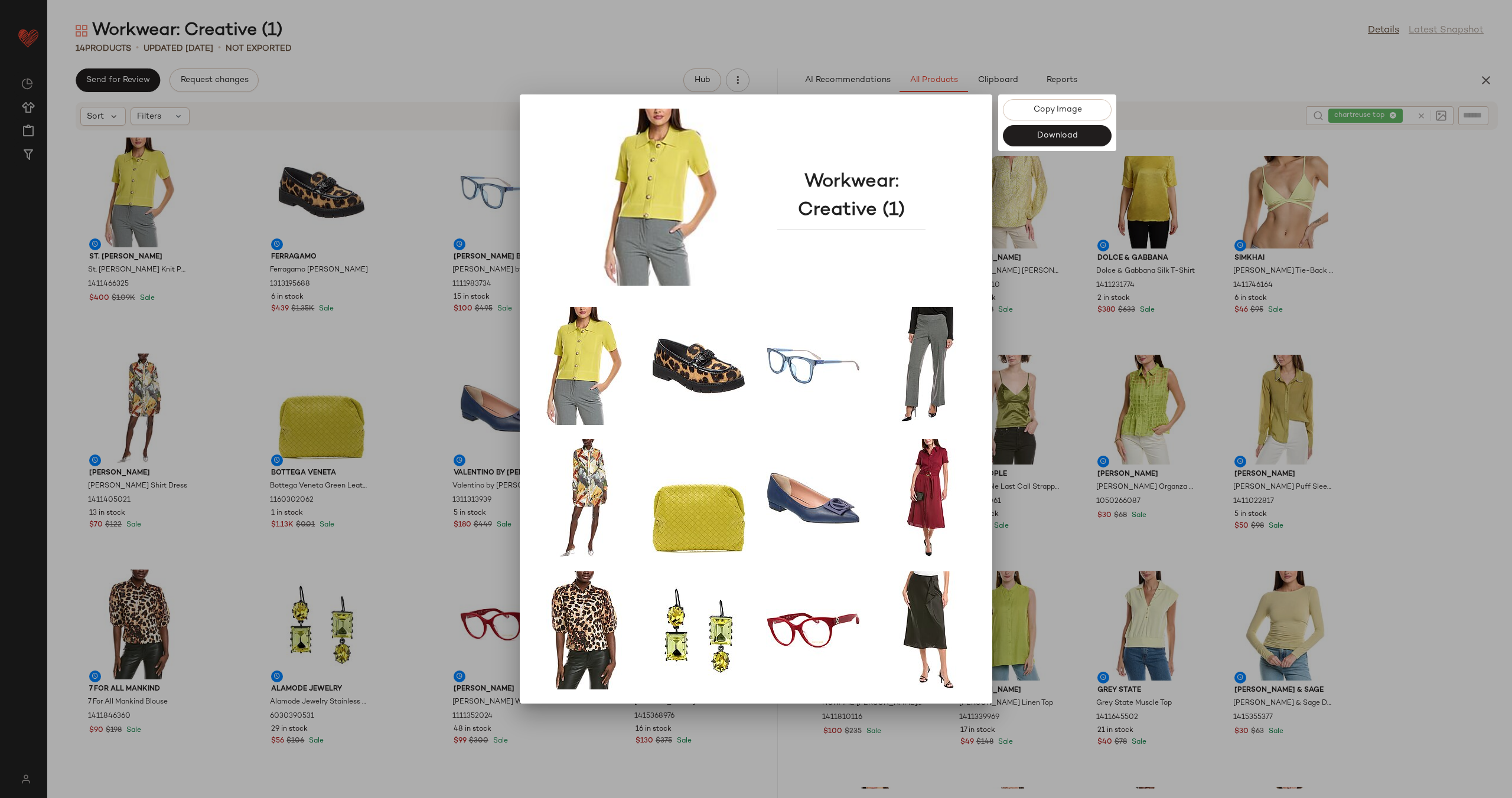
click at [1063, 327] on div at bounding box center [756, 399] width 1512 height 798
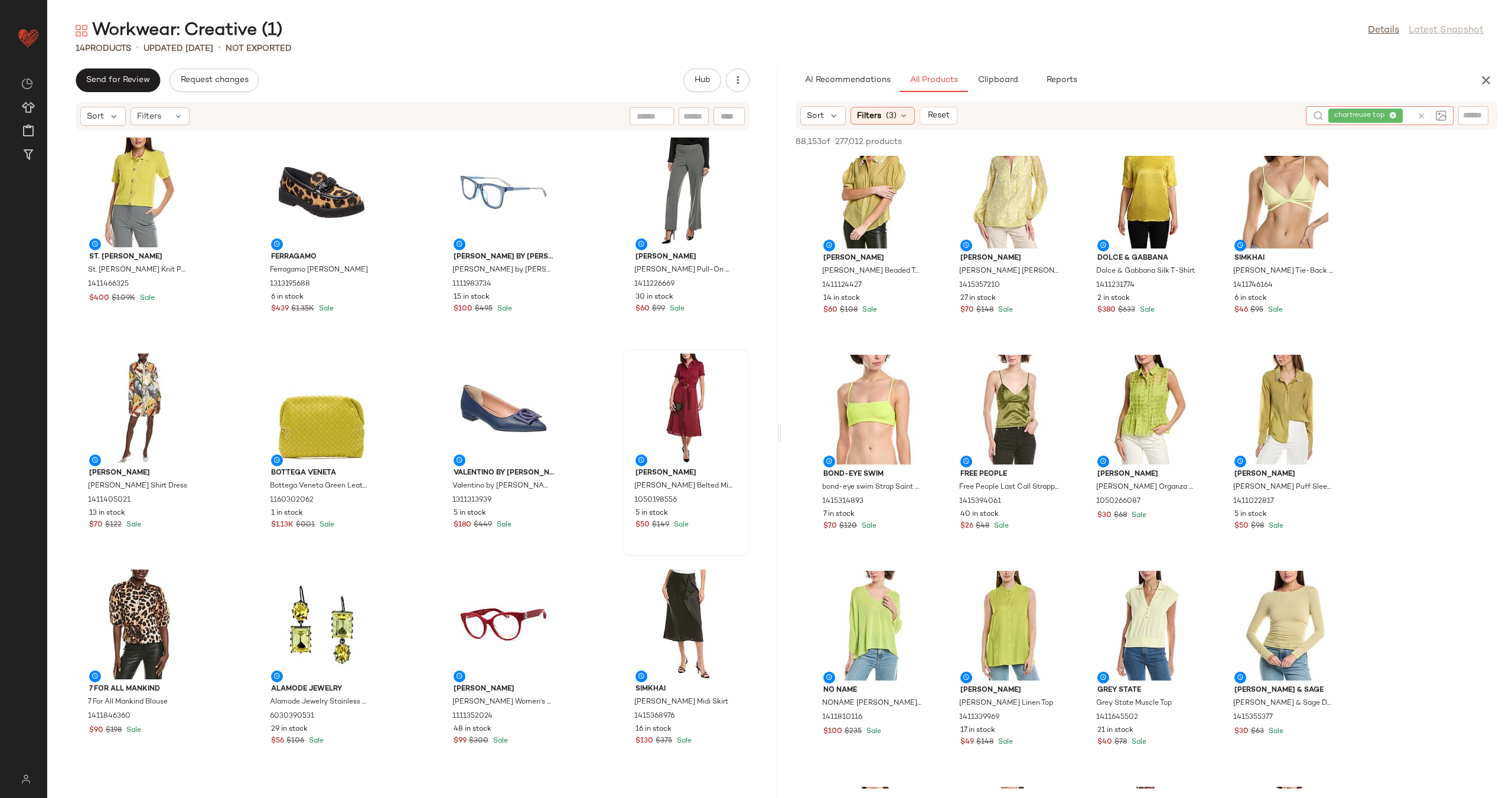
click at [1426, 115] on div at bounding box center [1432, 115] width 30 height 10
click at [1406, 117] on input "text" at bounding box center [1393, 116] width 38 height 13
click at [1423, 114] on icon at bounding box center [1421, 116] width 9 height 9
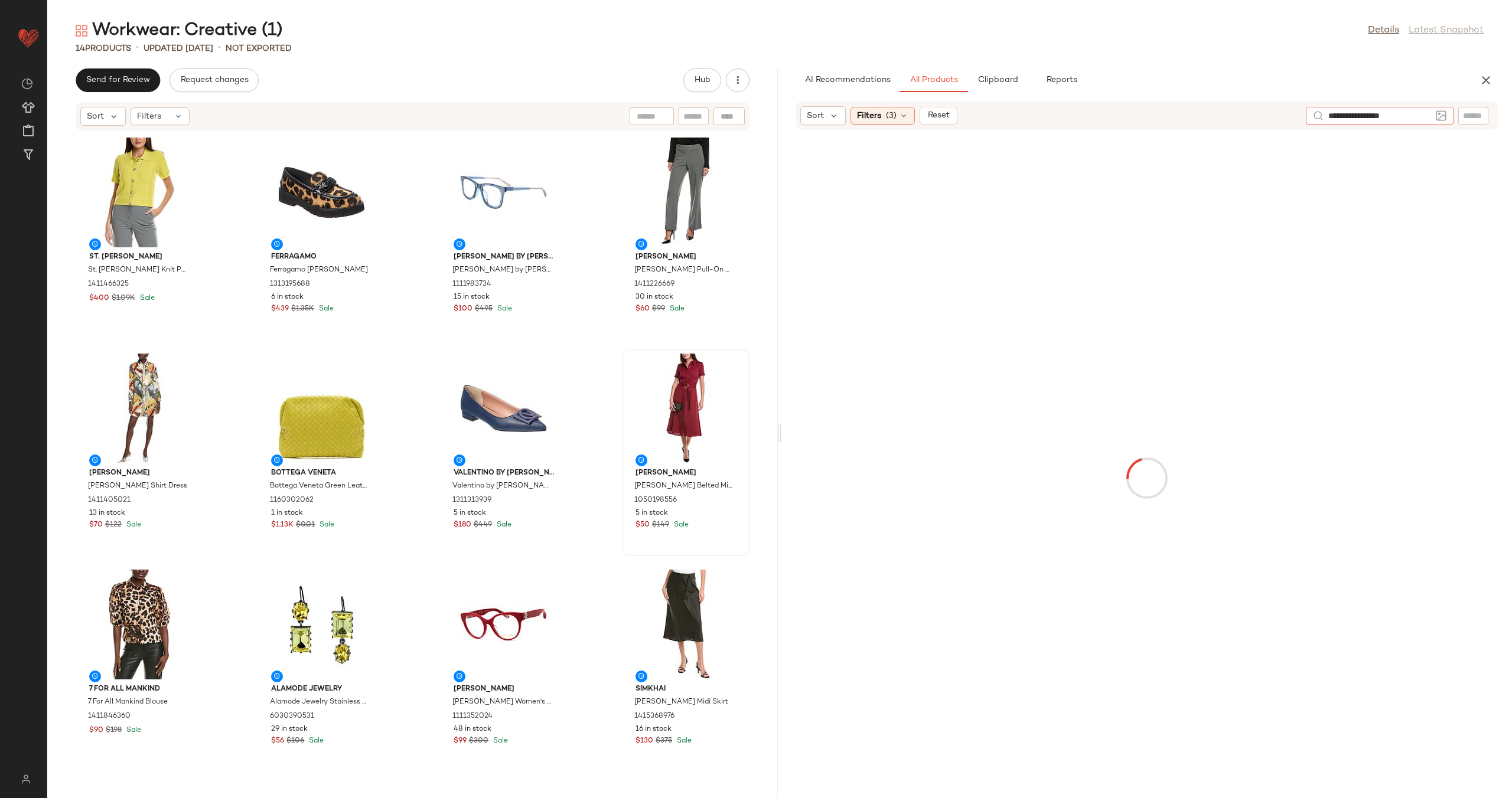
type input "**********"
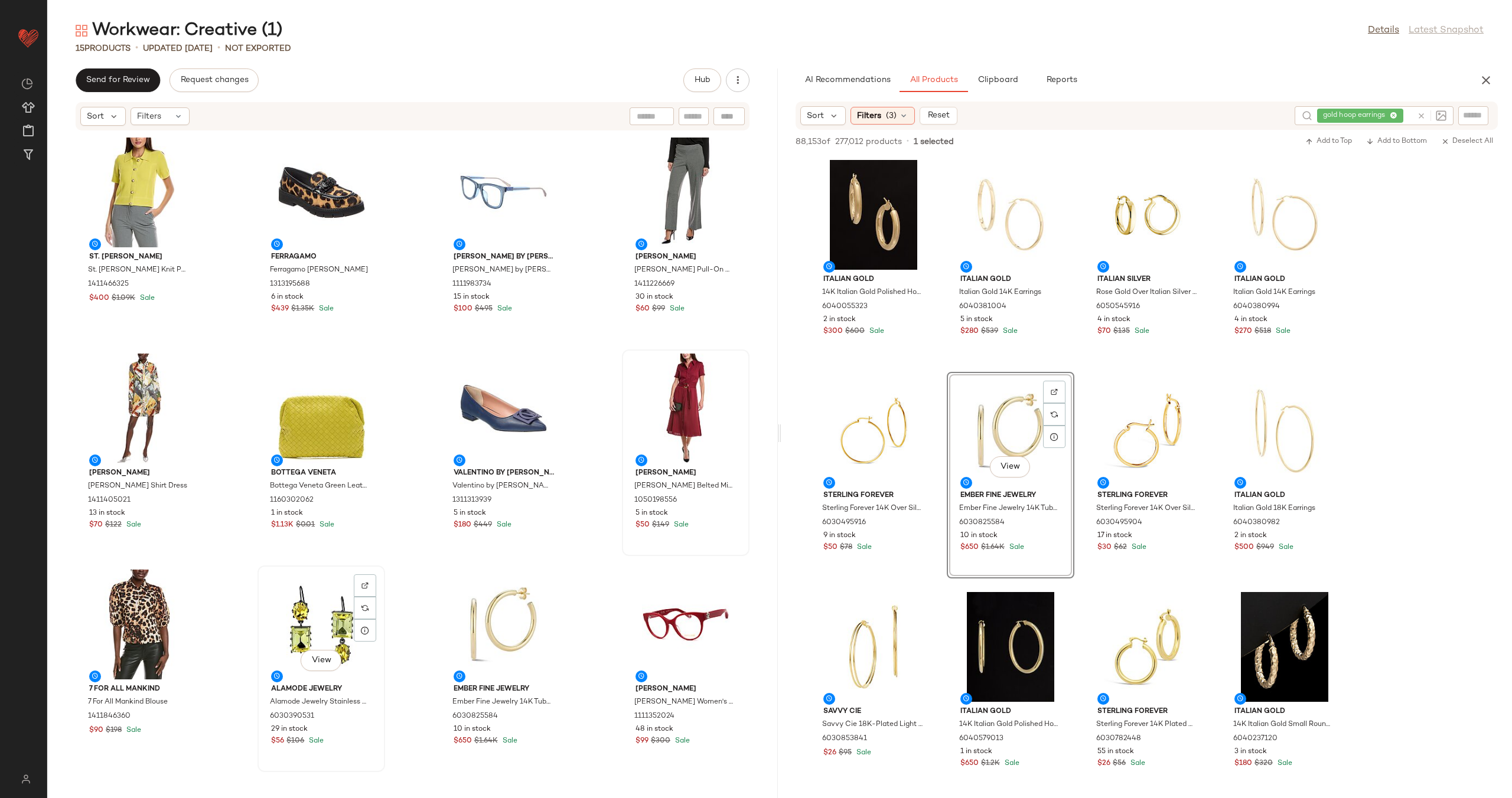
click at [310, 618] on div "View" at bounding box center [321, 625] width 119 height 110
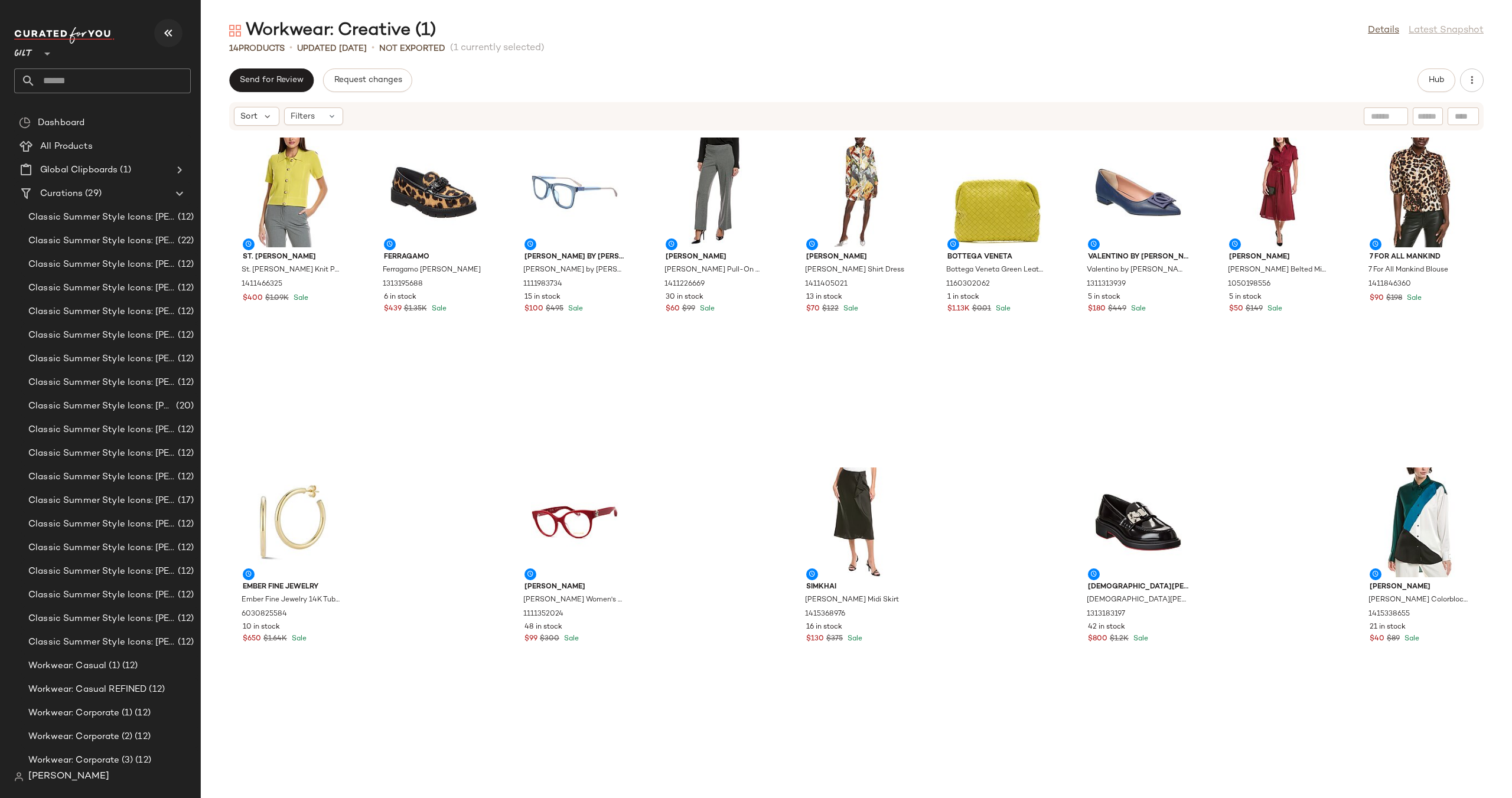
click at [164, 31] on icon "button" at bounding box center [168, 33] width 14 height 14
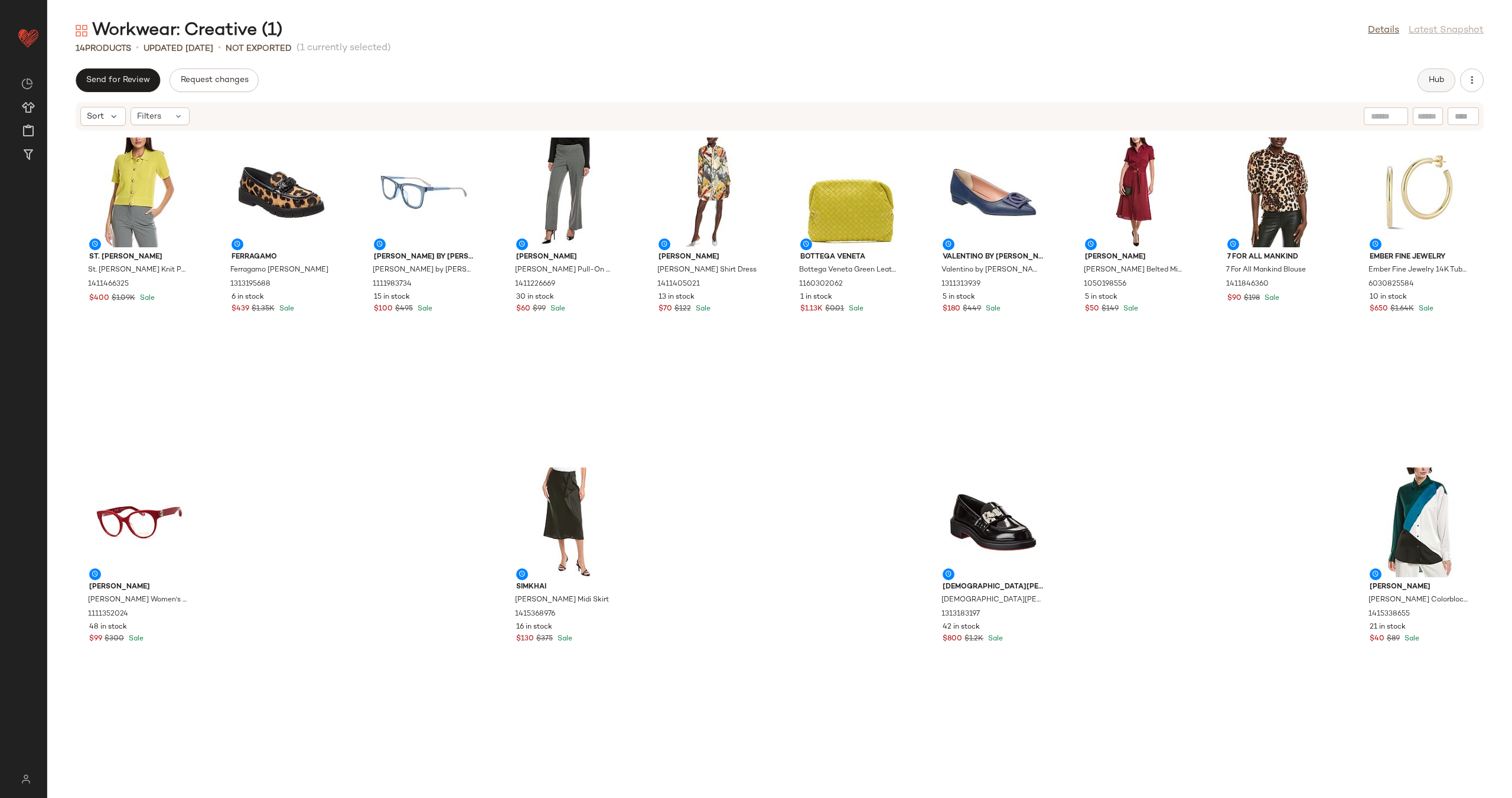
click at [1435, 74] on button "Hub" at bounding box center [1436, 80] width 38 height 24
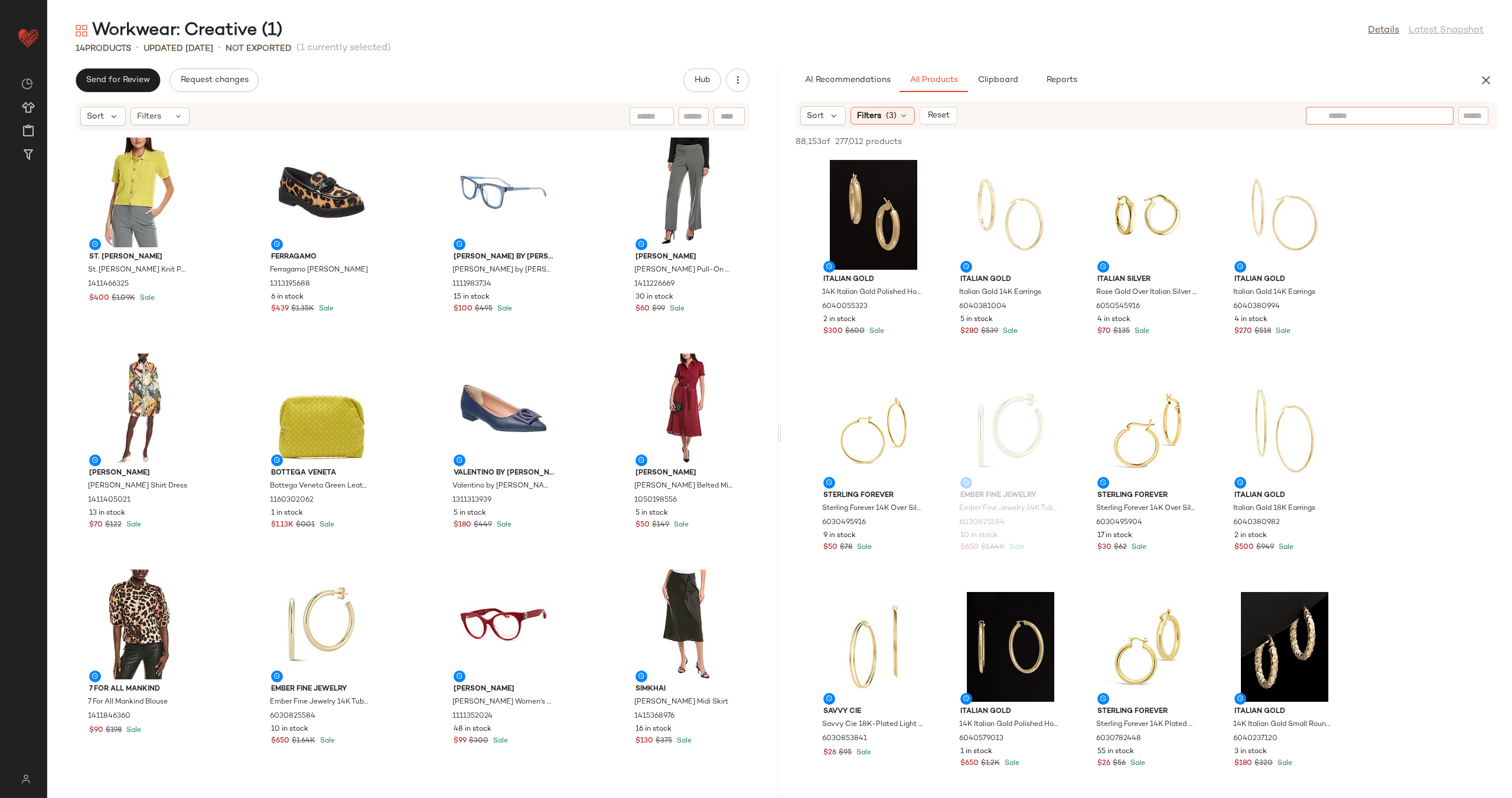
click at [1423, 115] on input "text" at bounding box center [1380, 116] width 103 height 13
click at [1386, 118] on input "****" at bounding box center [1380, 116] width 103 height 13
click at [1423, 115] on input "****" at bounding box center [1380, 116] width 103 height 13
type input "*"
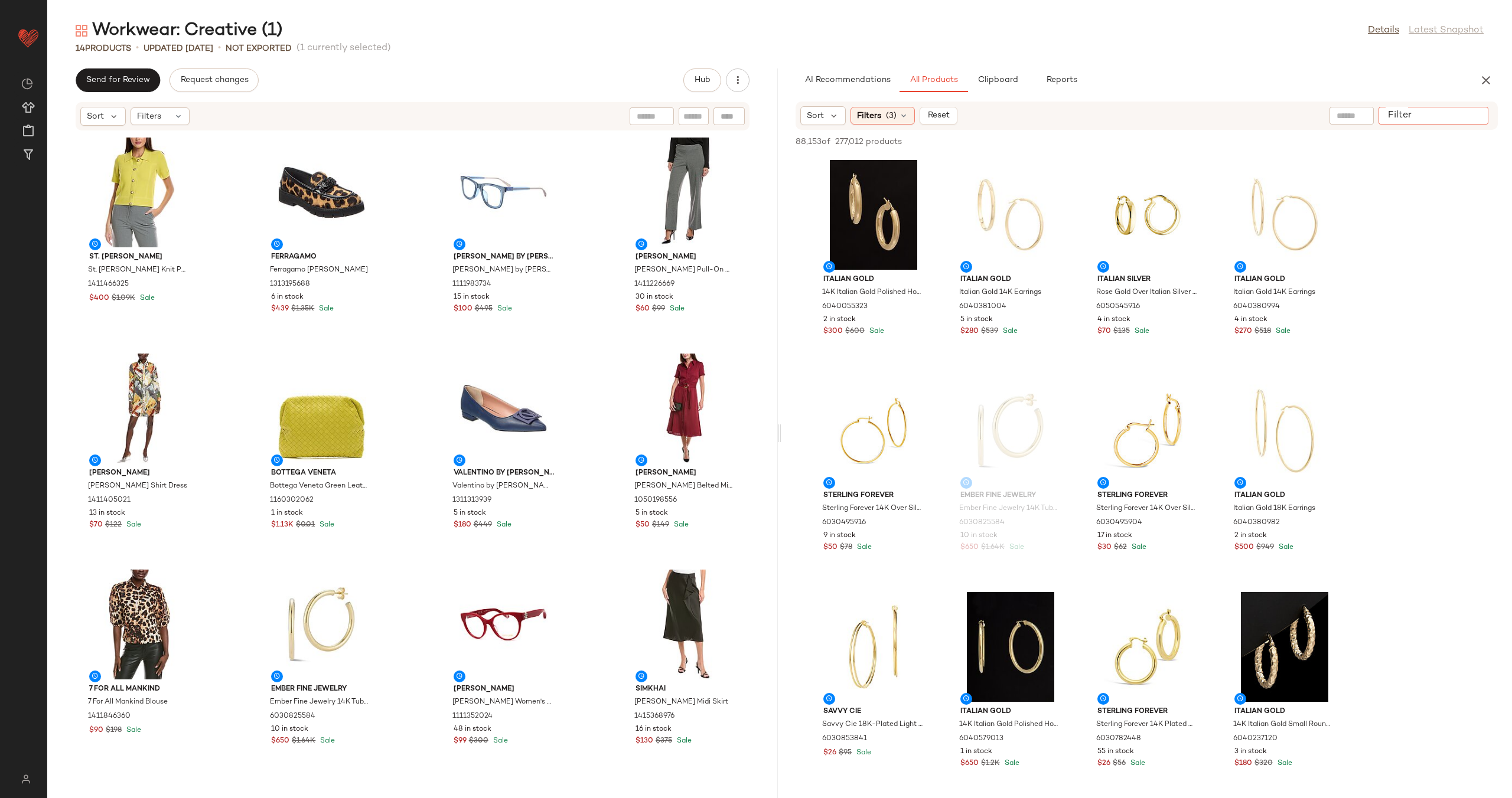
click at [1464, 107] on div at bounding box center [1433, 116] width 110 height 18
click at [1347, 115] on input "text" at bounding box center [1351, 116] width 30 height 13
